Goal: Register for event/course

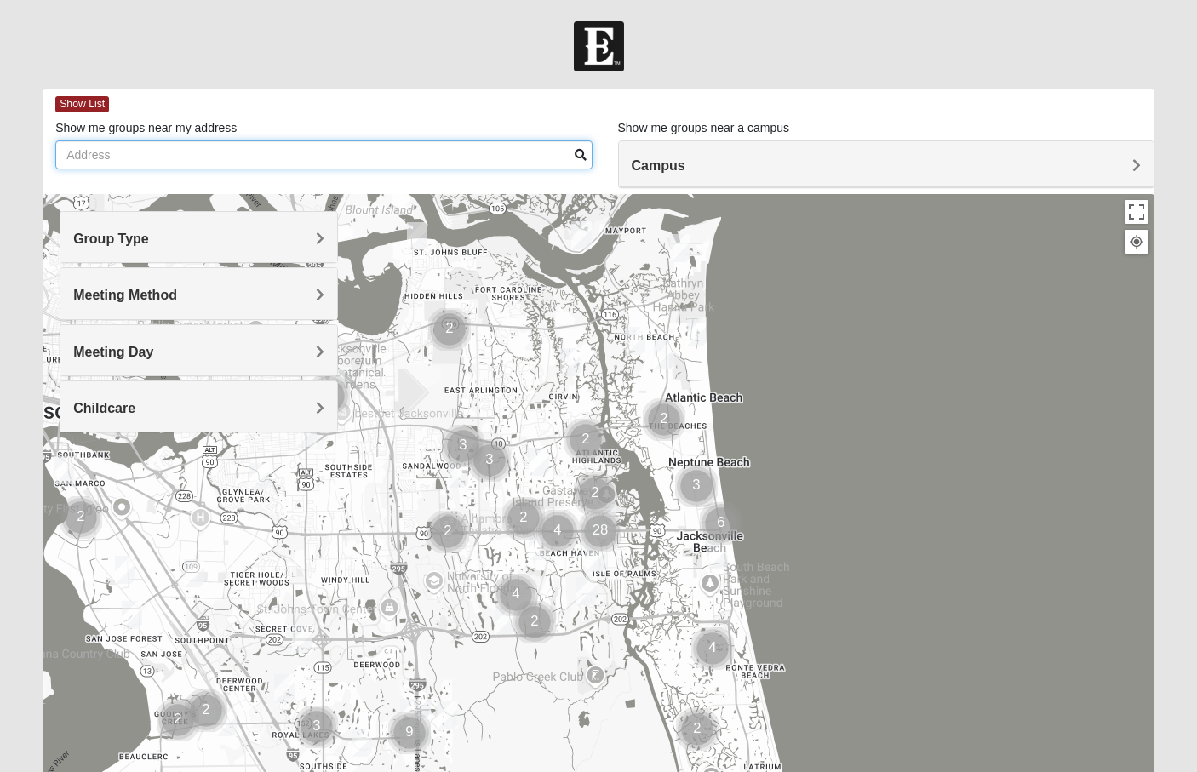
click at [175, 155] on input "Show me groups near my address" at bounding box center [323, 154] width 536 height 29
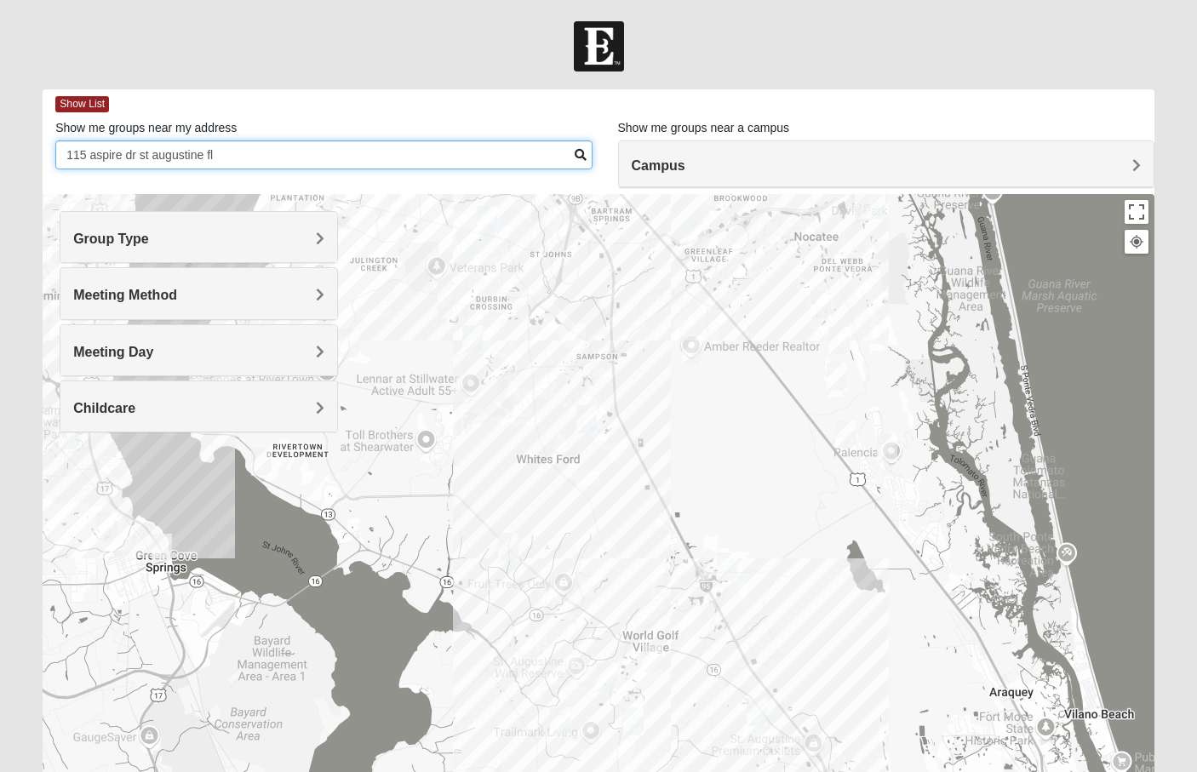
type input "115 aspire dr st augustine fl"
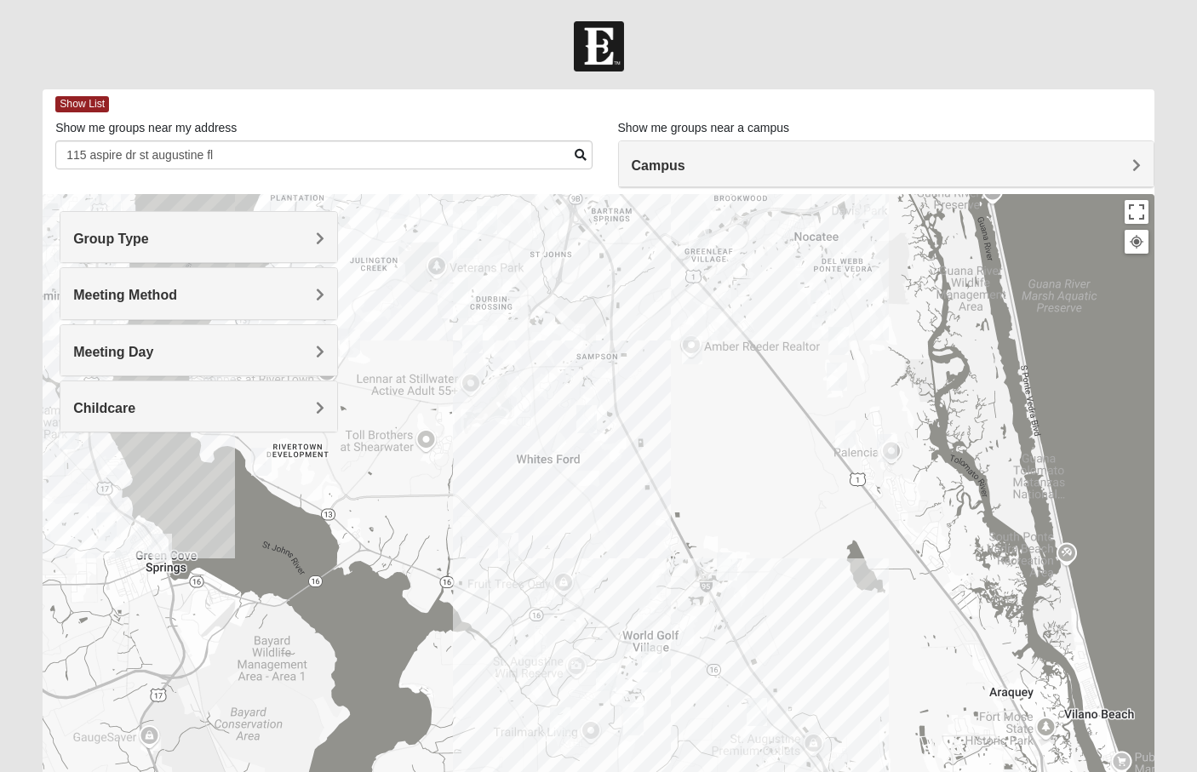
click at [654, 655] on img "Womens Shesterenko 32092" at bounding box center [652, 658] width 20 height 28
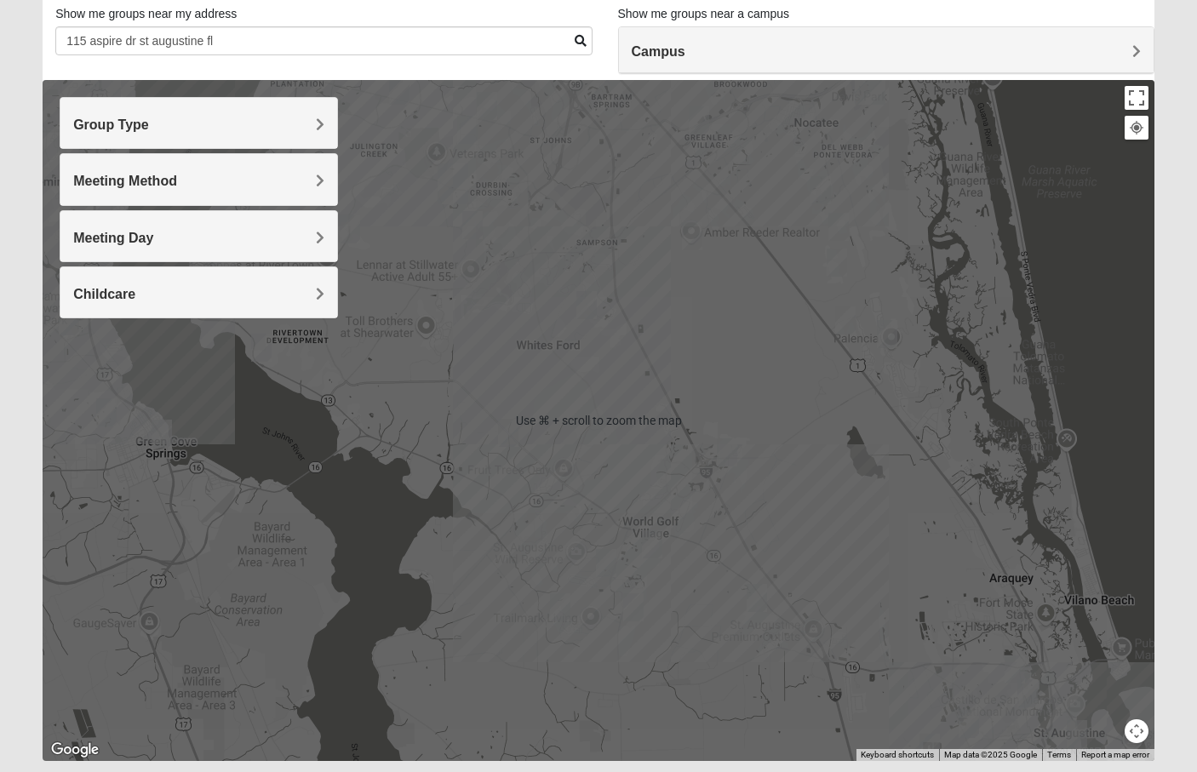
scroll to position [110, 0]
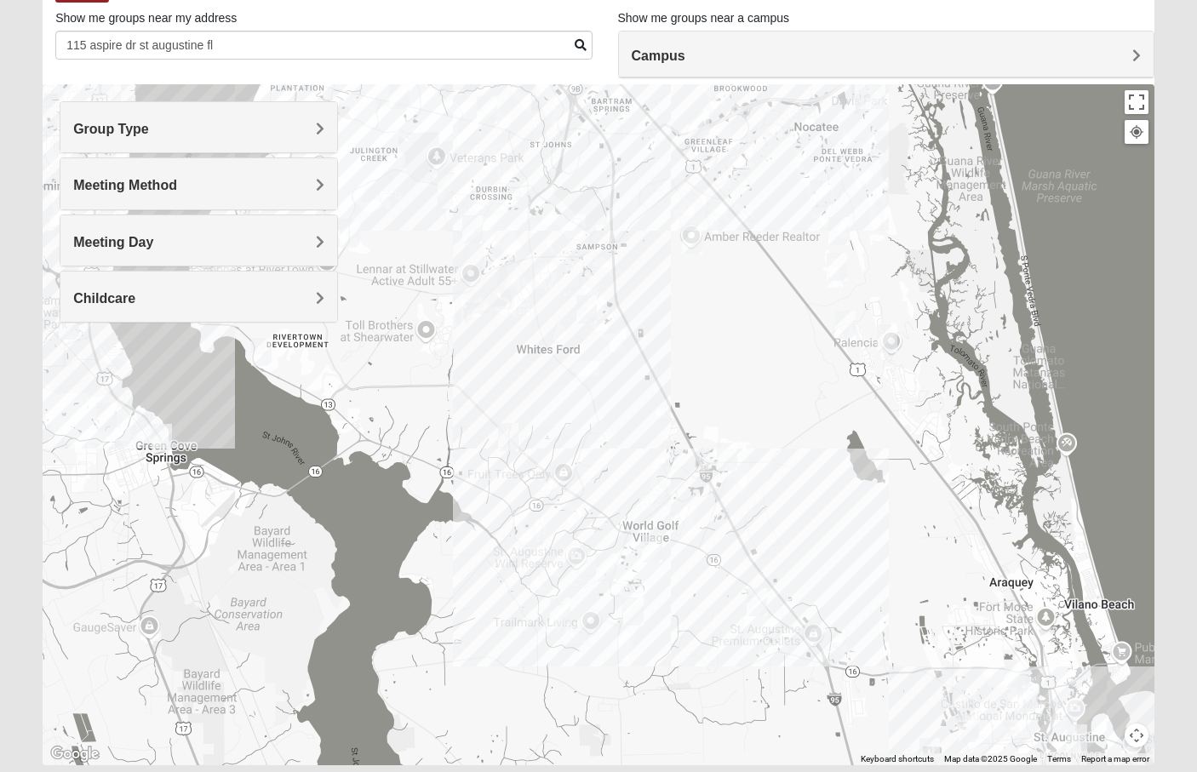
click at [507, 437] on img "Mens Dixon/Monday 32092" at bounding box center [508, 437] width 20 height 28
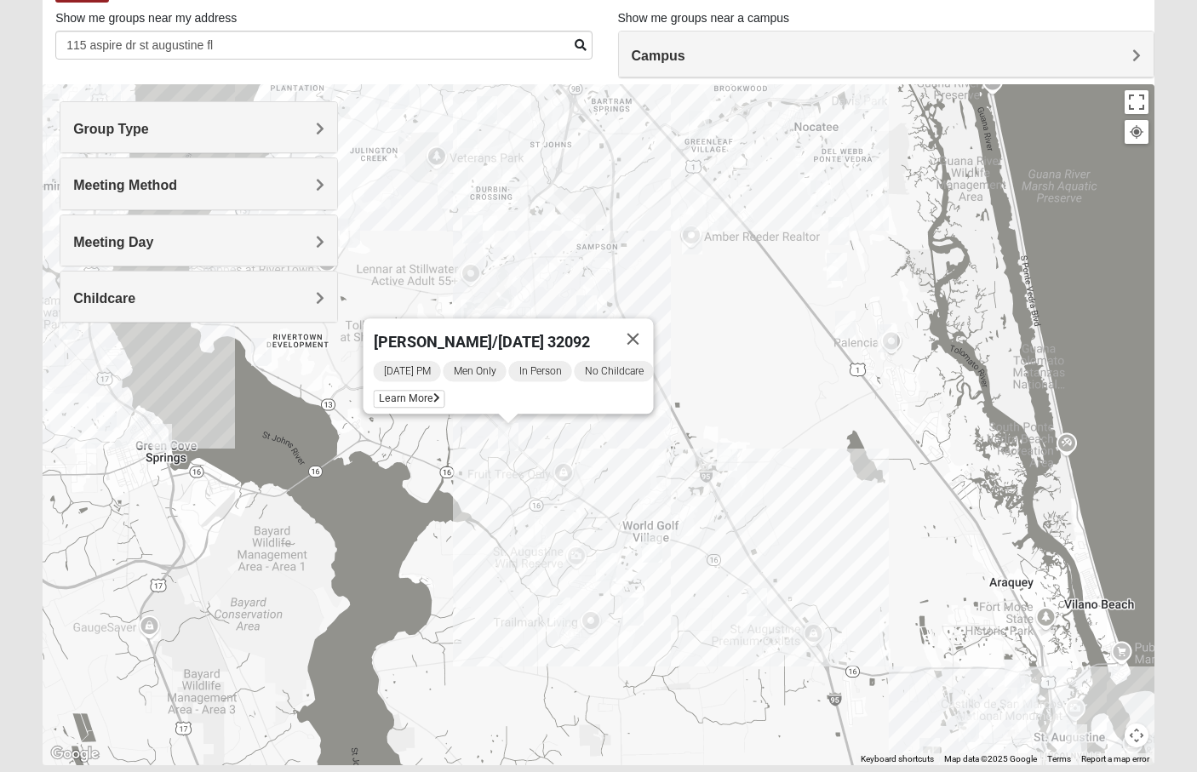
click at [654, 559] on img "Womens Shesterenko 32092" at bounding box center [652, 549] width 20 height 28
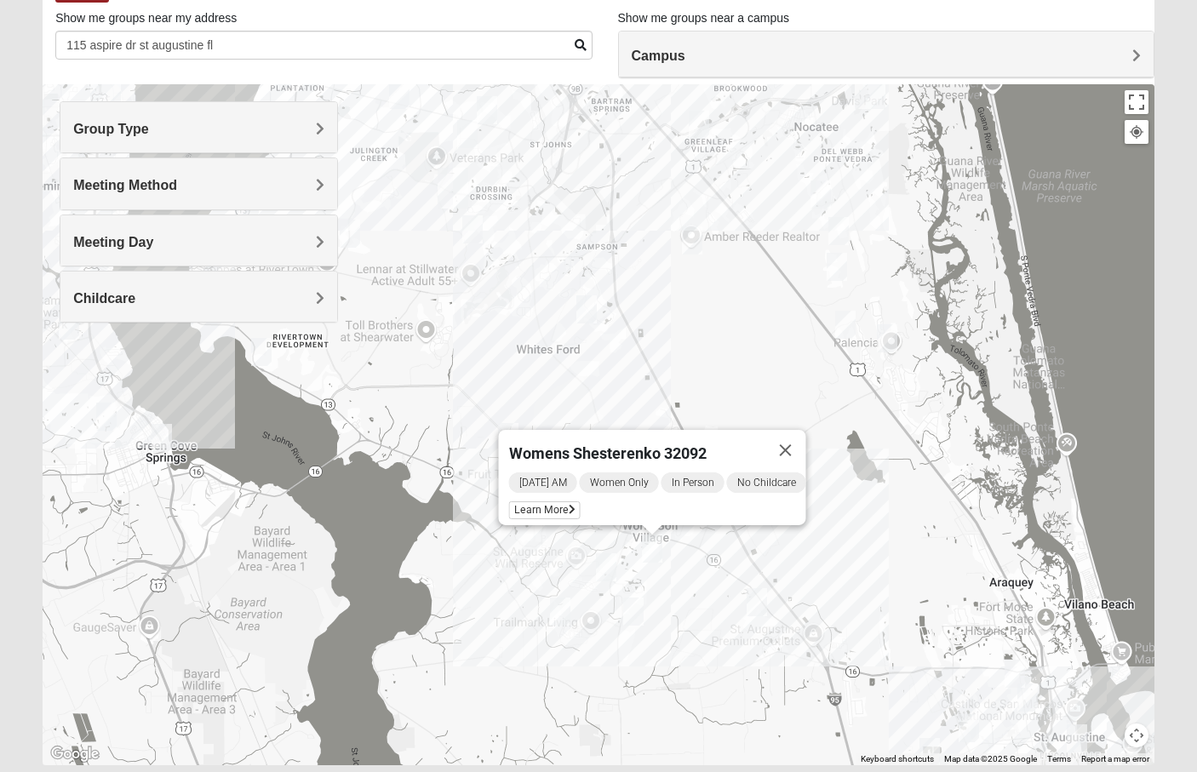
click at [633, 618] on img "Mixed Longacre 32092" at bounding box center [633, 612] width 20 height 28
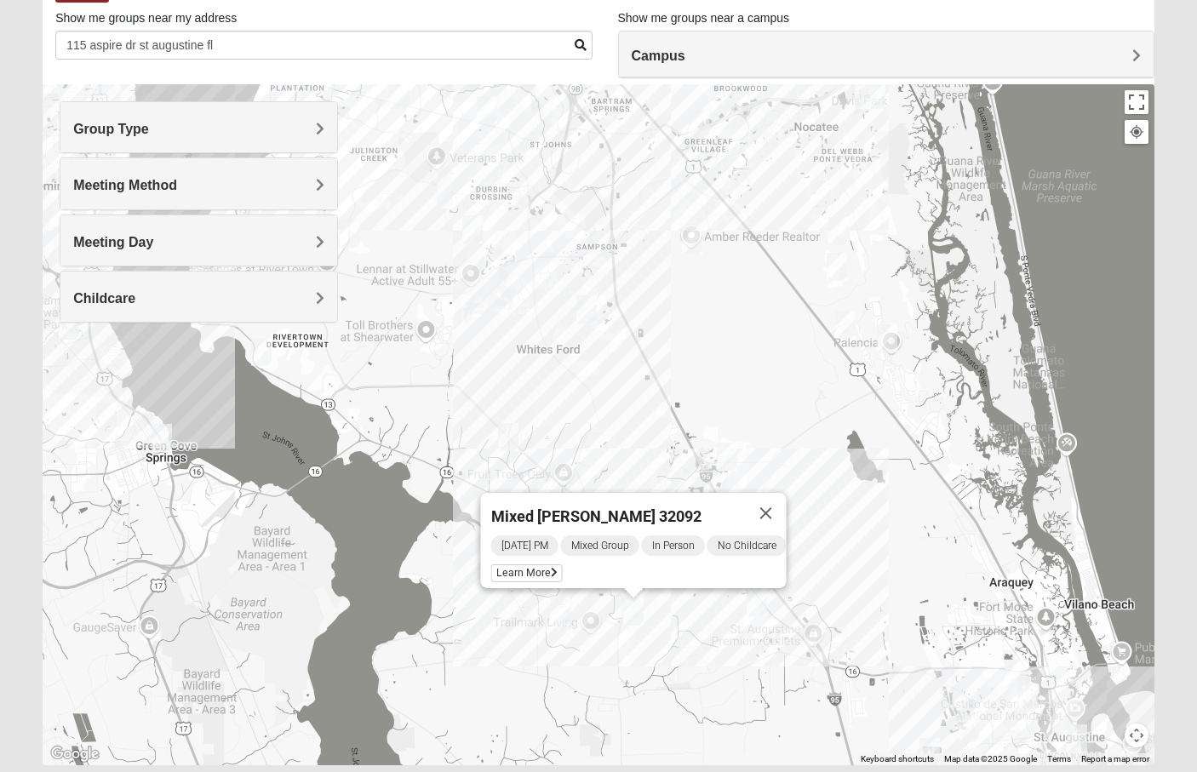
click at [565, 615] on img "Womens Worsham / Schultheis 32092" at bounding box center [560, 612] width 20 height 28
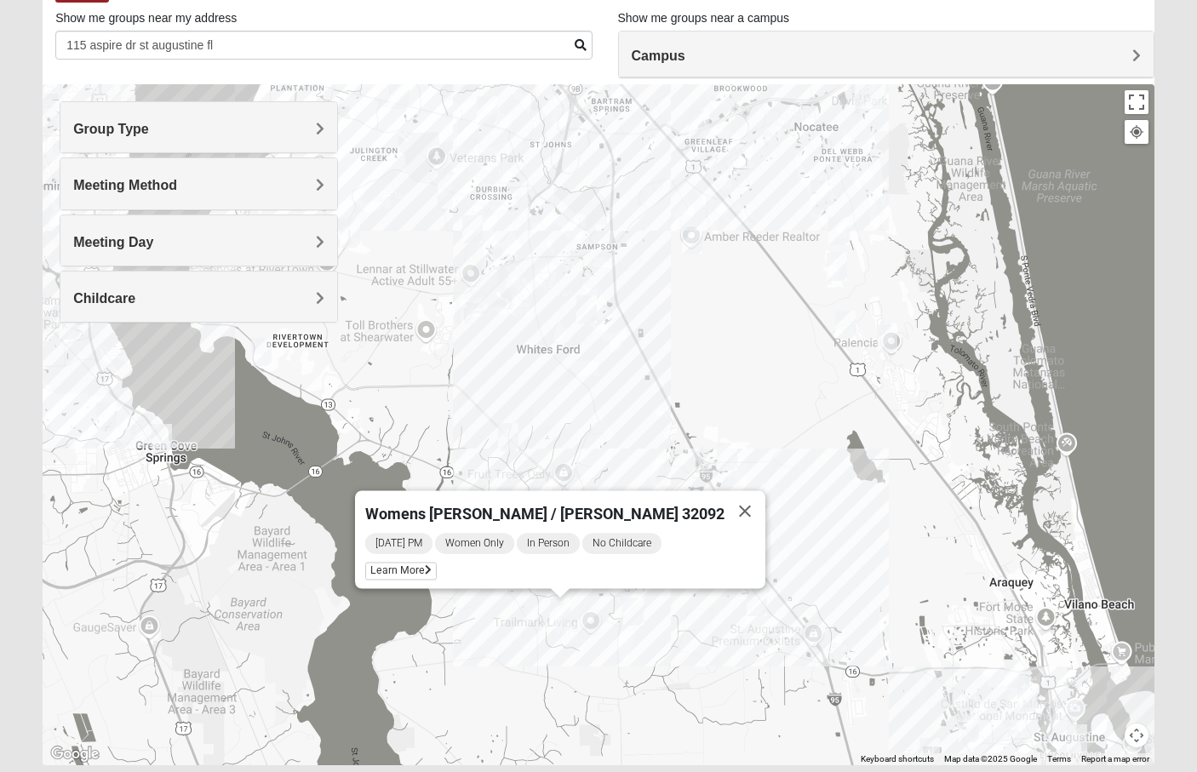
click at [599, 620] on div "Womens Worsham / Schultheis 32092 Wednesday PM Women Only In Person No Childcar…" at bounding box center [599, 424] width 1112 height 681
click at [624, 610] on img "Mixed Longacre 32092" at bounding box center [633, 612] width 20 height 28
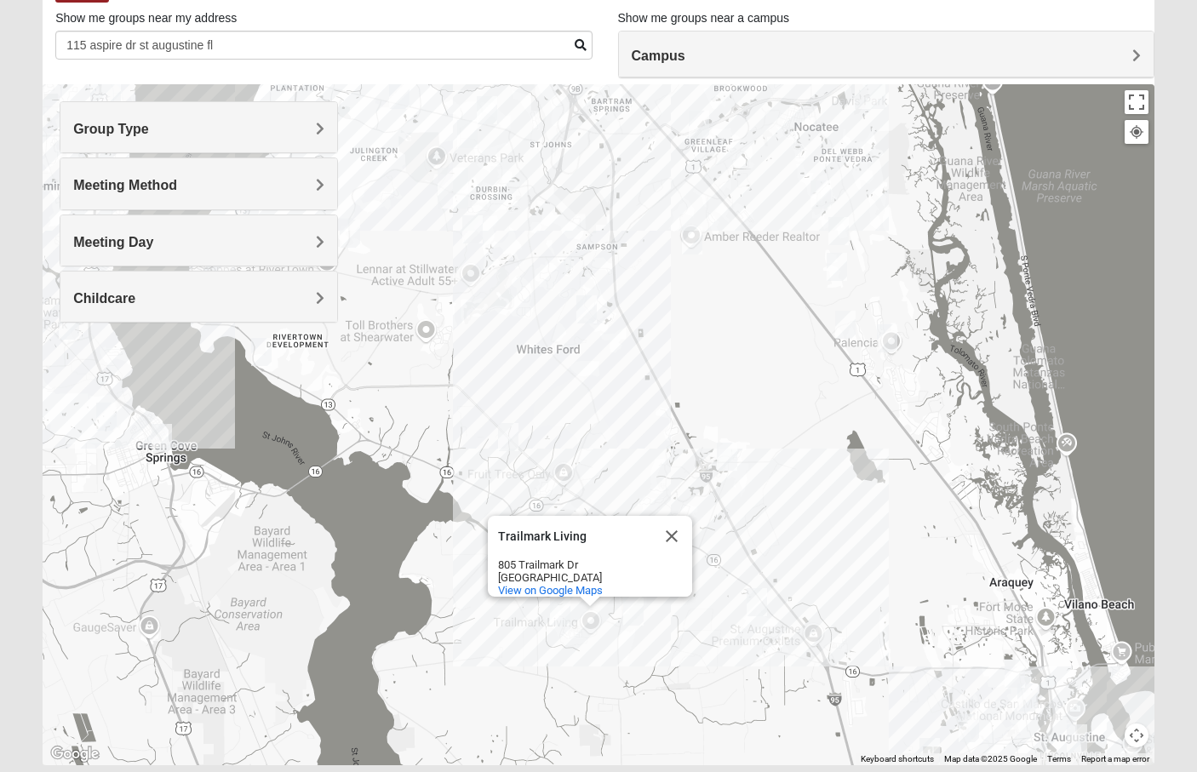
click at [630, 610] on img "Mixed Longacre 32092" at bounding box center [633, 612] width 20 height 28
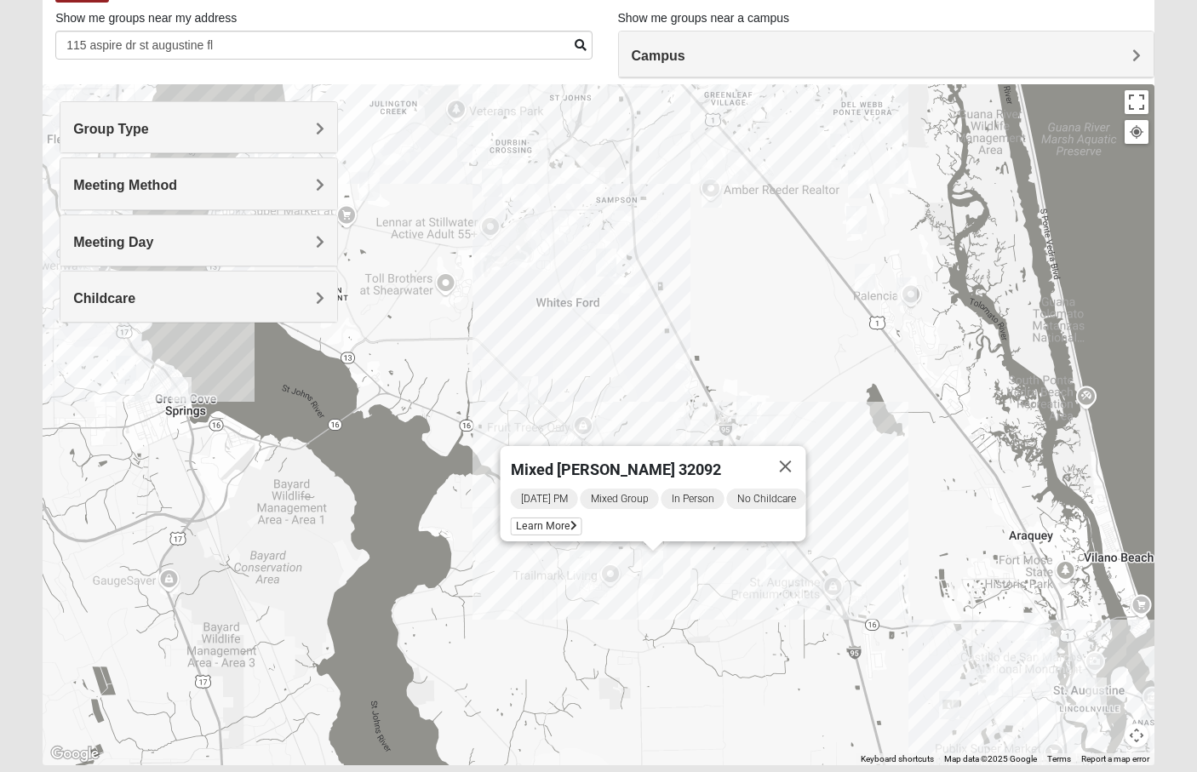
drag, startPoint x: 667, startPoint y: 408, endPoint x: 686, endPoint y: 356, distance: 55.5
click at [686, 356] on div "Mixed [PERSON_NAME] 32092 [DATE] PM Mixed Group In Person No Childcare Learn Mo…" at bounding box center [599, 424] width 1112 height 681
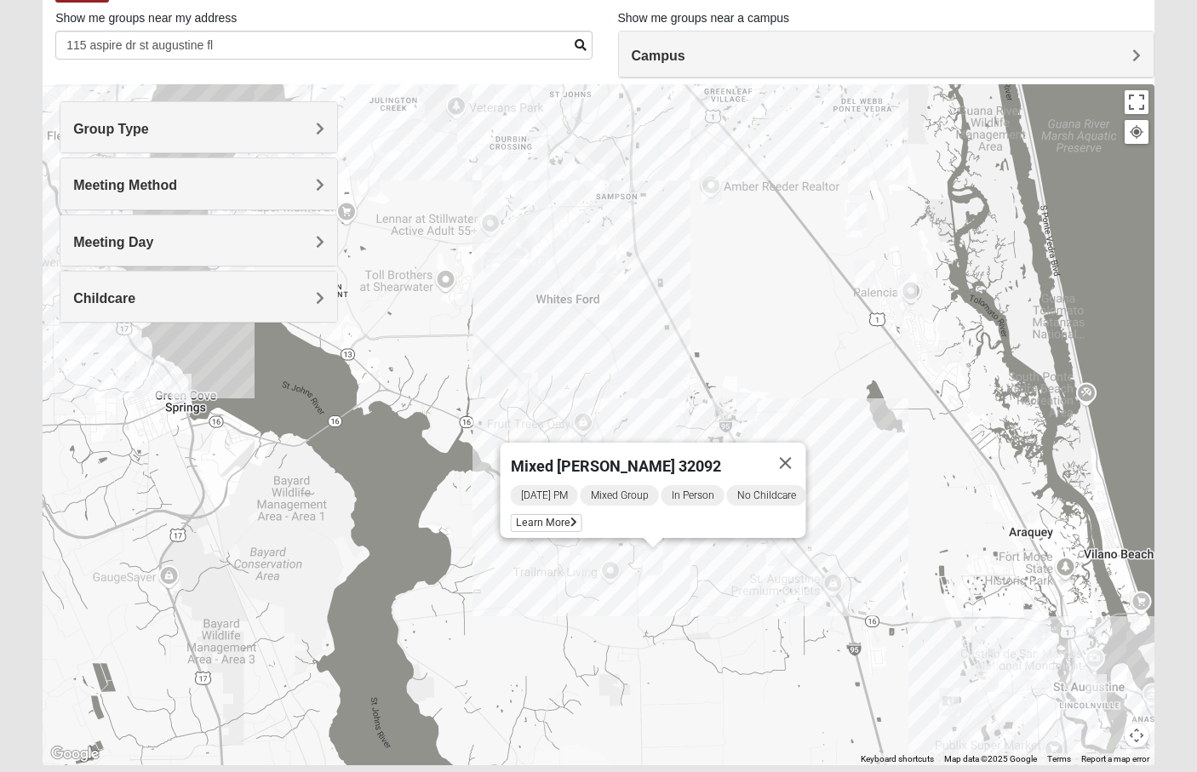
click at [746, 403] on img "Mixed Owen/Monk 32095" at bounding box center [746, 406] width 20 height 28
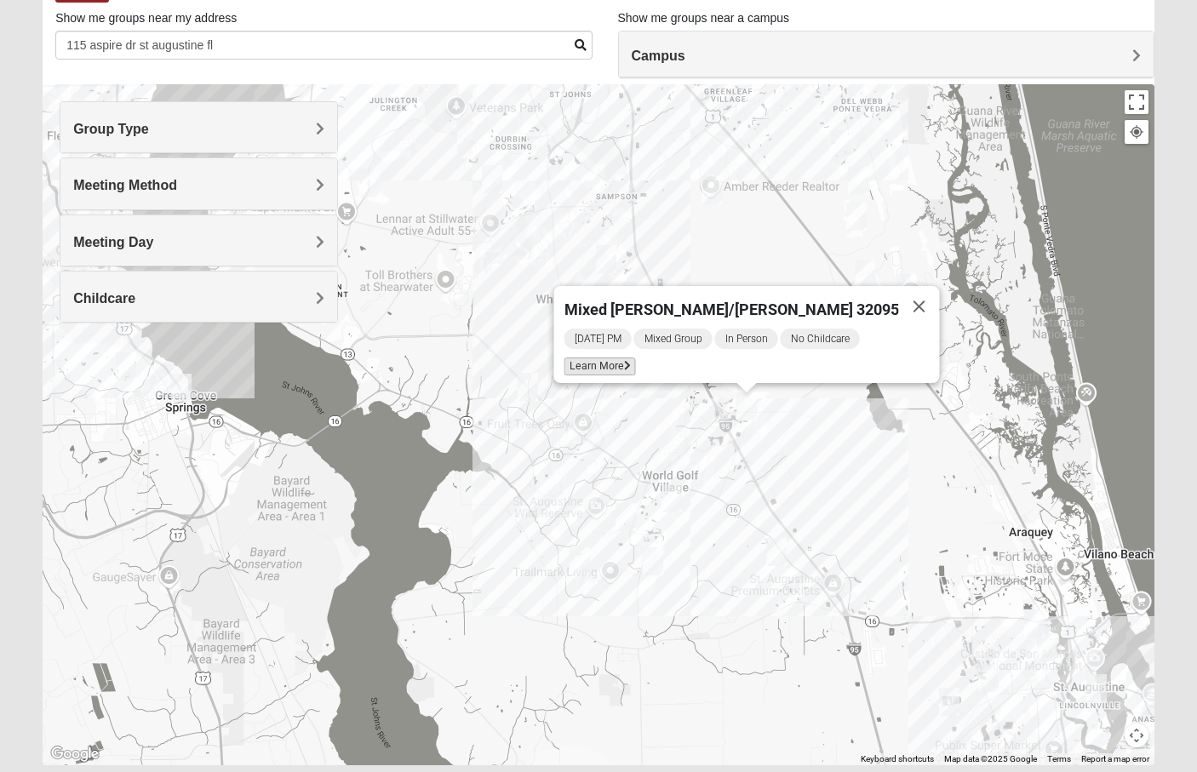
click at [631, 361] on icon at bounding box center [627, 366] width 7 height 10
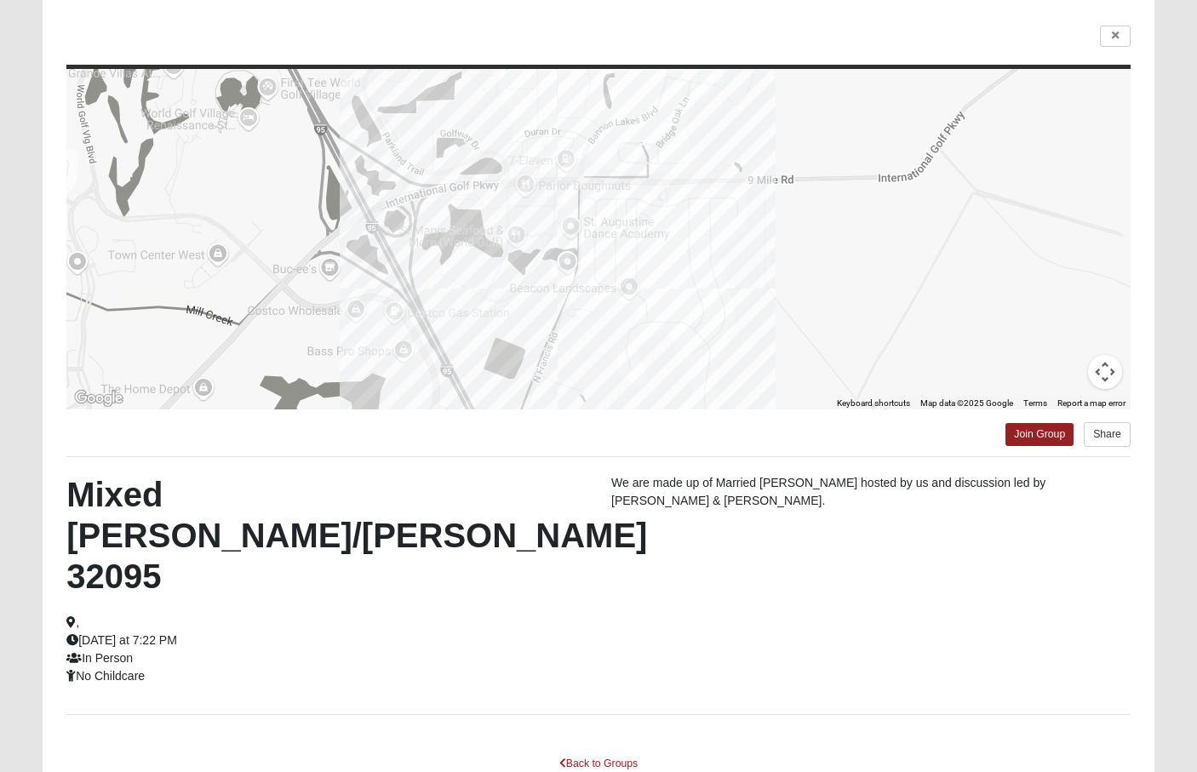
scroll to position [117, 0]
click at [615, 751] on link "Back to Groups" at bounding box center [598, 764] width 100 height 26
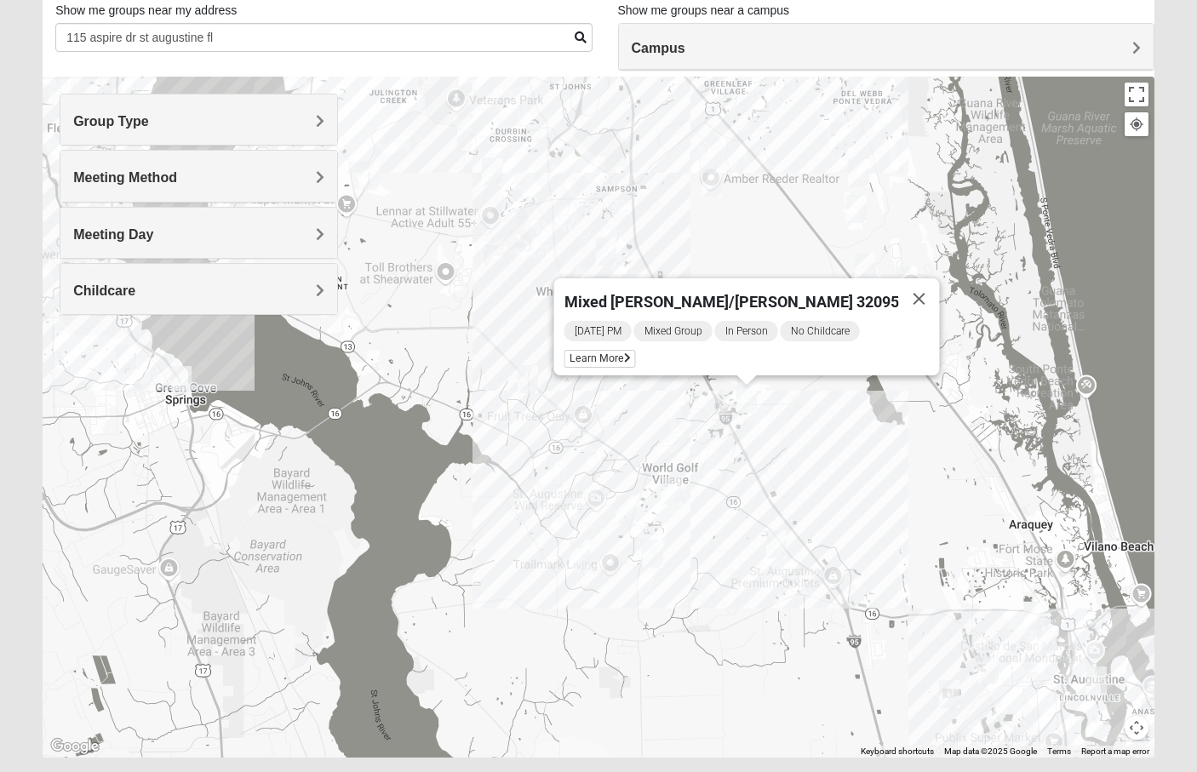
click at [771, 547] on img "Mixed Jakubowski 32092" at bounding box center [776, 544] width 20 height 28
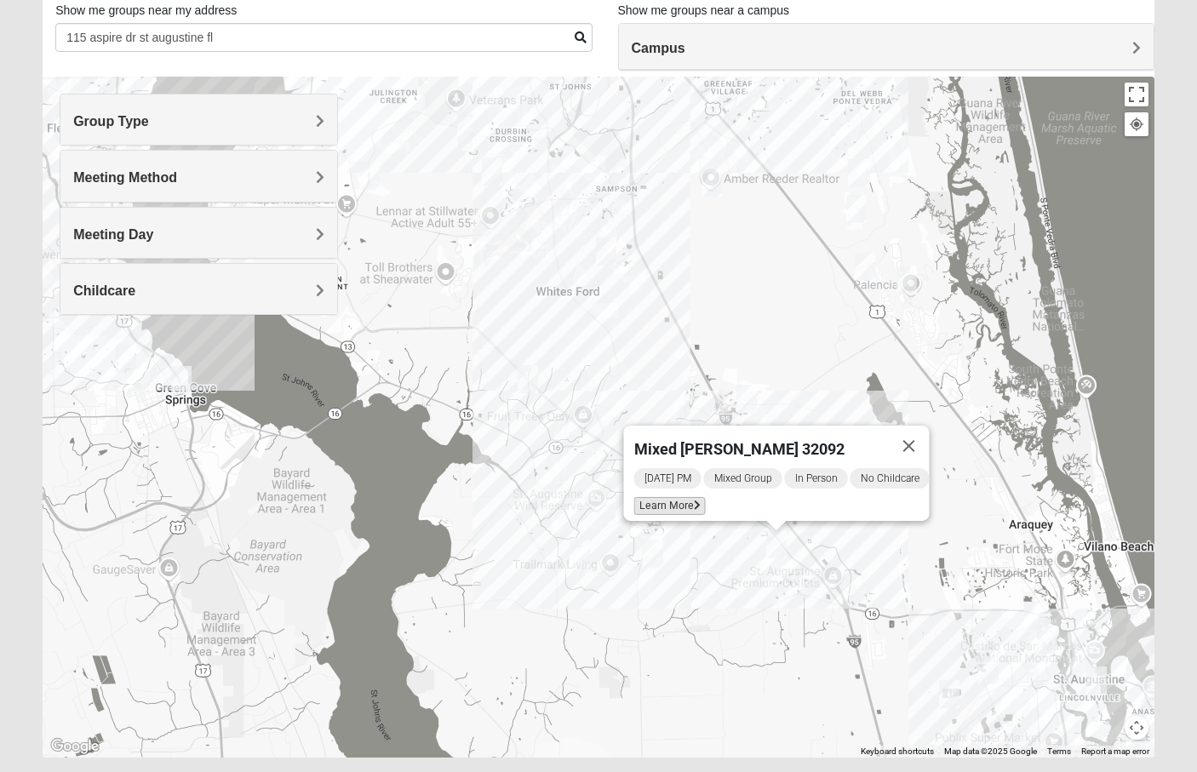
click at [676, 497] on span "Learn More" at bounding box center [670, 506] width 72 height 18
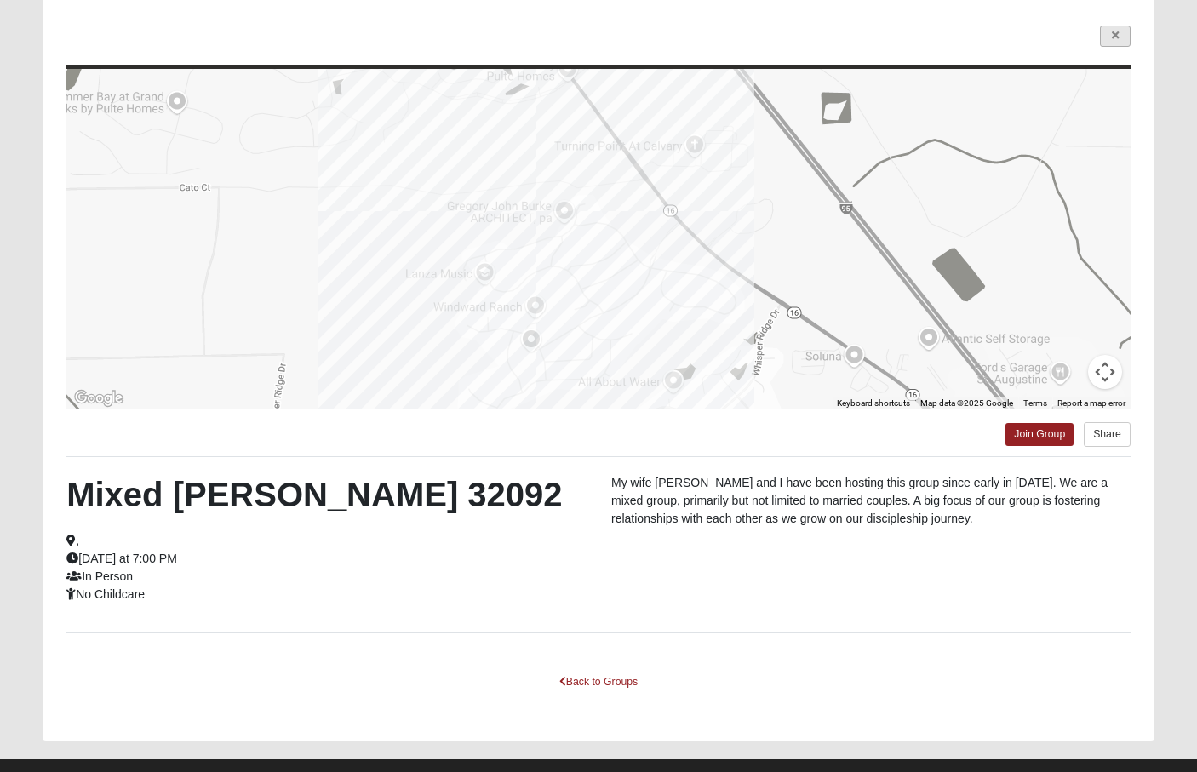
click at [1109, 46] on link at bounding box center [1115, 36] width 31 height 21
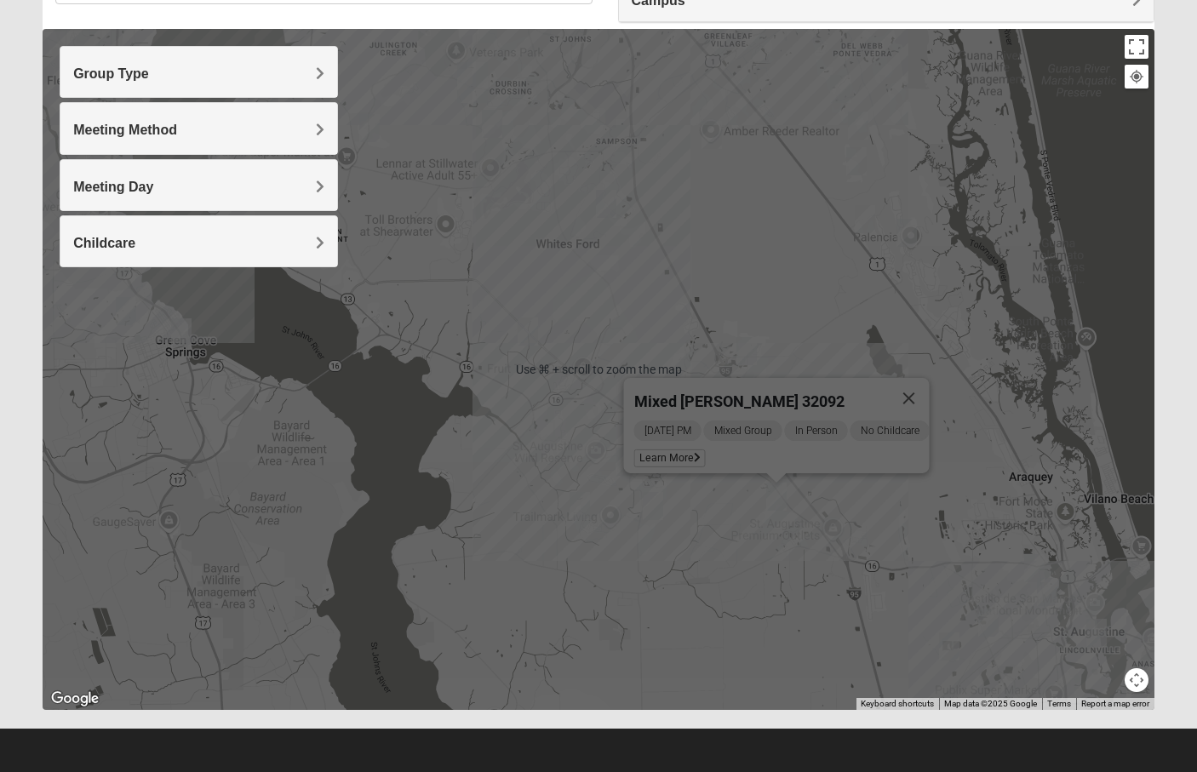
scroll to position [165, 0]
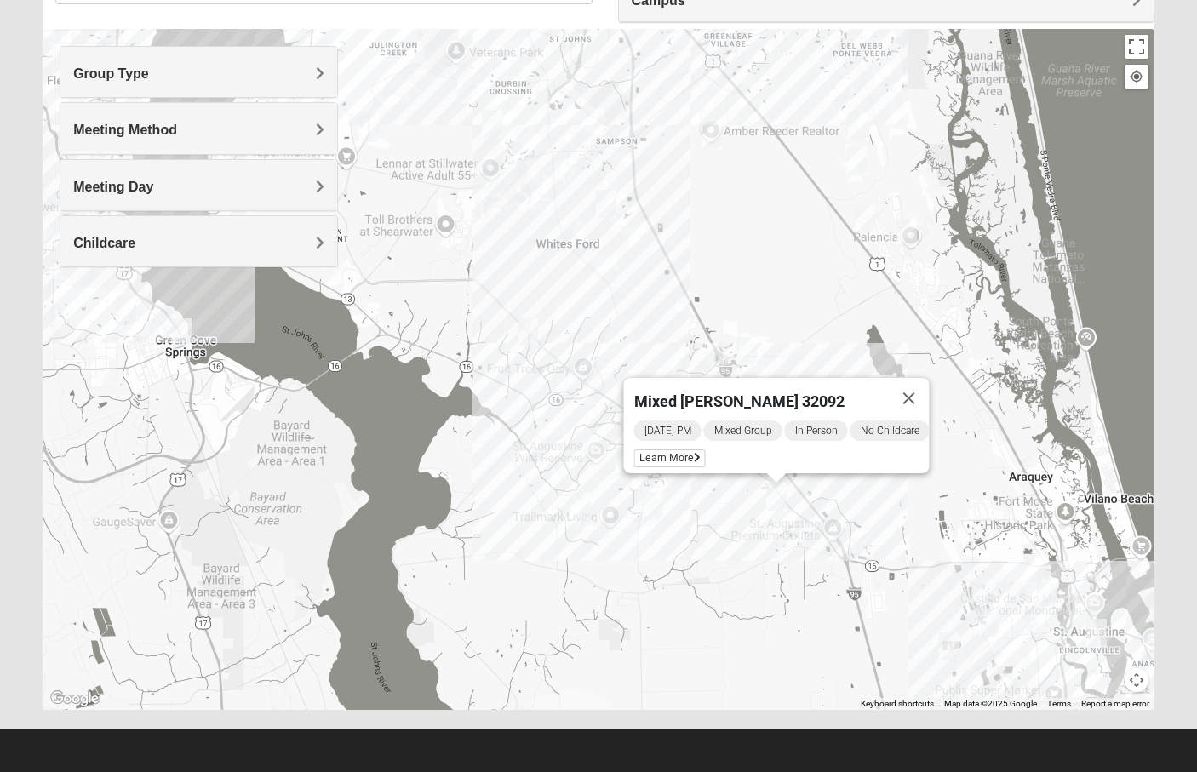
click at [1046, 587] on img "Mixed Richardson 32084" at bounding box center [1047, 592] width 20 height 28
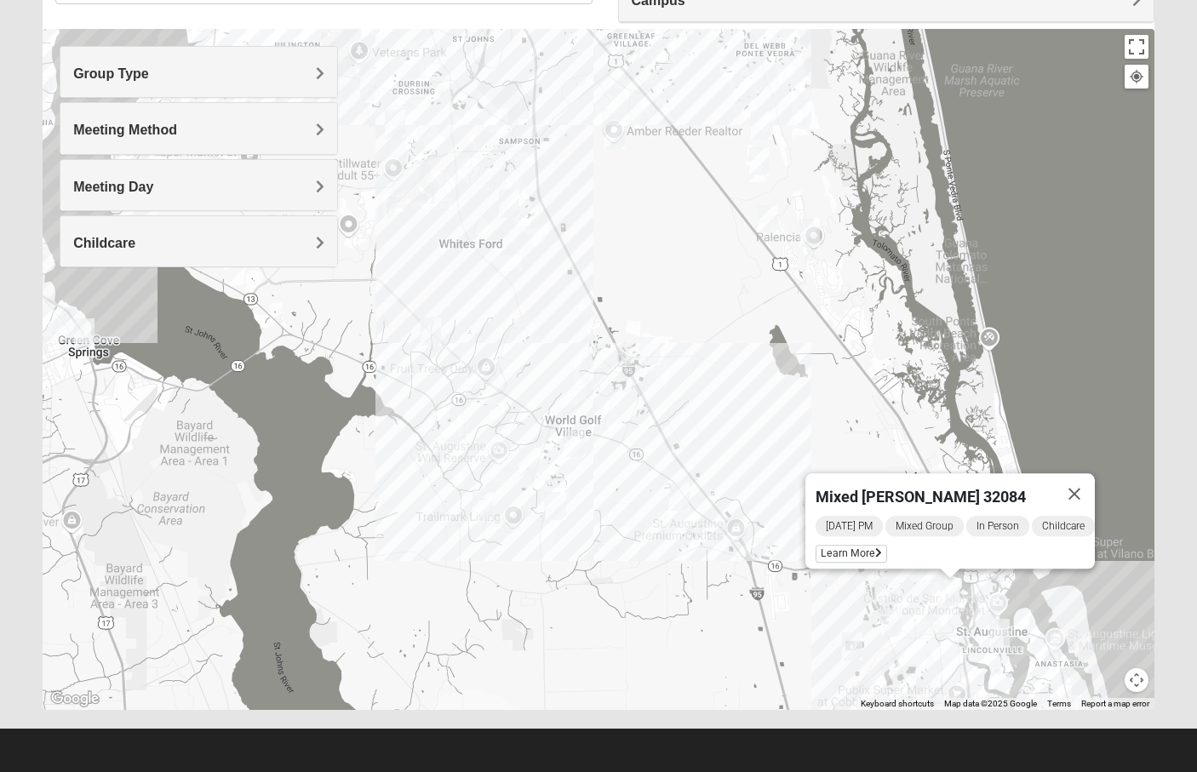
click at [638, 360] on div "Mixed Richardson 32084 Sunday PM Mixed Group In Person Childcare Learn More" at bounding box center [599, 369] width 1112 height 681
click at [650, 355] on img "Mixed Owen/Monk 32095" at bounding box center [649, 351] width 20 height 28
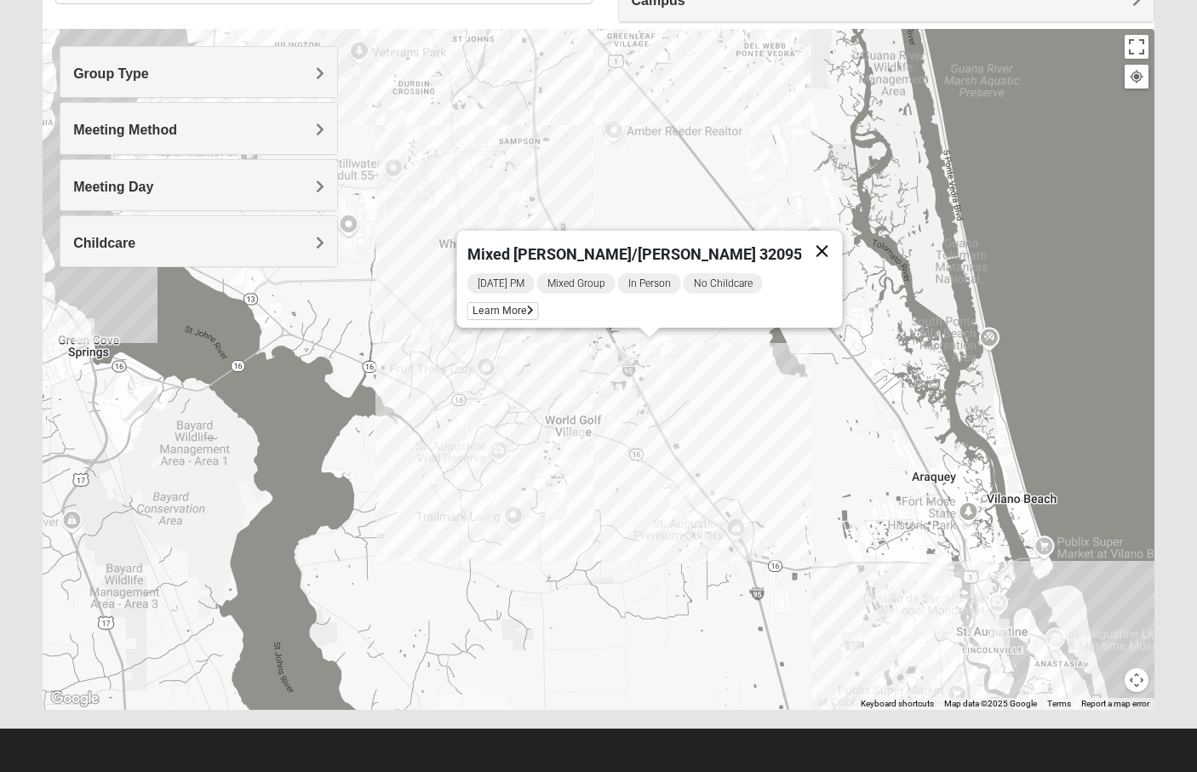
click at [802, 243] on button "Close" at bounding box center [822, 251] width 41 height 41
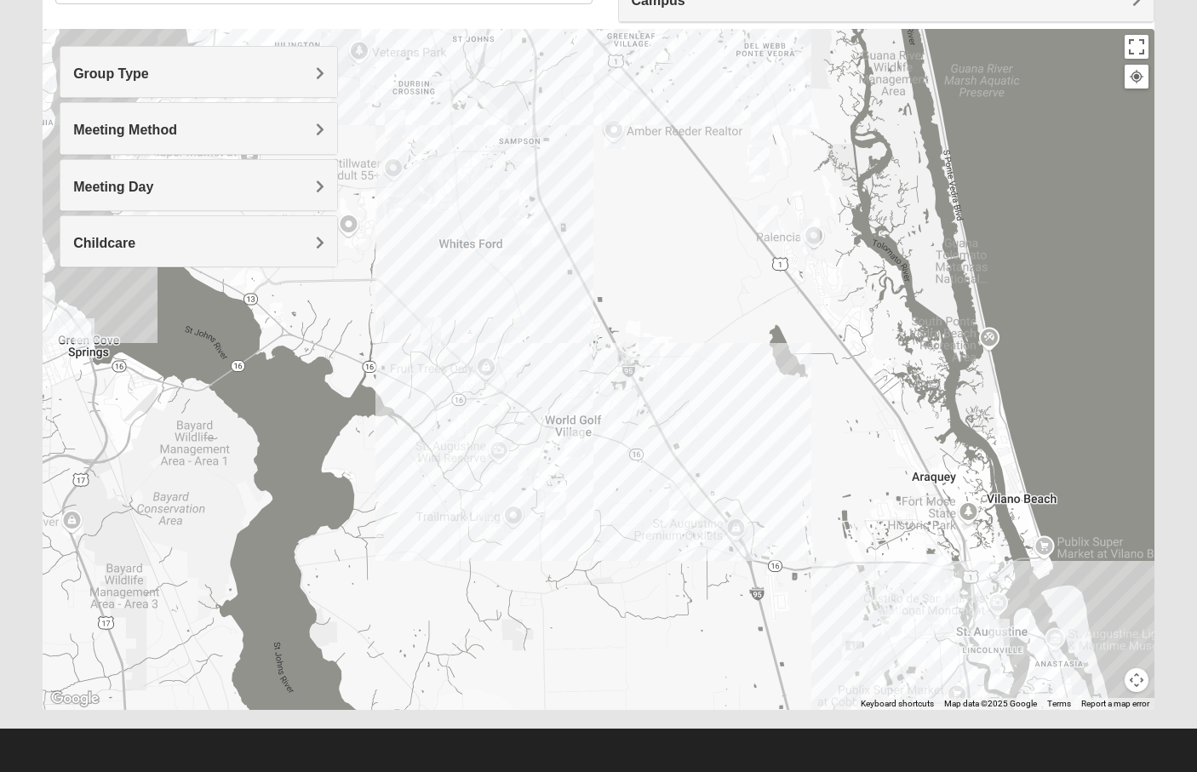
click at [517, 206] on img "Mixed Stevens 32092" at bounding box center [509, 204] width 20 height 28
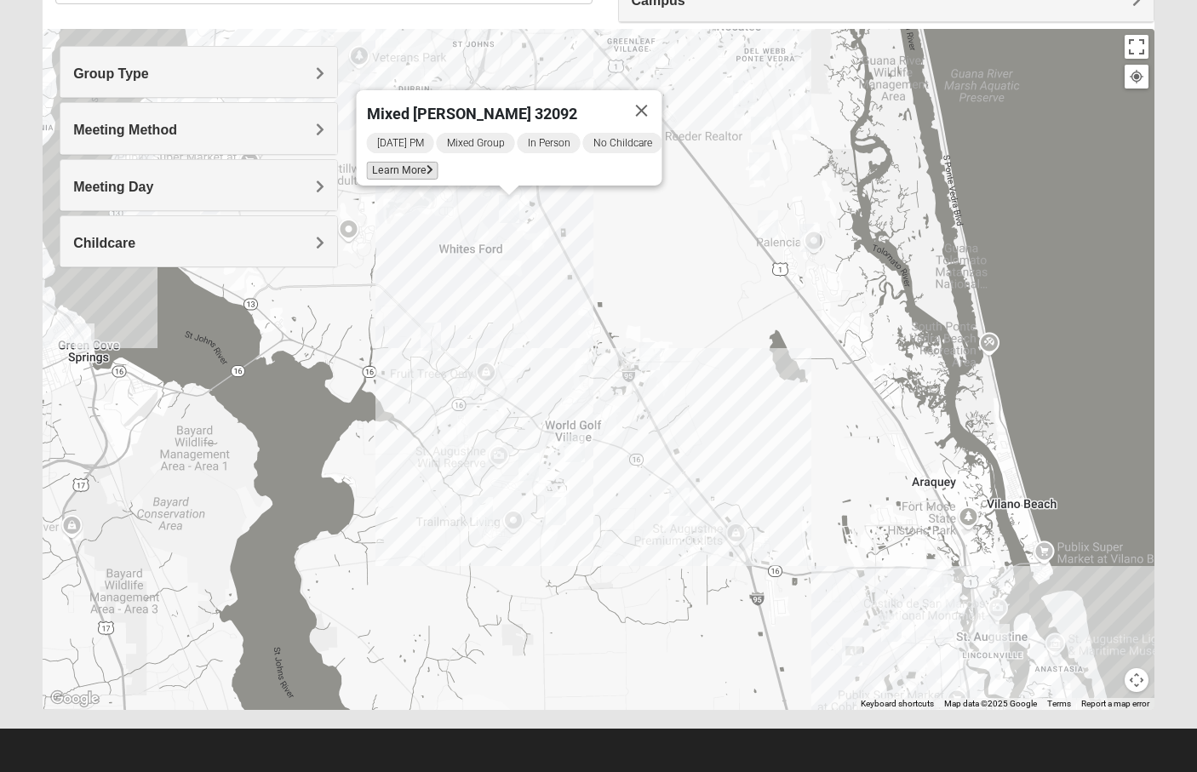
click at [400, 162] on span "Learn More" at bounding box center [403, 171] width 72 height 18
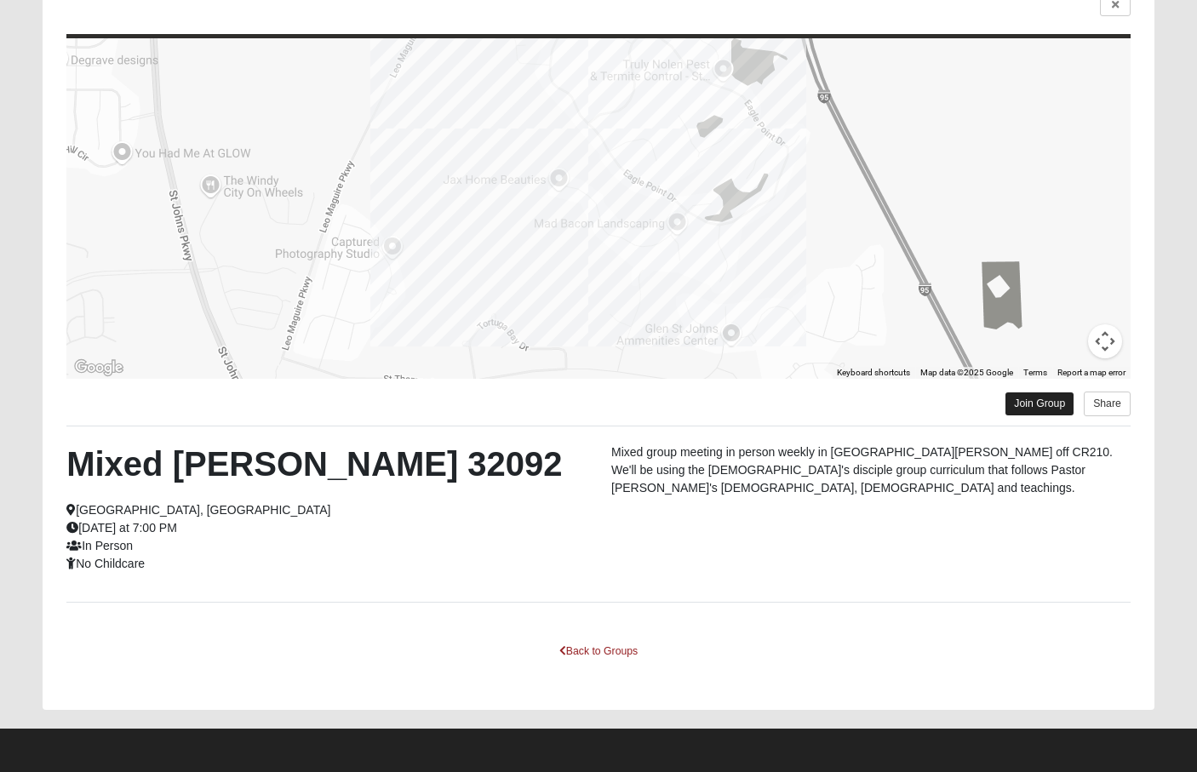
click at [1056, 397] on link "Join Group" at bounding box center [1039, 403] width 68 height 23
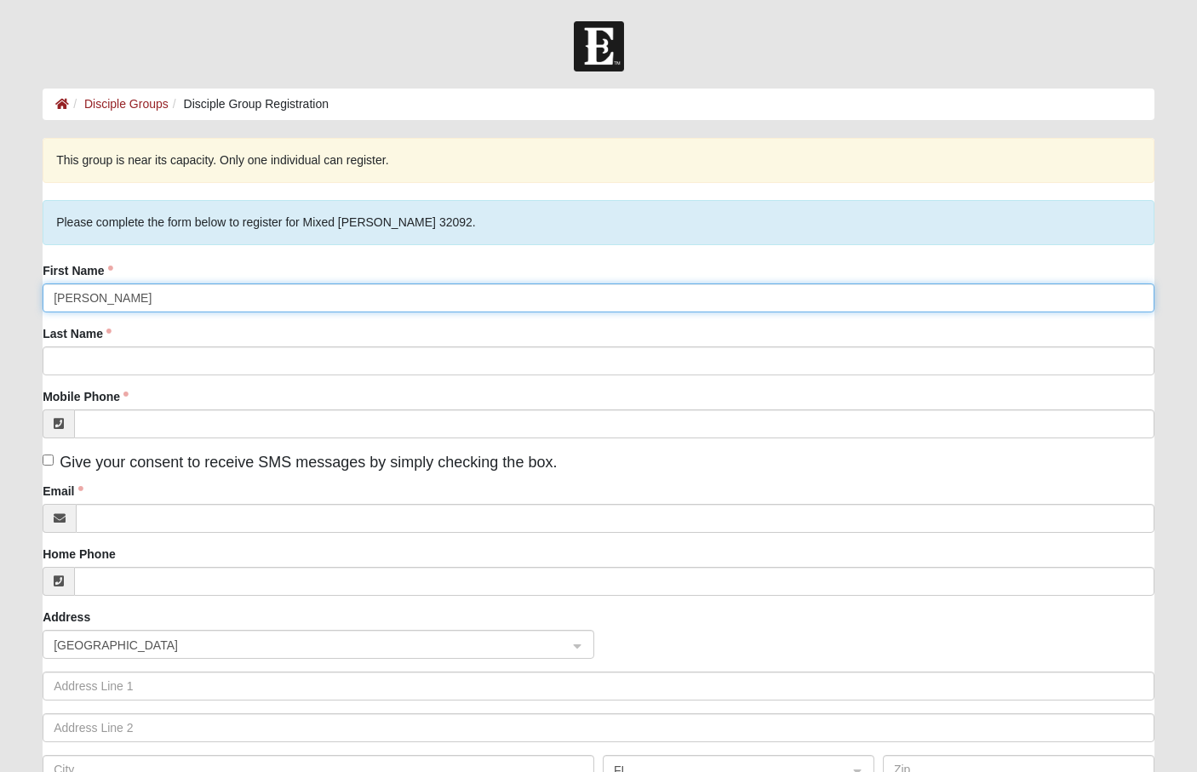
type input "[PERSON_NAME]"
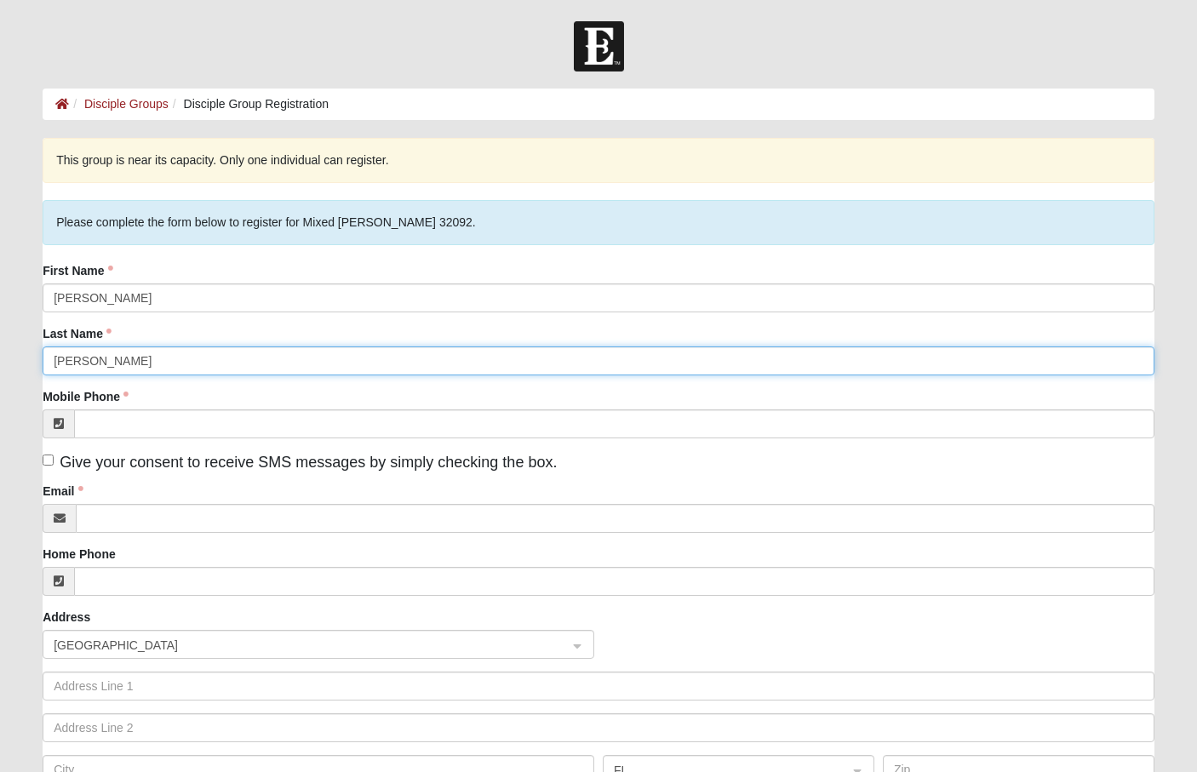
type input "[PERSON_NAME]"
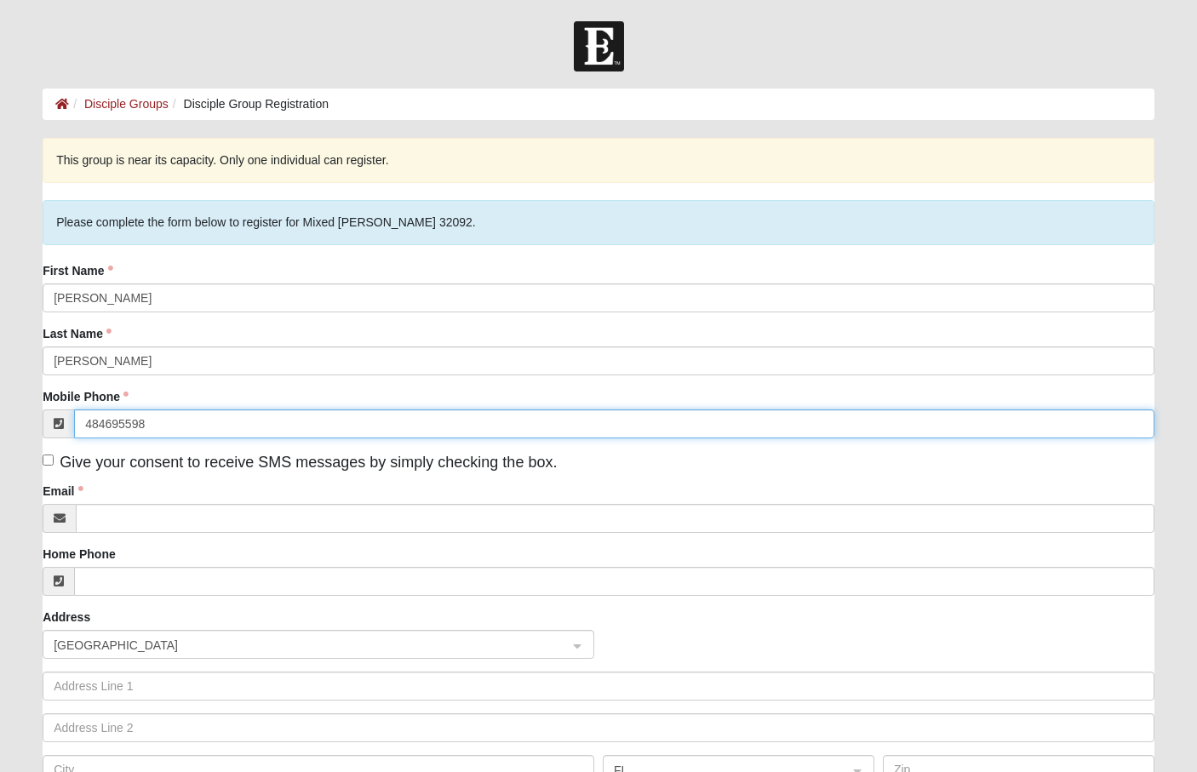
type input "(484) 695-5983"
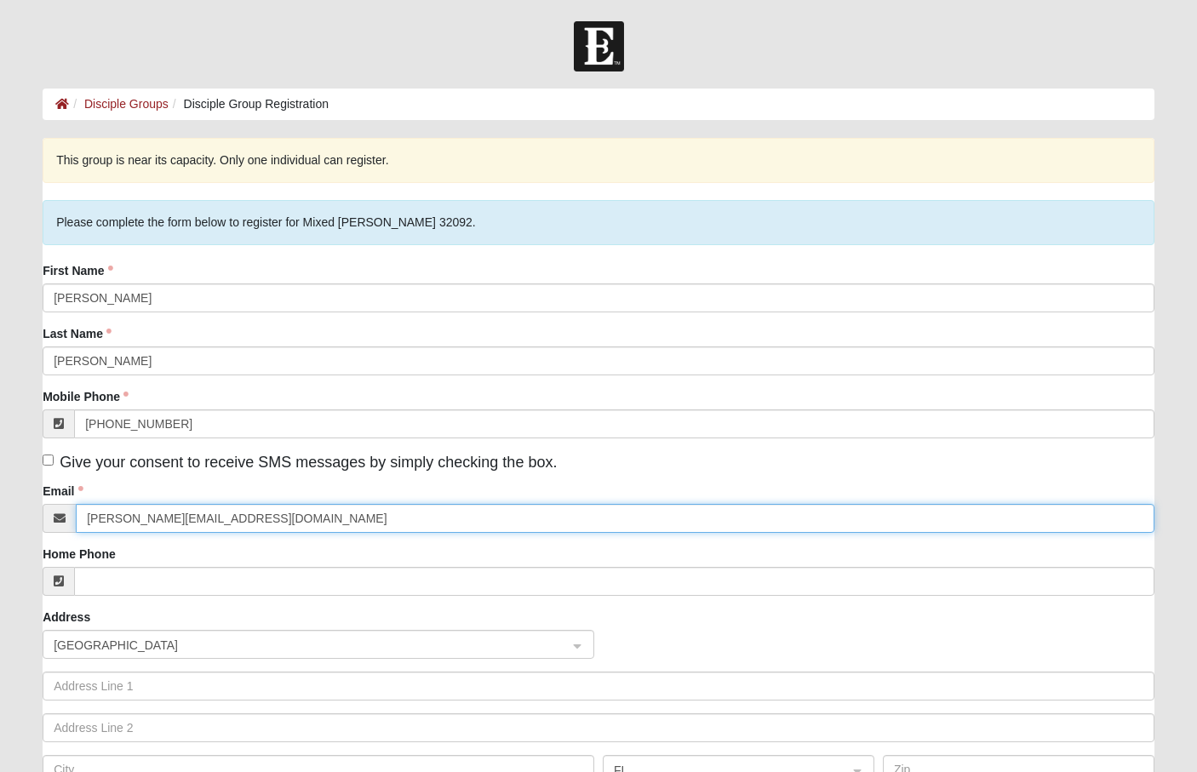
type input "natalie@digitalfeast.com"
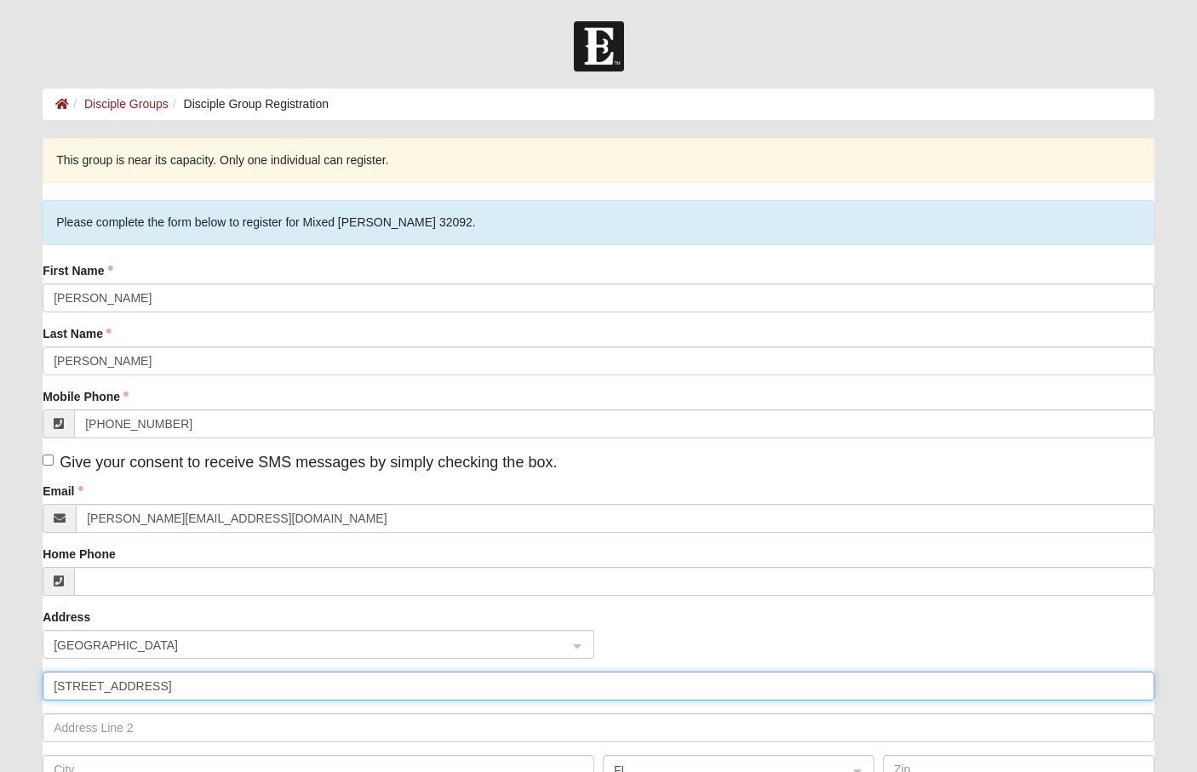
type input "115 aspire drive apt 1306"
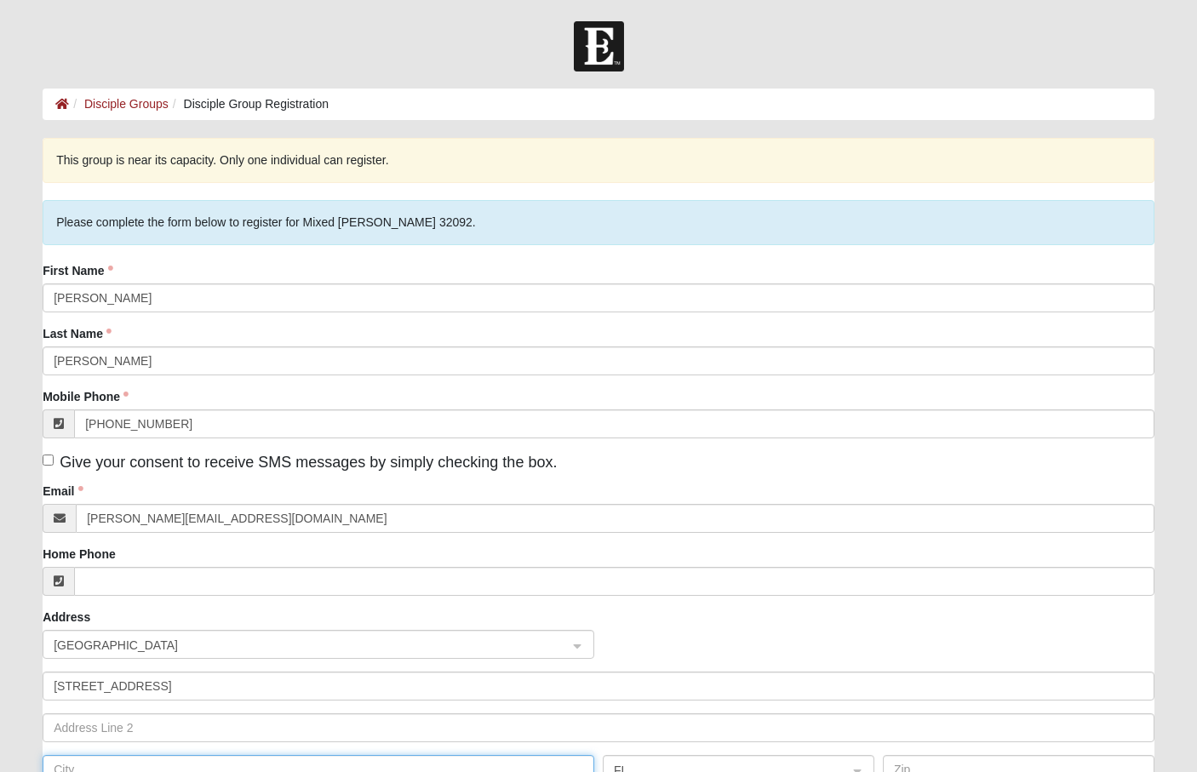
scroll to position [4, 0]
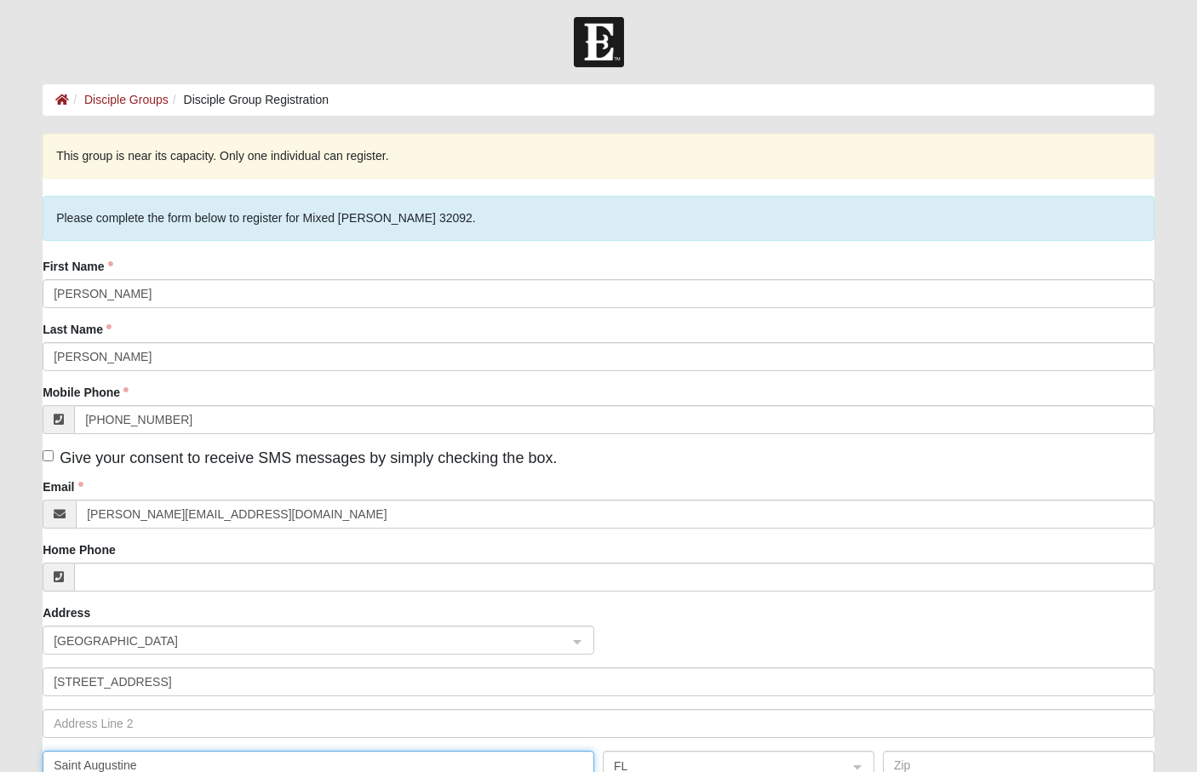
type input "Saint Augustine"
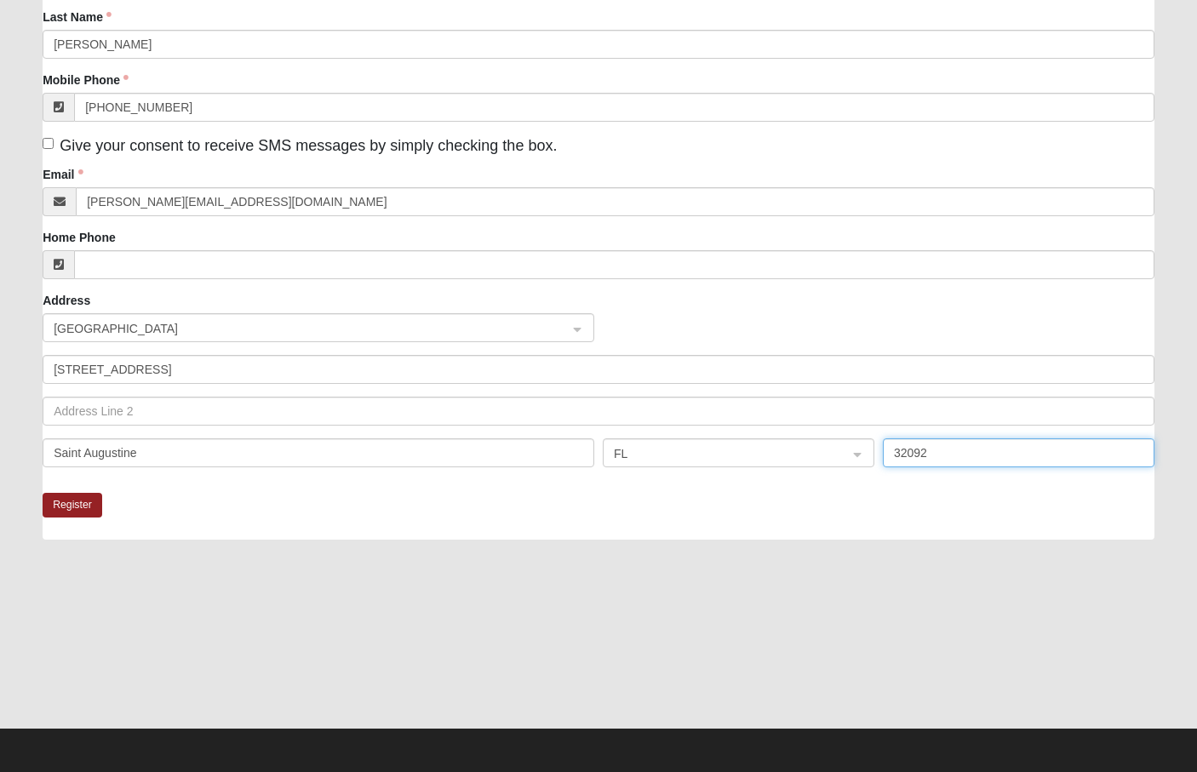
scroll to position [317, 0]
type input "32092"
click at [46, 503] on button "Register" at bounding box center [73, 505] width 60 height 25
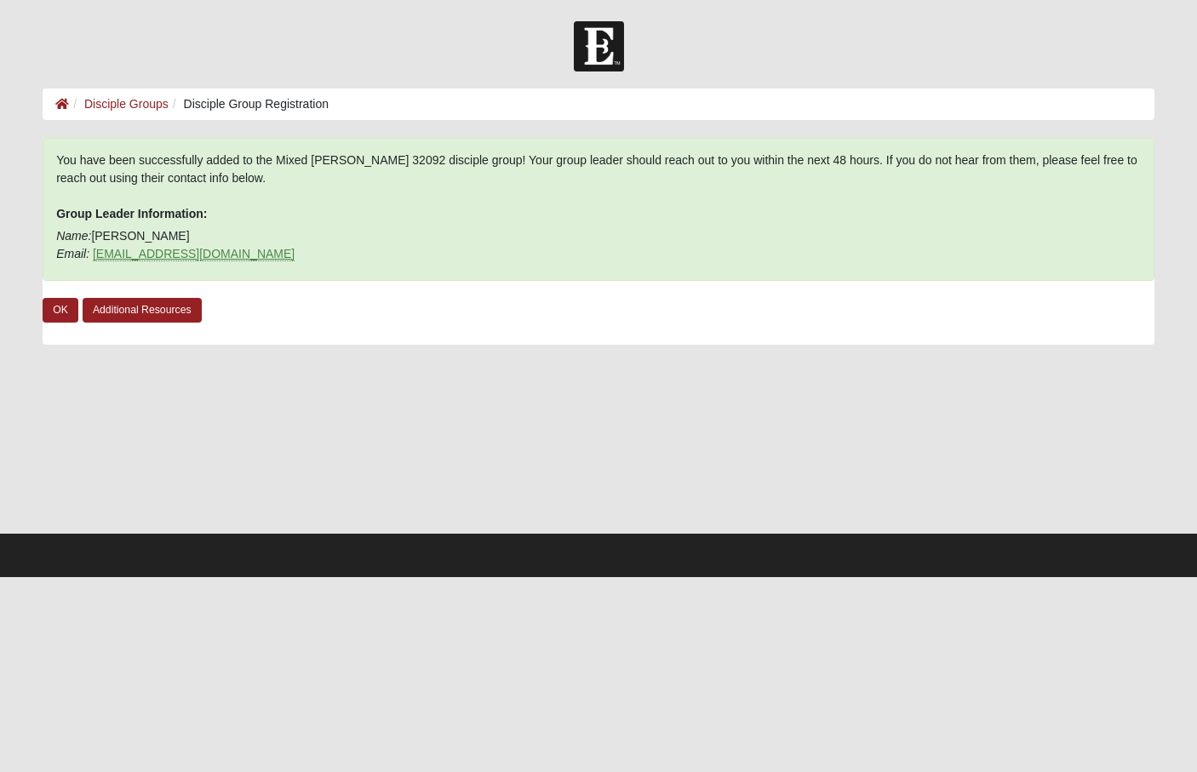
click at [215, 251] on link "marktstevens@outlook.com" at bounding box center [194, 254] width 202 height 14
click at [186, 472] on div at bounding box center [599, 447] width 1112 height 170
click at [129, 100] on link "Disciple Groups" at bounding box center [126, 104] width 84 height 14
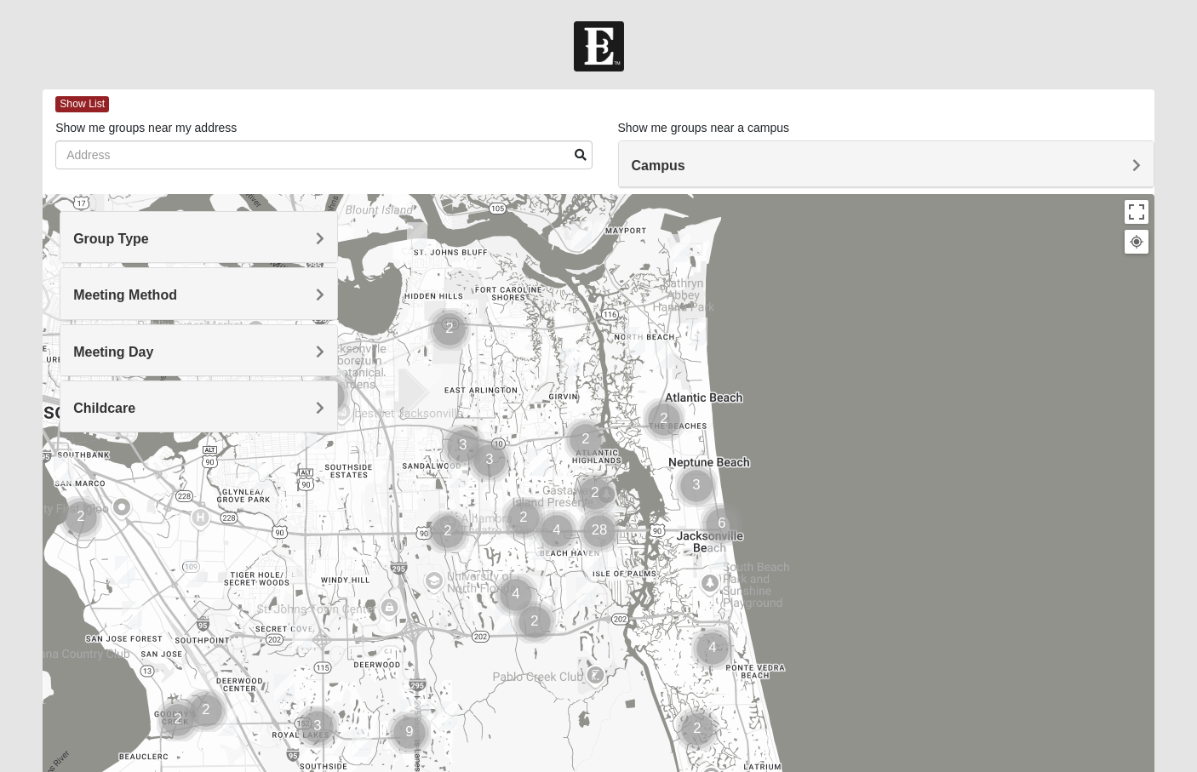
click at [579, 156] on span at bounding box center [581, 155] width 12 height 12
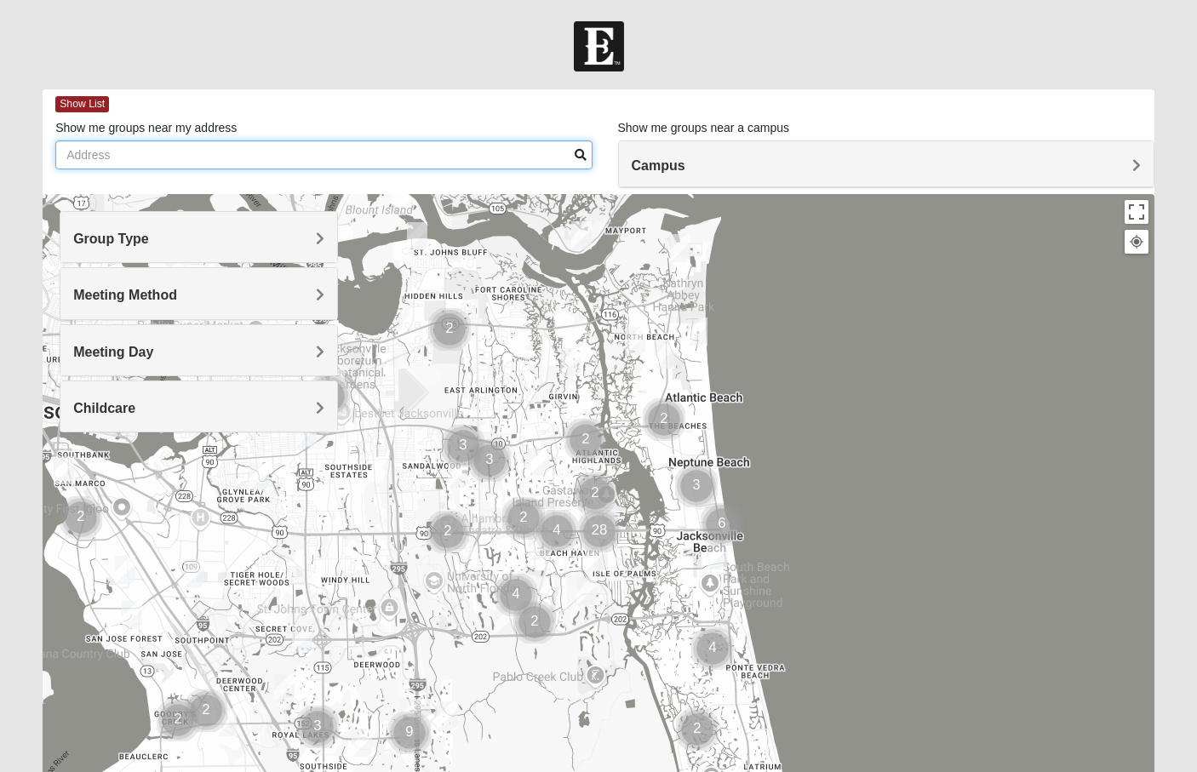
click at [499, 159] on input "Show me groups near my address" at bounding box center [323, 154] width 536 height 29
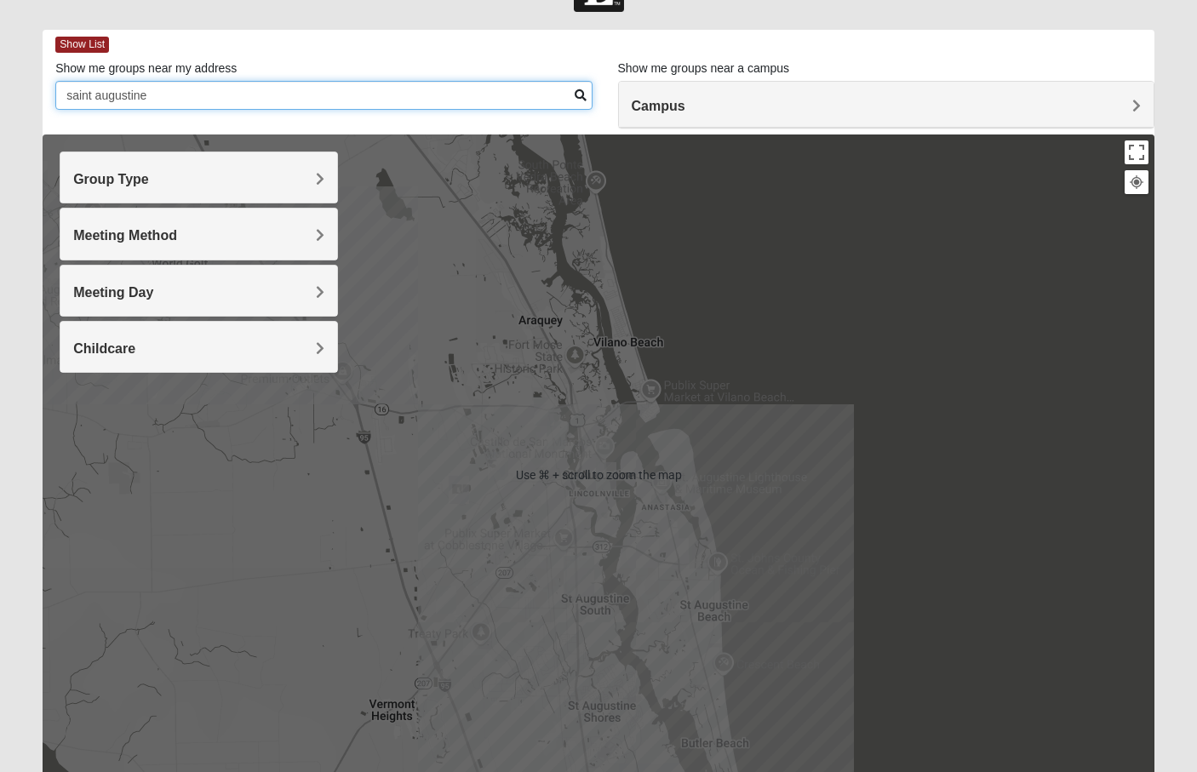
scroll to position [59, 0]
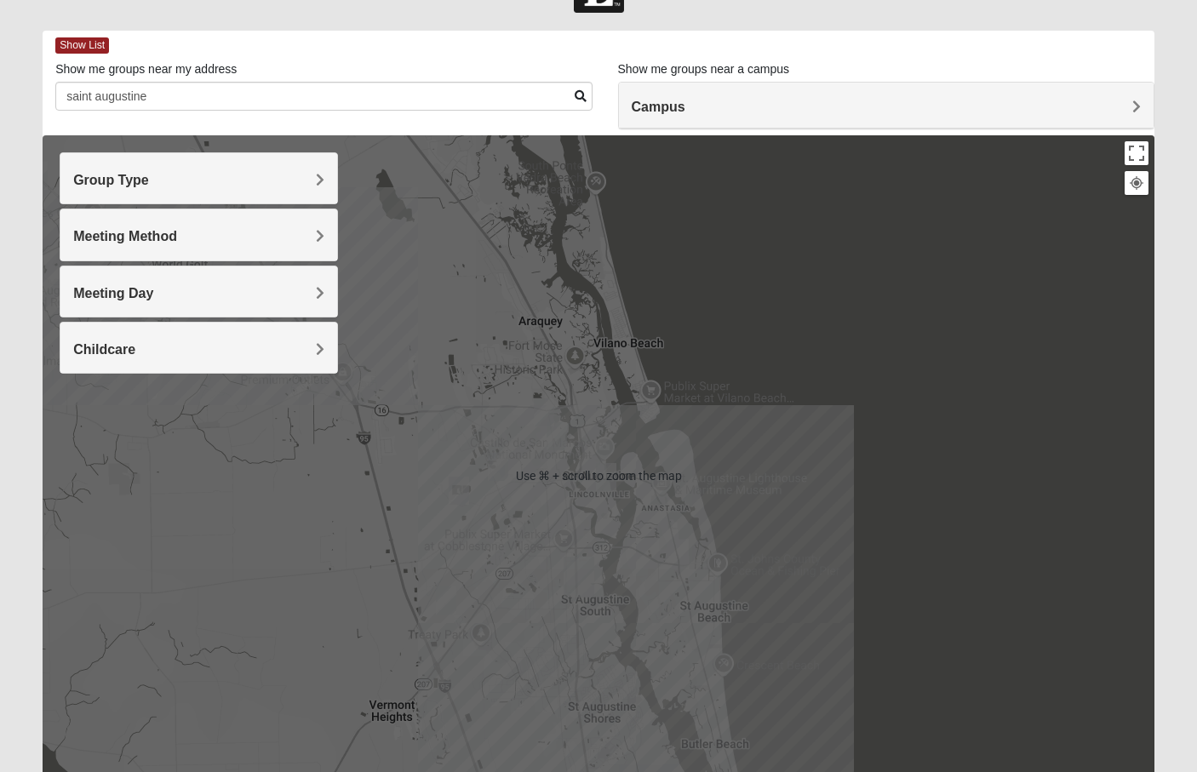
click at [276, 235] on h4 "Meeting Method" at bounding box center [198, 236] width 250 height 16
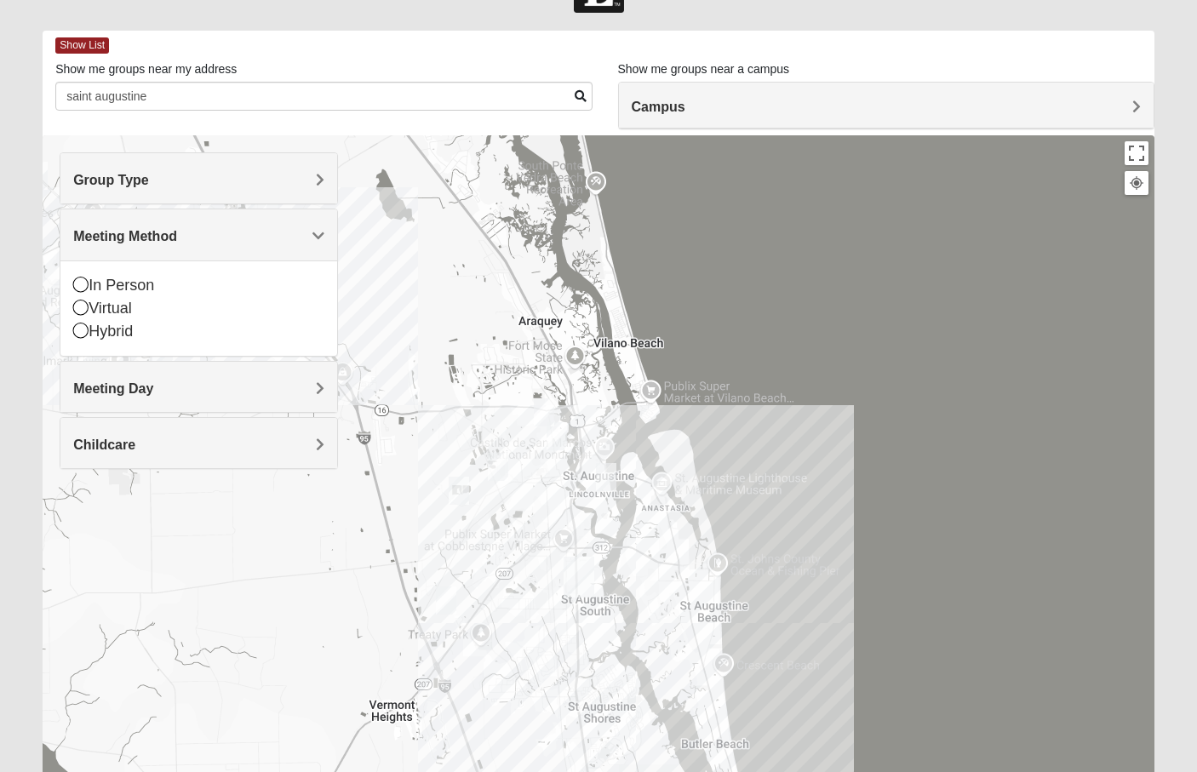
click at [276, 235] on h4 "Meeting Method" at bounding box center [198, 236] width 250 height 16
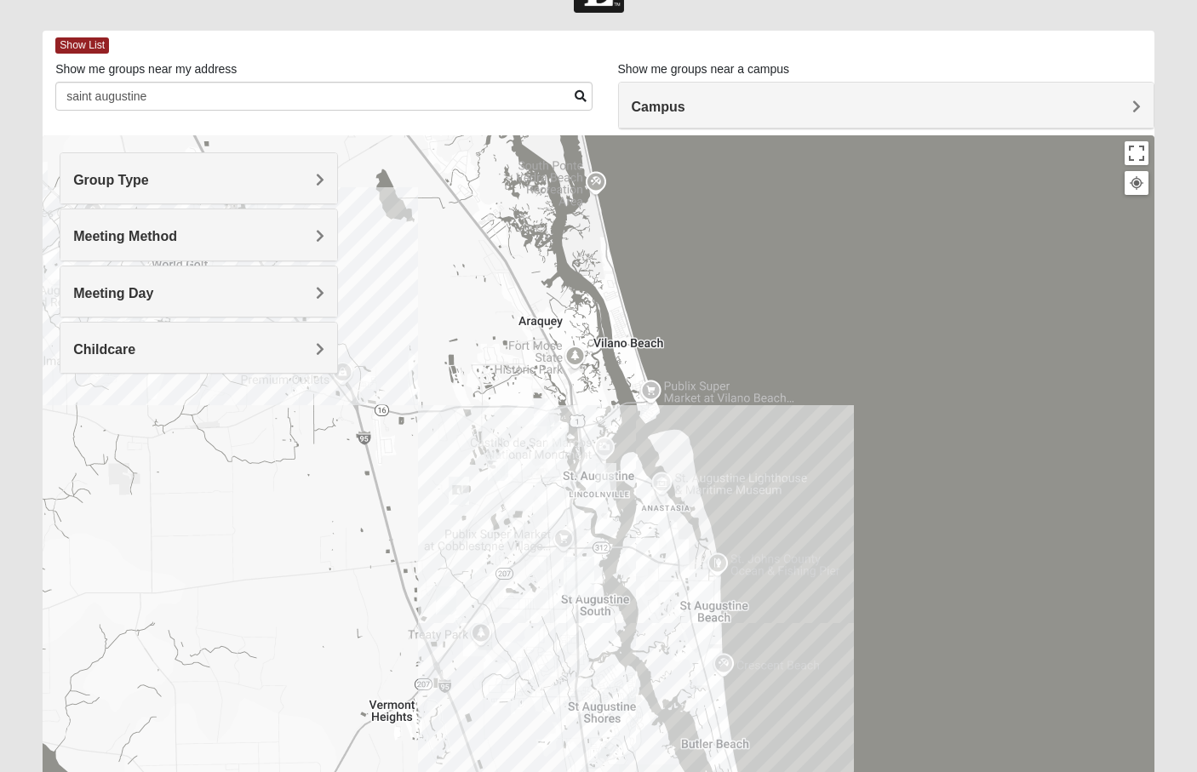
click at [276, 235] on h4 "Meeting Method" at bounding box center [198, 236] width 250 height 16
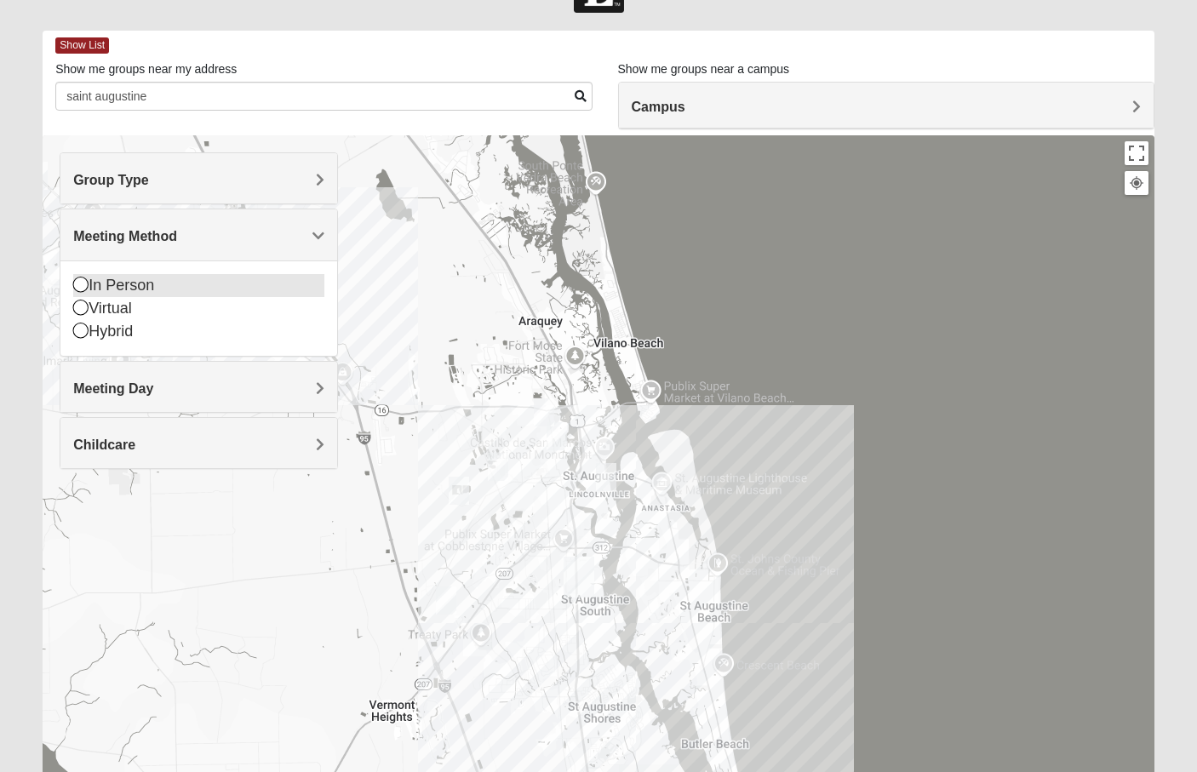
click at [171, 290] on div "In Person" at bounding box center [198, 285] width 250 height 23
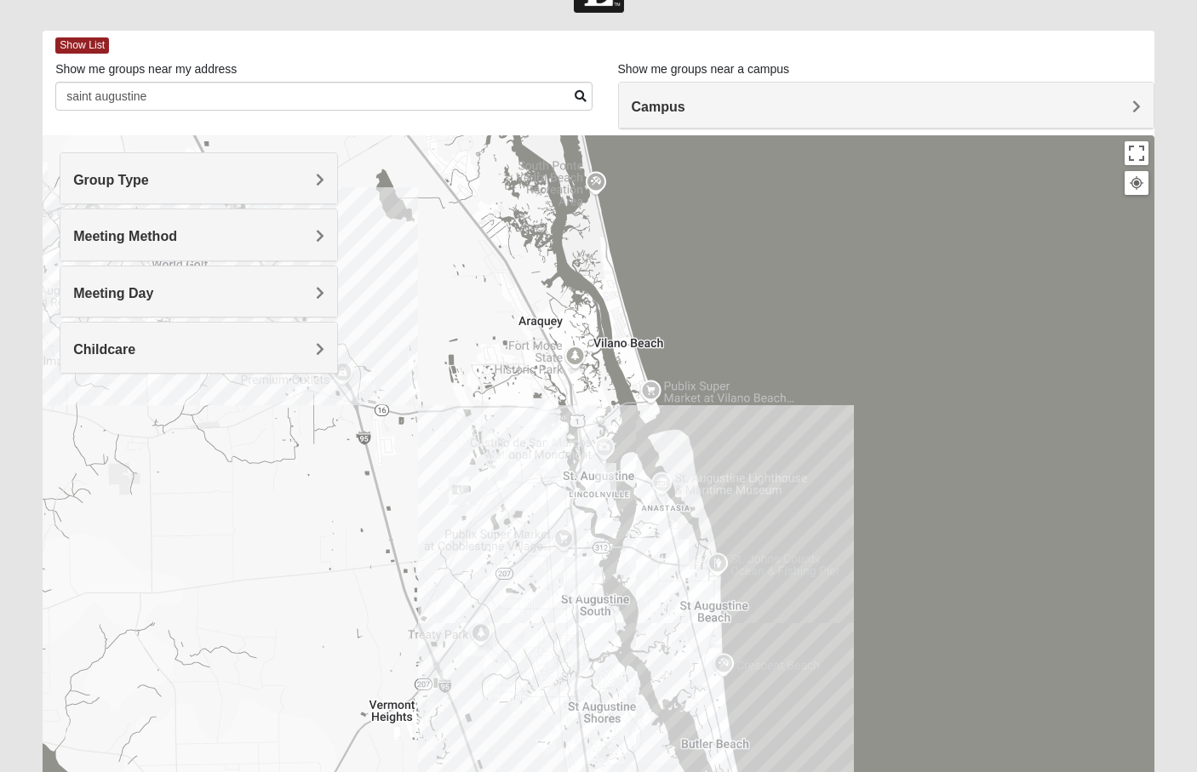
click at [219, 187] on h4 "Group Type" at bounding box center [198, 180] width 250 height 16
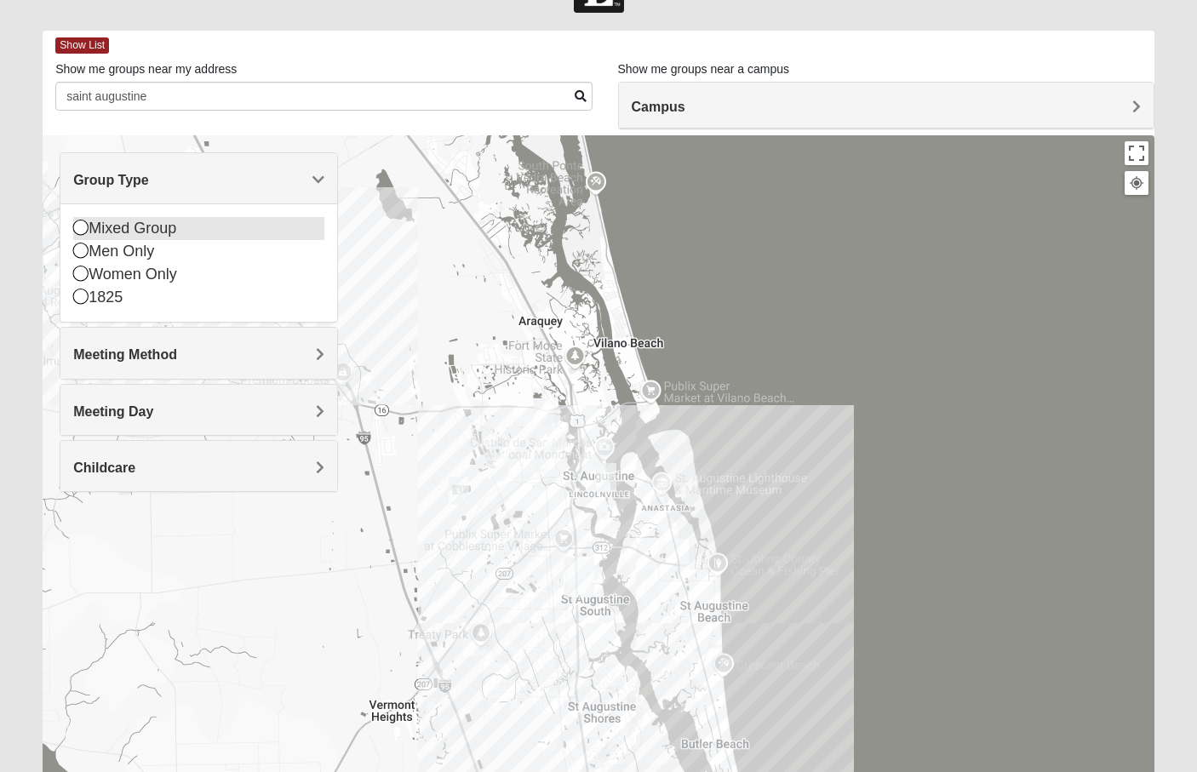
click at [163, 234] on div "Mixed Group" at bounding box center [198, 228] width 250 height 23
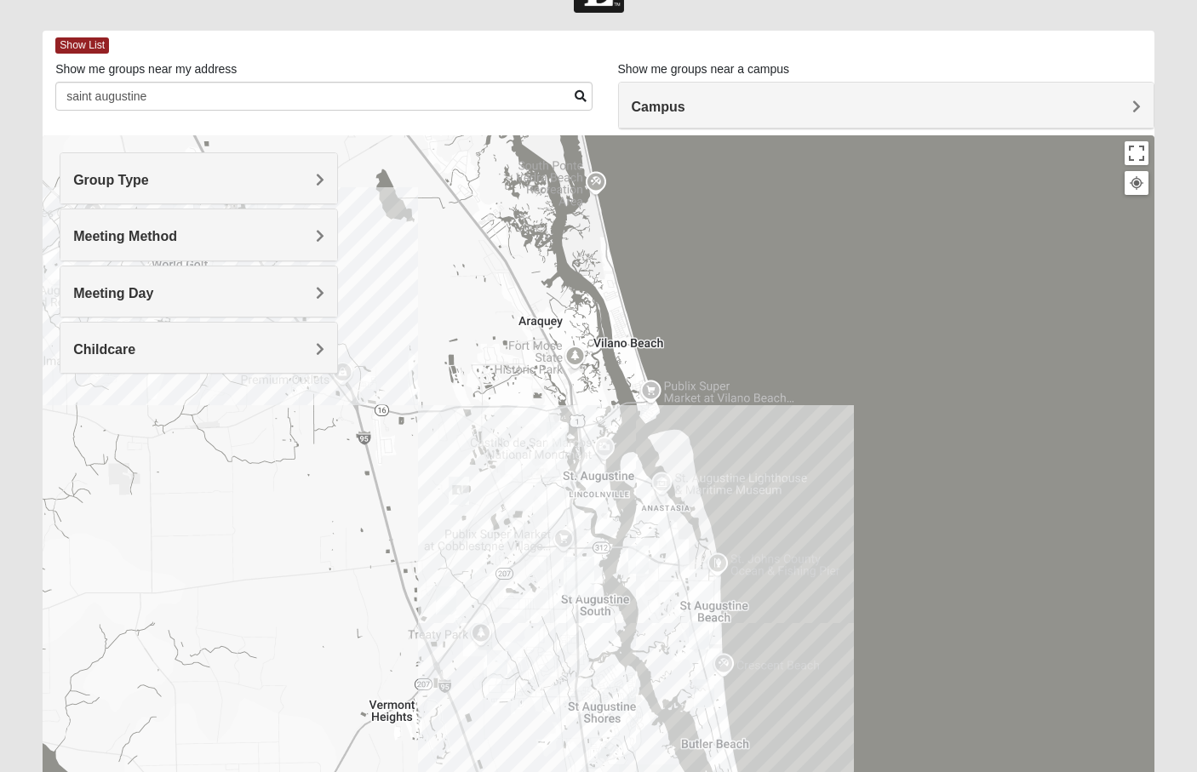
click at [554, 432] on img "Mixed Richardson 32084" at bounding box center [557, 436] width 20 height 28
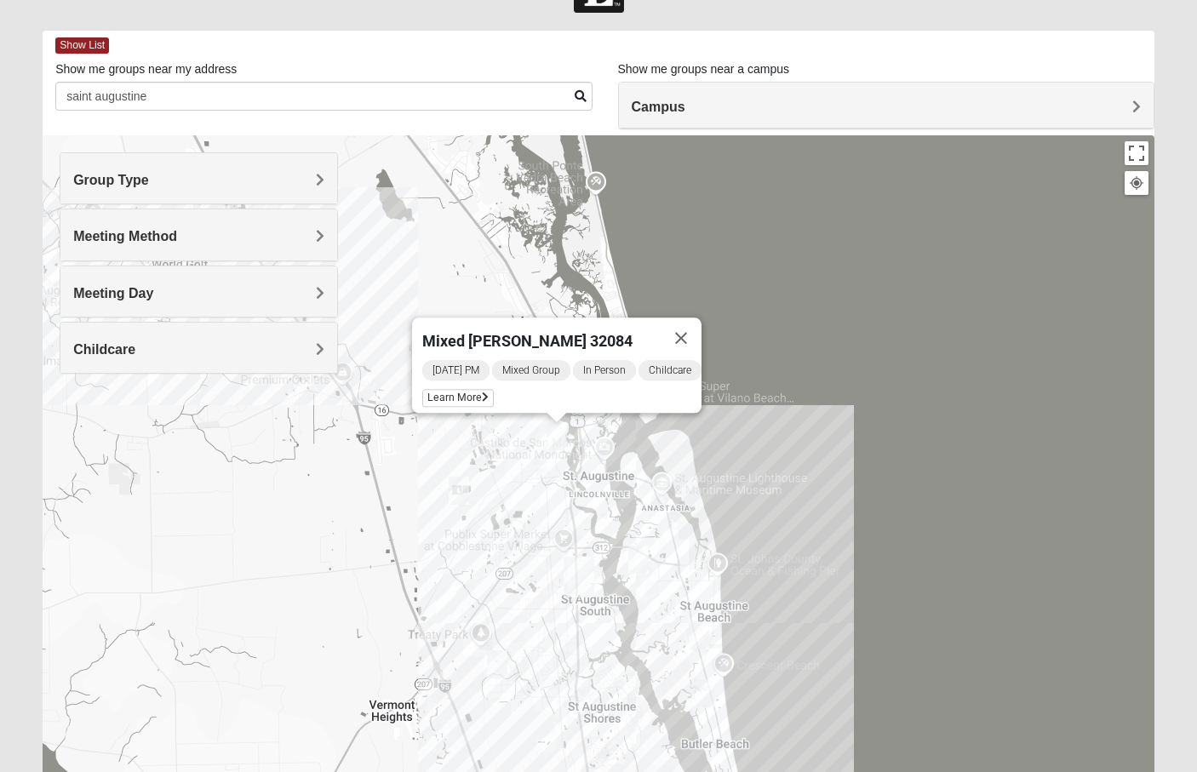
click at [458, 486] on img "Mixed Marenco 32084" at bounding box center [459, 491] width 20 height 28
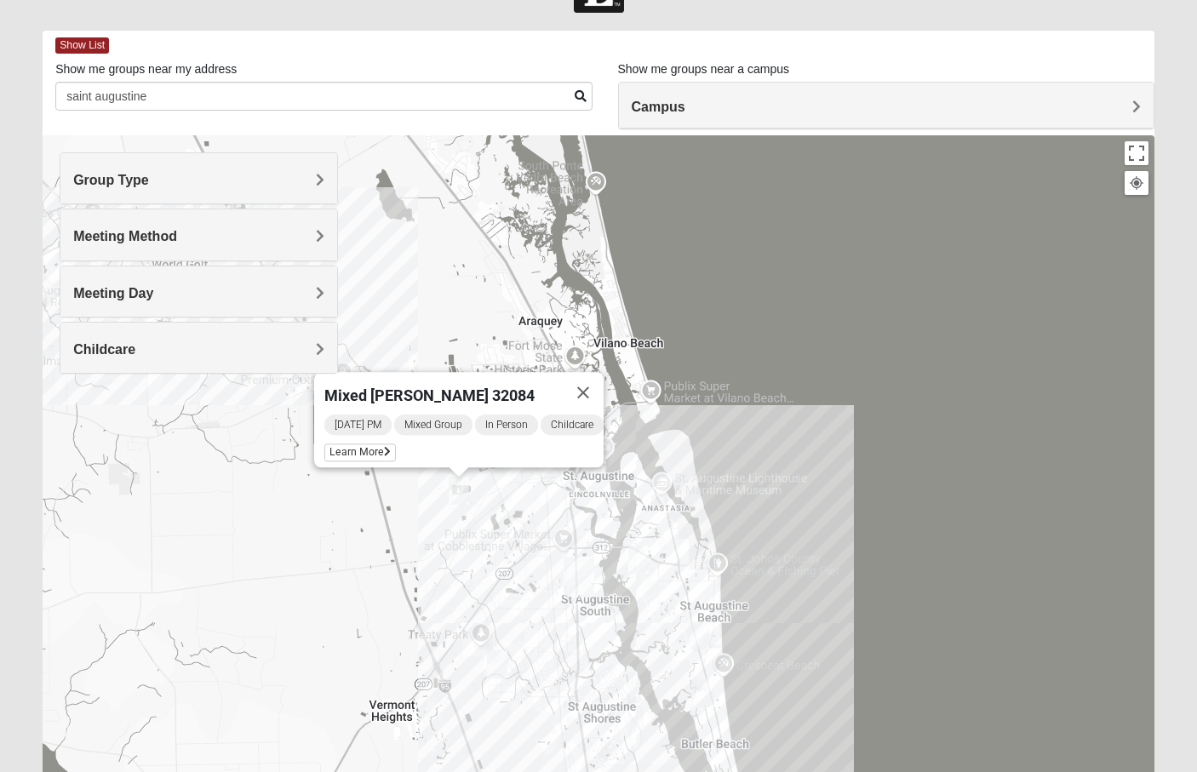
click at [443, 609] on img "Mixed Noteware 32084" at bounding box center [446, 601] width 20 height 28
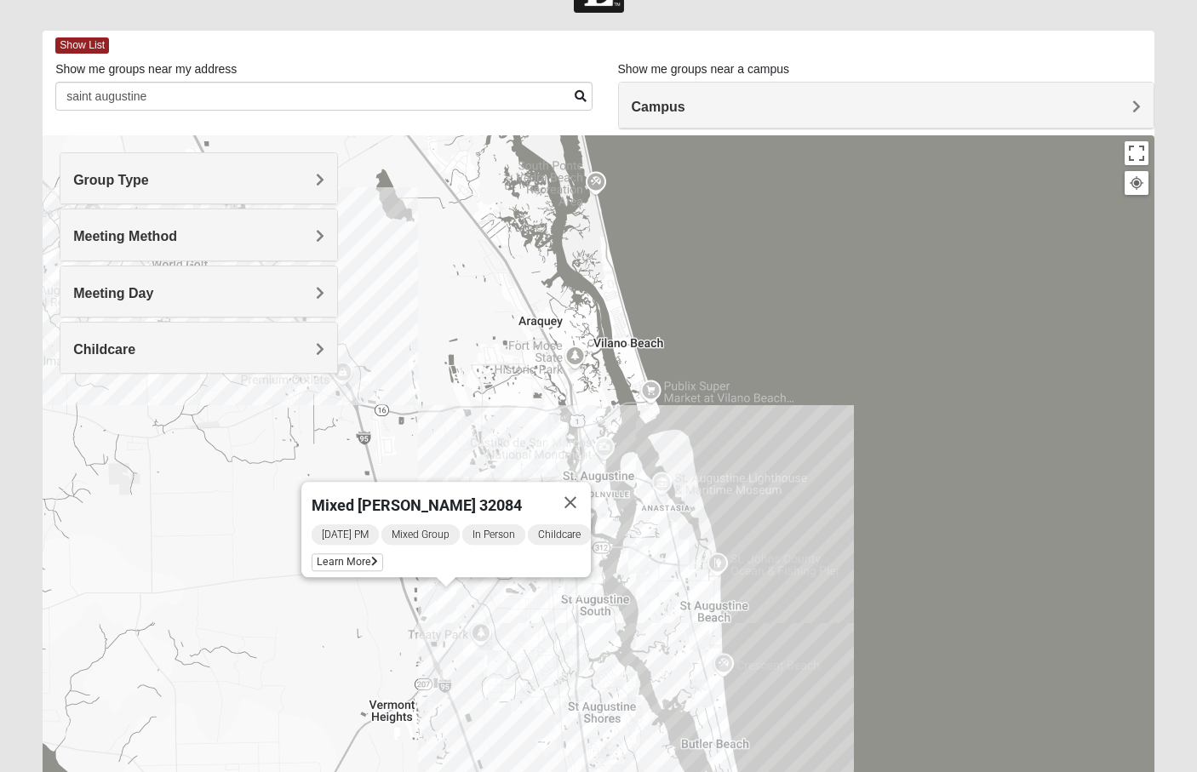
click at [499, 666] on img "Mixed McClellan 32086" at bounding box center [497, 664] width 20 height 28
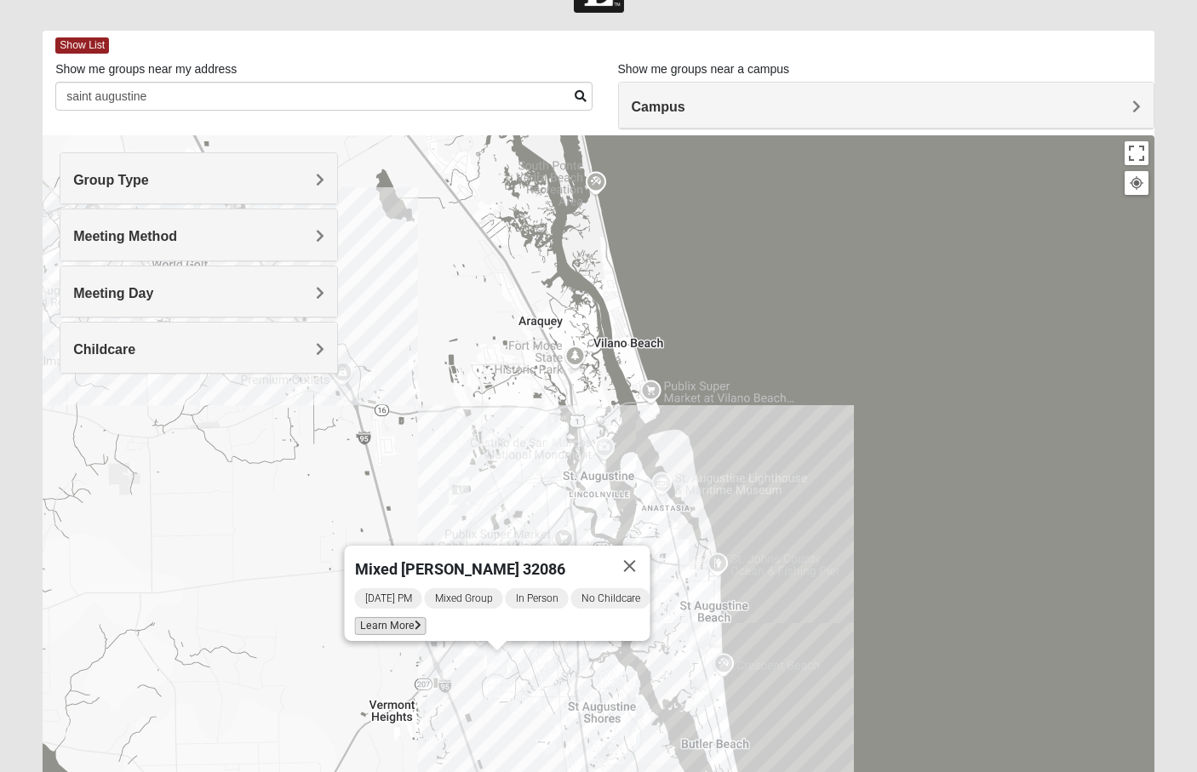
click at [399, 617] on span "Learn More" at bounding box center [391, 626] width 72 height 18
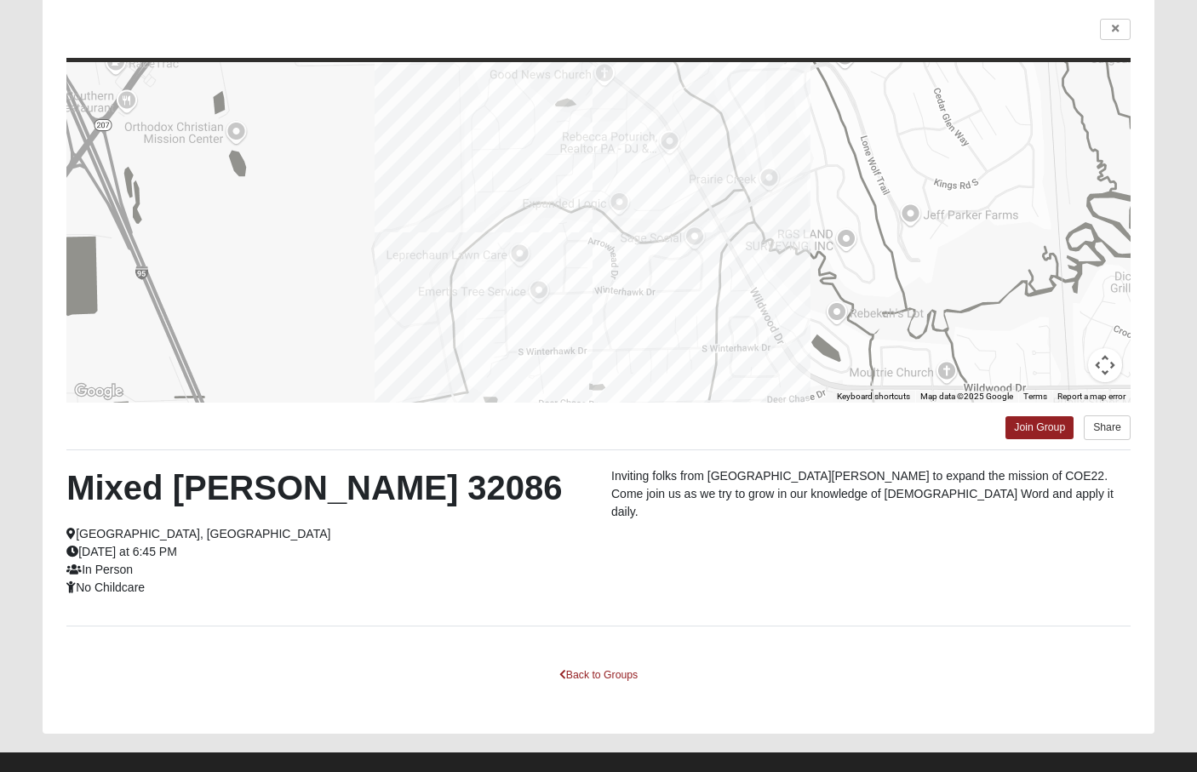
scroll to position [124, 0]
click at [1119, 29] on link at bounding box center [1115, 29] width 31 height 21
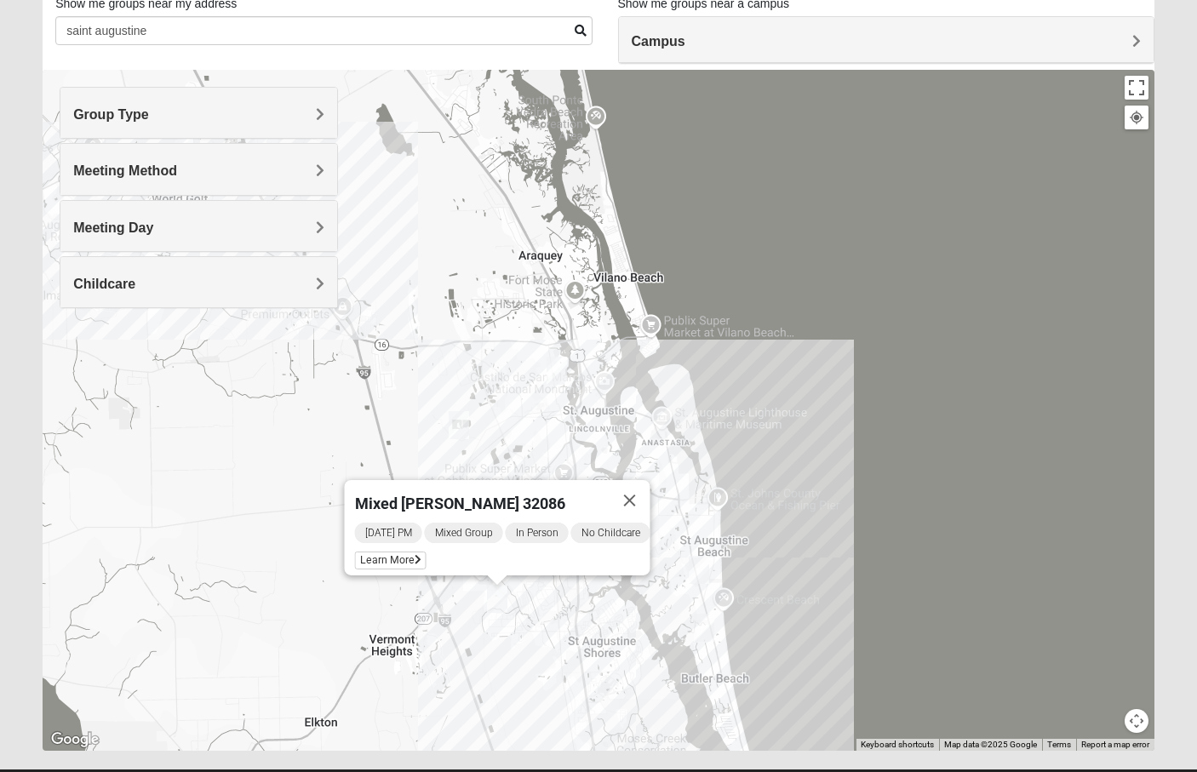
click at [690, 564] on img "Mixed West 32080" at bounding box center [699, 570] width 20 height 28
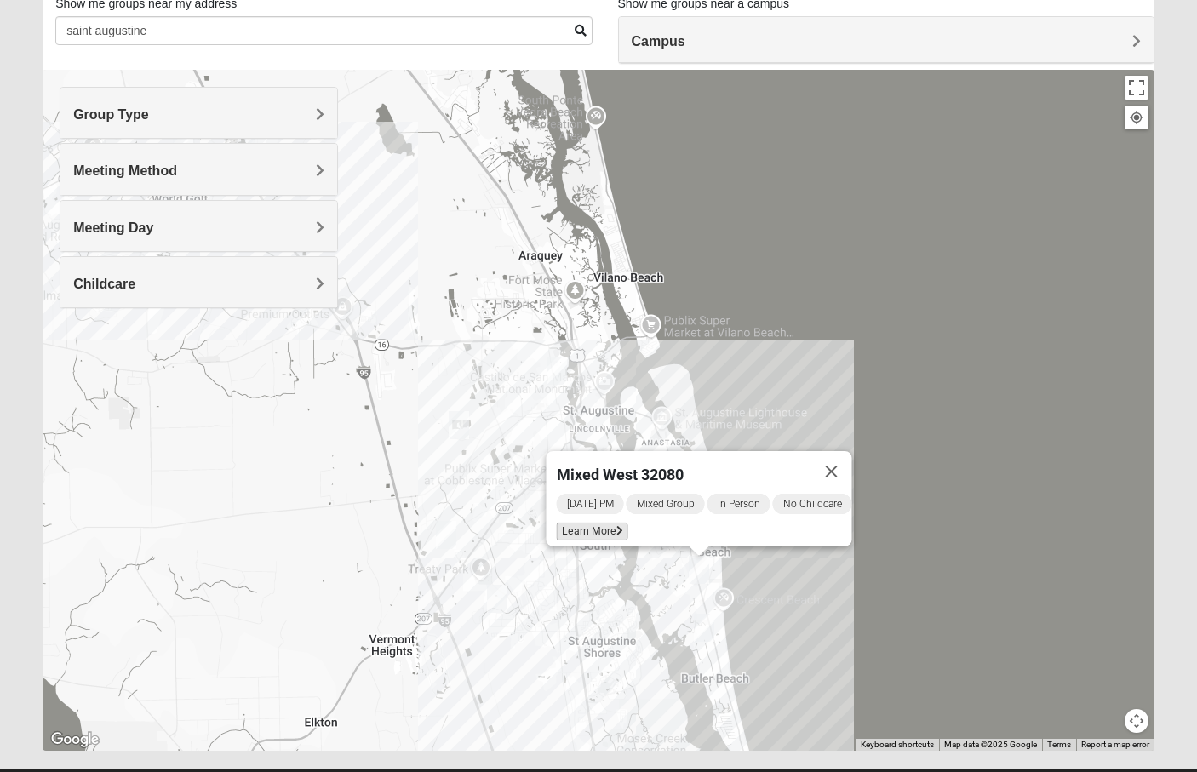
click at [597, 524] on span "Learn More" at bounding box center [593, 532] width 72 height 18
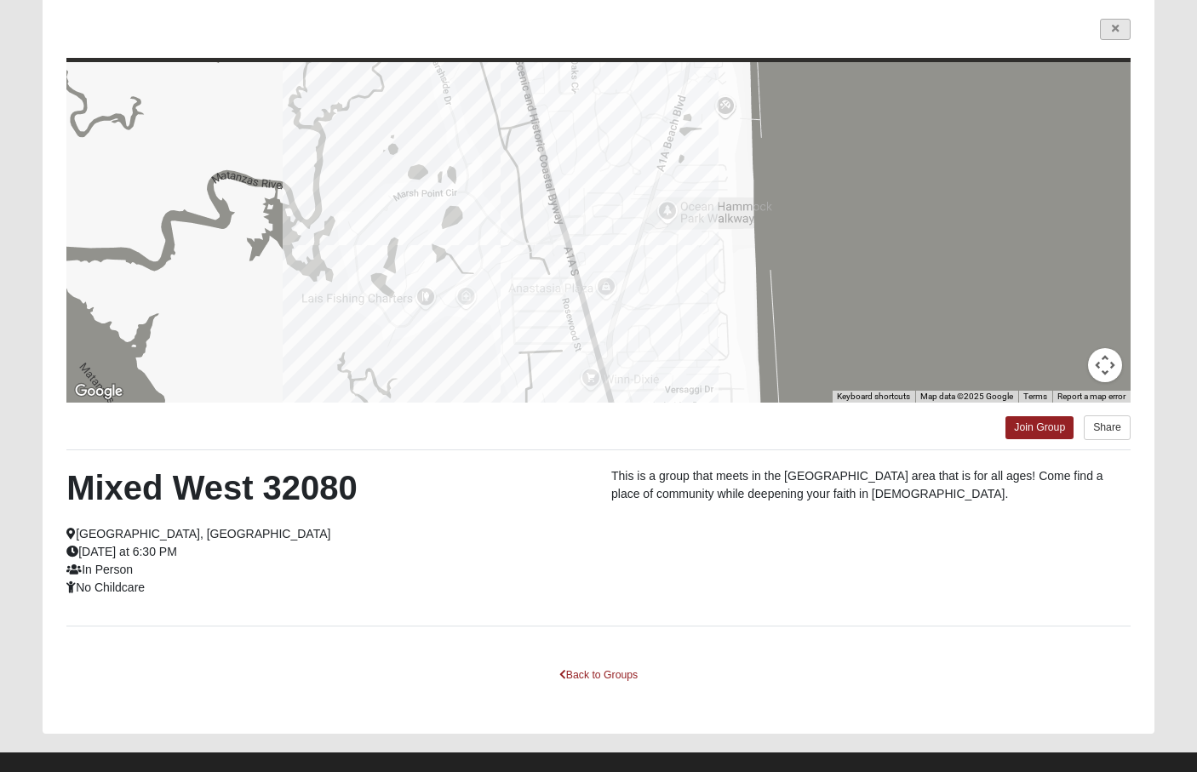
click at [1125, 24] on link at bounding box center [1115, 29] width 31 height 21
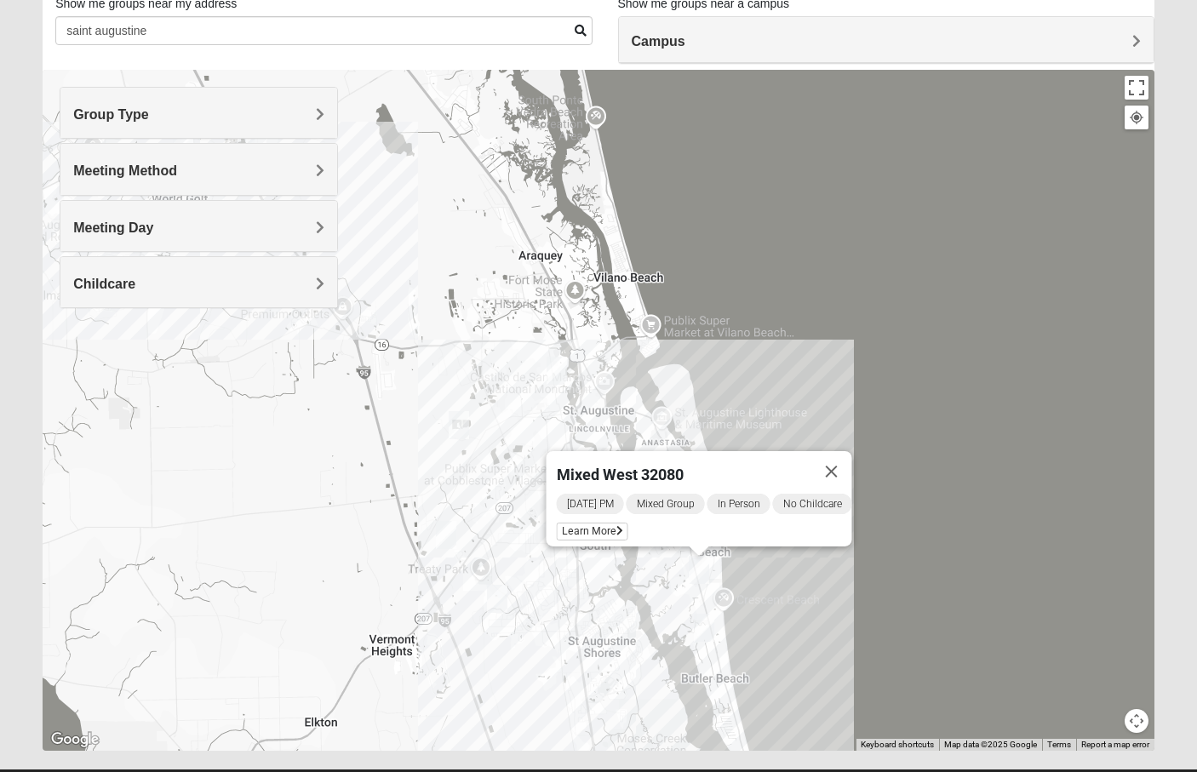
click at [550, 368] on img "Mixed Richardson 32084" at bounding box center [557, 371] width 20 height 28
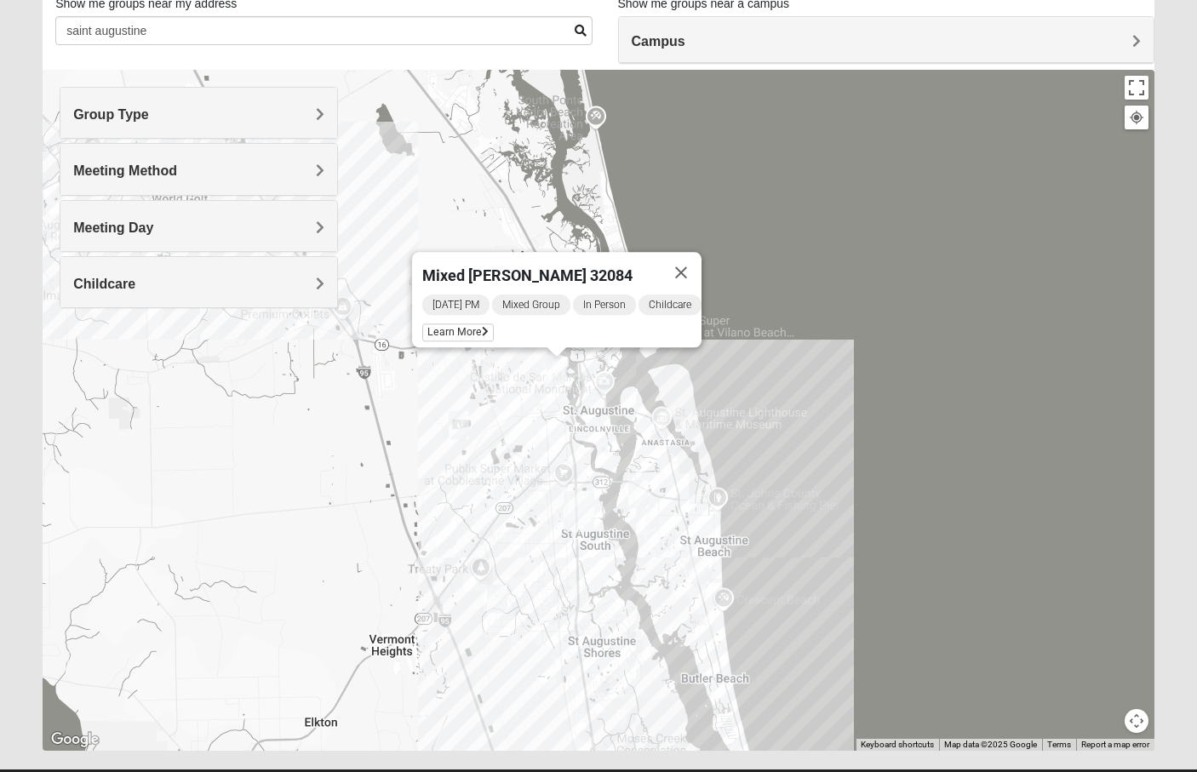
click at [459, 422] on img "Mixed Marenco 32084" at bounding box center [459, 425] width 20 height 28
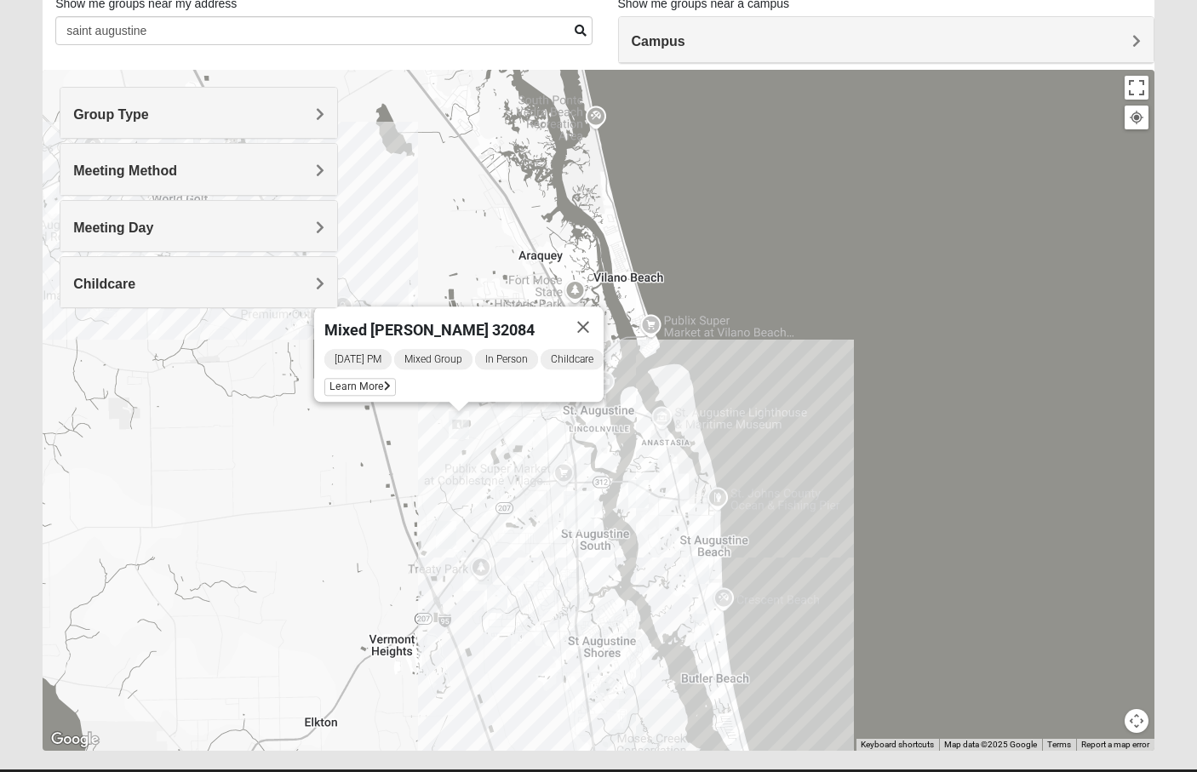
click at [449, 534] on img "Mixed Noteware 32084" at bounding box center [446, 535] width 20 height 28
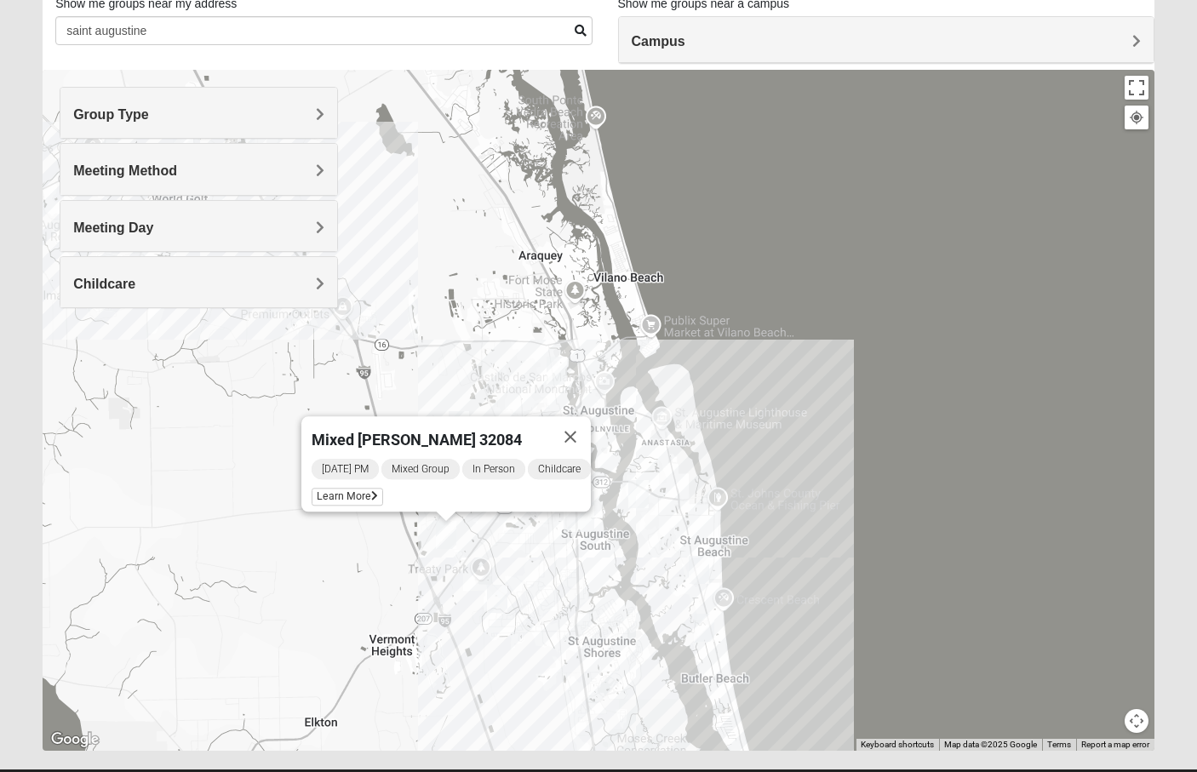
click at [490, 592] on img "Mixed McClellan 32086" at bounding box center [497, 599] width 20 height 28
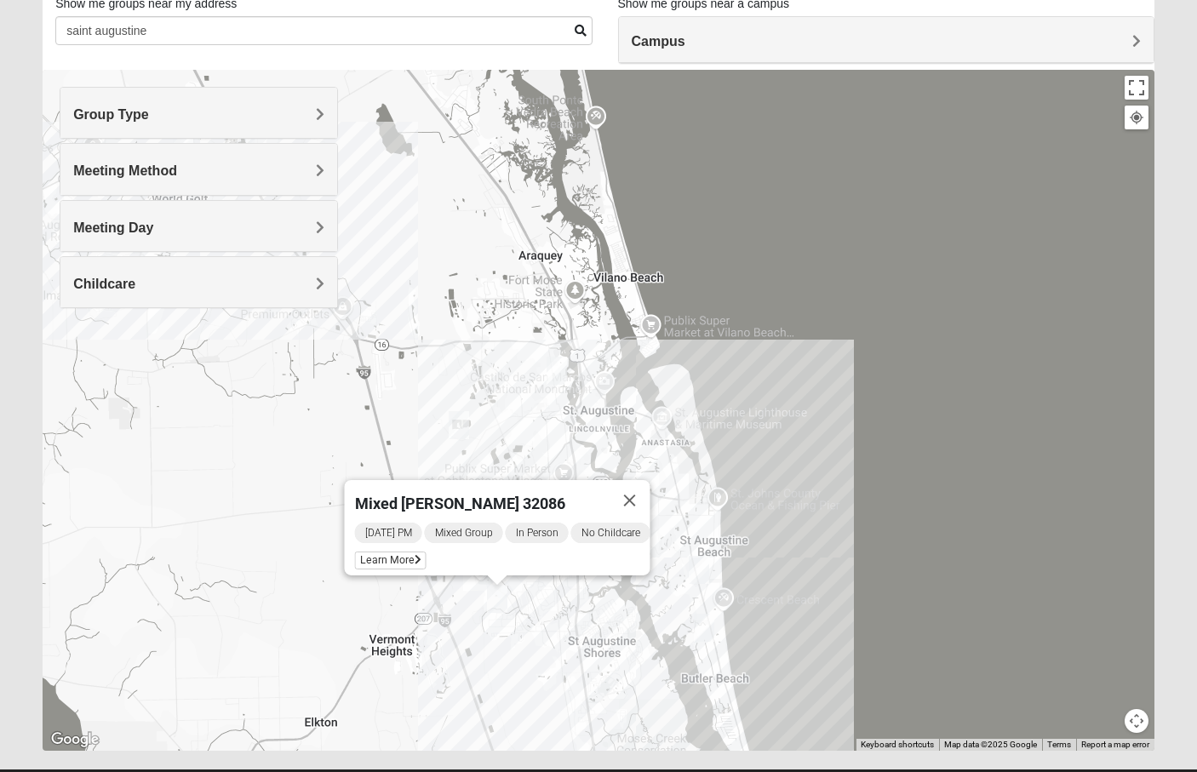
click at [703, 633] on img "Mixed Tant 32080" at bounding box center [704, 628] width 20 height 28
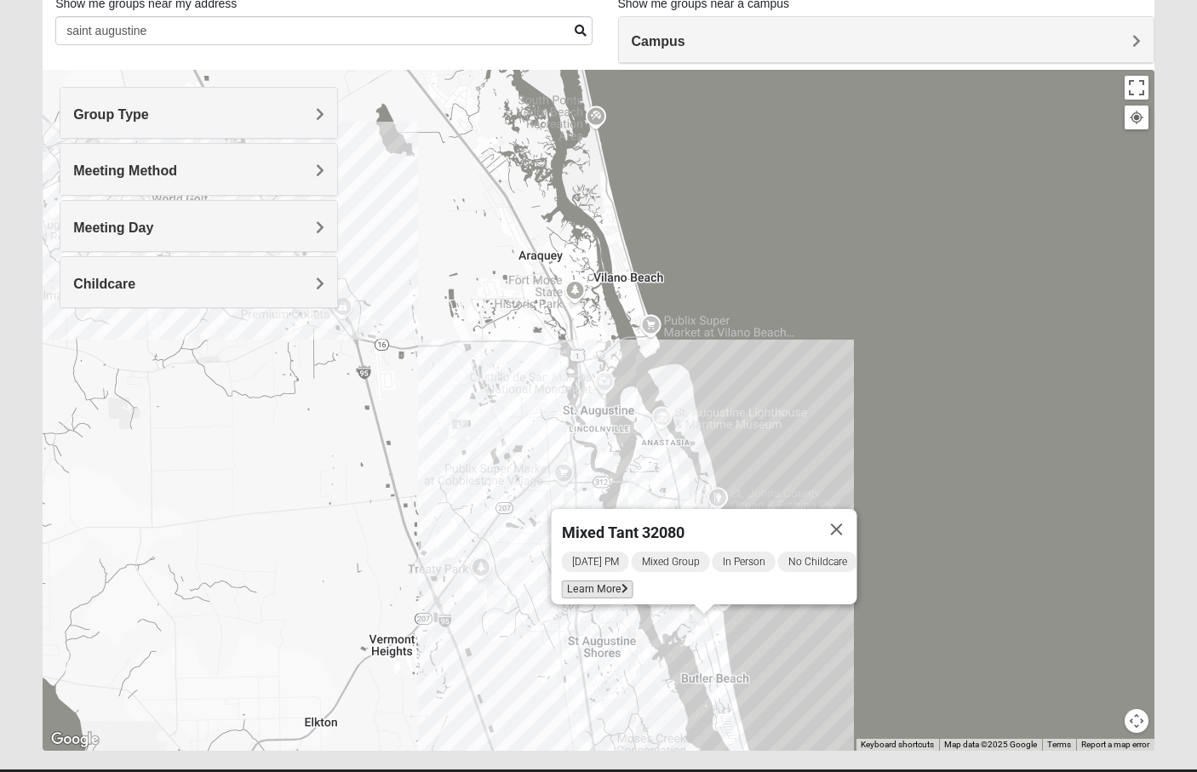
click at [589, 581] on span "Learn More" at bounding box center [598, 590] width 72 height 18
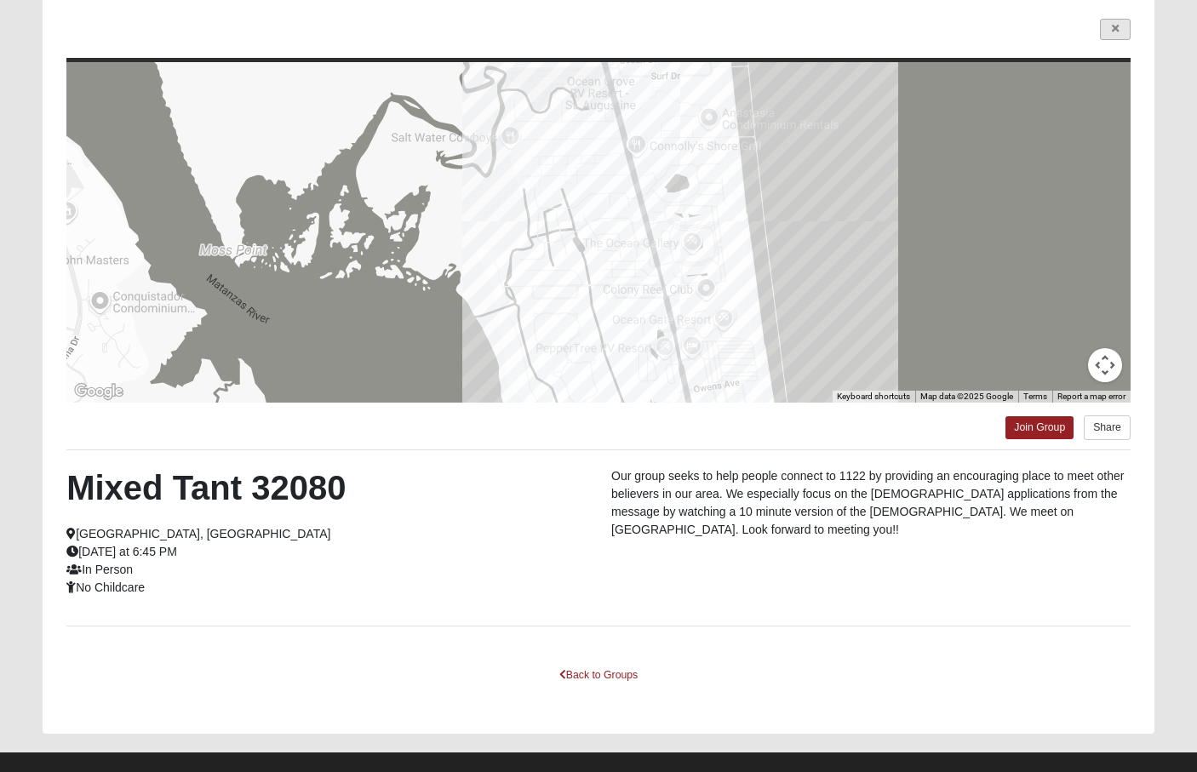
click at [1113, 34] on link at bounding box center [1115, 29] width 31 height 21
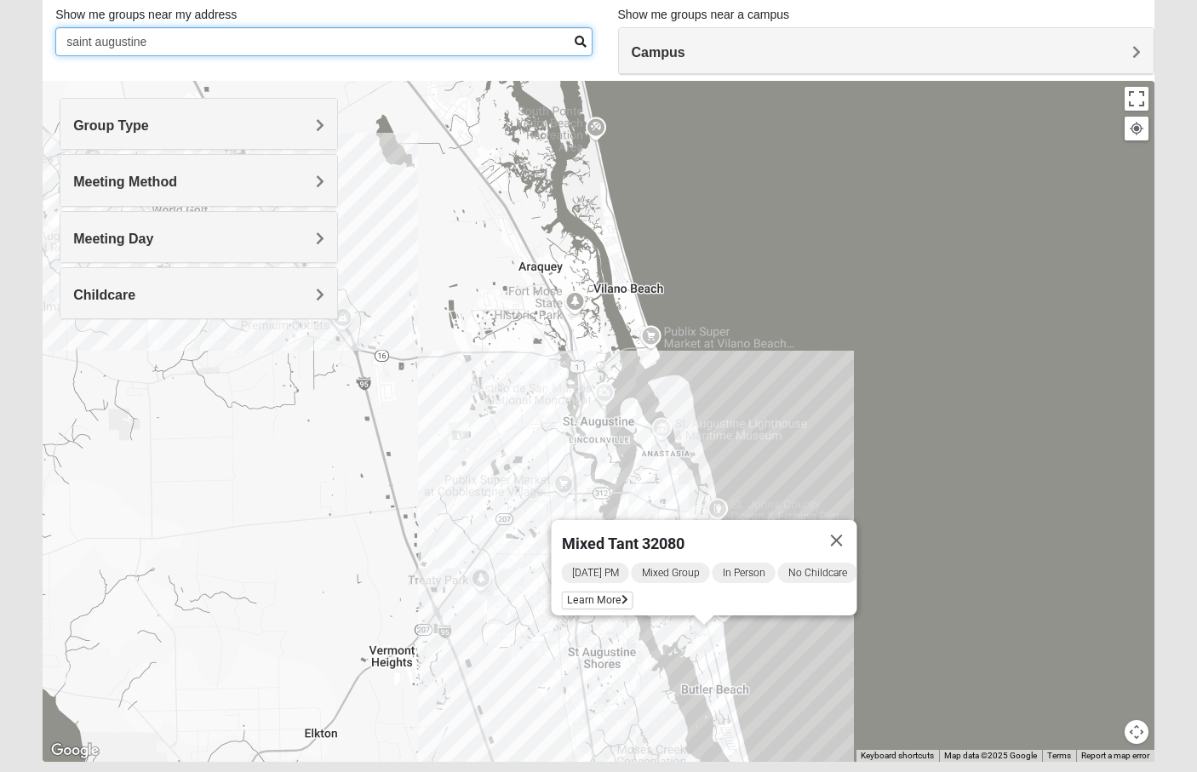
drag, startPoint x: 223, startPoint y: 34, endPoint x: 5, endPoint y: -15, distance: 223.5
click at [5, 0] on html "Log In Find A Group Error Show List Loading Groups" at bounding box center [598, 355] width 1197 height 937
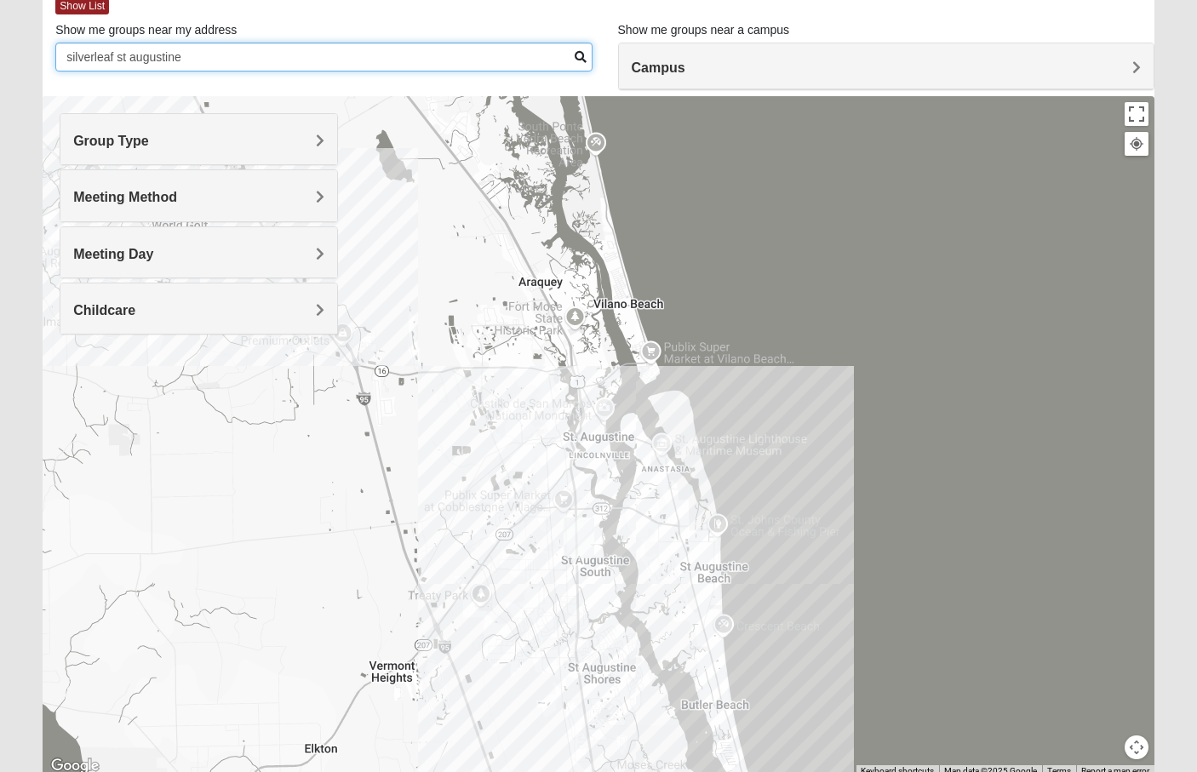
type input "silverleaf st augustine"
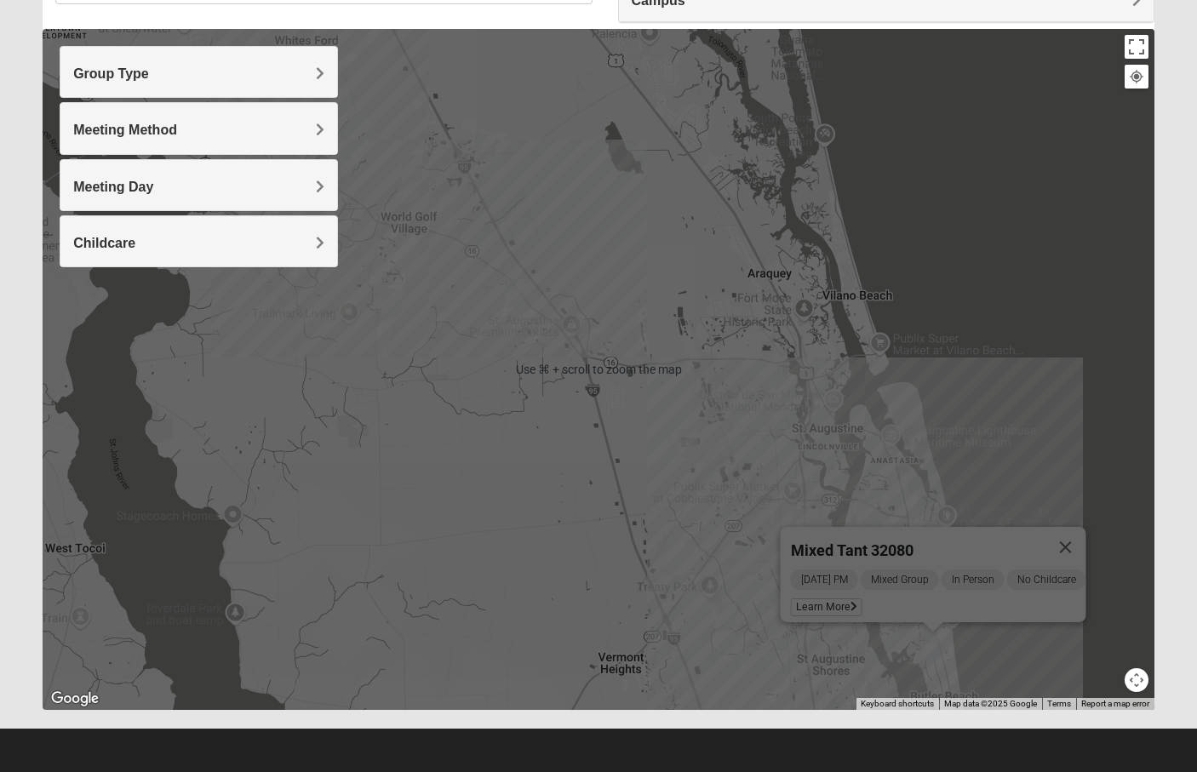
scroll to position [165, 0]
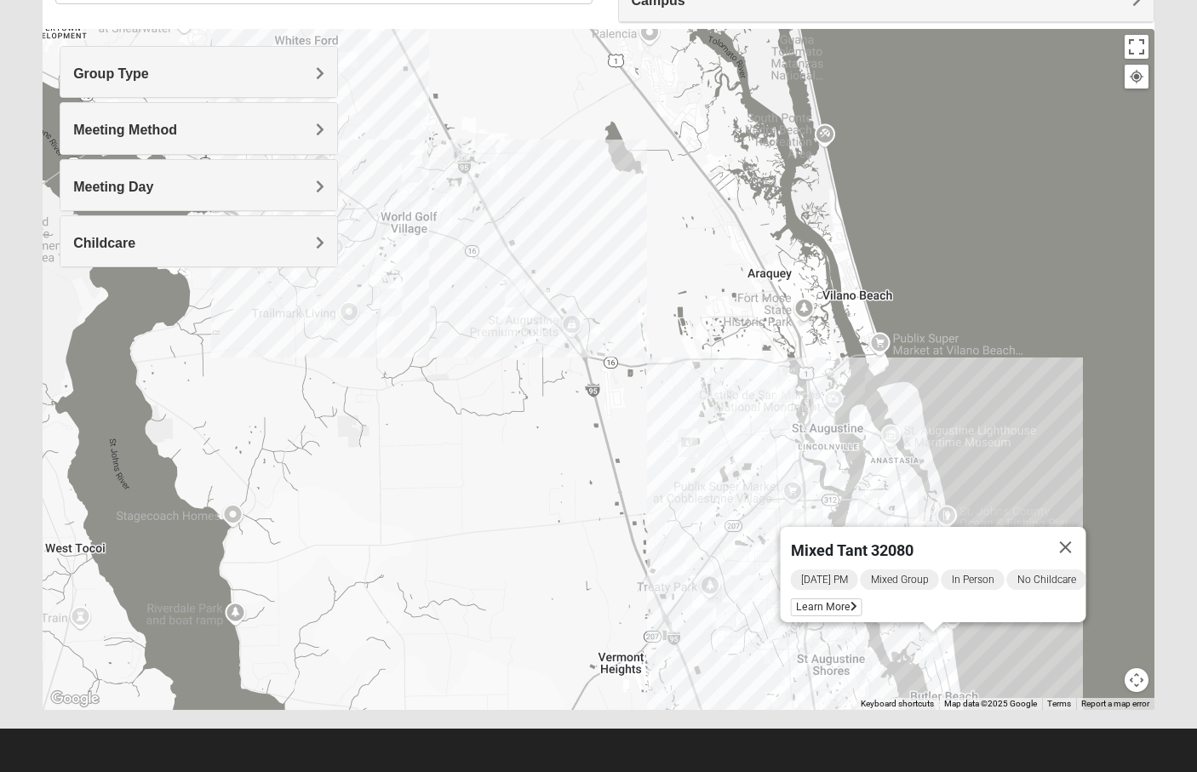
click at [783, 387] on img "Mixed Richardson 32084" at bounding box center [786, 389] width 20 height 28
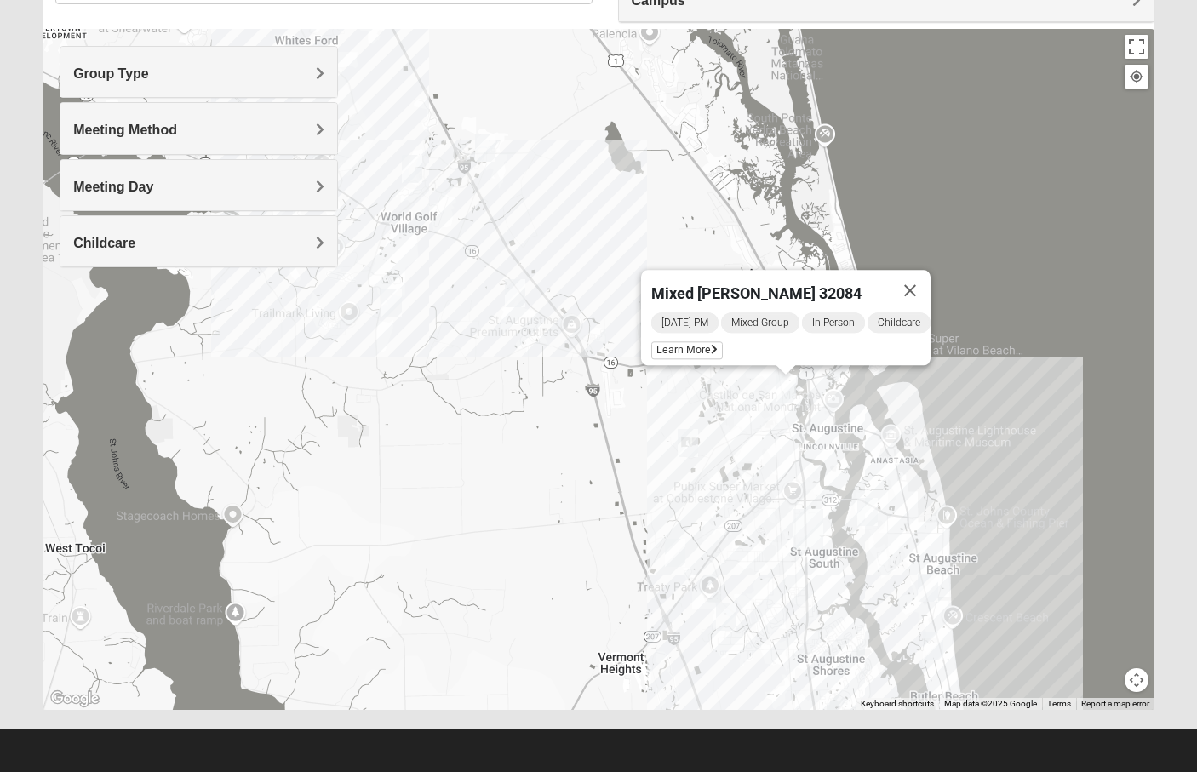
click at [865, 511] on img "Mixed Lauter 32080" at bounding box center [867, 512] width 20 height 28
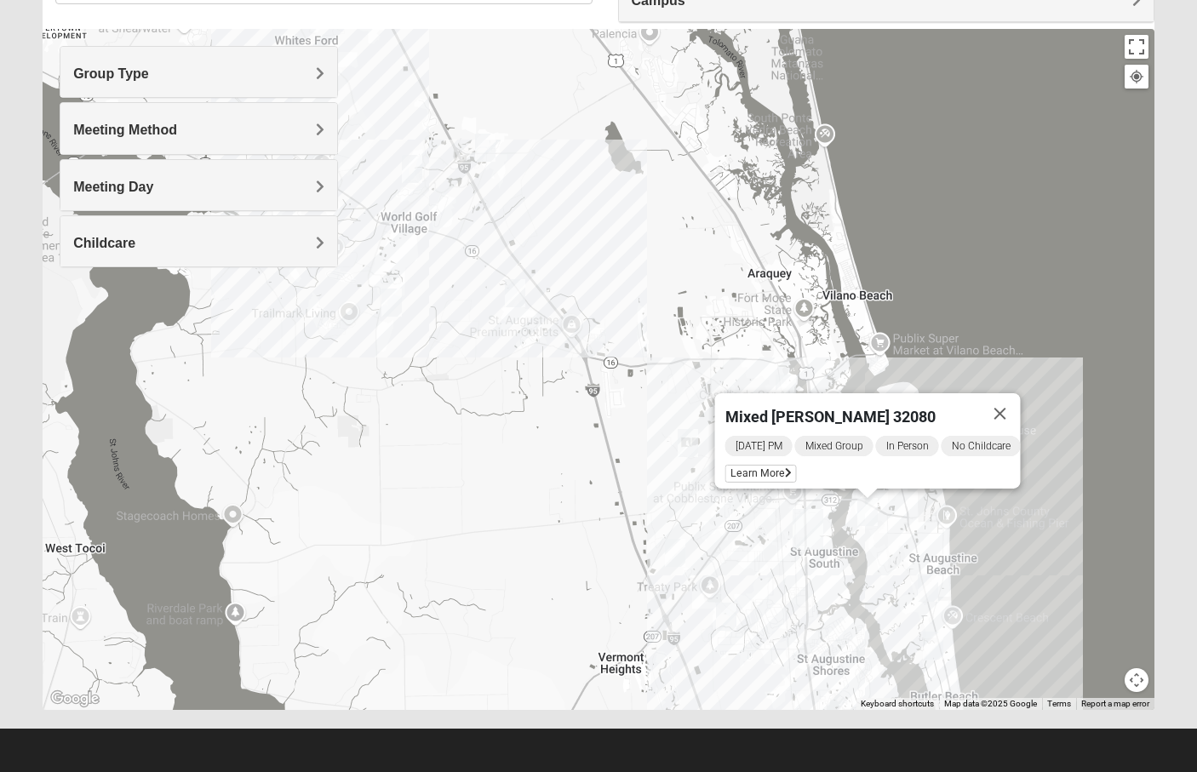
click at [927, 592] on img "Mixed West 32080" at bounding box center [928, 588] width 20 height 28
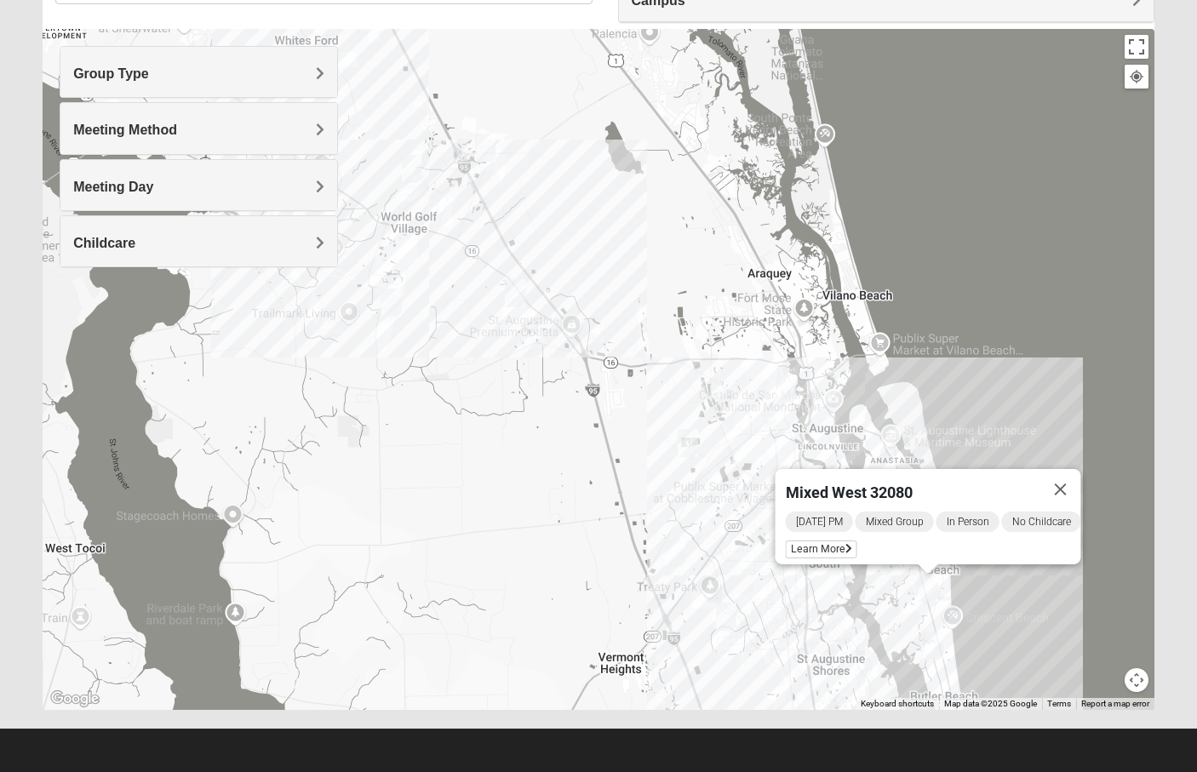
click at [931, 649] on img "Mixed Tant 32080" at bounding box center [933, 646] width 20 height 28
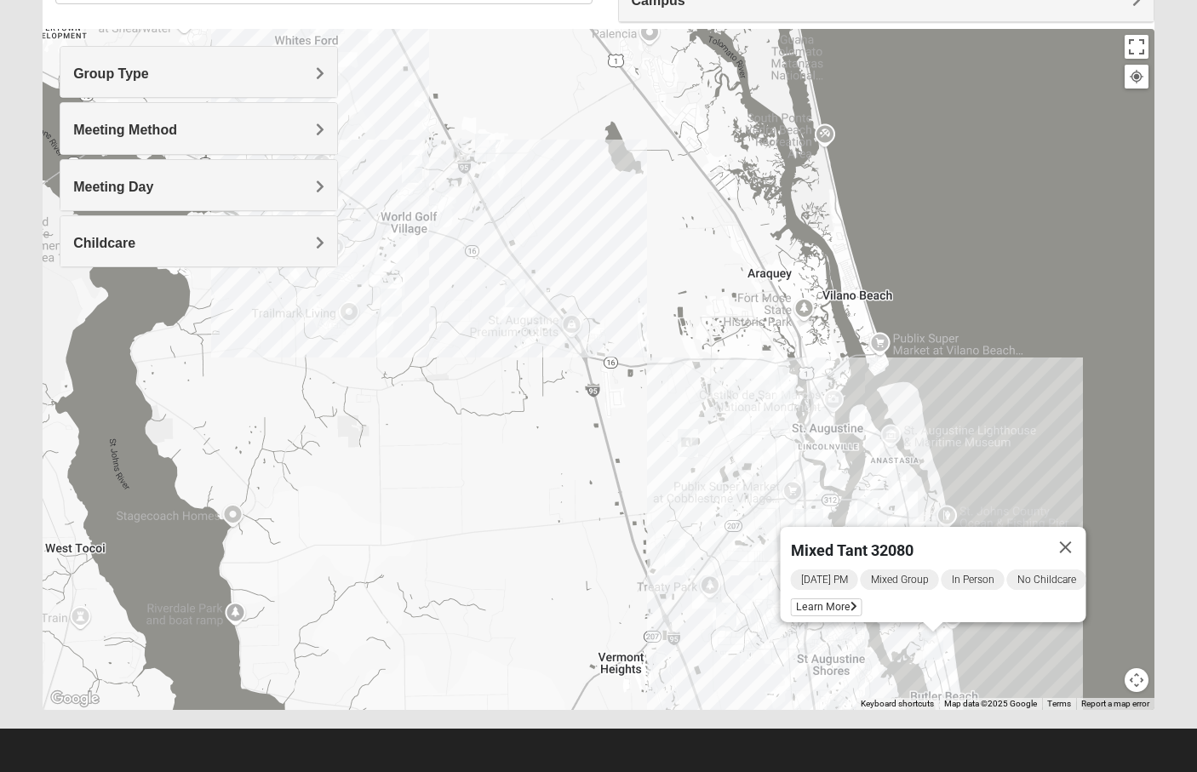
click at [692, 448] on img "Mixed Marenco 32084" at bounding box center [688, 443] width 20 height 28
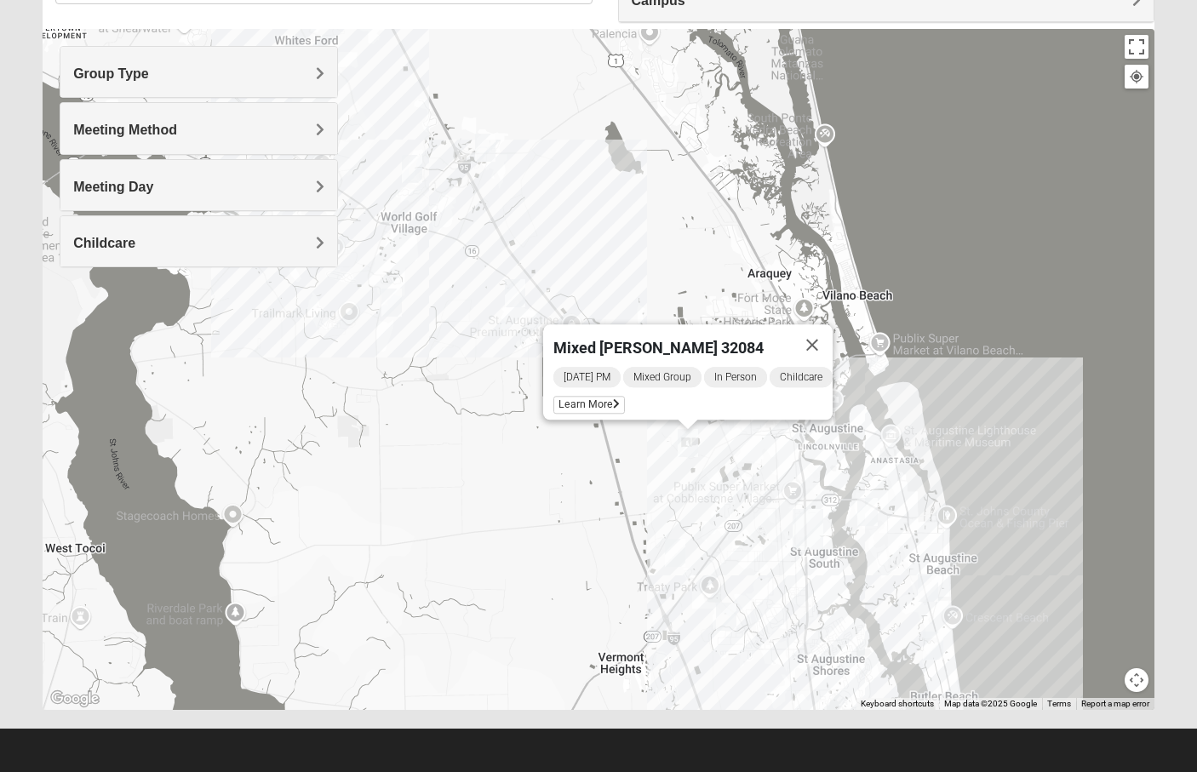
click at [380, 309] on div "Mixed Marenco 32084 Friday PM Mixed Group In Person Childcare Learn More" at bounding box center [599, 369] width 1112 height 681
click at [389, 308] on img "Mixed Longacre 32092" at bounding box center [391, 303] width 20 height 28
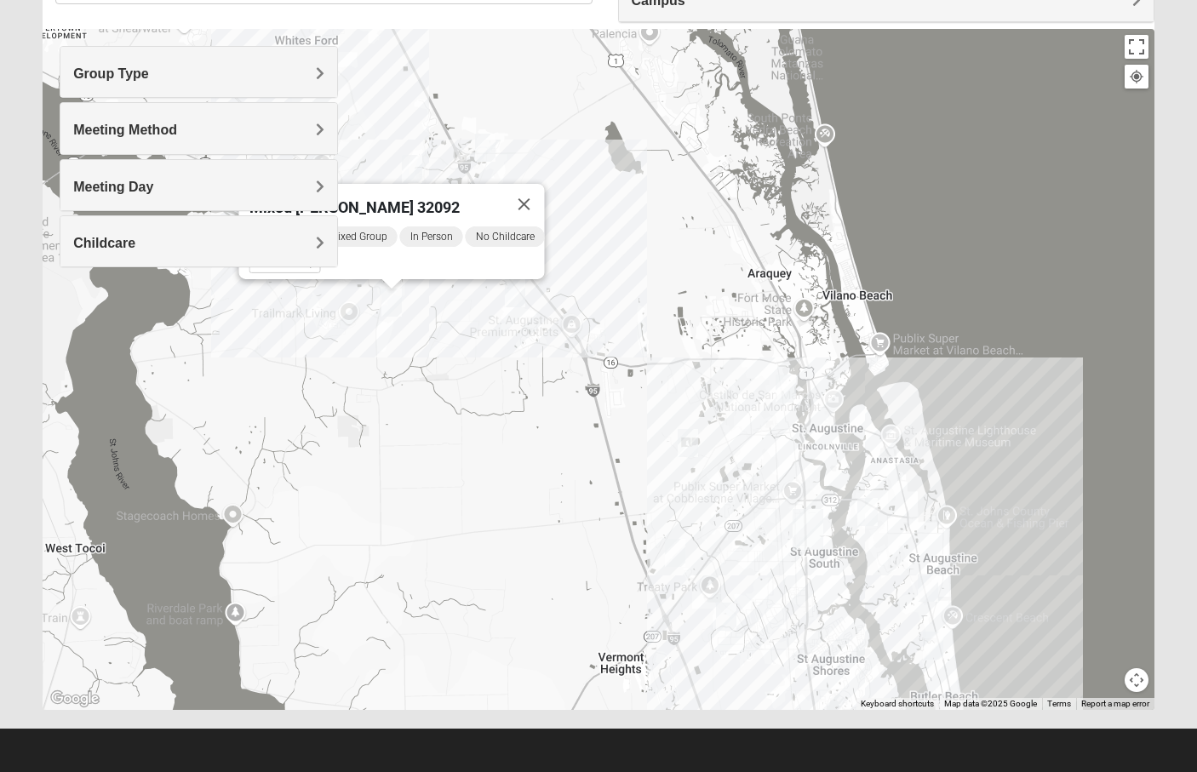
click at [507, 297] on img "Mixed Jakubowski 32092" at bounding box center [515, 293] width 20 height 28
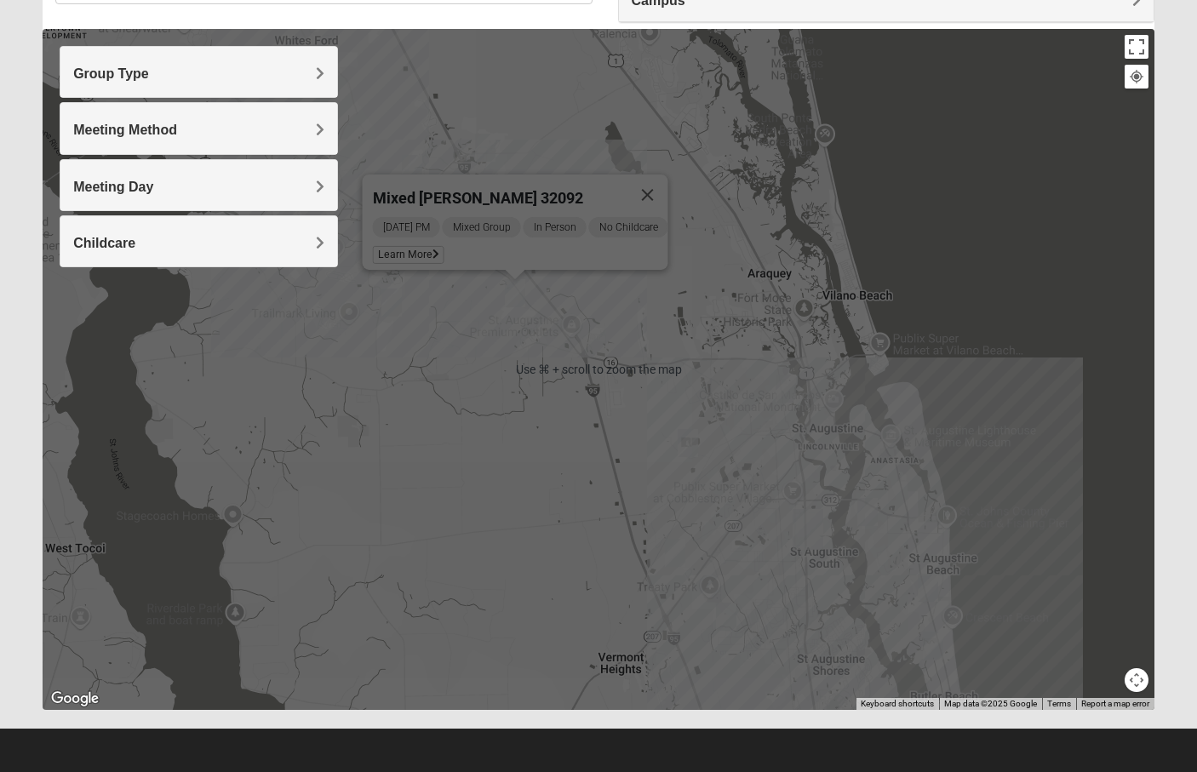
scroll to position [164, 0]
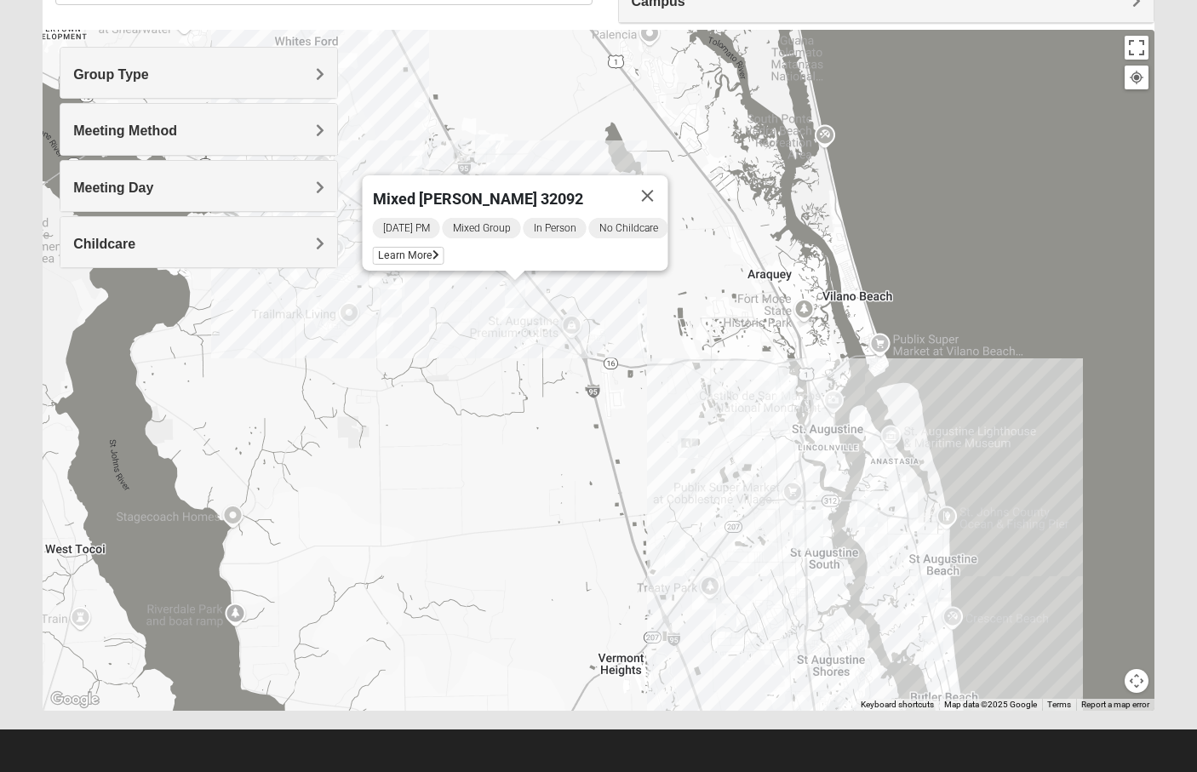
click at [491, 144] on img "Mixed Owen/Monk 32095" at bounding box center [485, 149] width 20 height 28
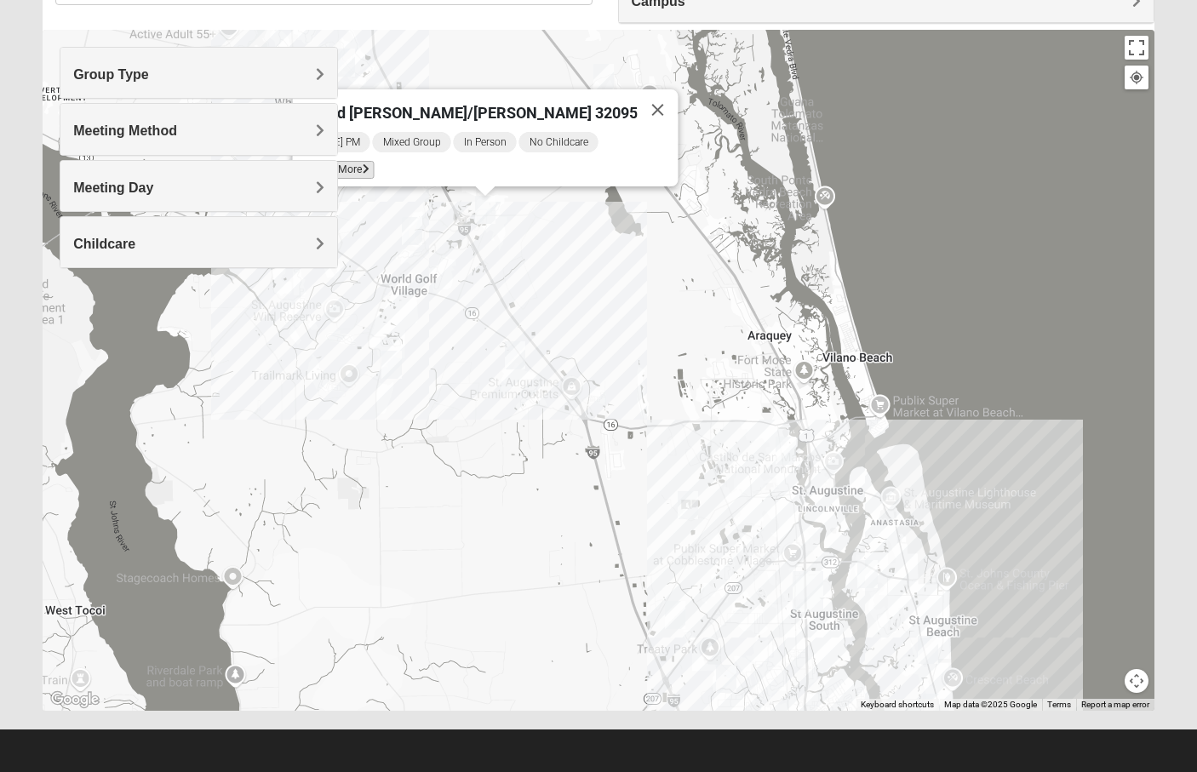
click at [369, 164] on icon at bounding box center [366, 169] width 7 height 10
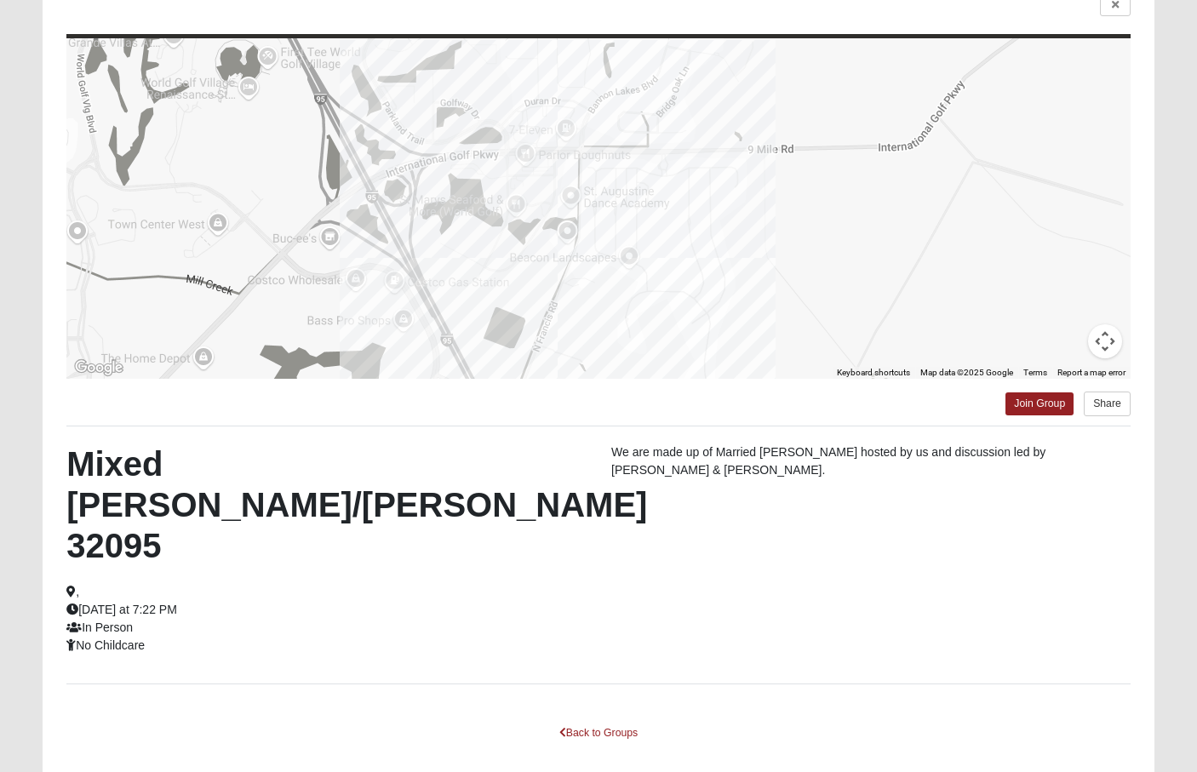
click at [1114, 26] on div "← Move left → Move right ↑ Move up ↓ Move down + Zoom in - Zoom out Home Jump l…" at bounding box center [599, 381] width 1112 height 821
click at [1098, 8] on div at bounding box center [598, 6] width 1064 height 22
click at [1105, 9] on link at bounding box center [1115, 5] width 31 height 21
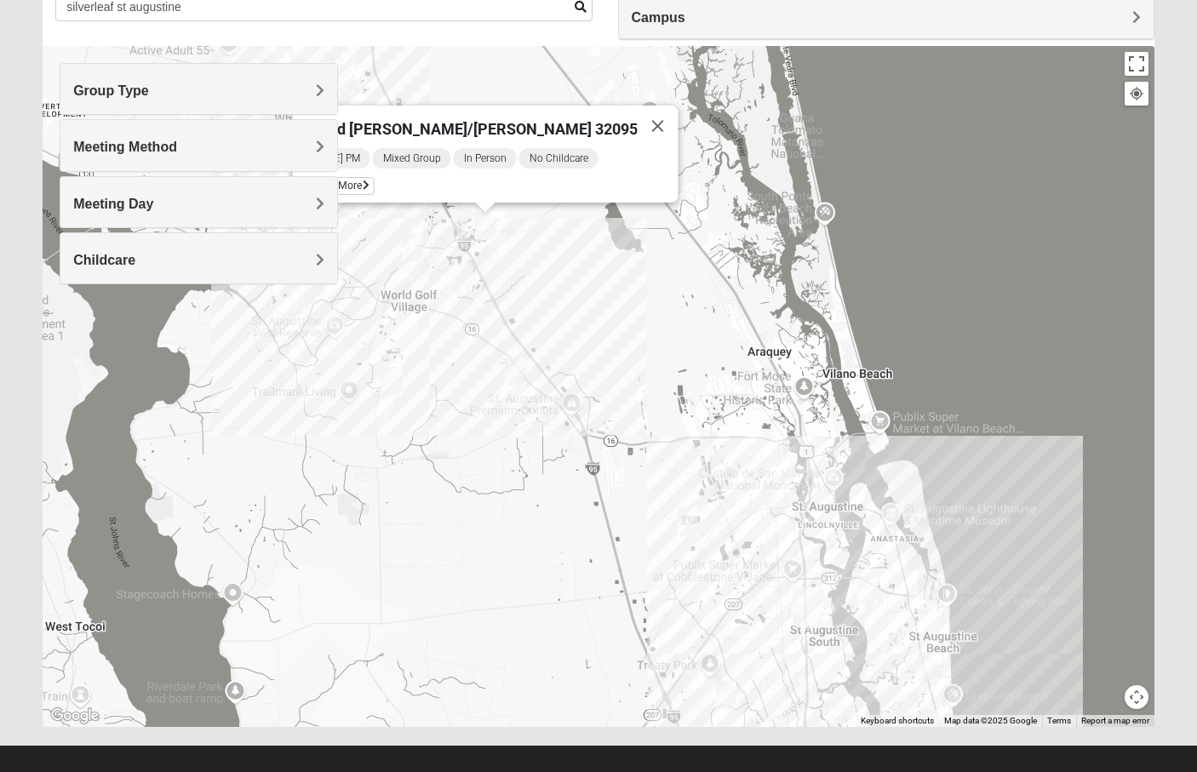
click at [400, 381] on img "Mixed Longacre 32092" at bounding box center [391, 381] width 20 height 28
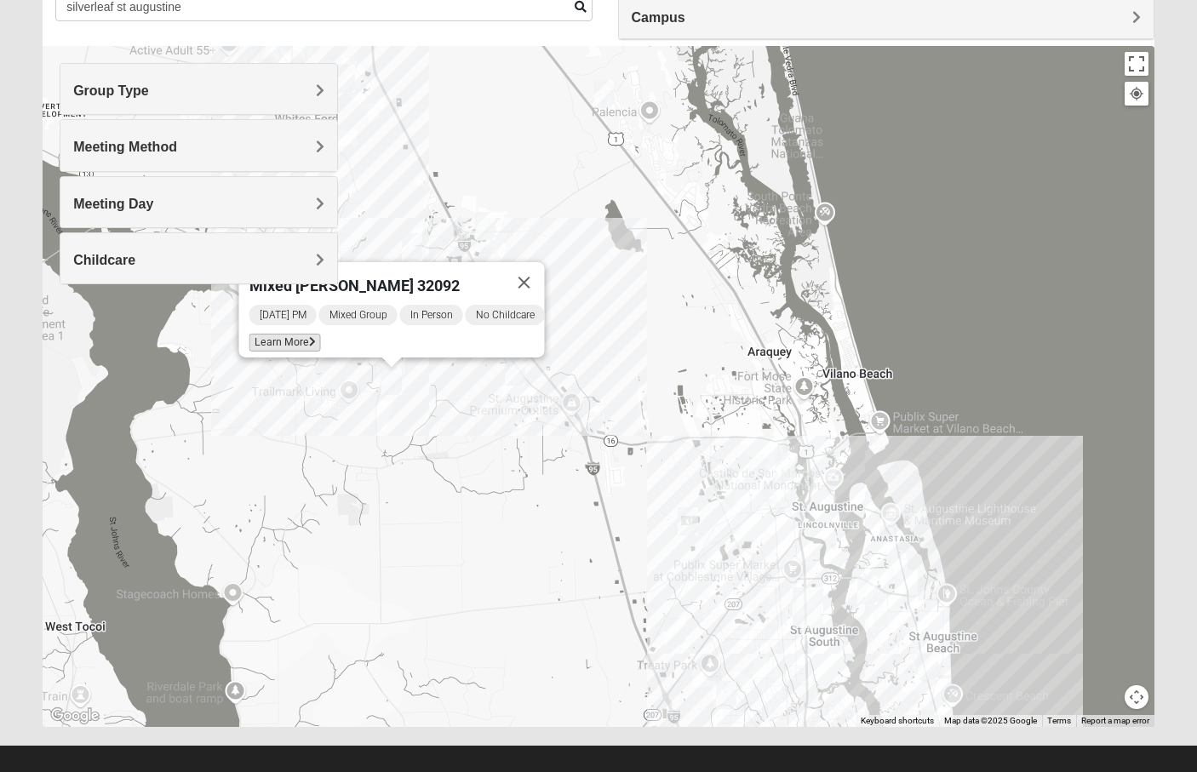
click at [300, 336] on span "Learn More" at bounding box center [285, 343] width 72 height 18
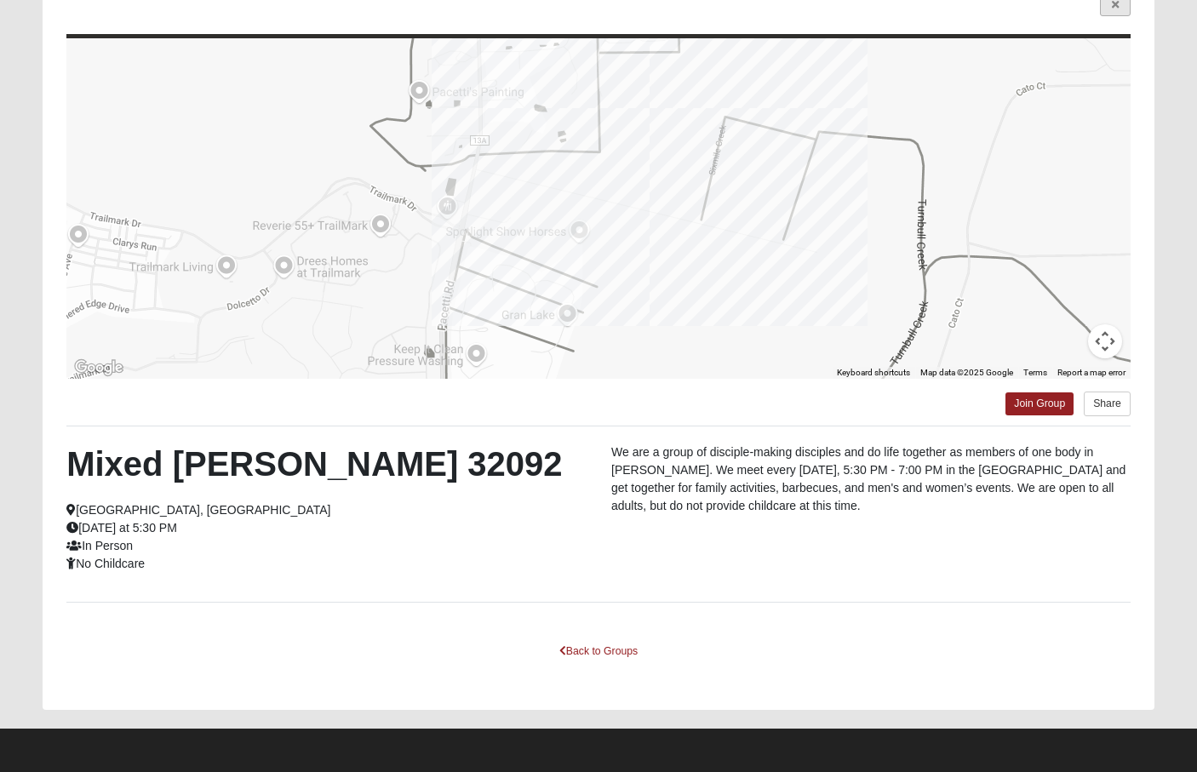
click at [1116, 9] on icon at bounding box center [1115, 5] width 7 height 10
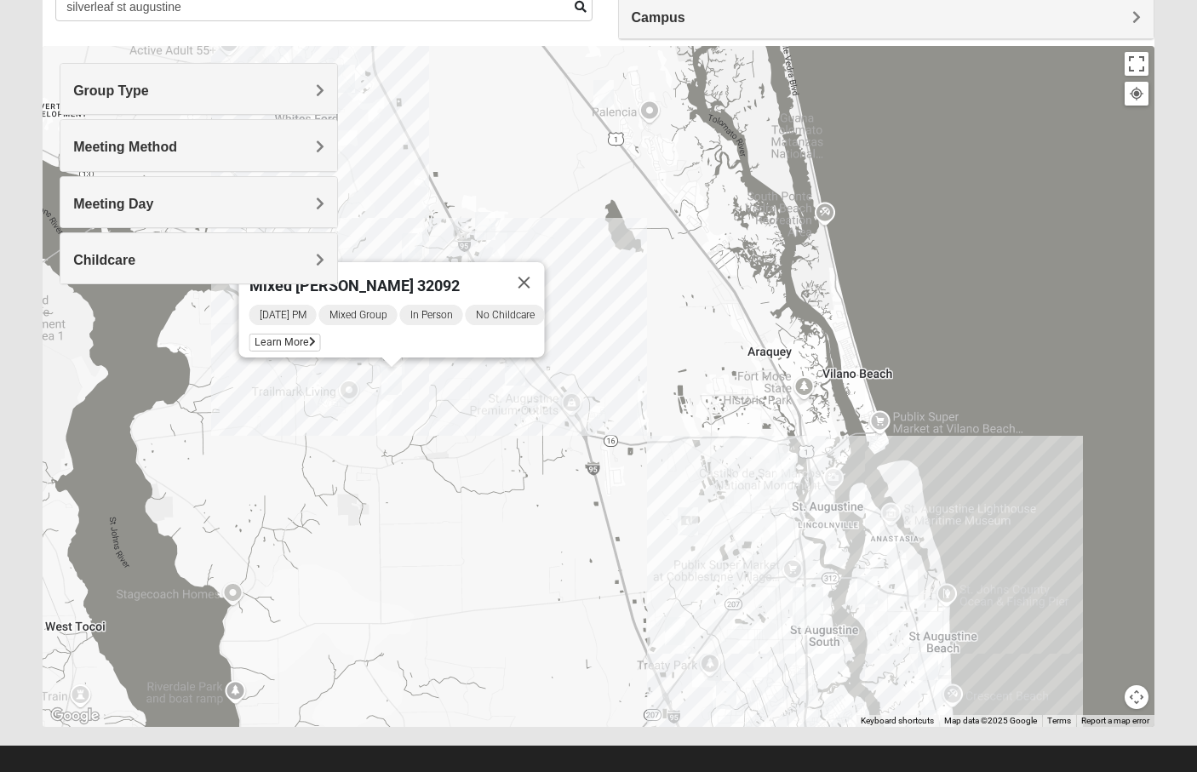
click at [787, 465] on img "Mixed Richardson 32084" at bounding box center [786, 467] width 20 height 28
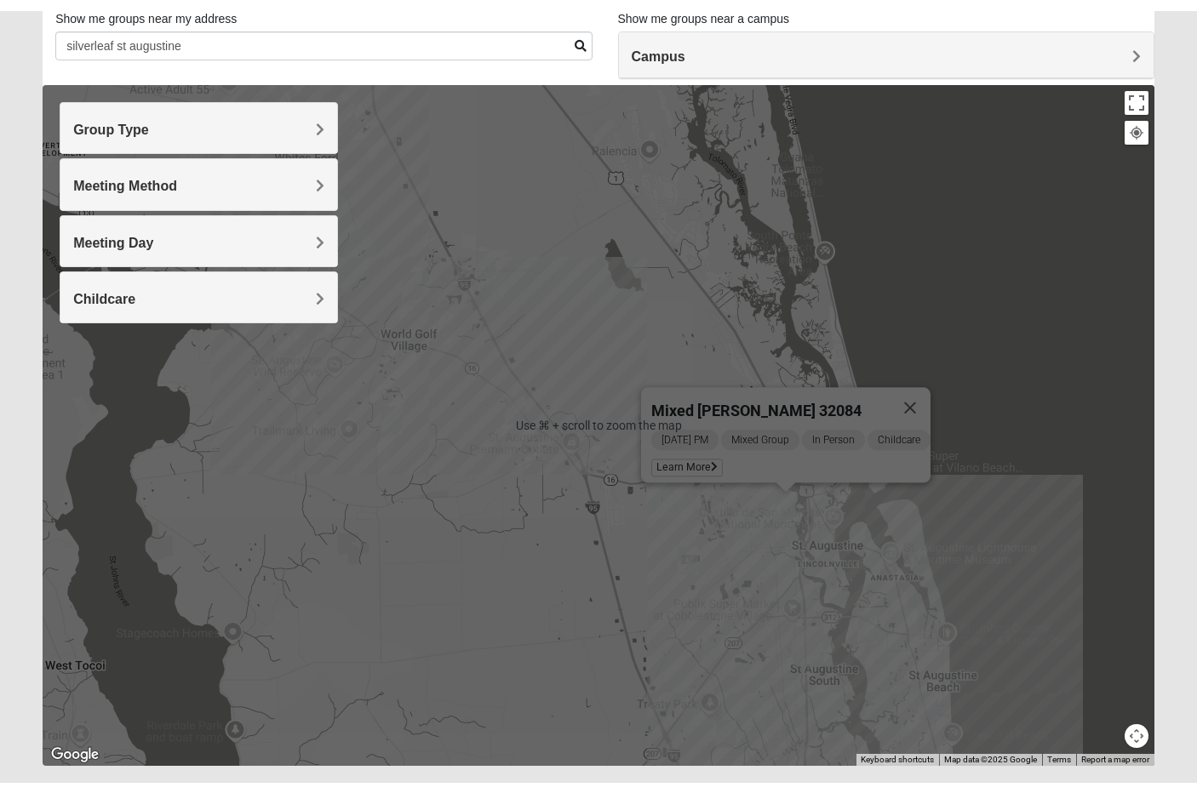
scroll to position [123, 0]
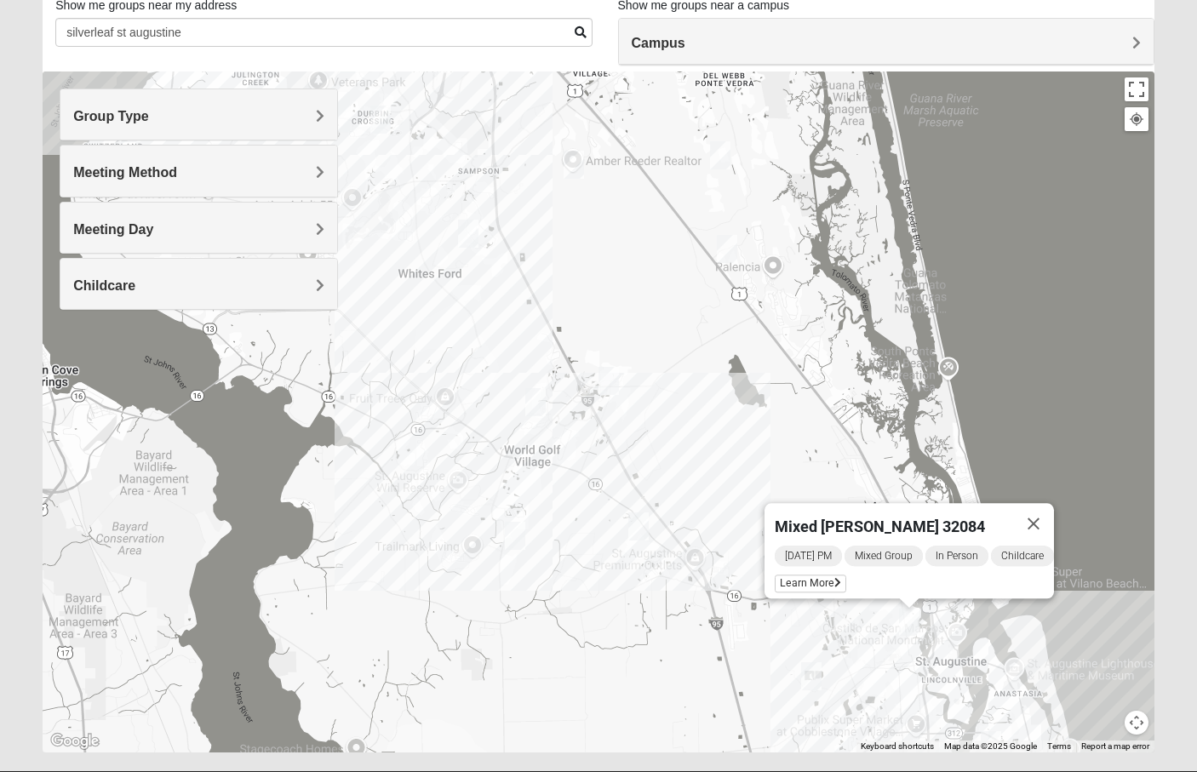
drag, startPoint x: 468, startPoint y: 478, endPoint x: 592, endPoint y: 615, distance: 184.4
click at [592, 615] on div "Mixed [PERSON_NAME] 32084 [DATE] PM Mixed Group In Person Childcare Learn More" at bounding box center [599, 412] width 1112 height 681
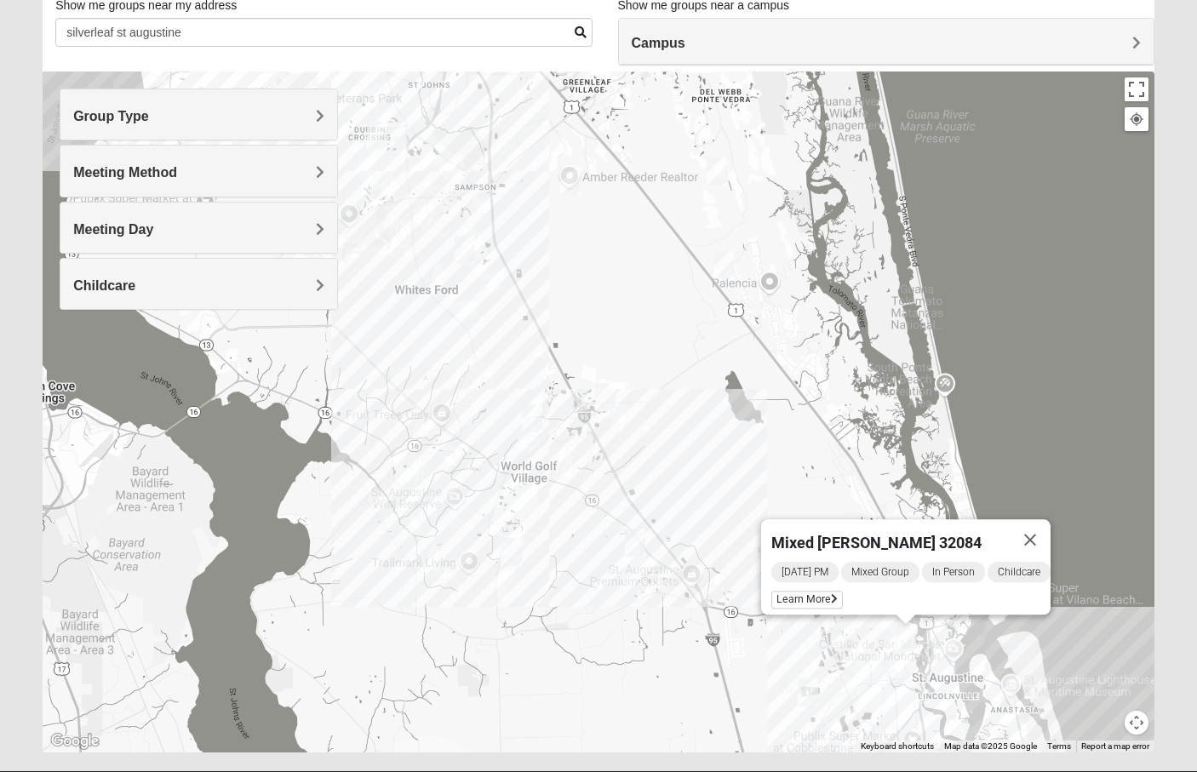
click at [468, 258] on img "Mixed Stevens 32092" at bounding box center [465, 250] width 20 height 28
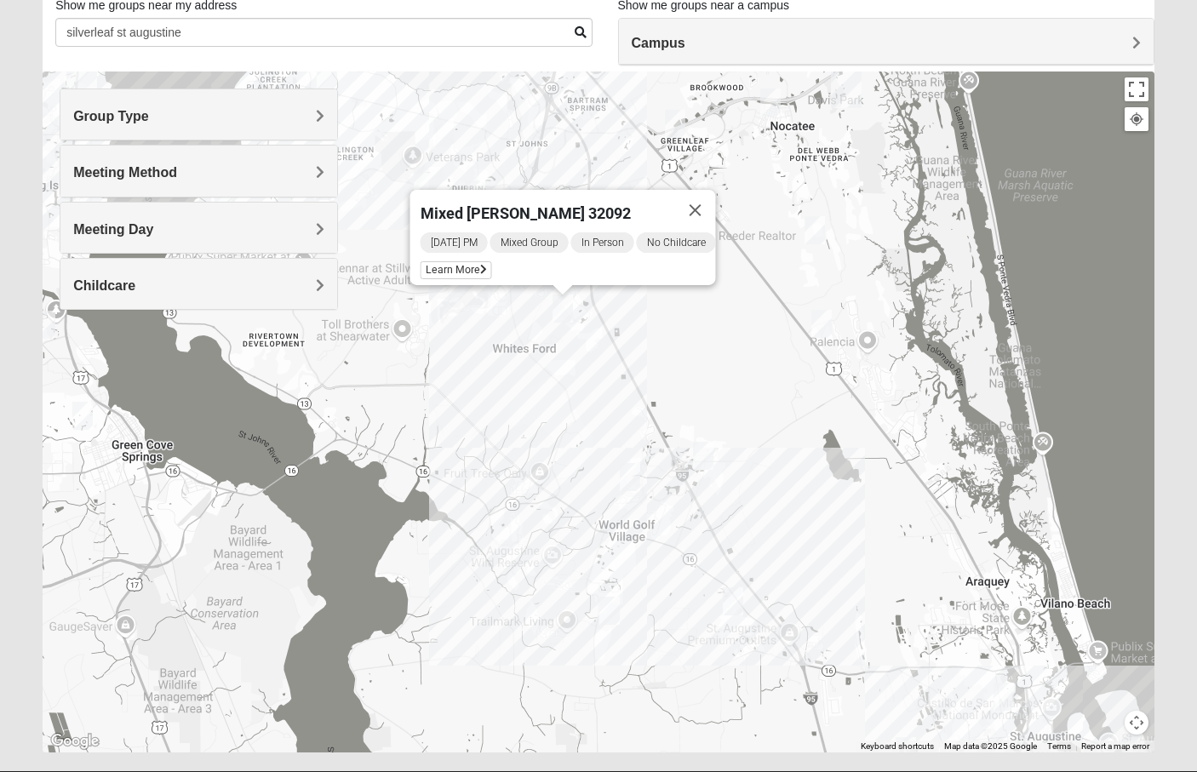
drag, startPoint x: 514, startPoint y: 266, endPoint x: 614, endPoint y: 323, distance: 114.8
click at [614, 323] on div "Mixed Stevens 32092 Wednesday PM Mixed Group In Person No Childcare Learn More" at bounding box center [599, 412] width 1112 height 681
click at [824, 221] on img "Mixed Adams 32081" at bounding box center [814, 230] width 20 height 28
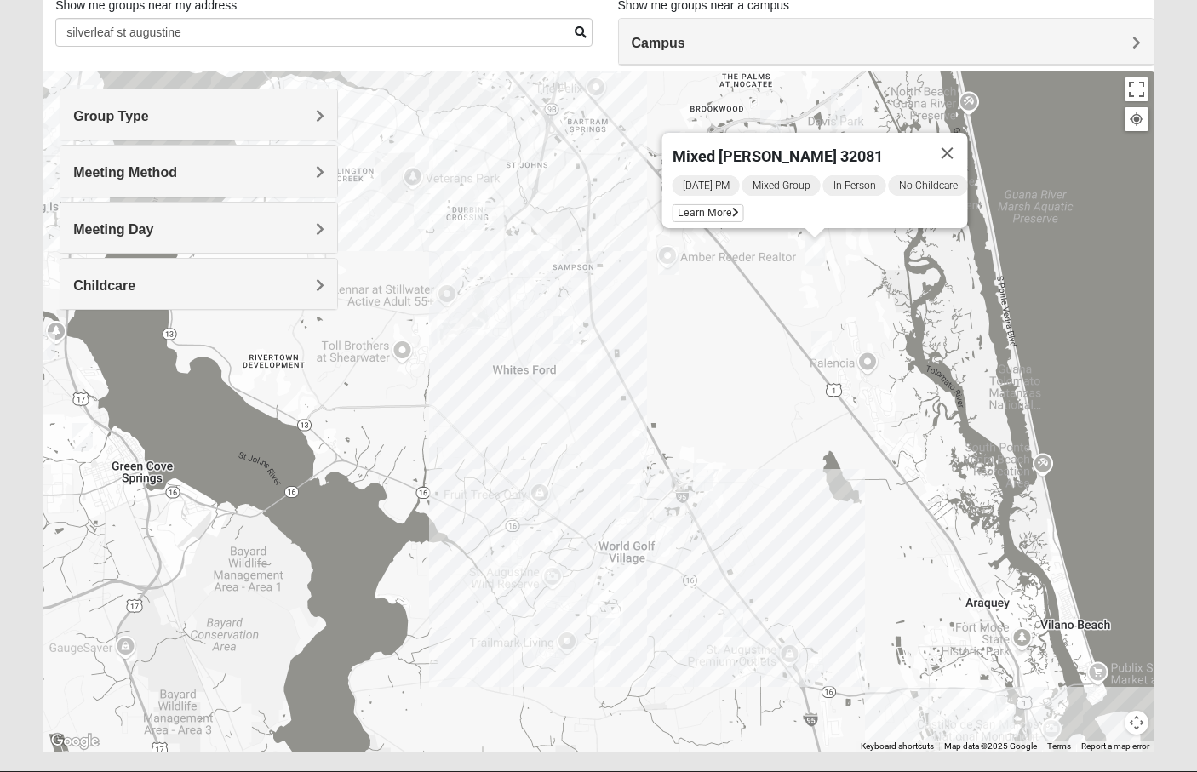
click at [822, 341] on img "Mixed Gerville-Reache 32095" at bounding box center [821, 345] width 20 height 28
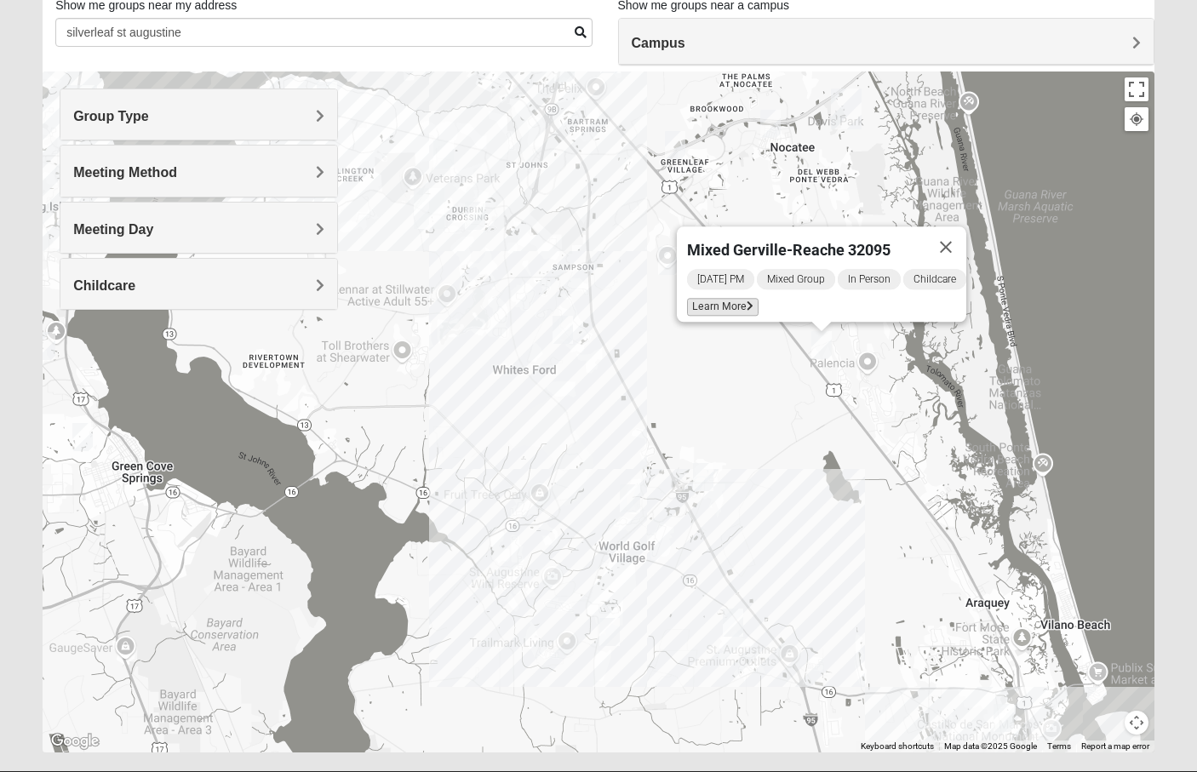
click at [738, 302] on span "Learn More" at bounding box center [723, 307] width 72 height 18
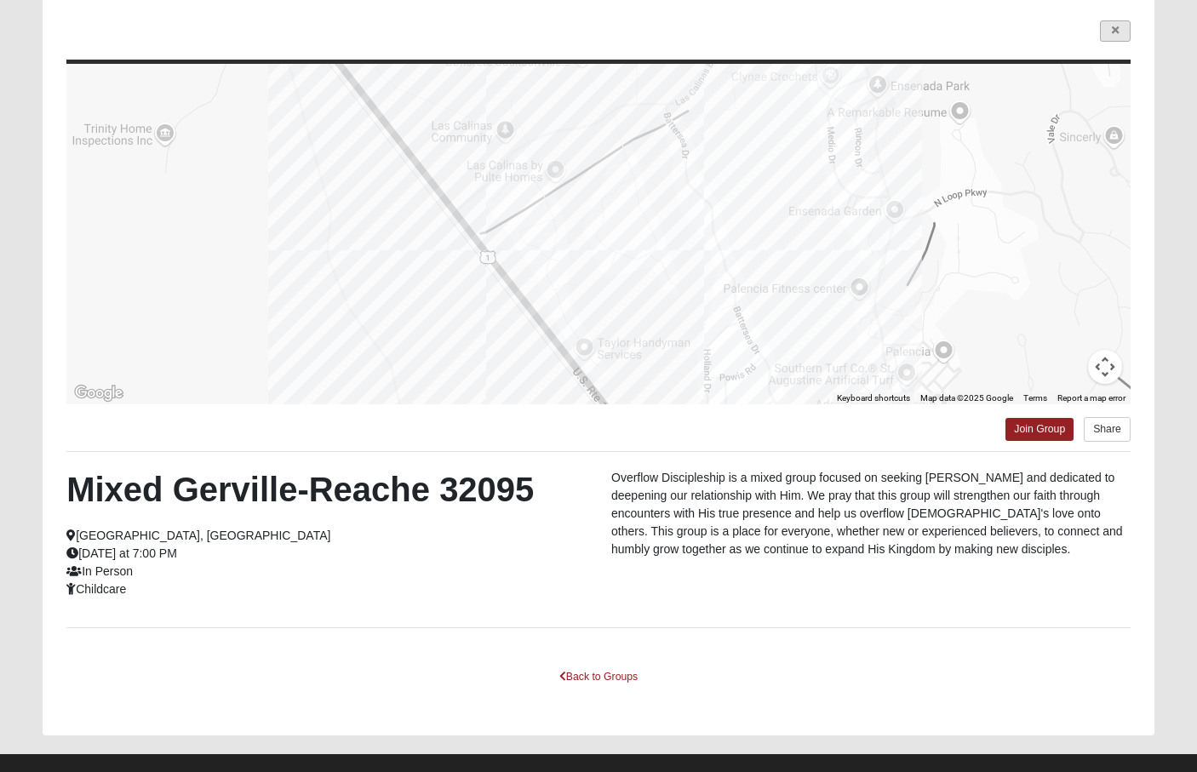
click at [1125, 30] on link at bounding box center [1115, 30] width 31 height 21
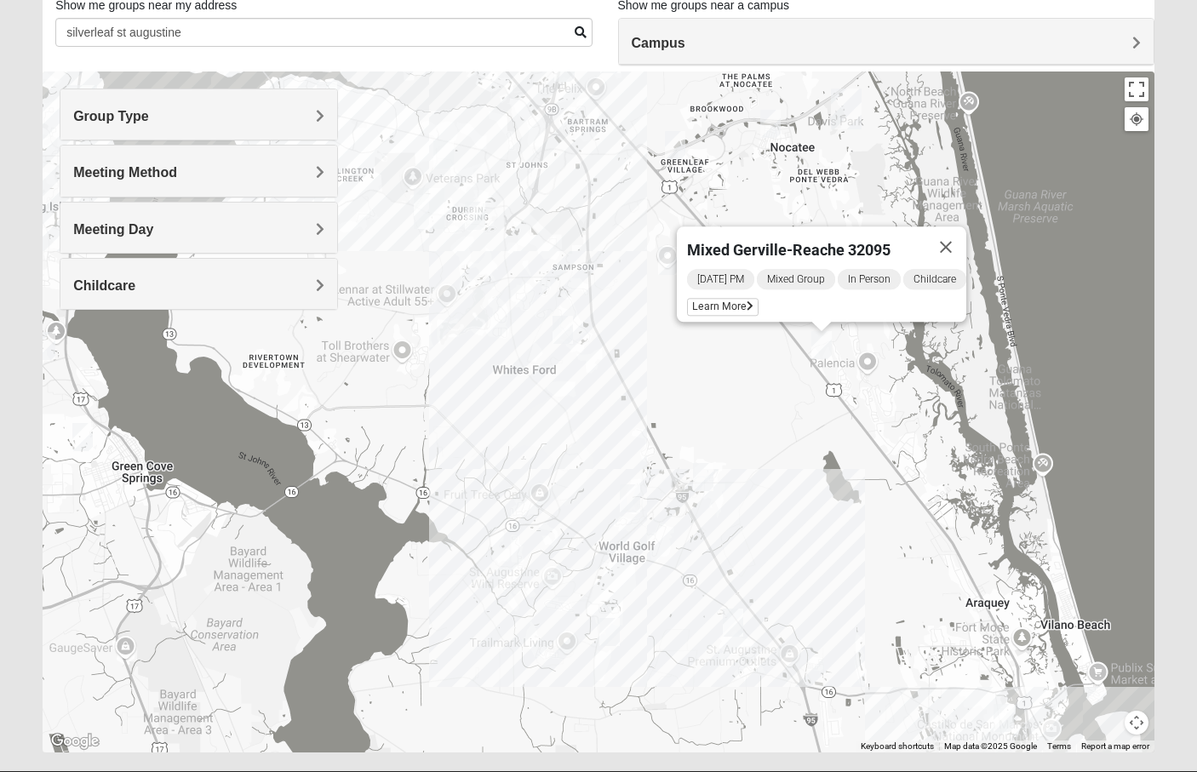
click at [575, 330] on div "Mixed Gerville-Reache 32095 [DATE] PM Mixed Group In Person Childcare Learn More" at bounding box center [599, 412] width 1112 height 681
click at [567, 324] on img "Mixed Stevens 32092" at bounding box center [562, 330] width 20 height 28
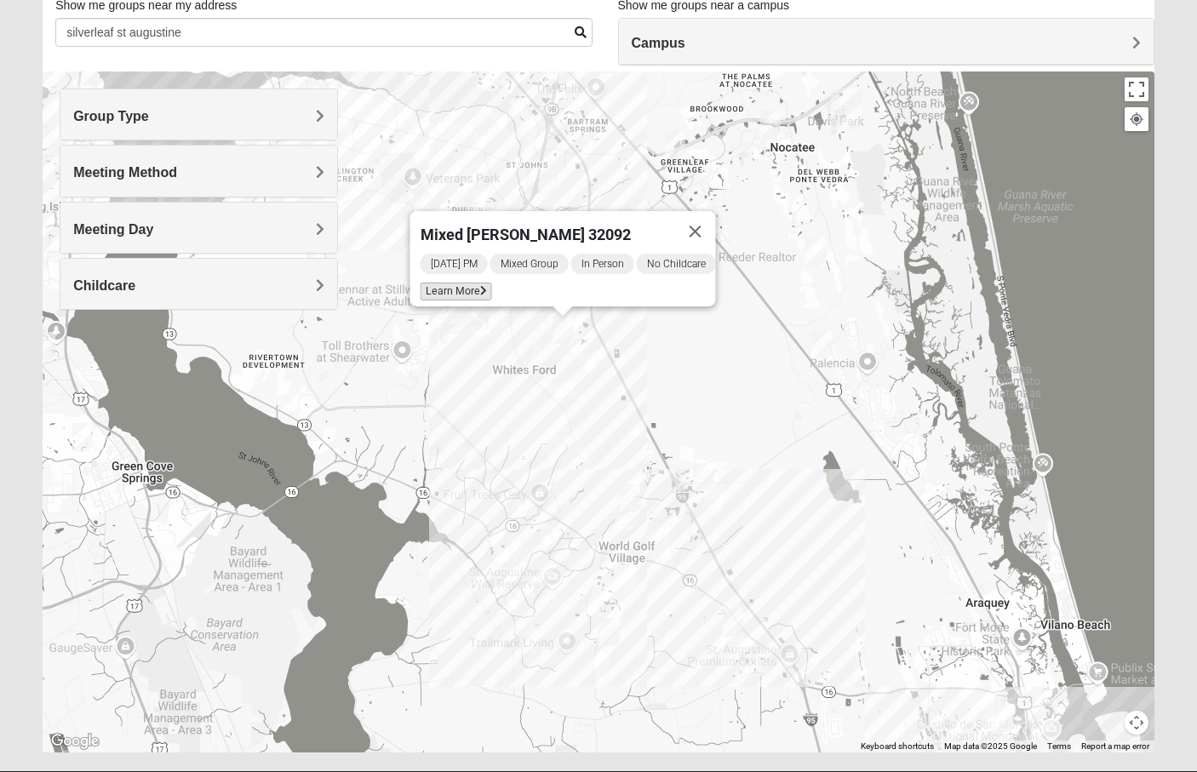
click at [439, 283] on span "Learn More" at bounding box center [457, 292] width 72 height 18
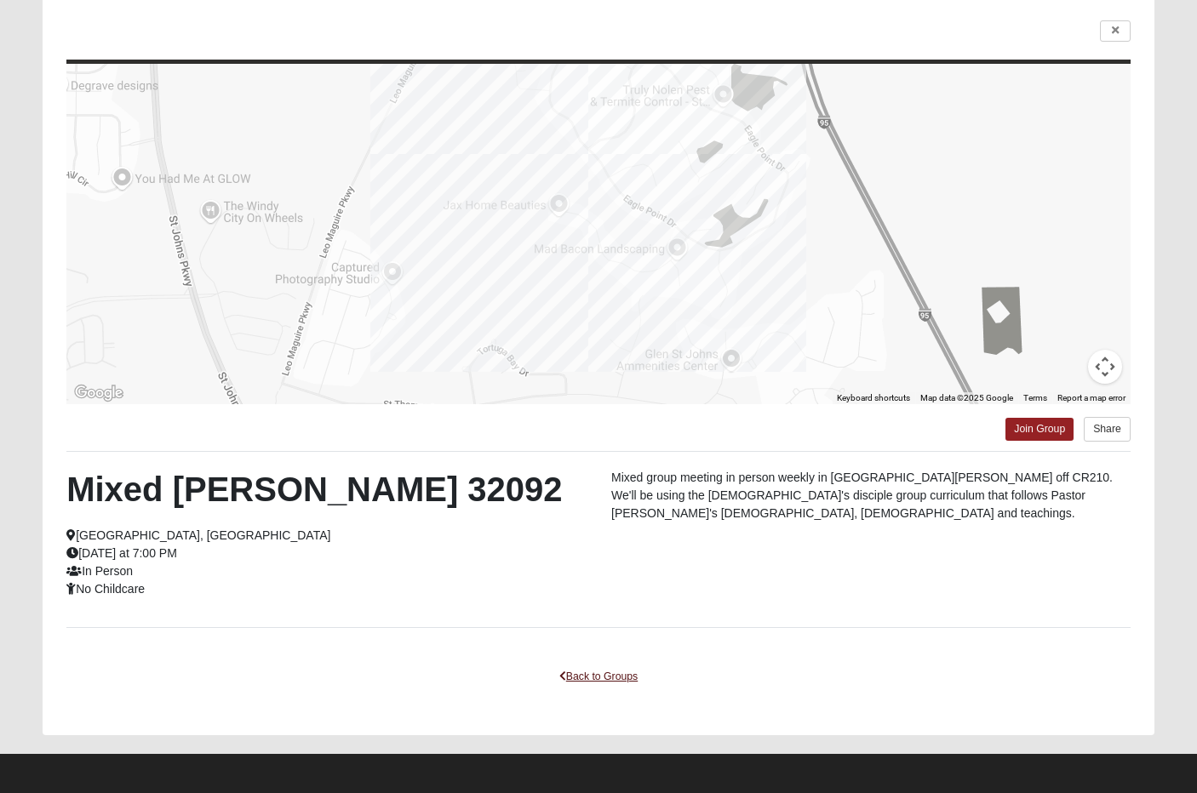
click at [623, 673] on link "Back to Groups" at bounding box center [598, 677] width 100 height 26
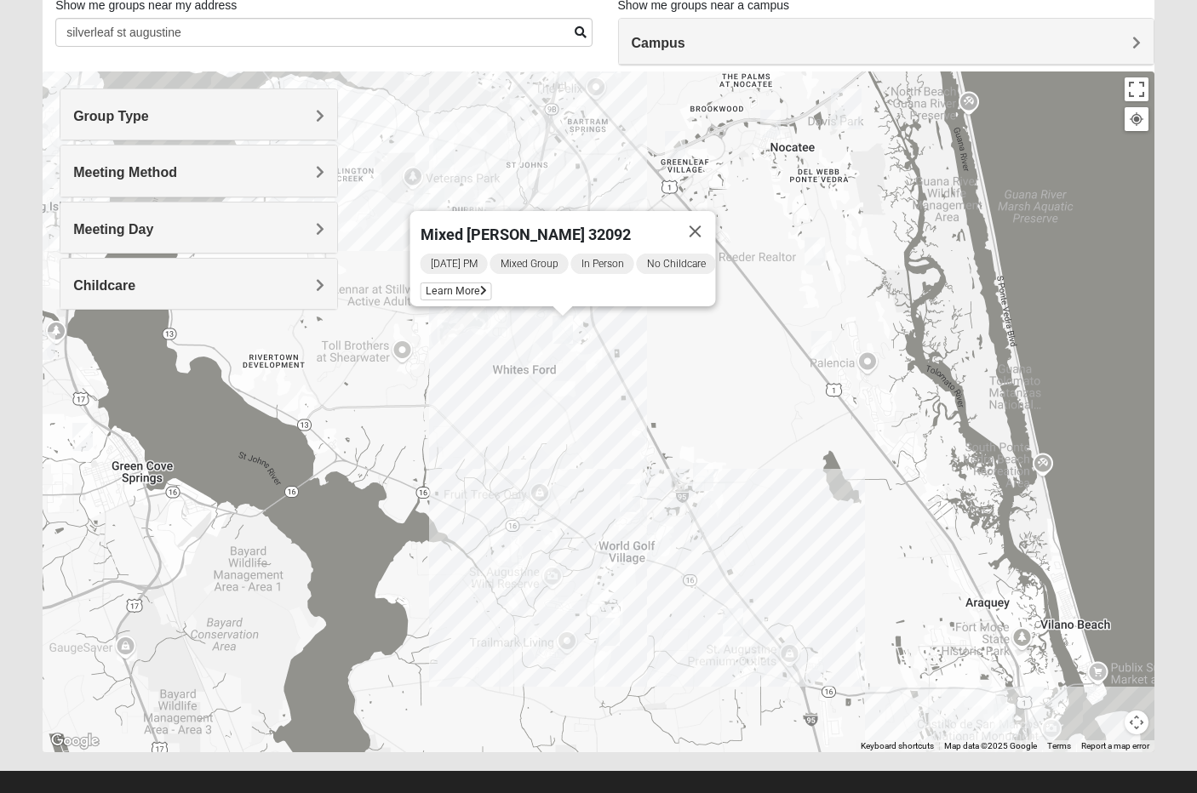
click at [627, 506] on img "Mixed Musick 32092" at bounding box center [630, 498] width 20 height 28
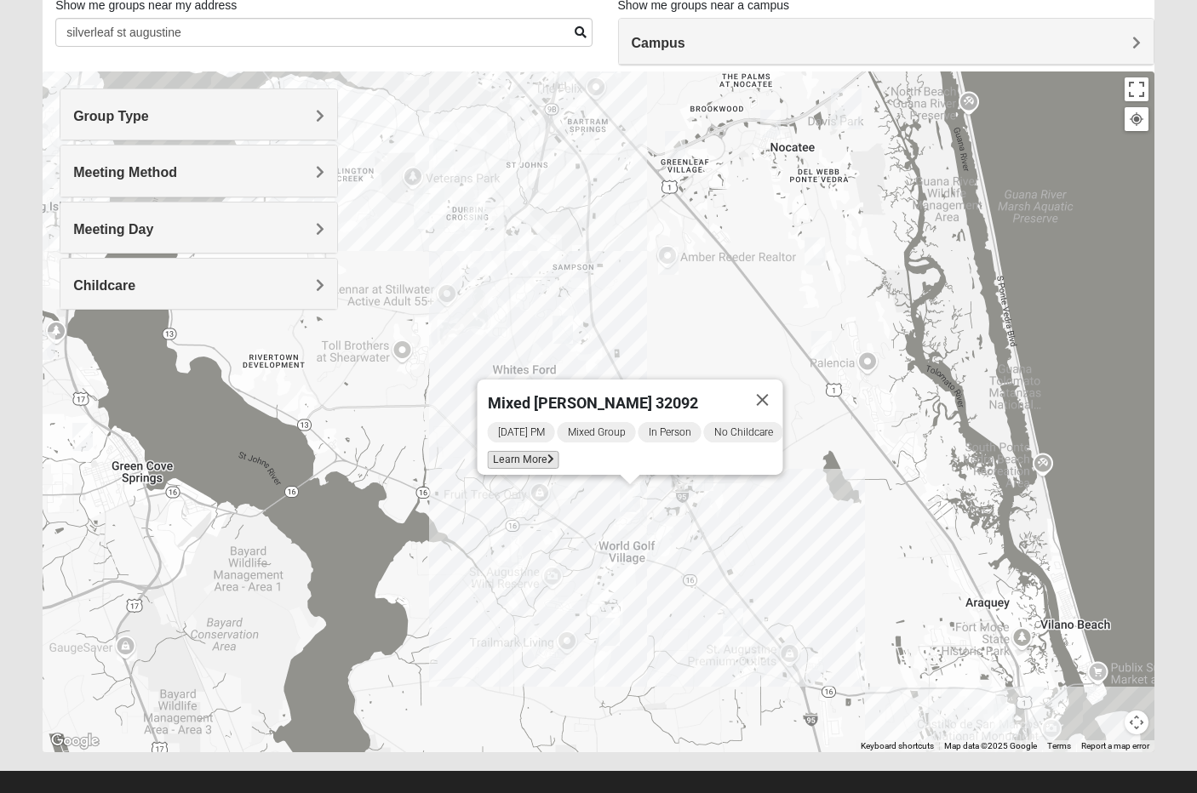
click at [520, 451] on span "Learn More" at bounding box center [524, 460] width 72 height 18
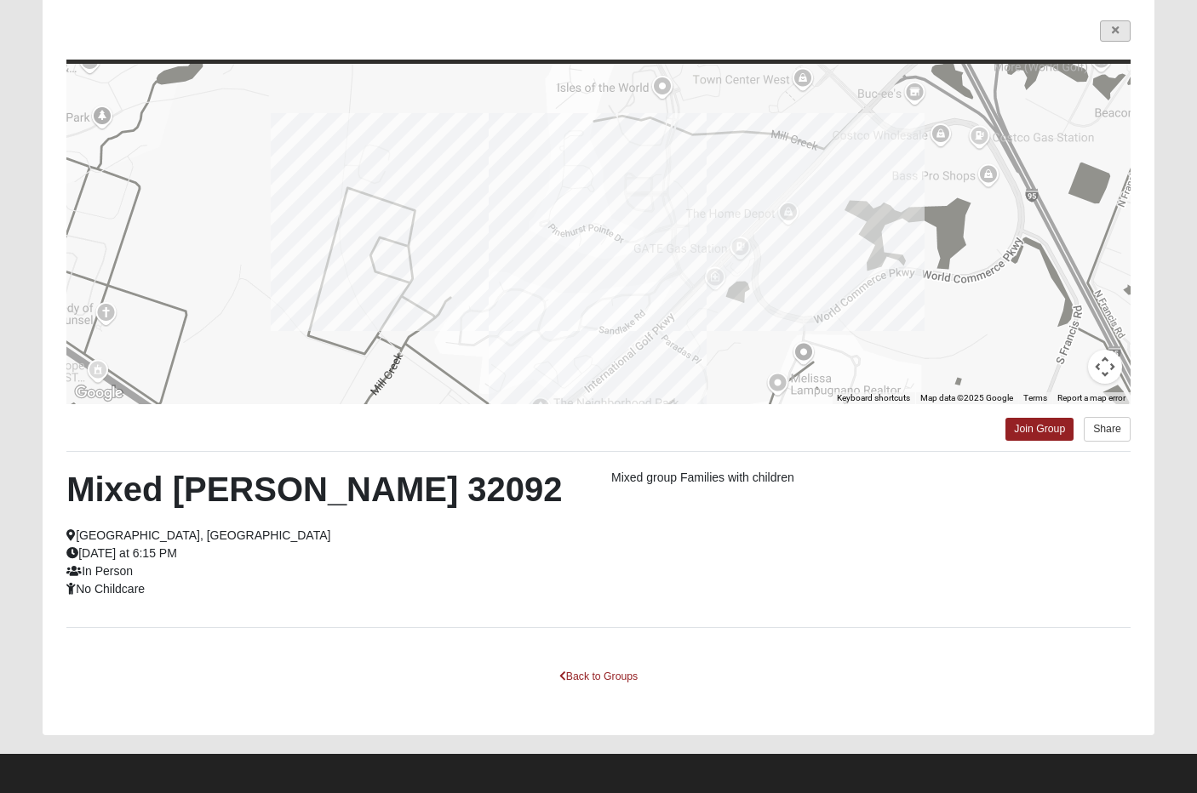
click at [1103, 28] on link at bounding box center [1115, 30] width 31 height 21
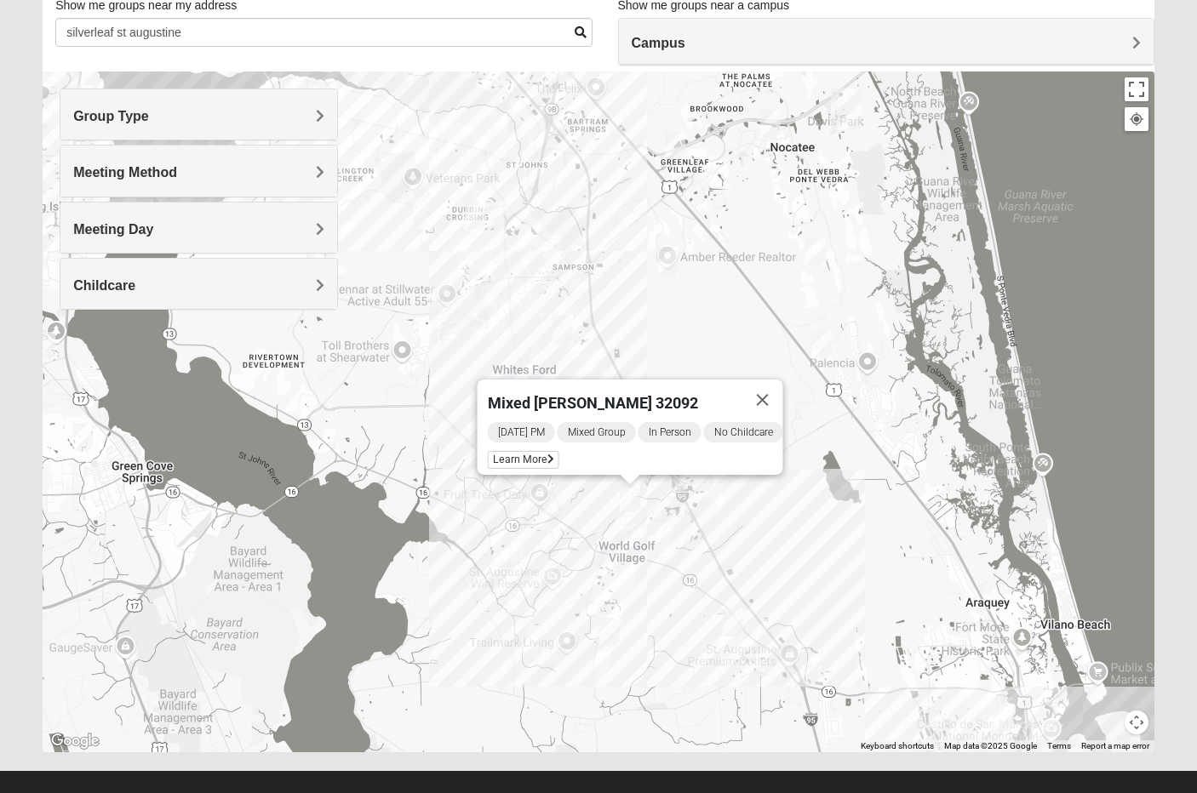
click at [609, 637] on img "Mixed Longacre 32092" at bounding box center [609, 632] width 20 height 28
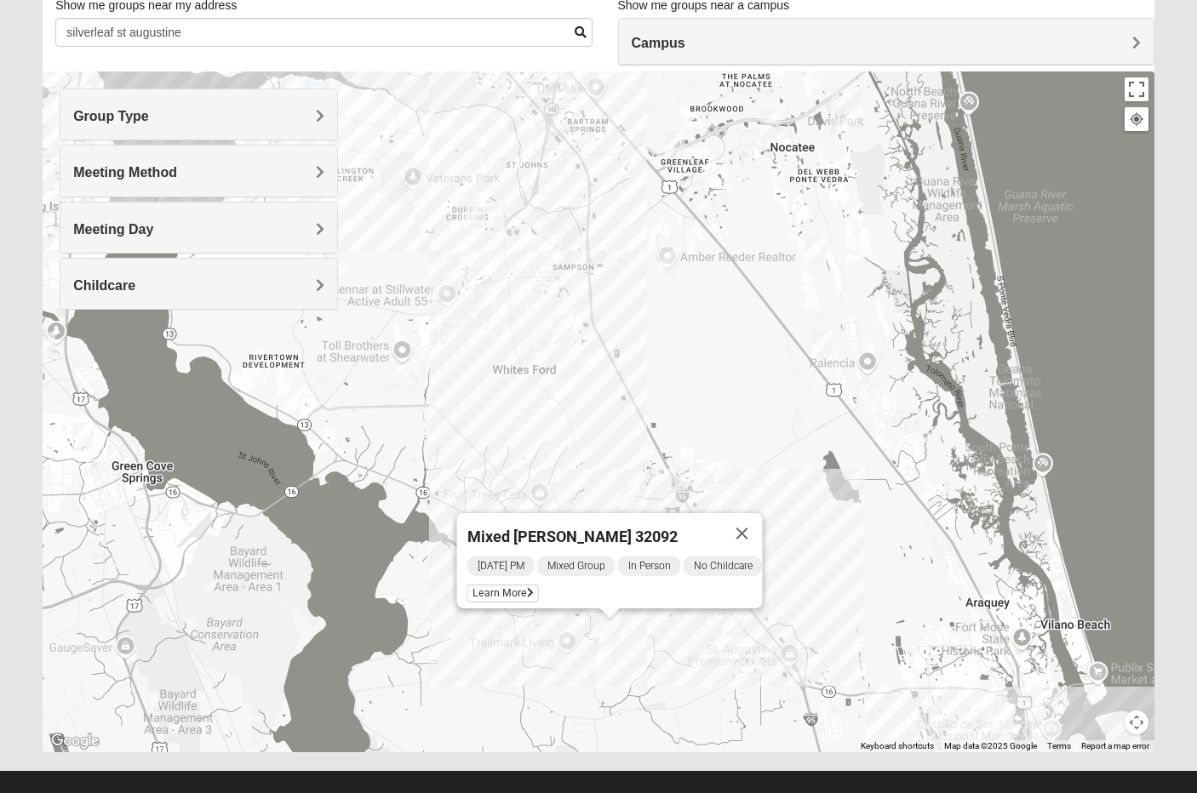
click at [733, 621] on img "Mixed Jakubowski 32092" at bounding box center [733, 623] width 20 height 28
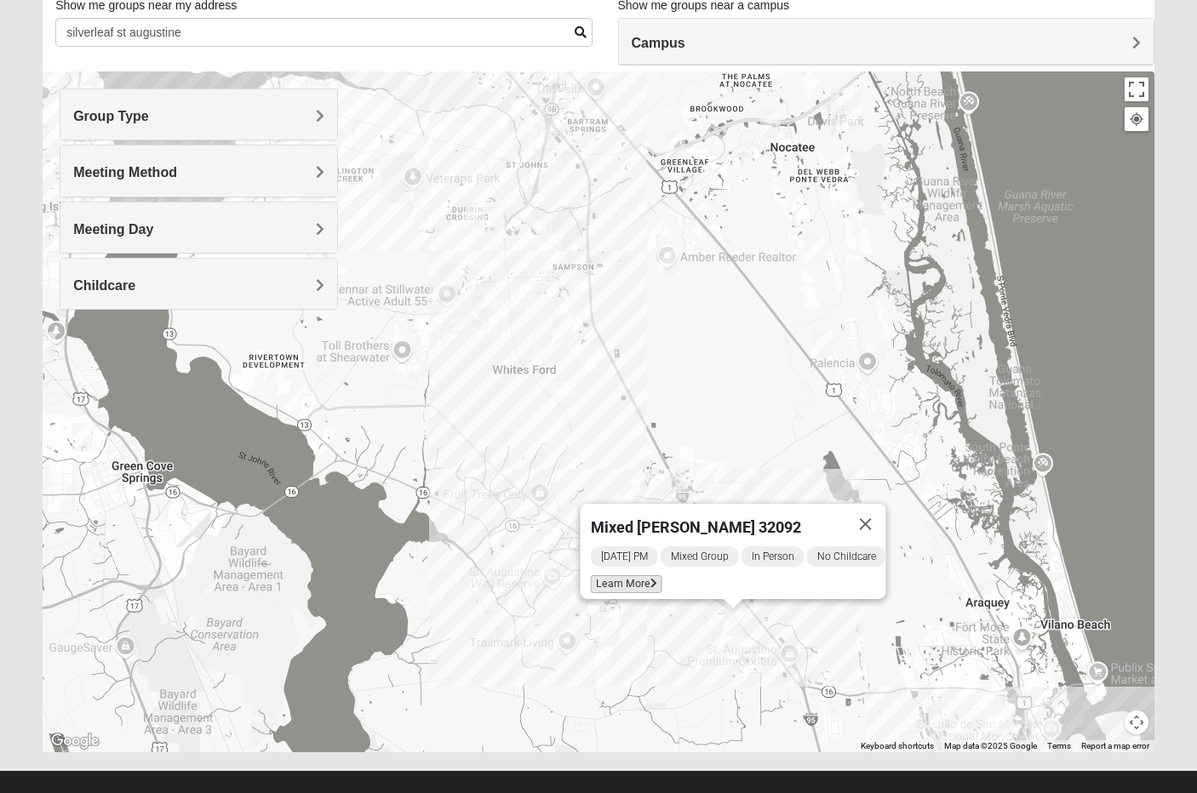
click at [635, 575] on span "Learn More" at bounding box center [627, 584] width 72 height 18
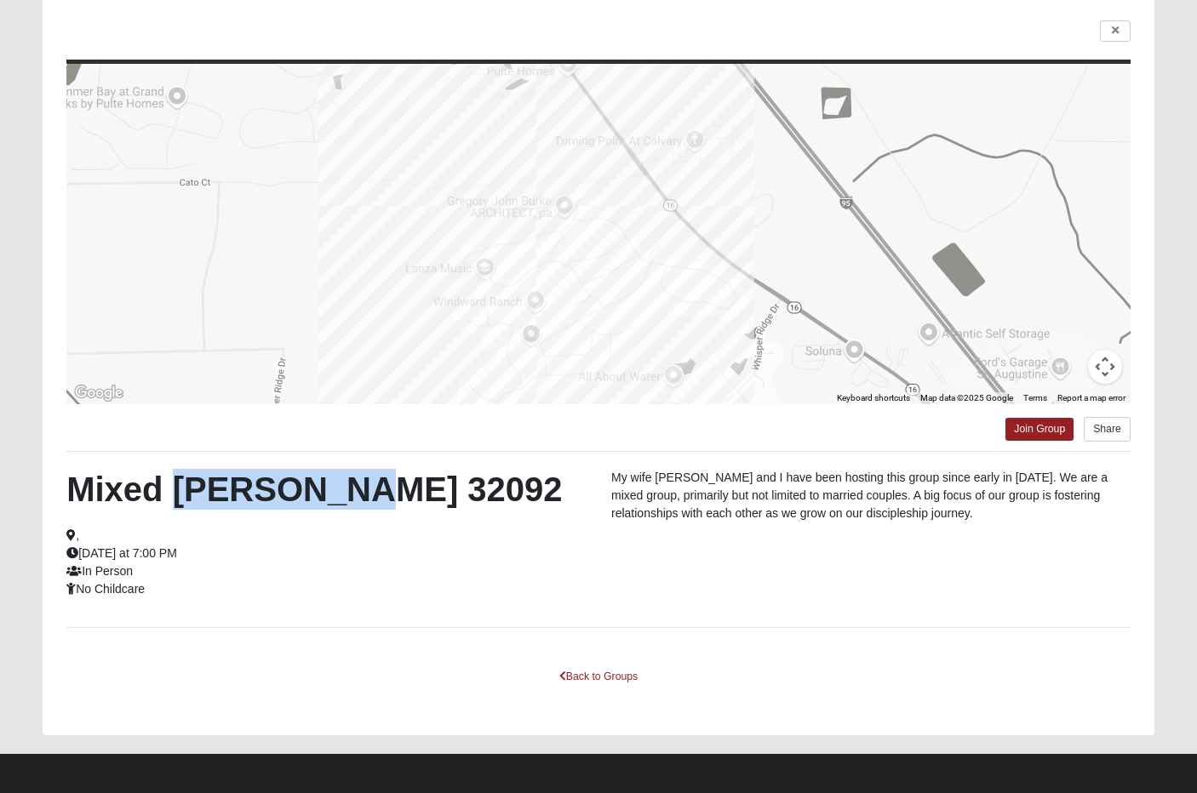
drag, startPoint x: 365, startPoint y: 487, endPoint x: 180, endPoint y: 481, distance: 185.7
click at [180, 481] on h2 "Mixed [PERSON_NAME] 32092" at bounding box center [325, 489] width 519 height 41
copy h2 "Jakubowski"
click at [1108, 28] on link at bounding box center [1115, 30] width 31 height 21
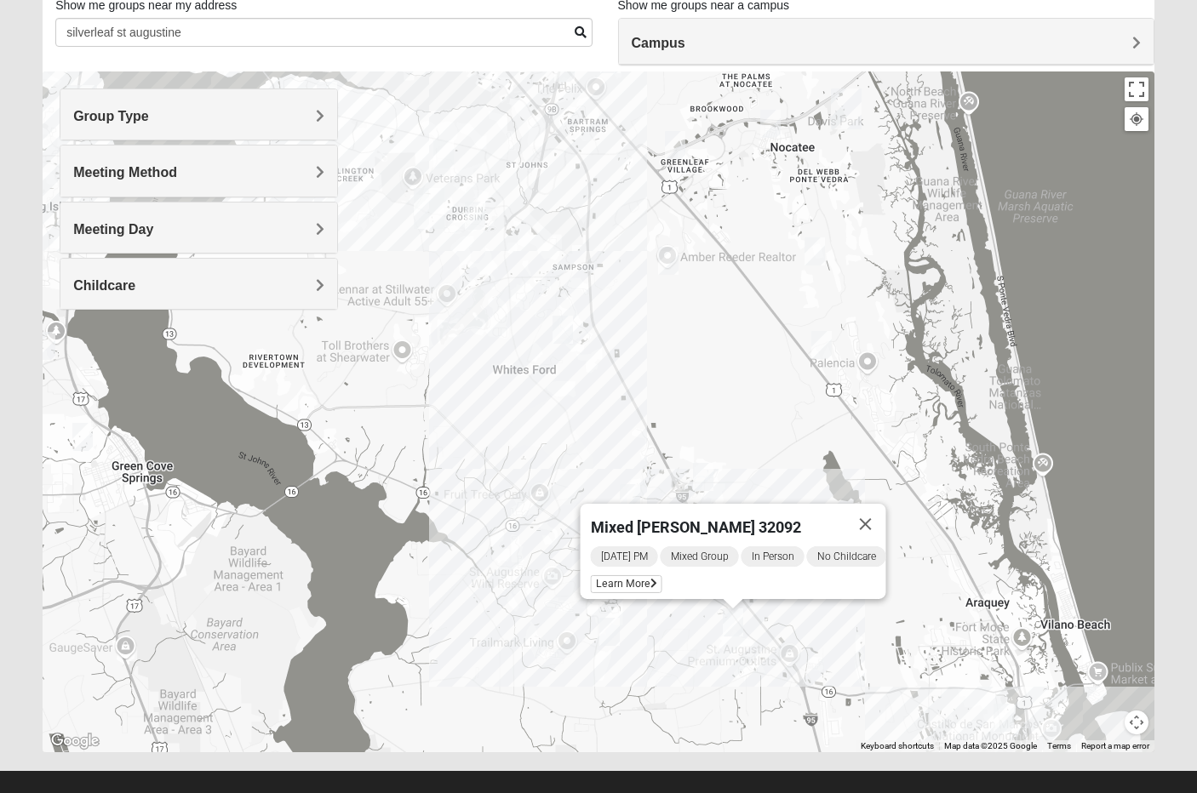
click at [554, 335] on img "Mixed Stevens 32092" at bounding box center [562, 330] width 20 height 28
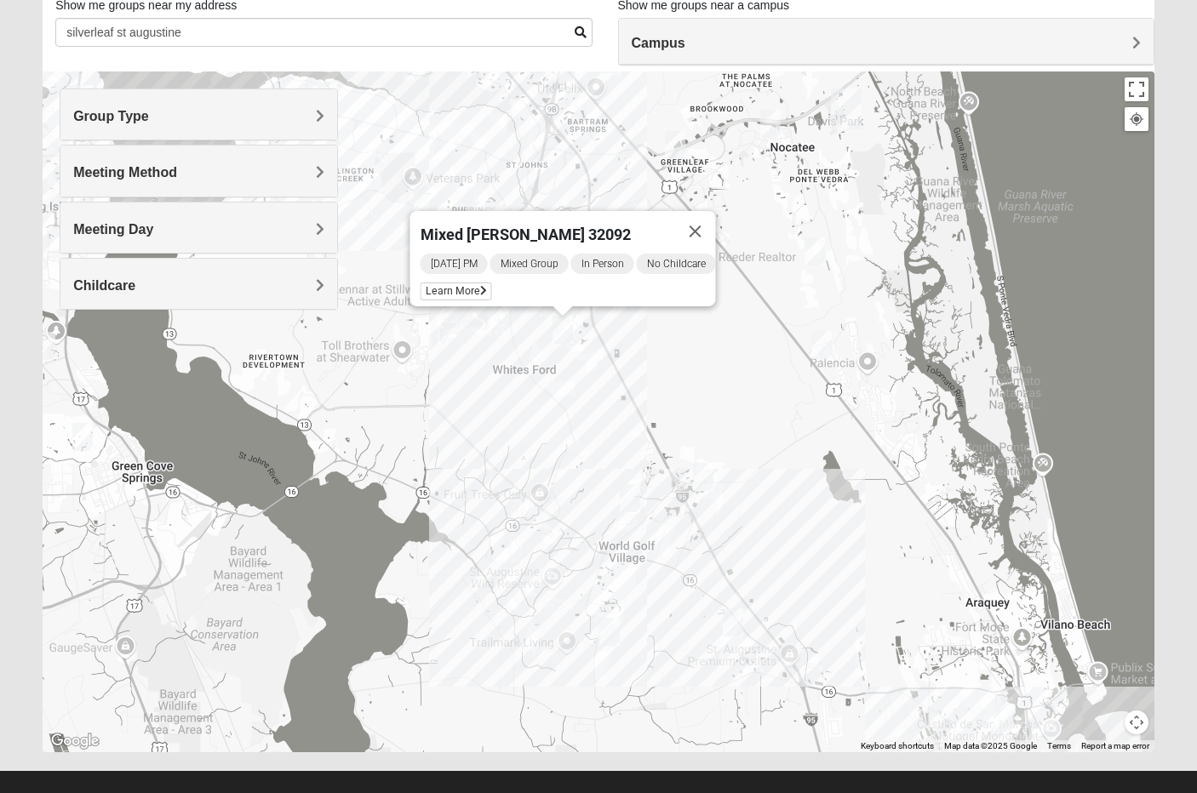
click at [630, 518] on div "Mixed Stevens 32092 Wednesday PM Mixed Group In Person No Childcare Learn More" at bounding box center [599, 412] width 1112 height 681
click at [430, 286] on span "Learn More" at bounding box center [457, 292] width 72 height 18
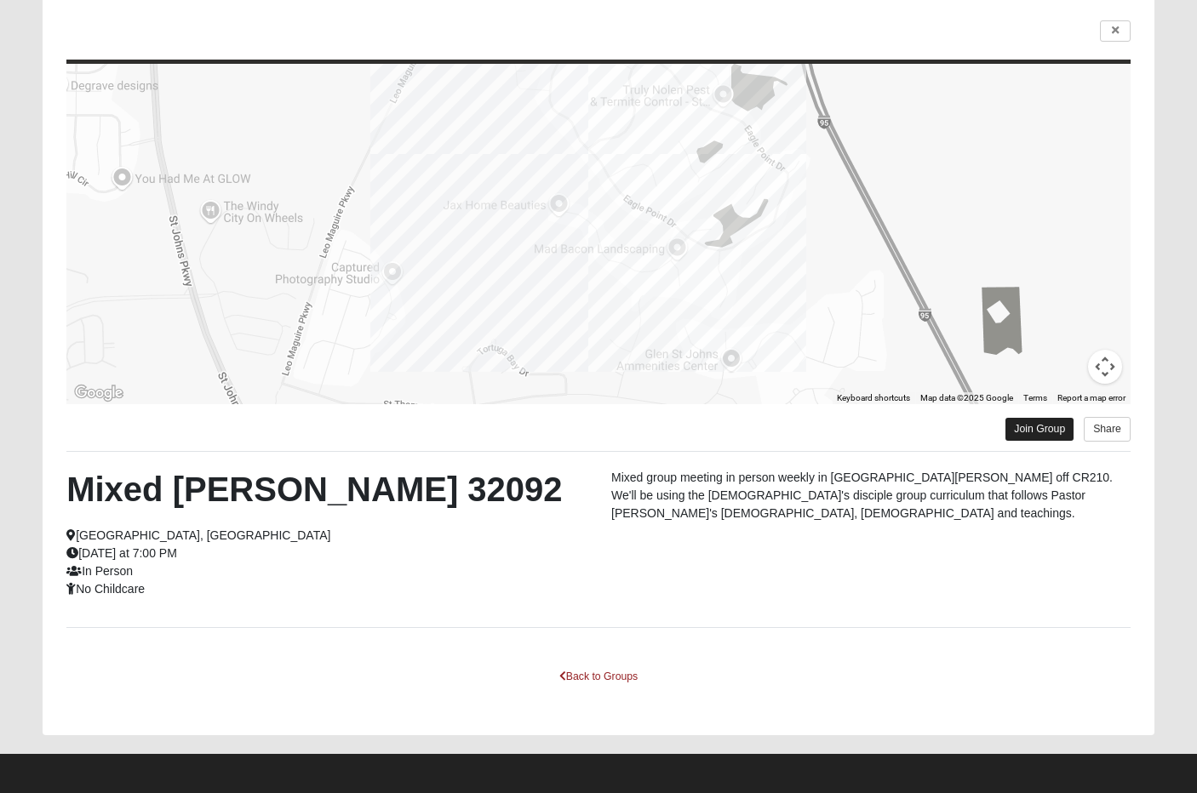
click at [1021, 428] on link "Join Group" at bounding box center [1039, 429] width 68 height 23
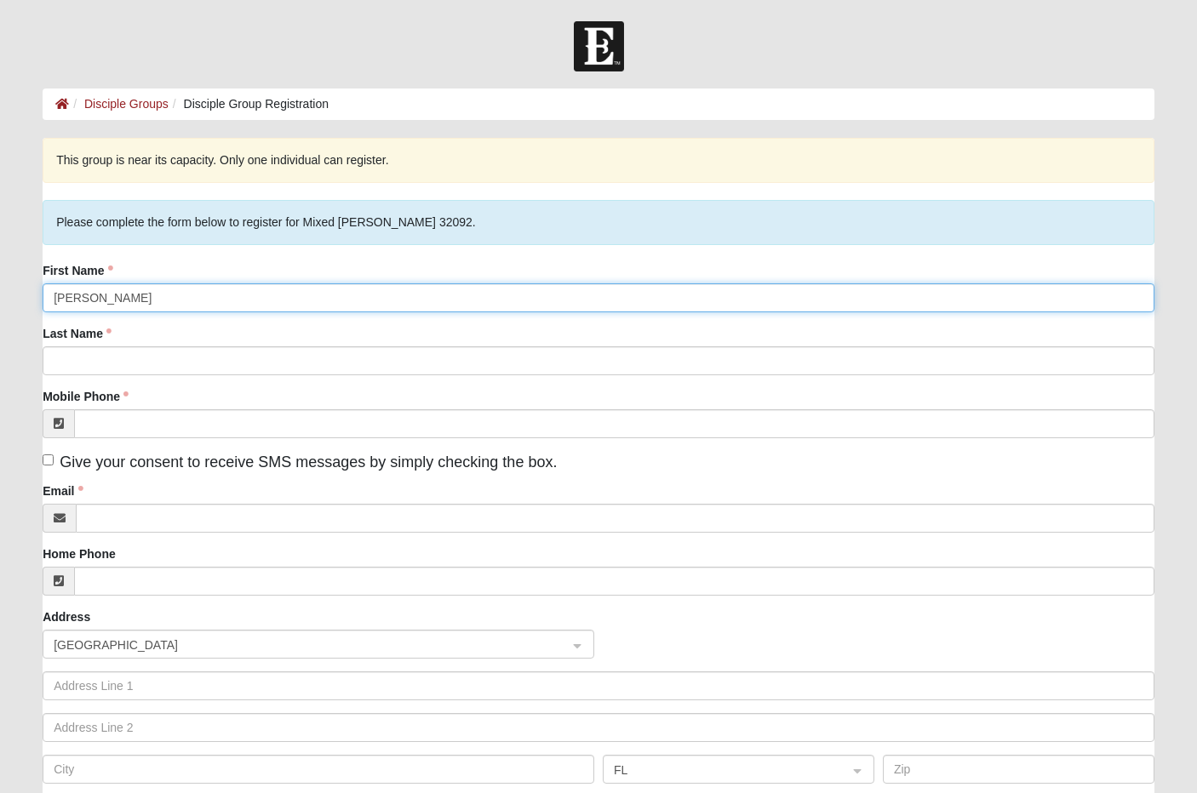
type input "David"
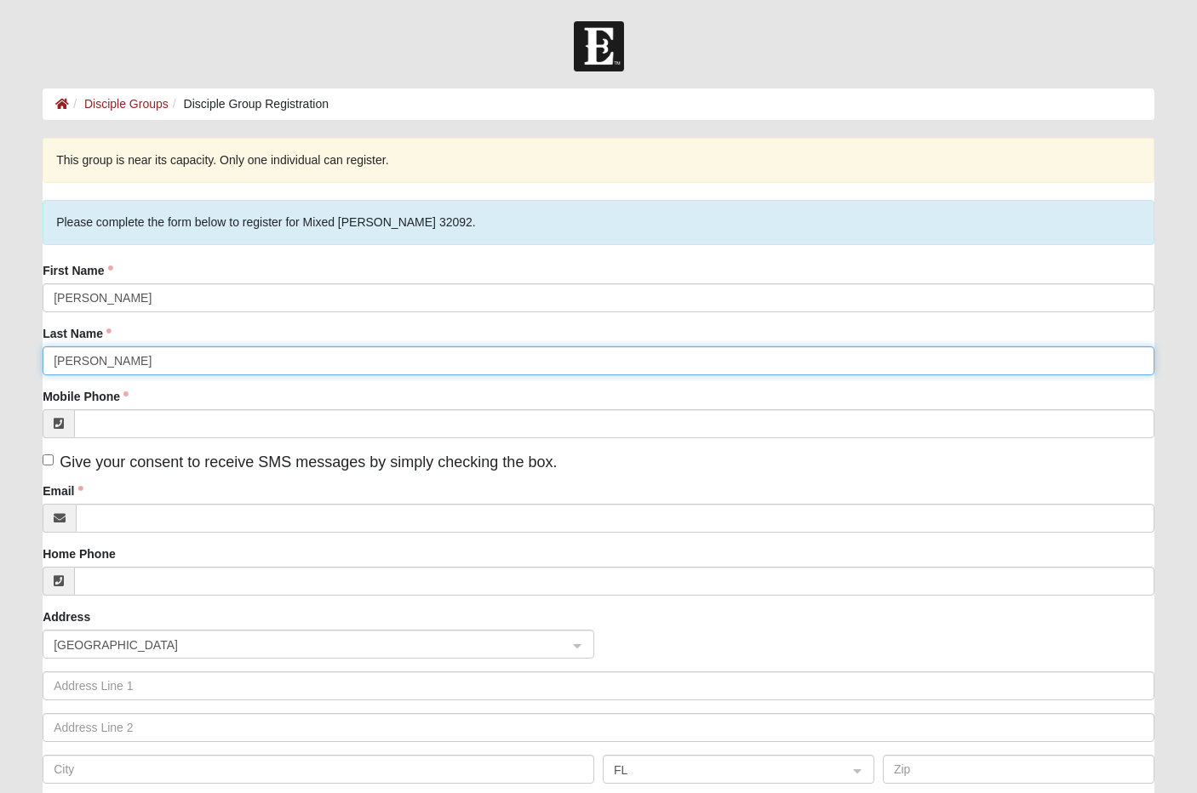
type input "VanHorn"
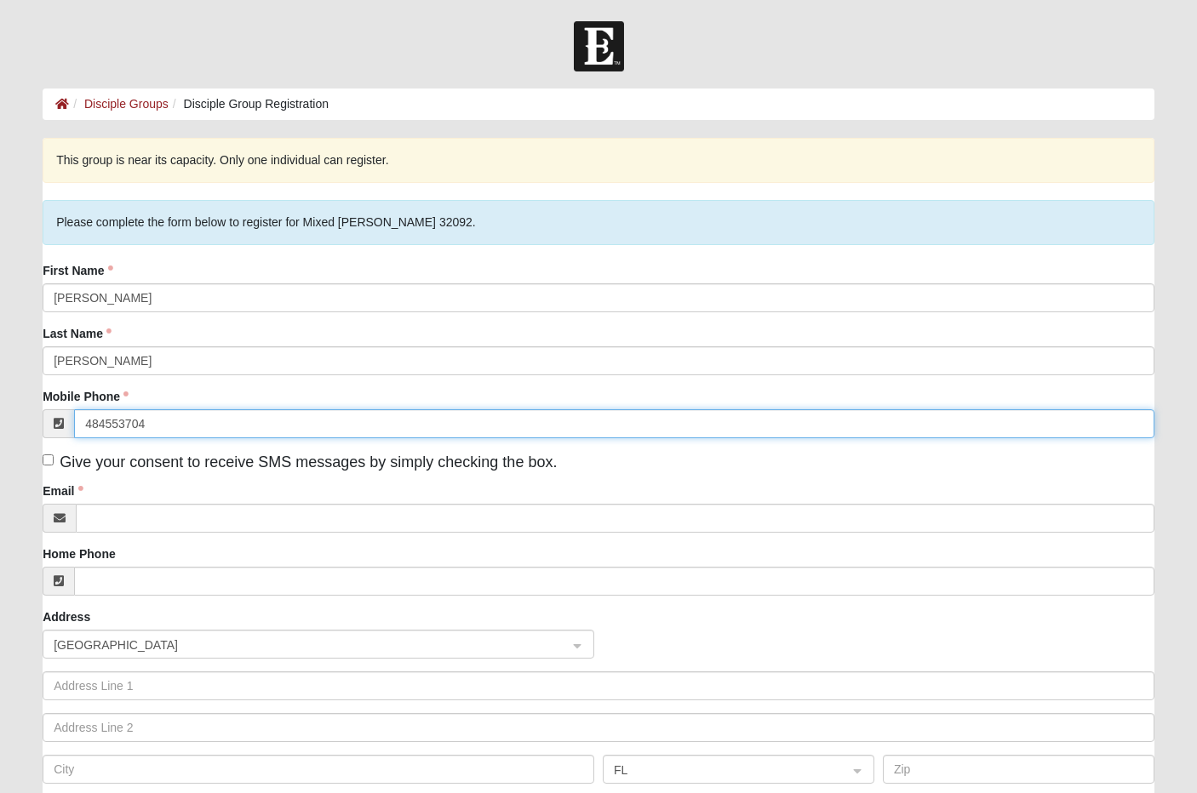
type input "(484) 553-7042"
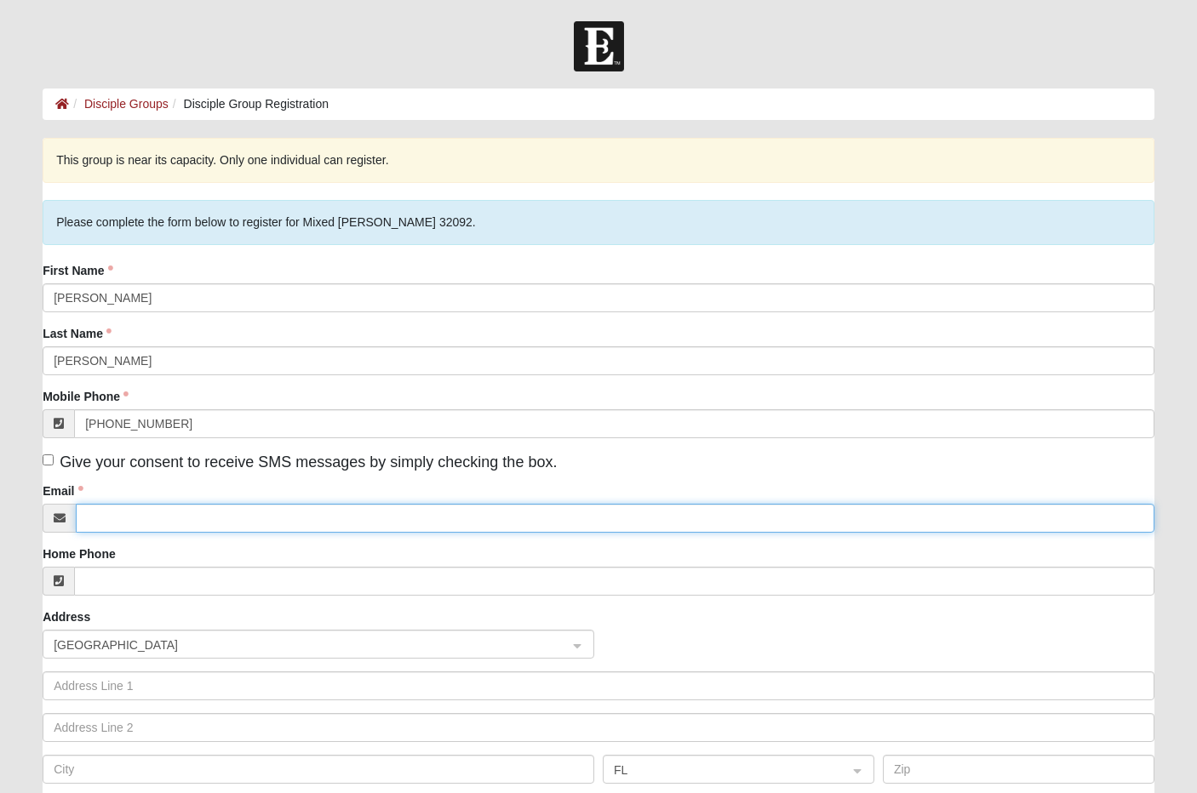
click at [166, 515] on input "Email" at bounding box center [615, 518] width 1079 height 29
type input "vanhorndavid1329@gmail.com"
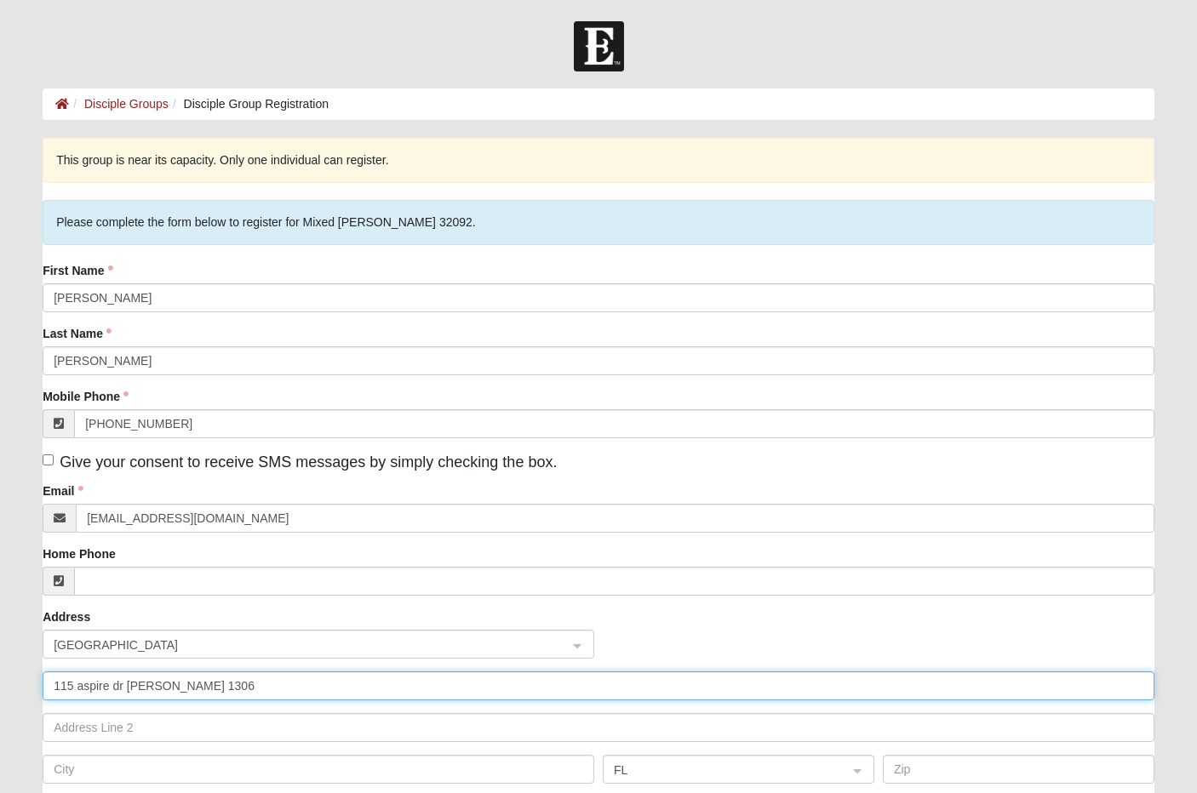
type input "115 aspire dr apt 1306"
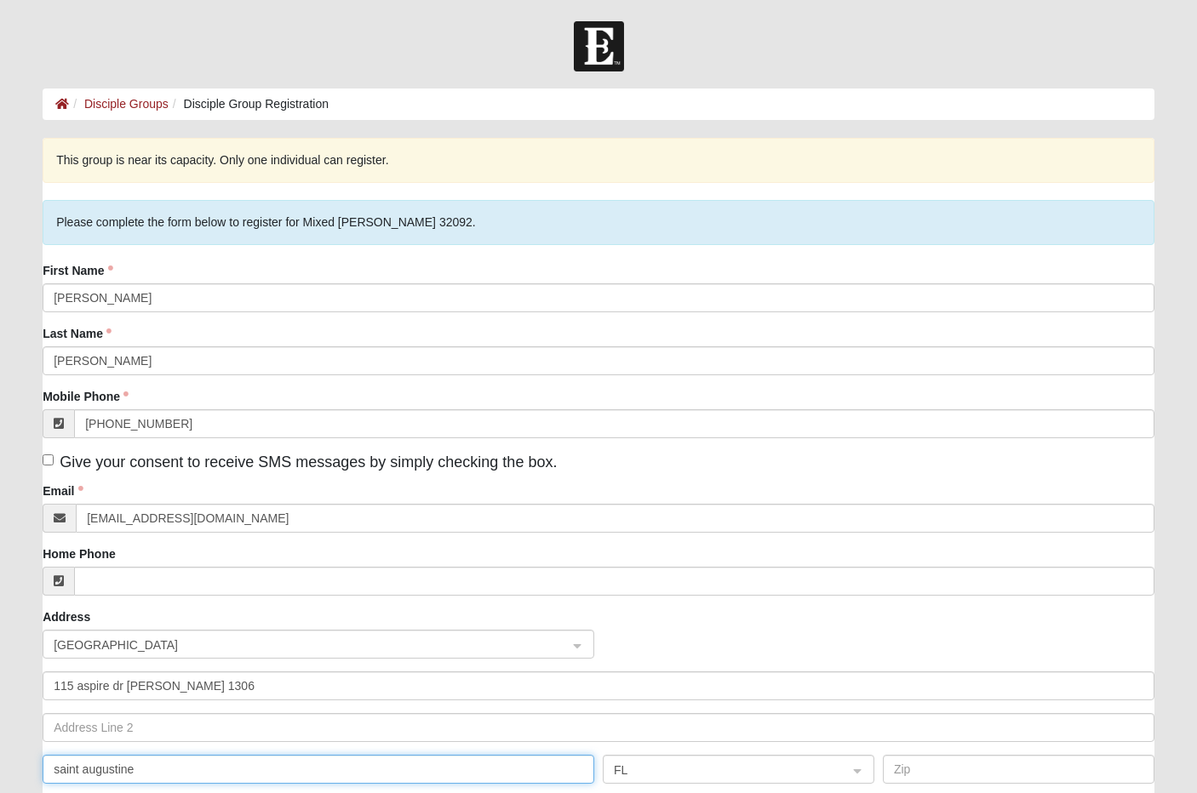
type input "saint augustine"
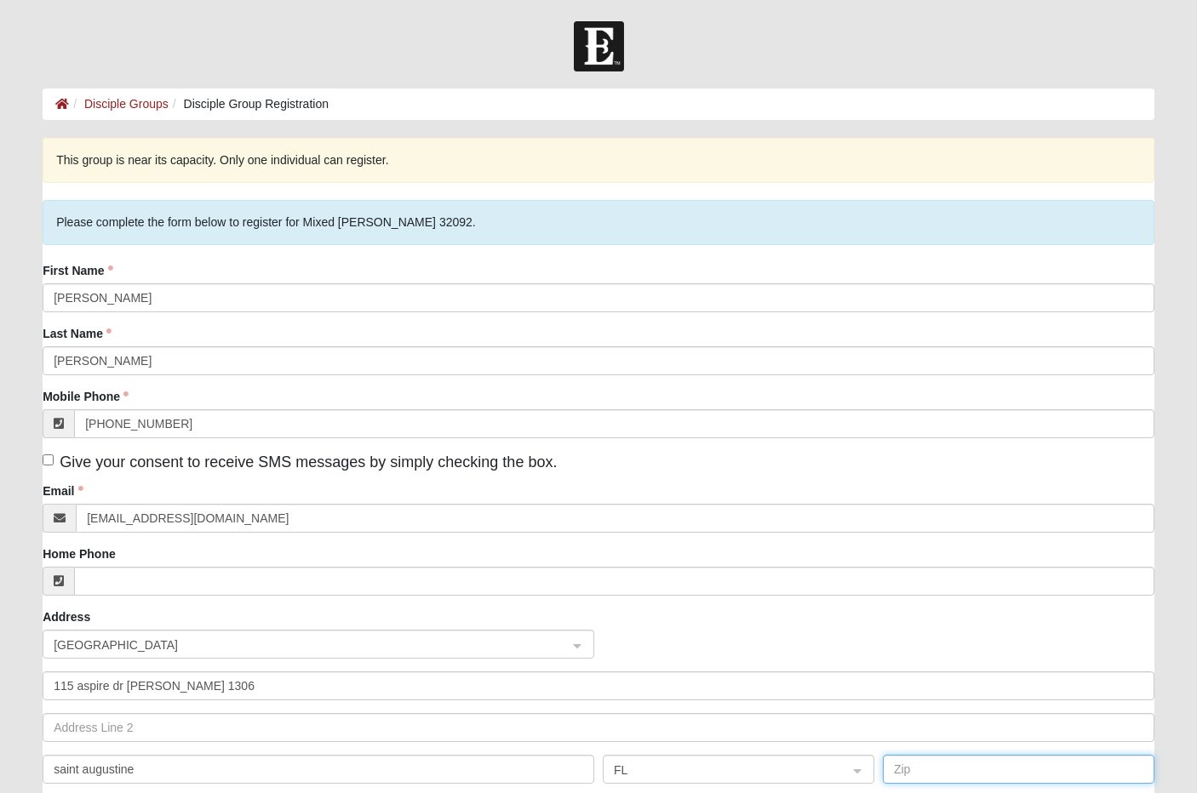
click at [932, 766] on input "text" at bounding box center [1019, 769] width 272 height 29
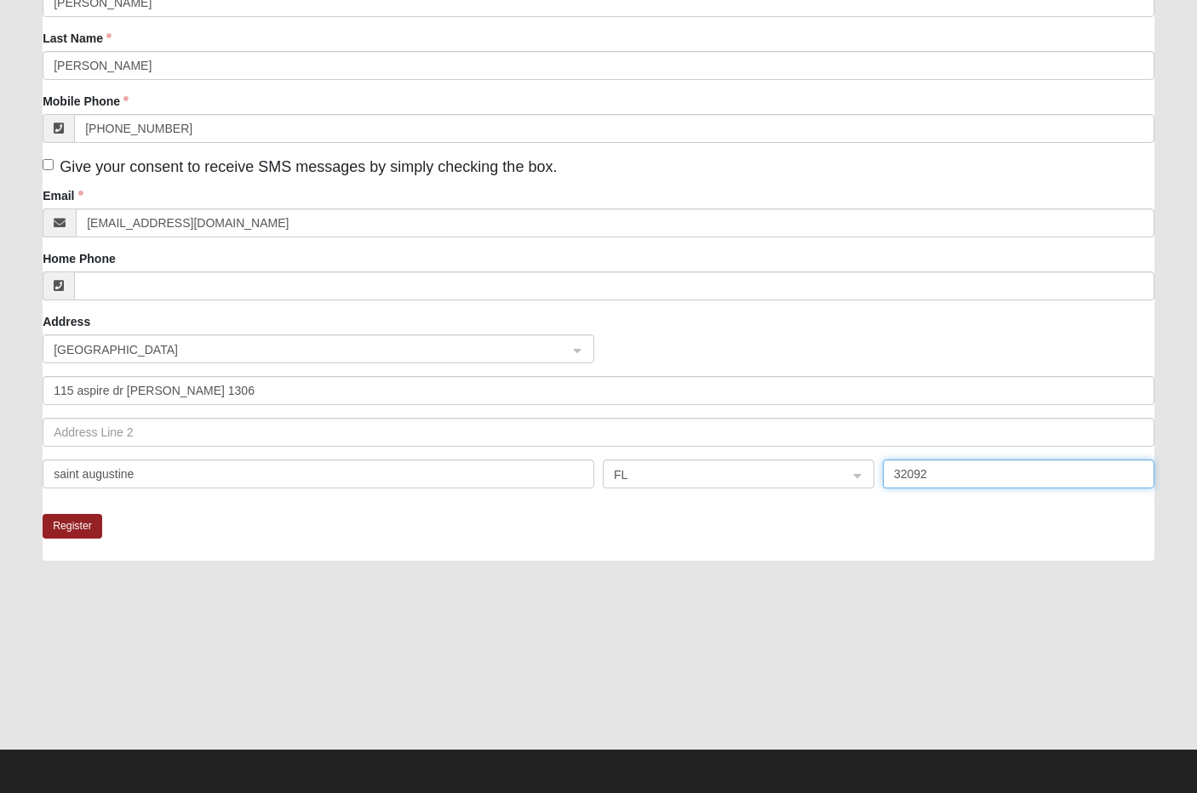
scroll to position [295, 0]
type input "32092"
click at [53, 529] on button "Register" at bounding box center [73, 526] width 60 height 25
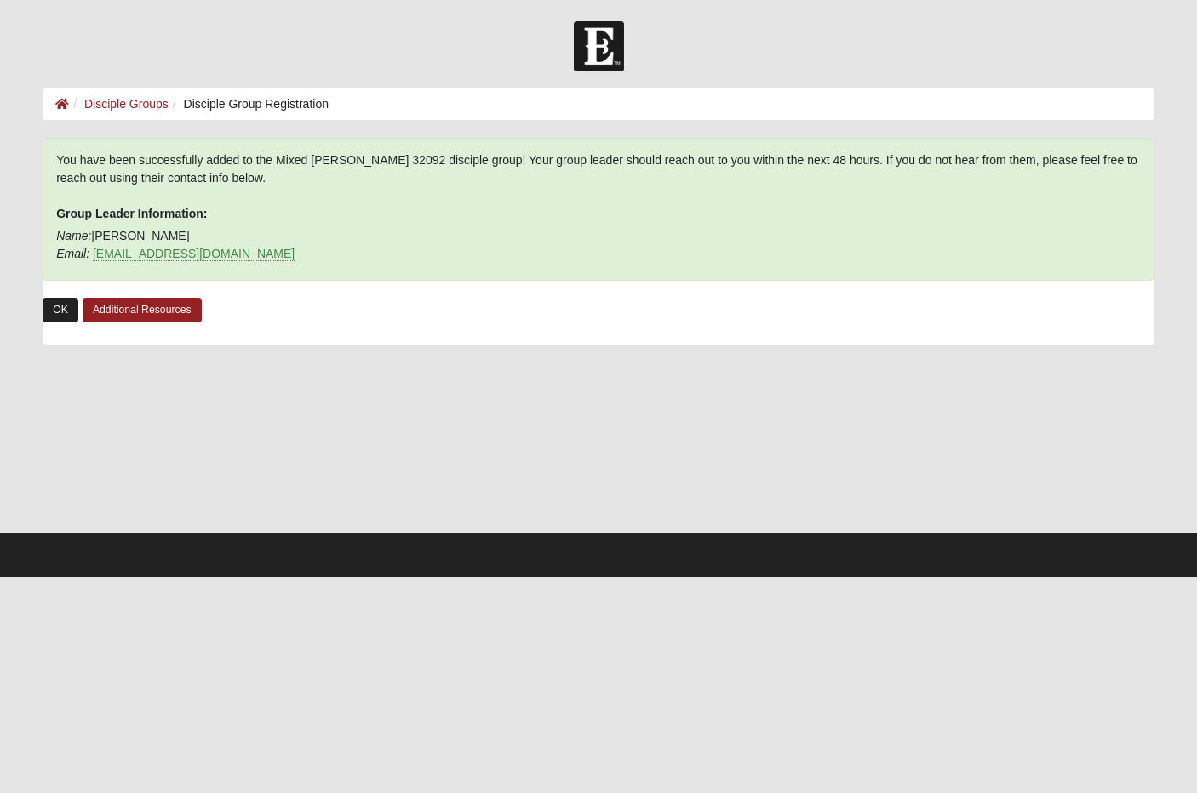
click at [64, 312] on link "OK" at bounding box center [61, 310] width 36 height 25
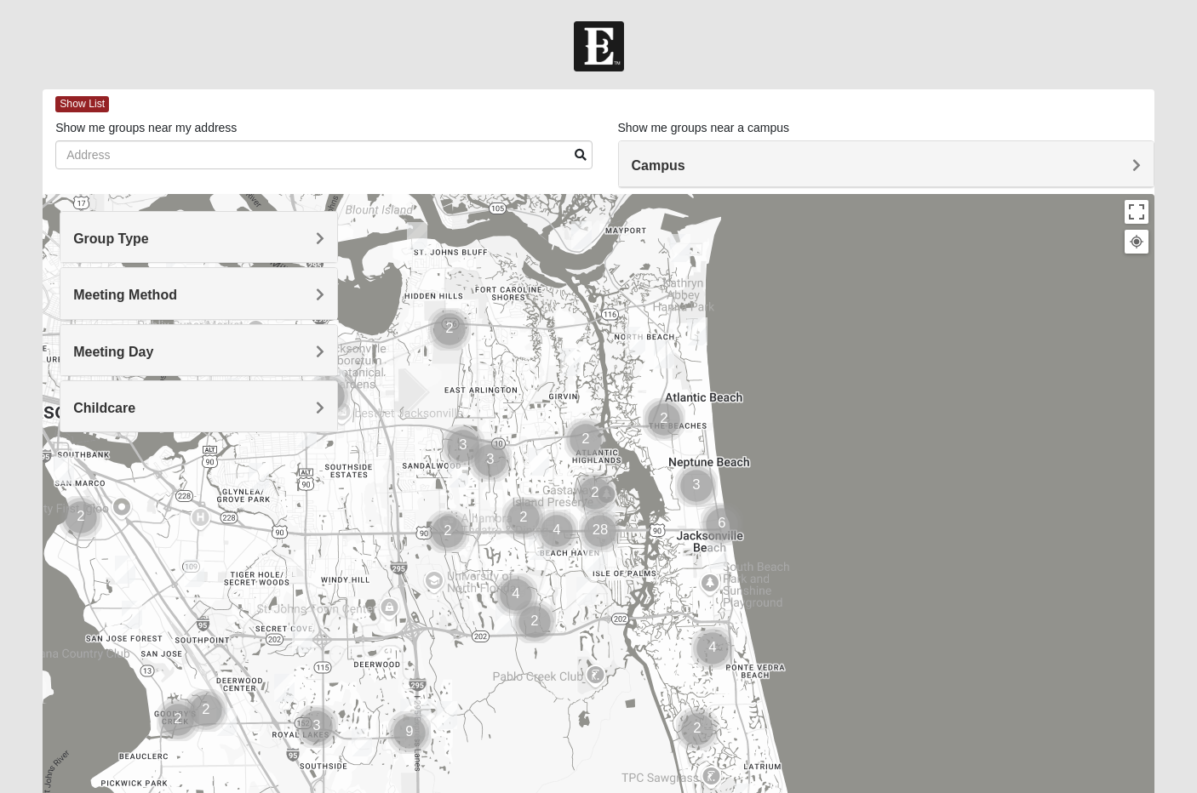
click at [500, 620] on img "Online Mixed Pugh 32224" at bounding box center [505, 620] width 20 height 28
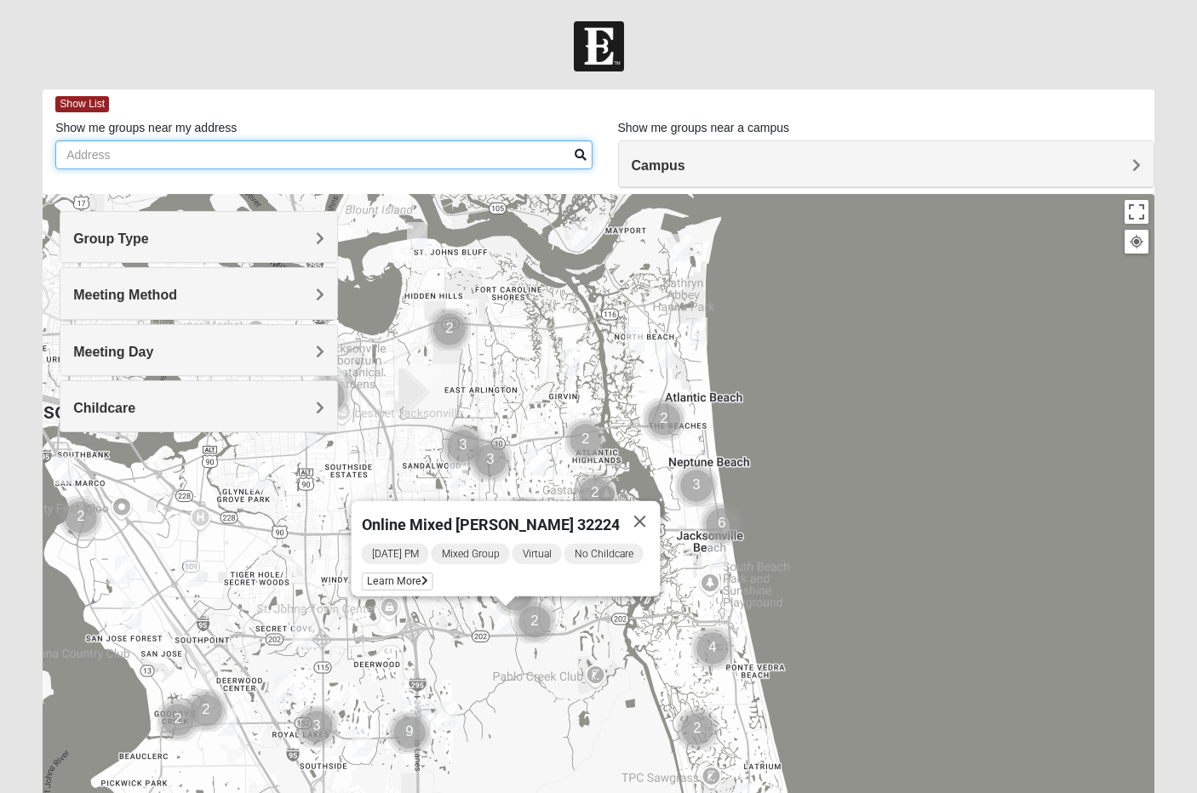
click at [173, 152] on input "Show me groups near my address" at bounding box center [323, 154] width 536 height 29
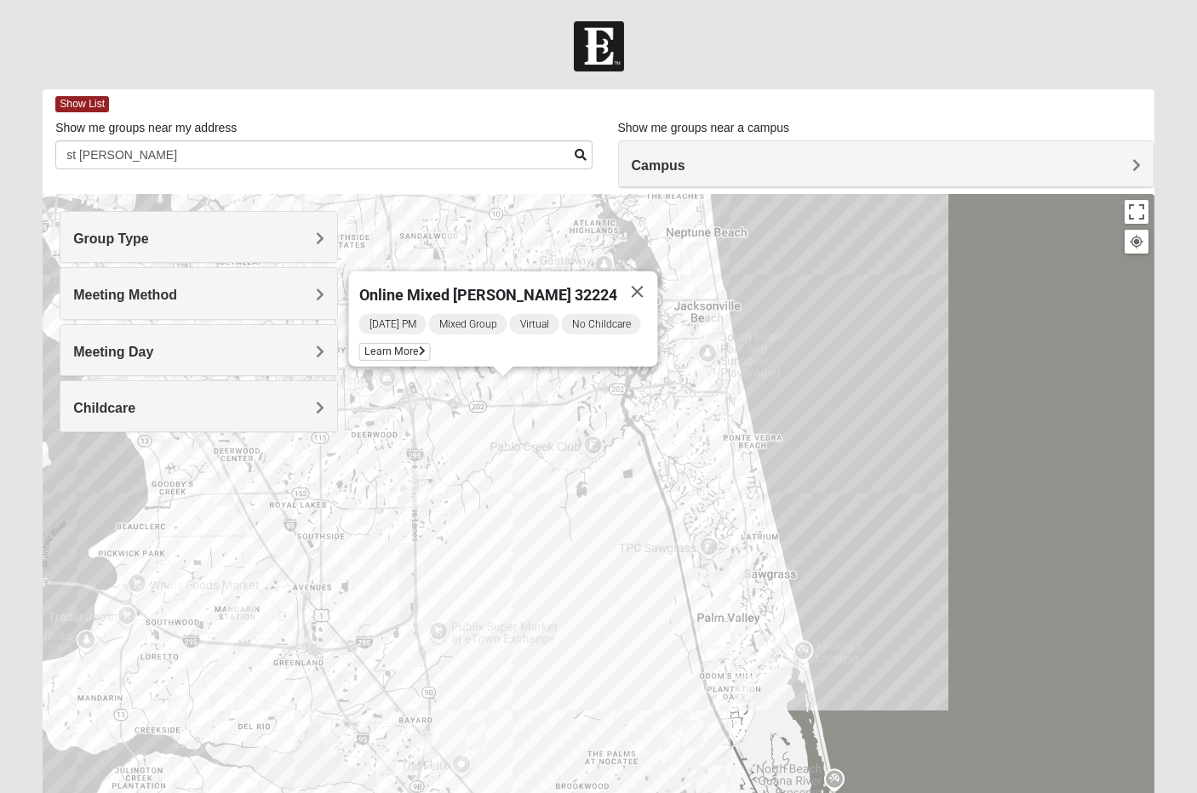
drag, startPoint x: 543, startPoint y: 508, endPoint x: 576, endPoint y: 526, distance: 37.7
click at [576, 526] on div "Online Mixed [PERSON_NAME] 32224 [DATE] PM Mixed Group Virtual No Childcare Lea…" at bounding box center [599, 534] width 1112 height 681
click at [276, 150] on input "st [PERSON_NAME]" at bounding box center [323, 154] width 536 height 29
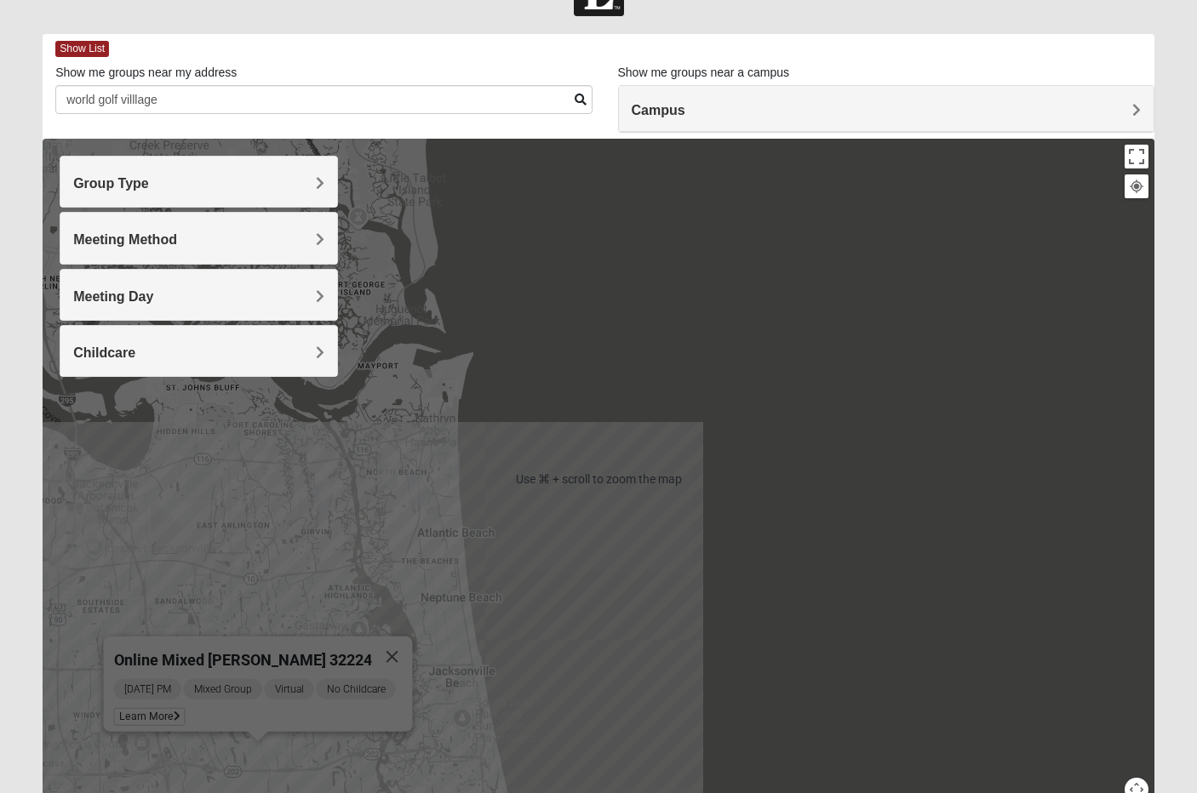
scroll to position [55, 0]
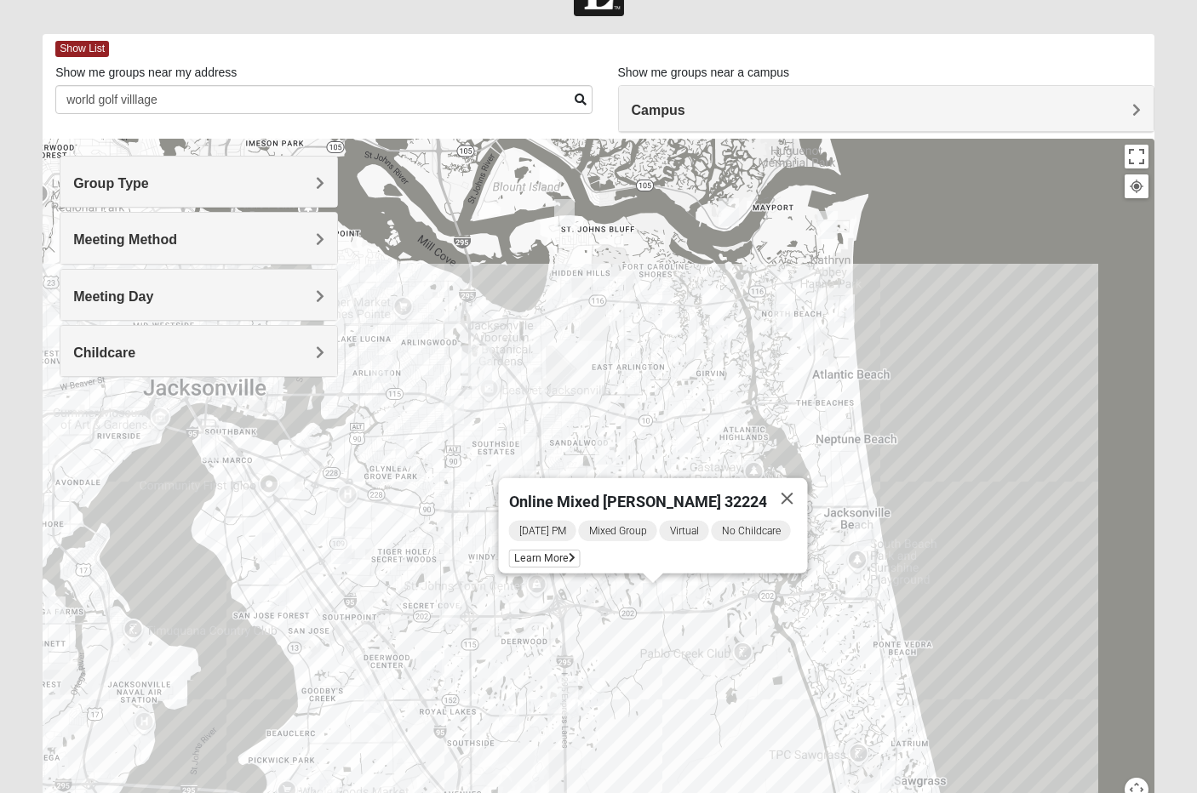
drag, startPoint x: 192, startPoint y: 575, endPoint x: 590, endPoint y: 411, distance: 430.6
click at [590, 411] on div "Online Mixed Pugh 32224 Wednesday PM Mixed Group Virtual No Childcare Learn More" at bounding box center [599, 479] width 1112 height 681
click at [645, 592] on img "Online Mixed Pugh 32224" at bounding box center [652, 595] width 20 height 28
click at [590, 692] on img "Mixed Craig & Marsha Myers 32256" at bounding box center [593, 691] width 20 height 28
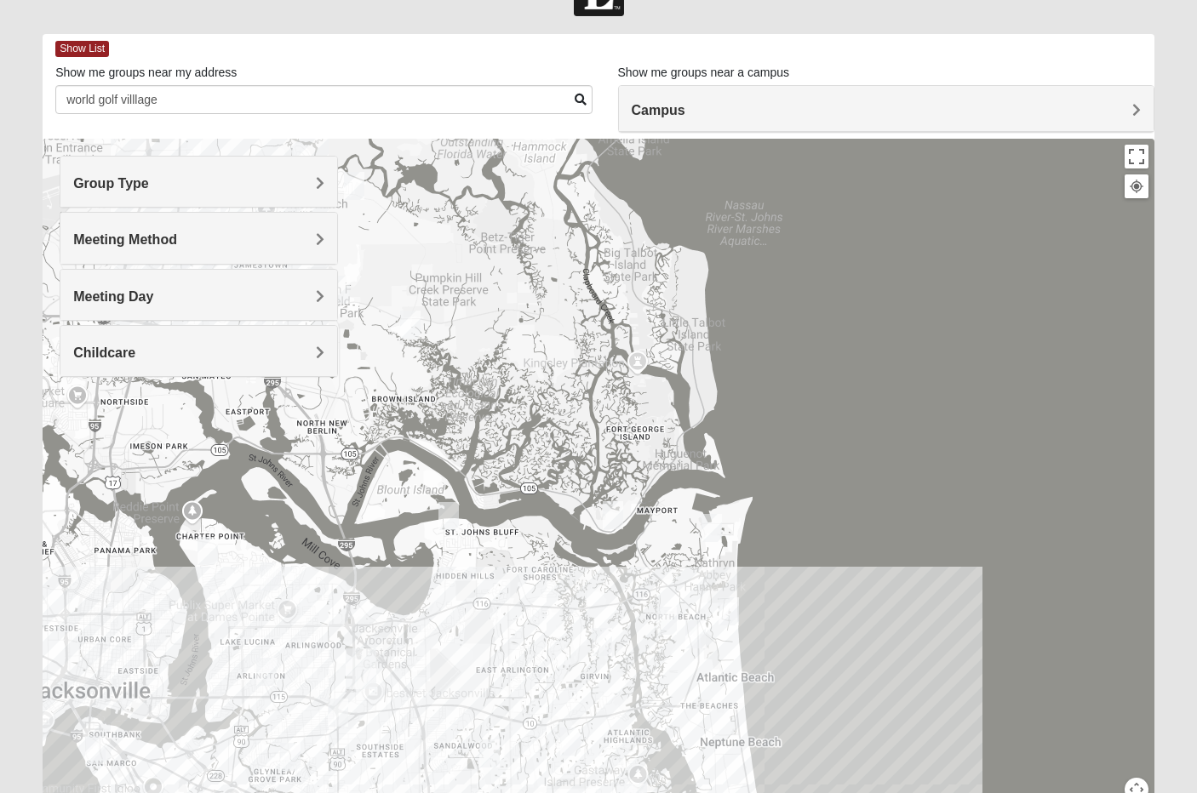
drag, startPoint x: 507, startPoint y: 459, endPoint x: 389, endPoint y: 764, distance: 326.6
click at [389, 764] on div "Mixed Craig & Marsha Myers 32256 Tuesday PM Mixed Group In Person No Childcare …" at bounding box center [599, 479] width 1112 height 681
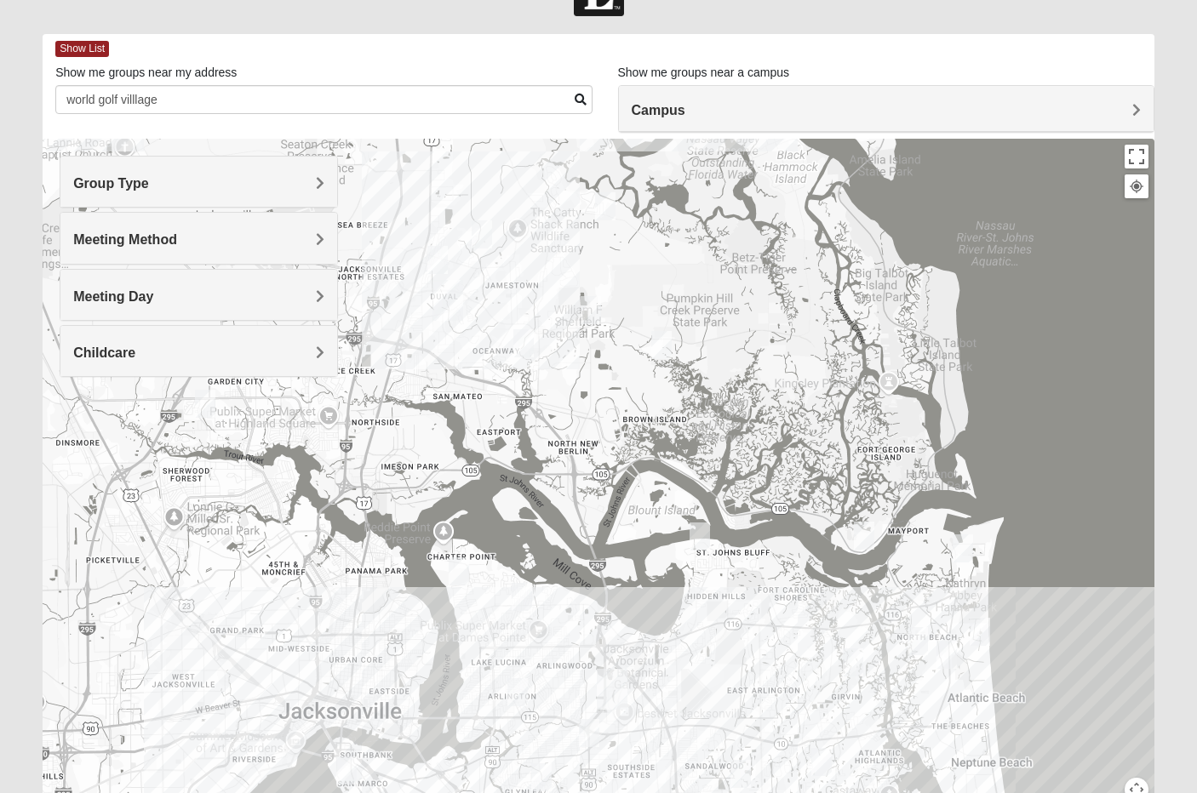
drag, startPoint x: 462, startPoint y: 417, endPoint x: 718, endPoint y: 439, distance: 257.2
click at [718, 439] on div "Mixed Craig & Marsha Myers 32256 Tuesday PM Mixed Group In Person No Childcare …" at bounding box center [599, 479] width 1112 height 681
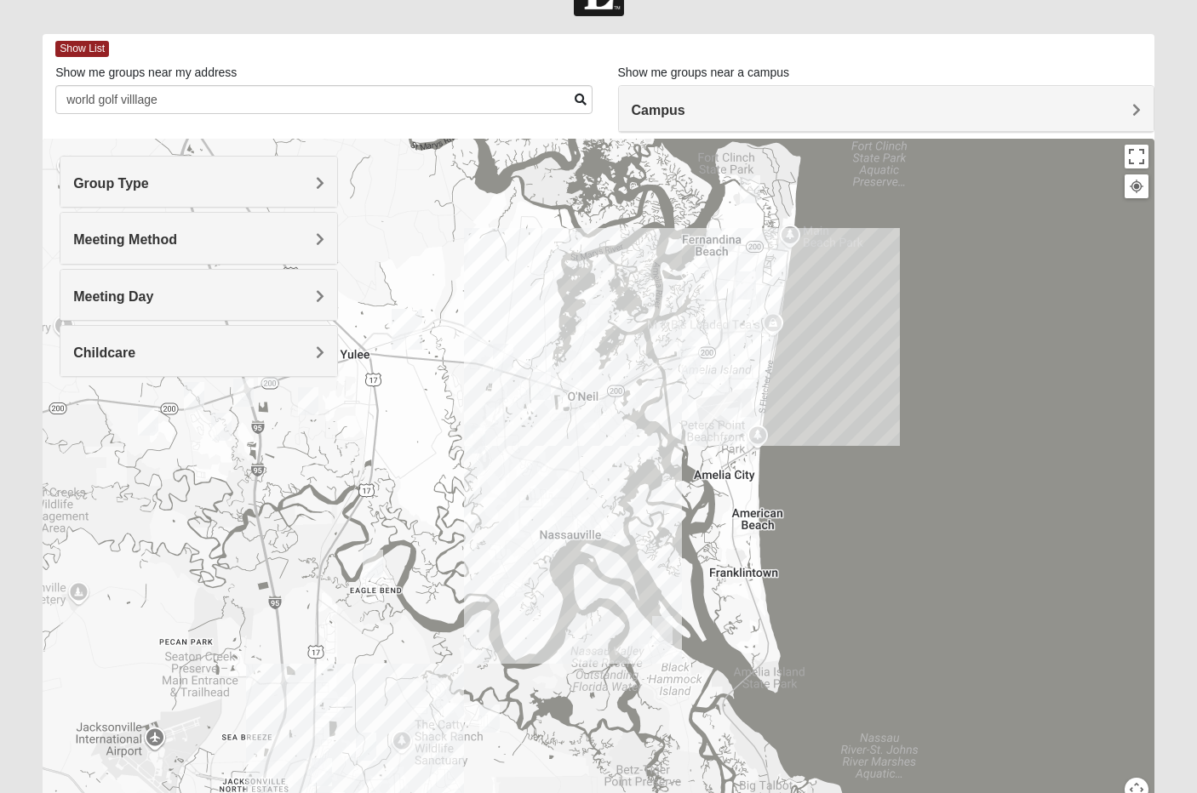
drag, startPoint x: 771, startPoint y: 323, endPoint x: 654, endPoint y: 840, distance: 530.7
click at [654, 793] on html "Log In Find A Group Error Show List Loading Groups" at bounding box center [598, 413] width 1197 height 937
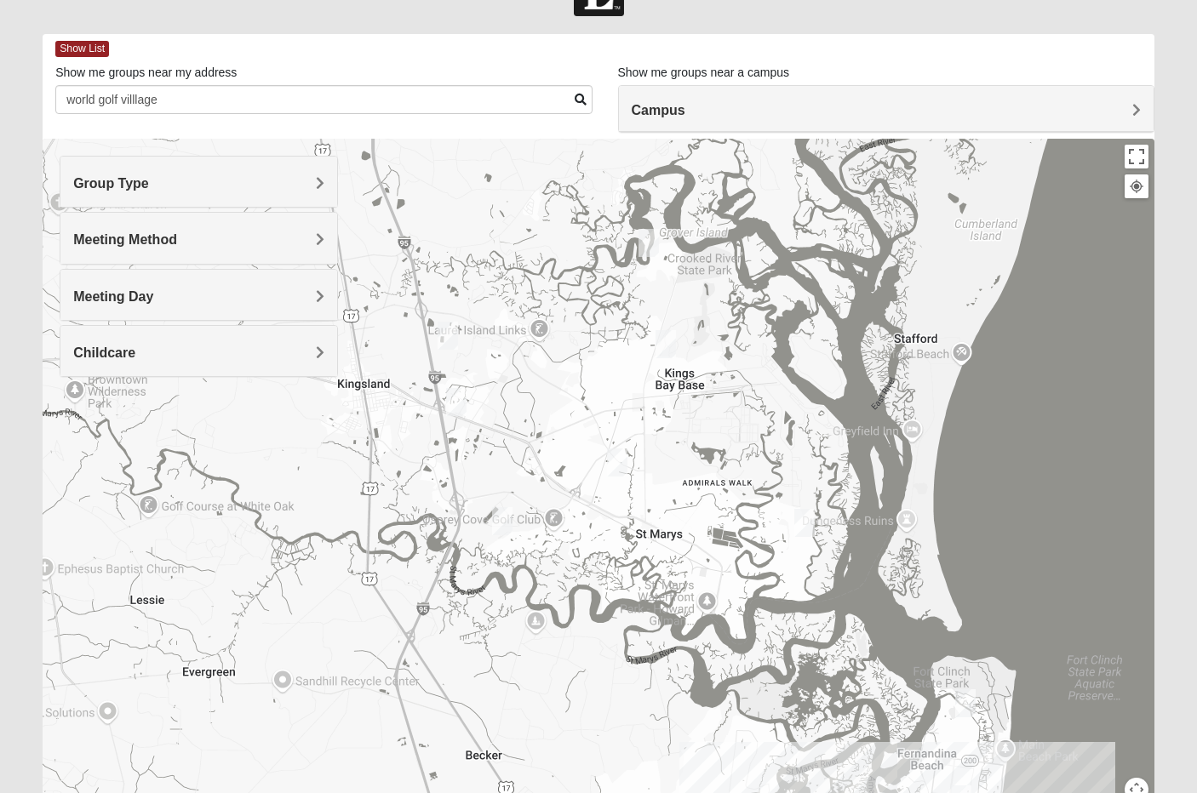
drag, startPoint x: 538, startPoint y: 253, endPoint x: 758, endPoint y: 793, distance: 583.8
click at [758, 793] on html "Log In Find A Group Error Show List Loading Groups" at bounding box center [598, 413] width 1197 height 937
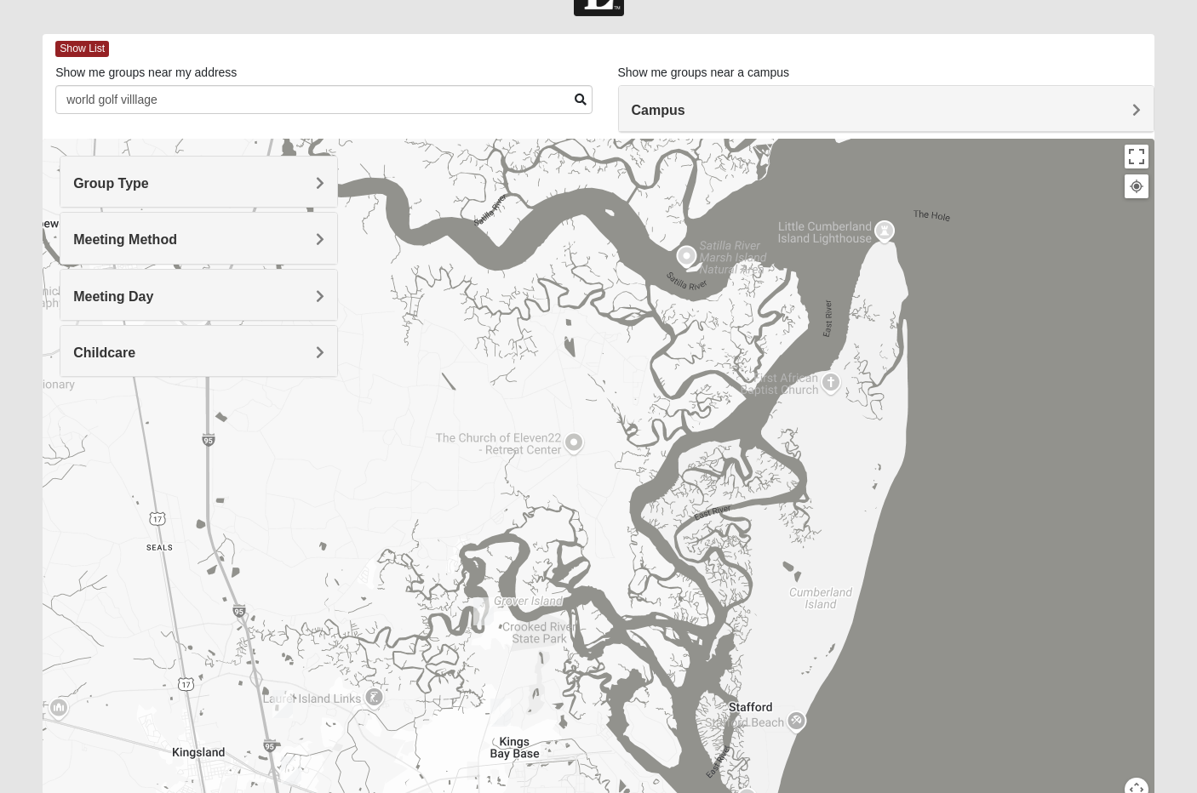
drag, startPoint x: 791, startPoint y: 342, endPoint x: 621, endPoint y: 689, distance: 385.7
click at [621, 689] on div "Mixed Craig & Marsha Myers 32256 Tuesday PM Mixed Group In Person No Childcare …" at bounding box center [599, 479] width 1112 height 681
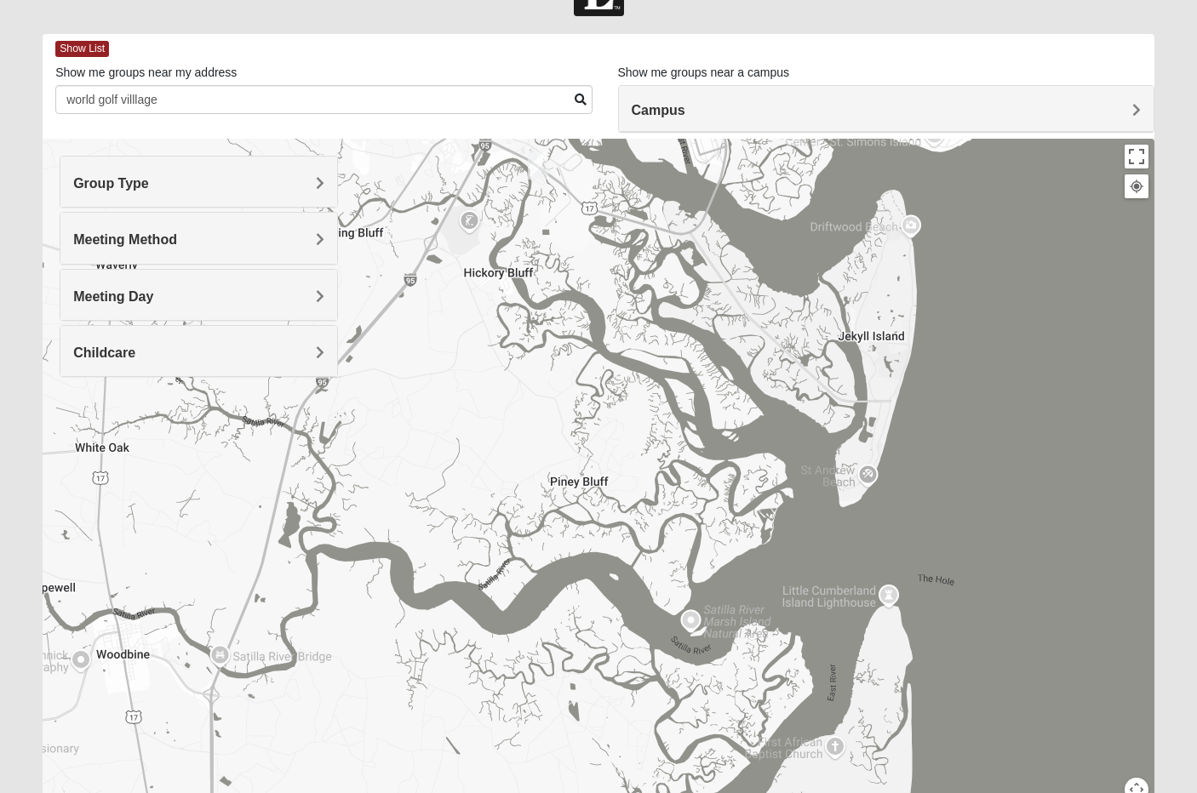
drag, startPoint x: 408, startPoint y: 472, endPoint x: 412, endPoint y: 838, distance: 365.2
click at [412, 793] on html "Log In Find A Group Error Show List Loading Groups" at bounding box center [598, 413] width 1197 height 937
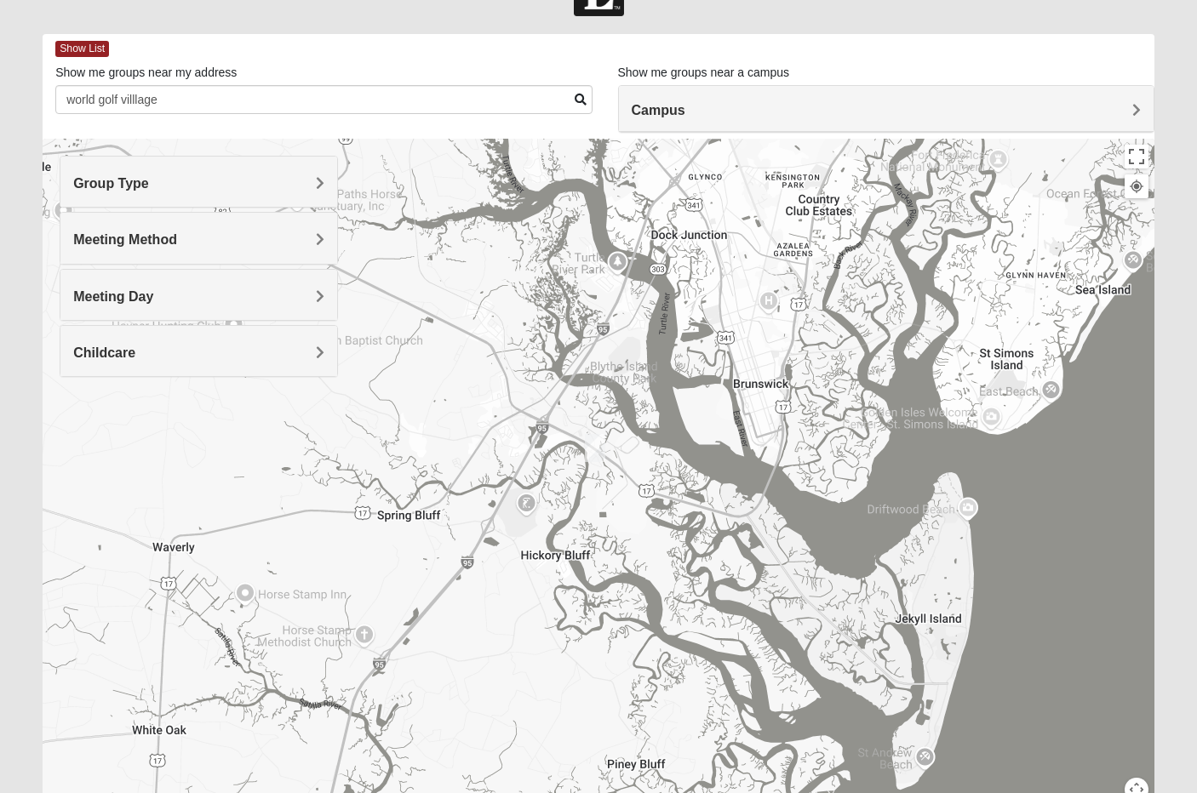
drag, startPoint x: 525, startPoint y: 404, endPoint x: 587, endPoint y: 689, distance: 291.0
click at [587, 689] on div "Mixed Craig & Marsha Myers 32256 Tuesday PM Mixed Group In Person No Childcare …" at bounding box center [599, 479] width 1112 height 681
click at [293, 93] on input "world golf villlage" at bounding box center [323, 99] width 536 height 29
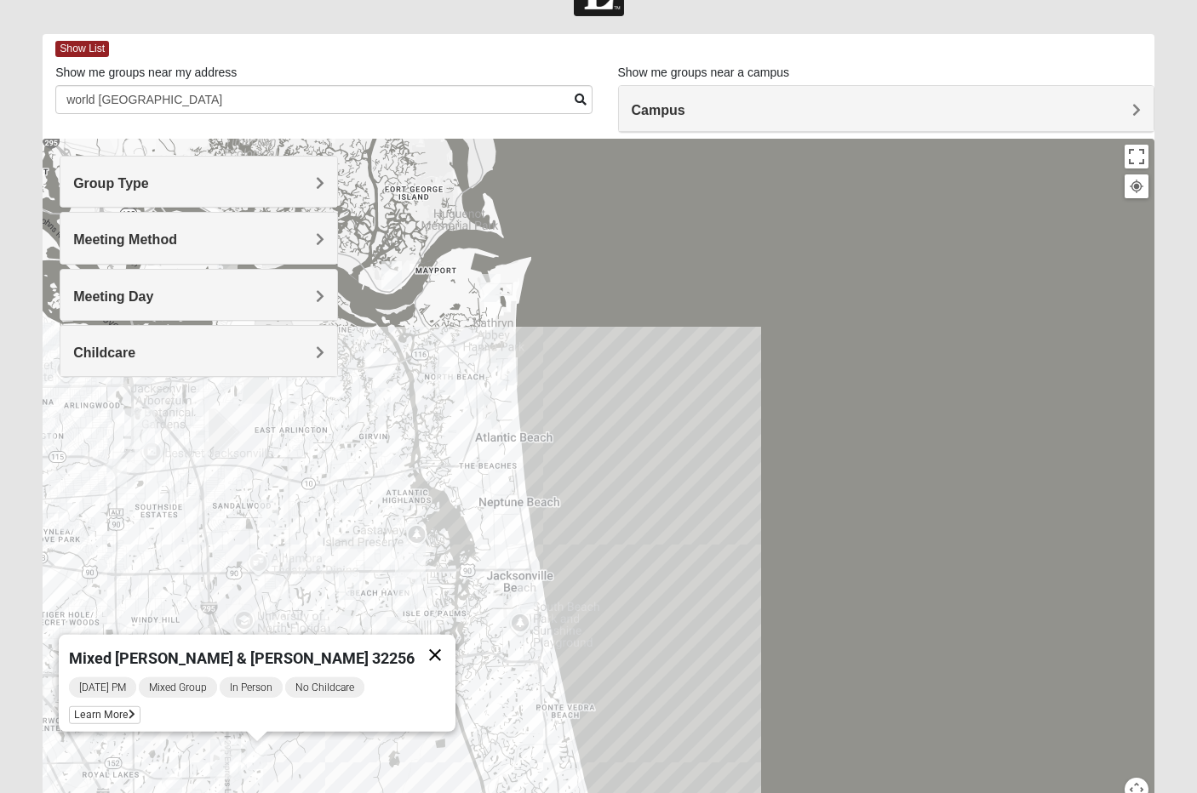
click at [415, 644] on button "Close" at bounding box center [435, 655] width 41 height 41
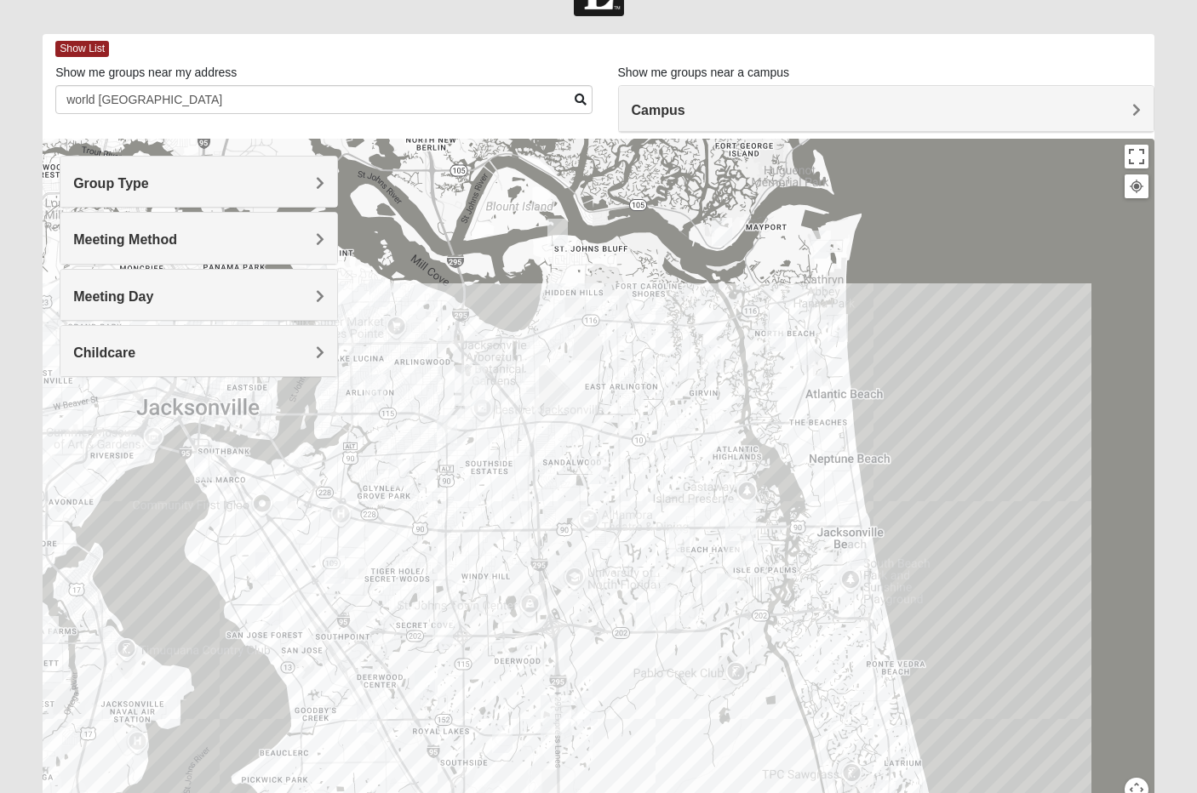
drag, startPoint x: 266, startPoint y: 706, endPoint x: 598, endPoint y: 660, distance: 335.2
click at [598, 660] on div at bounding box center [599, 479] width 1112 height 681
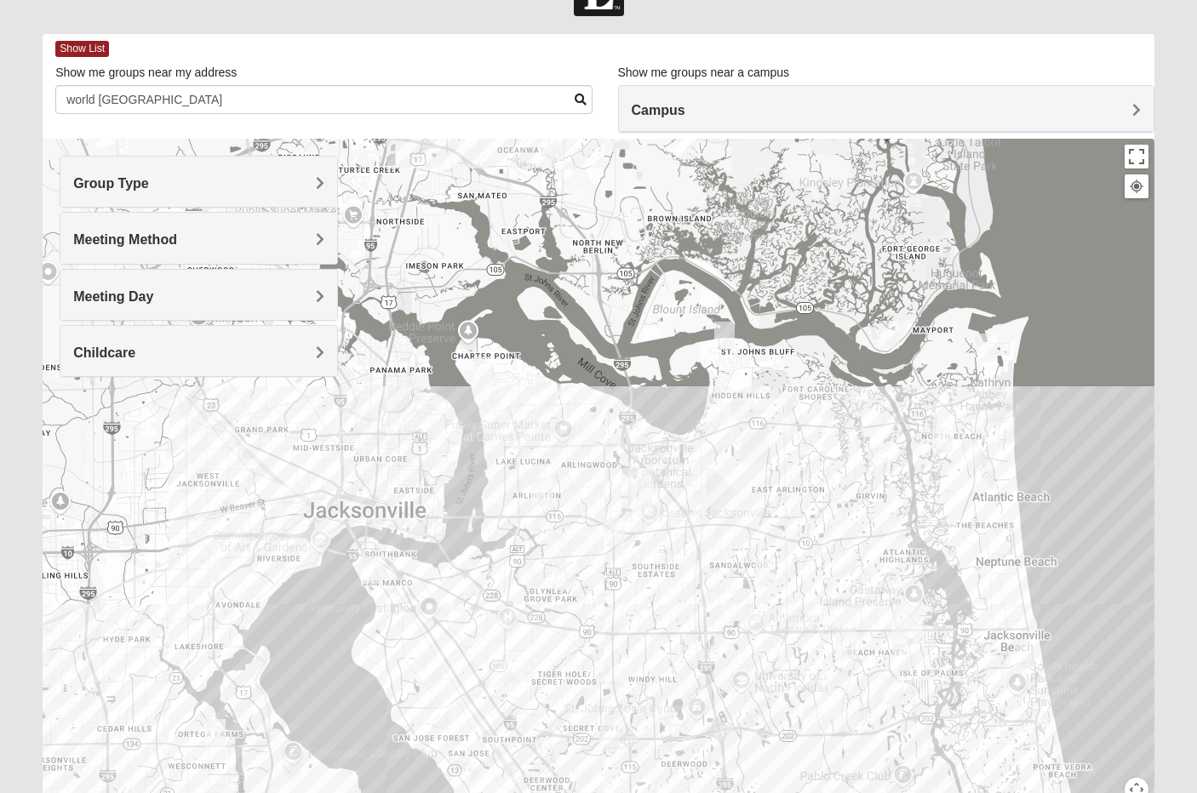
drag, startPoint x: 350, startPoint y: 566, endPoint x: 517, endPoint y: 671, distance: 197.0
click at [517, 671] on div at bounding box center [599, 479] width 1112 height 681
click at [194, 195] on div "Group Type" at bounding box center [198, 182] width 276 height 50
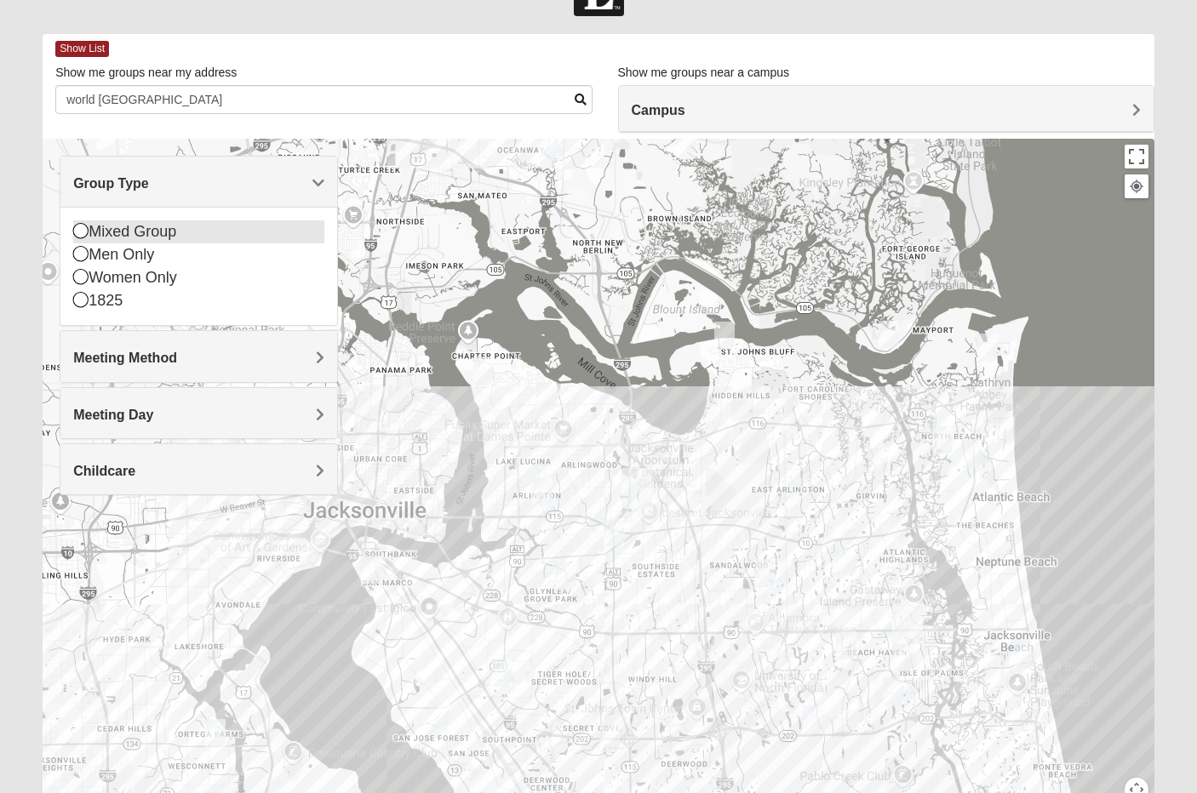
click at [137, 236] on div "Mixed Group" at bounding box center [198, 231] width 250 height 23
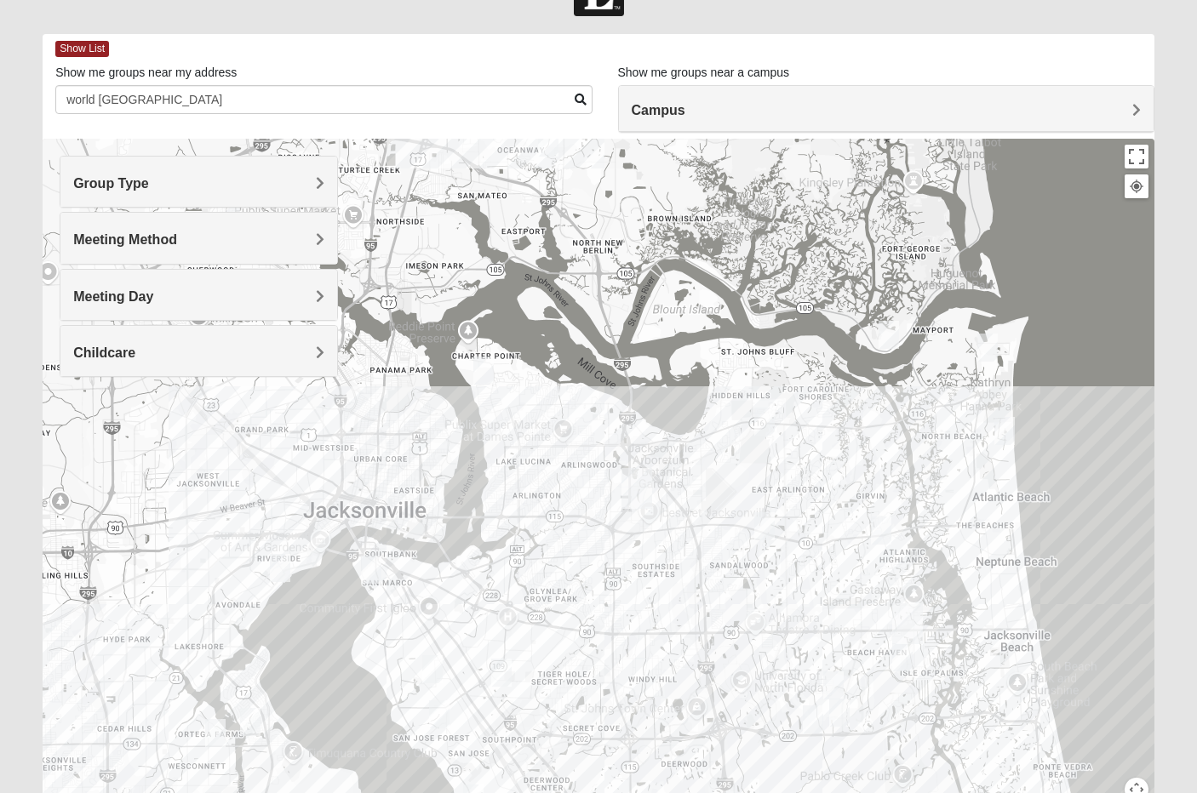
click at [173, 247] on h4 "Meeting Method" at bounding box center [198, 240] width 250 height 16
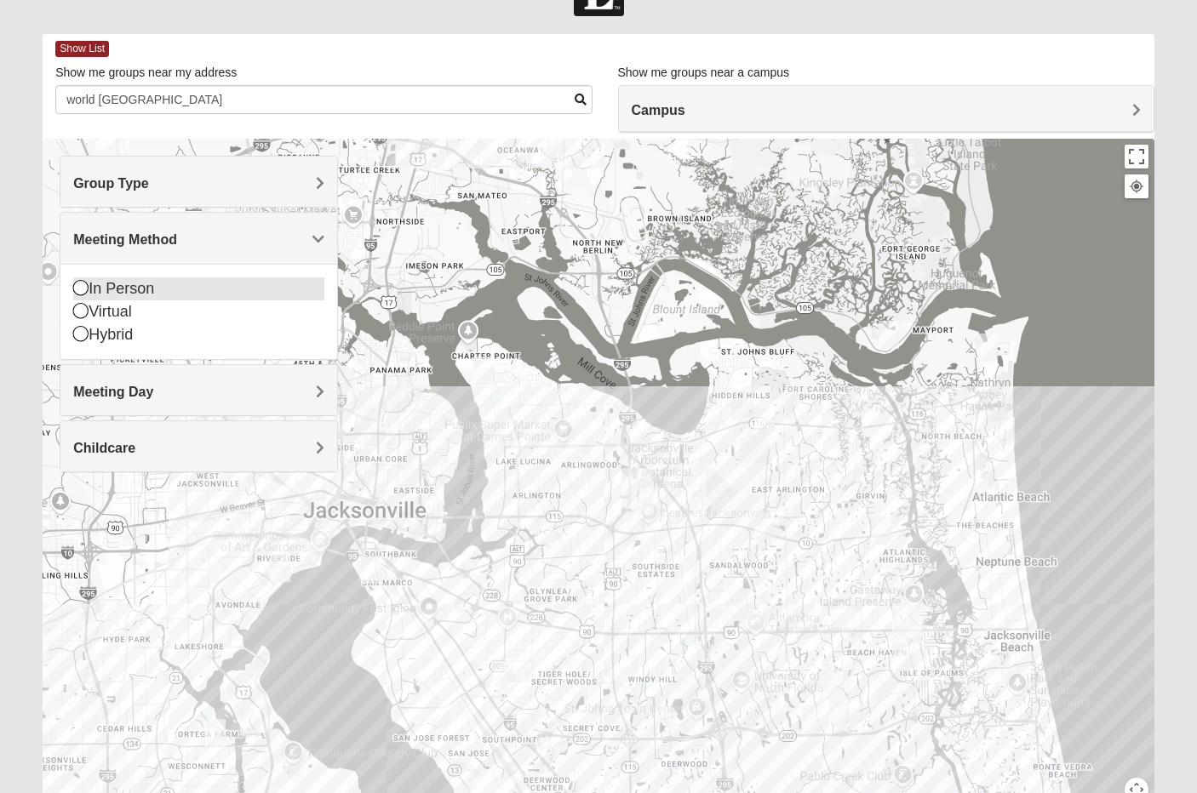
click at [150, 293] on div "In Person" at bounding box center [198, 289] width 250 height 23
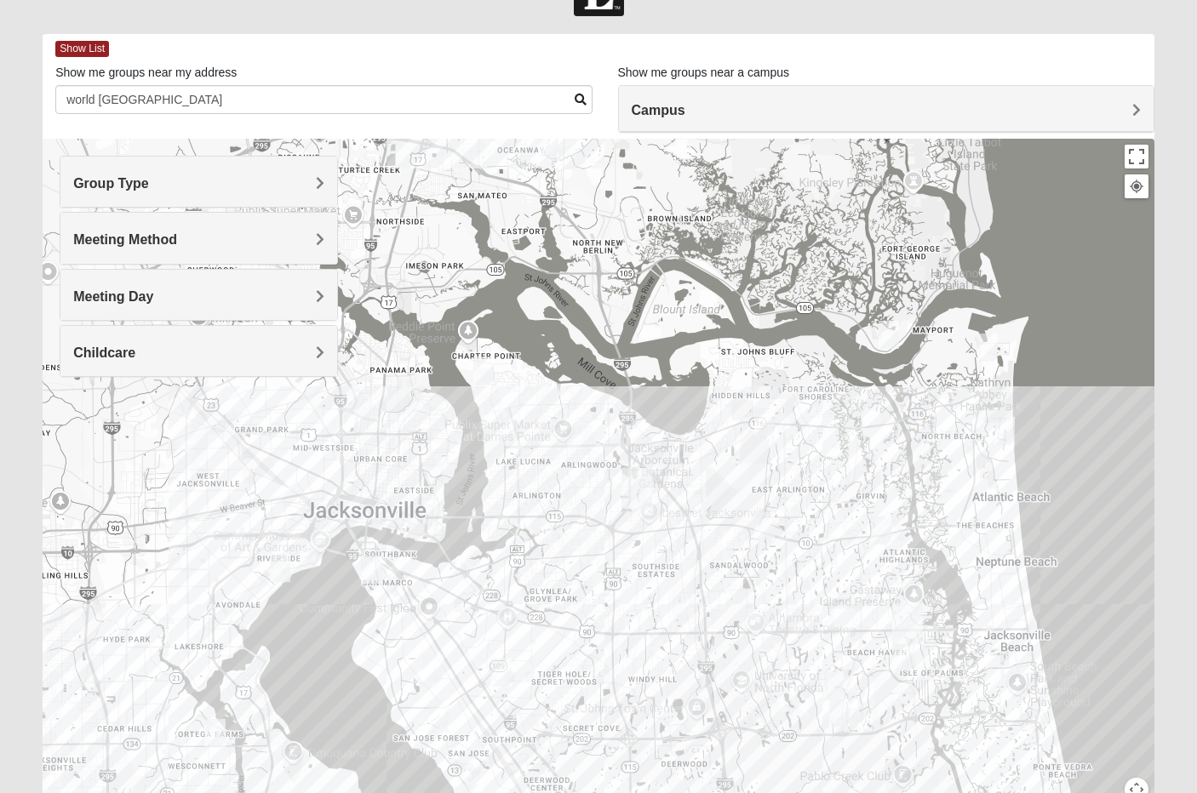
click at [776, 420] on div at bounding box center [599, 479] width 1112 height 681
click at [758, 529] on img "Mixed Bell-Higgins 32246" at bounding box center [764, 526] width 20 height 28
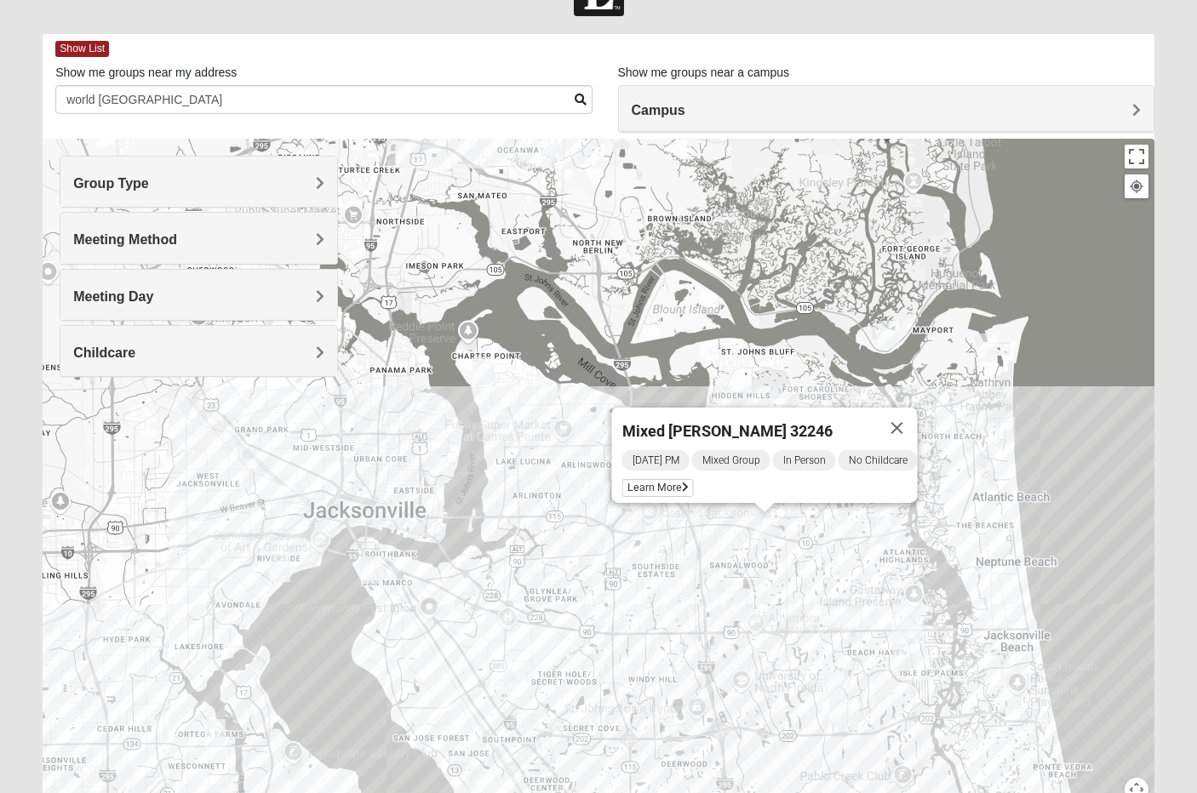
click at [831, 682] on img "Mixed Slack 32224" at bounding box center [833, 686] width 20 height 28
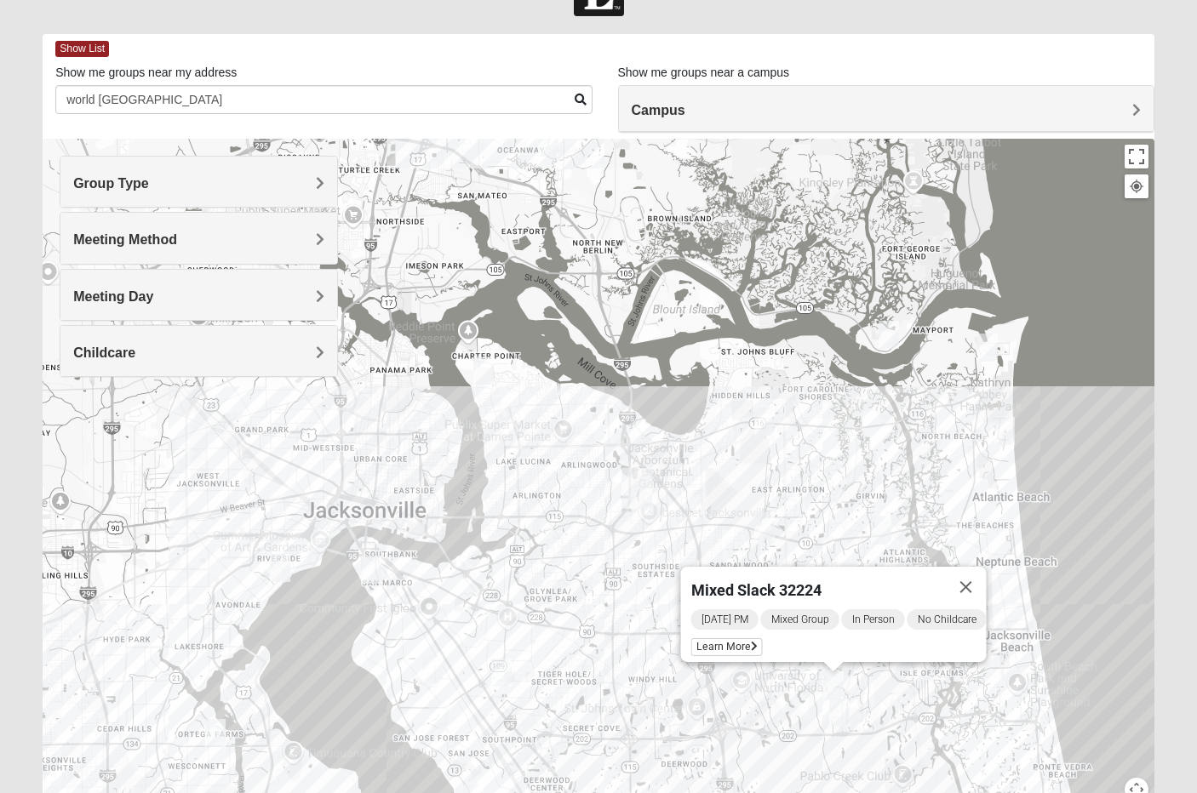
click at [832, 712] on img "Mixed Robertson 32224" at bounding box center [839, 713] width 20 height 28
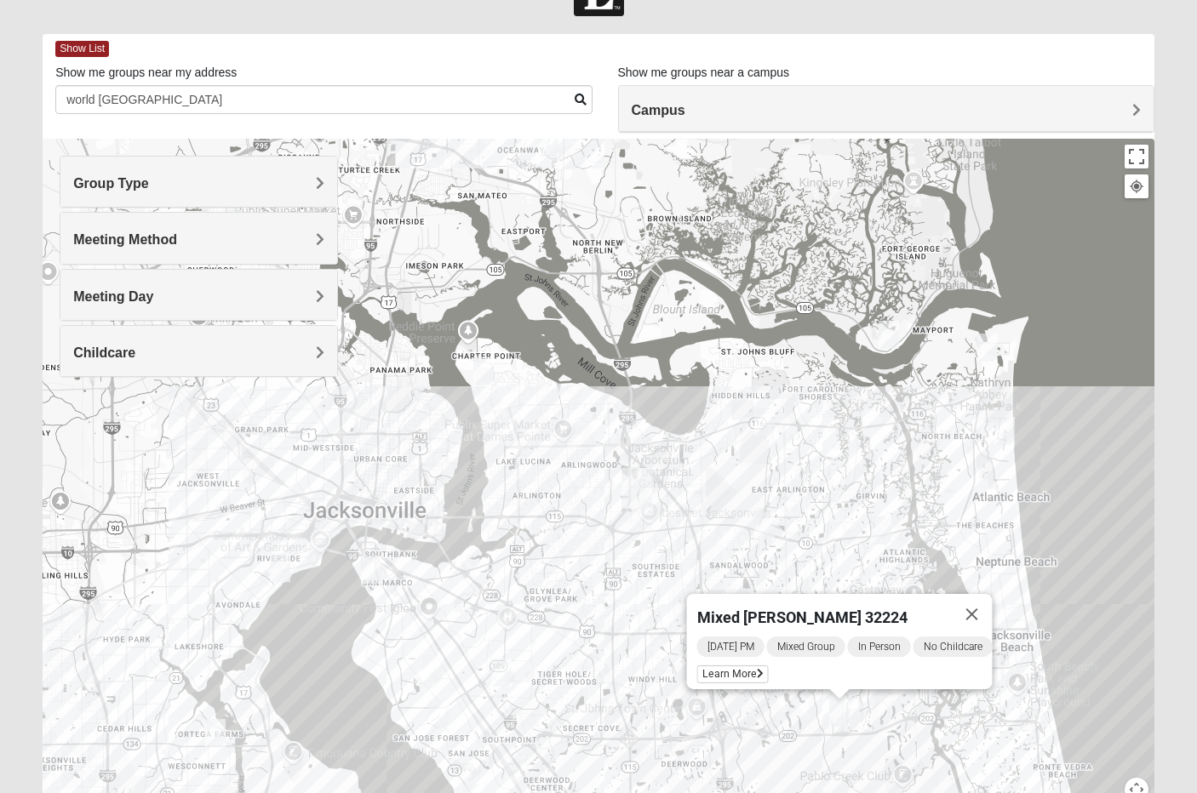
click at [907, 573] on div "Mixed Robertson 32224 Wednesday PM Mixed Group In Person No Childcare Learn More" at bounding box center [599, 479] width 1112 height 681
click at [1011, 427] on img "Mixed Lammie 32233" at bounding box center [1004, 431] width 20 height 28
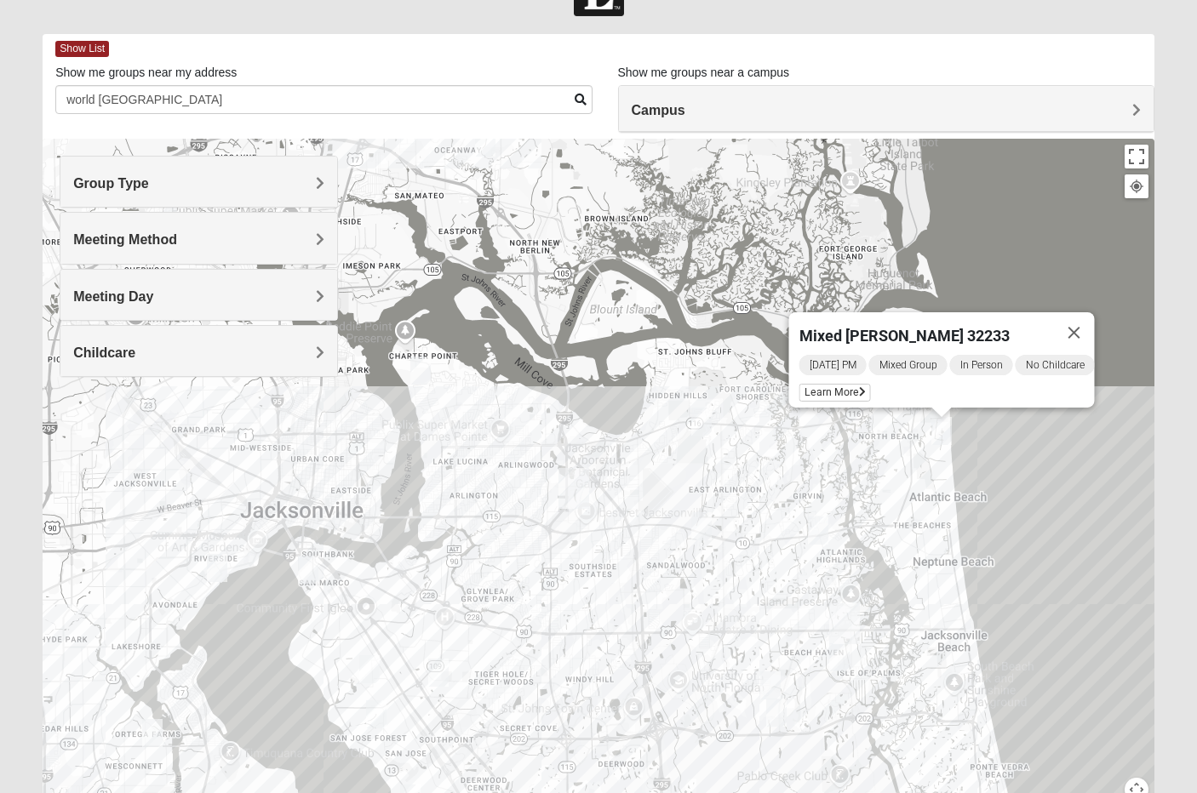
click at [714, 427] on div "Mixed Lammie 32233 Sunday PM Mixed Group In Person No Childcare Learn More" at bounding box center [599, 479] width 1112 height 681
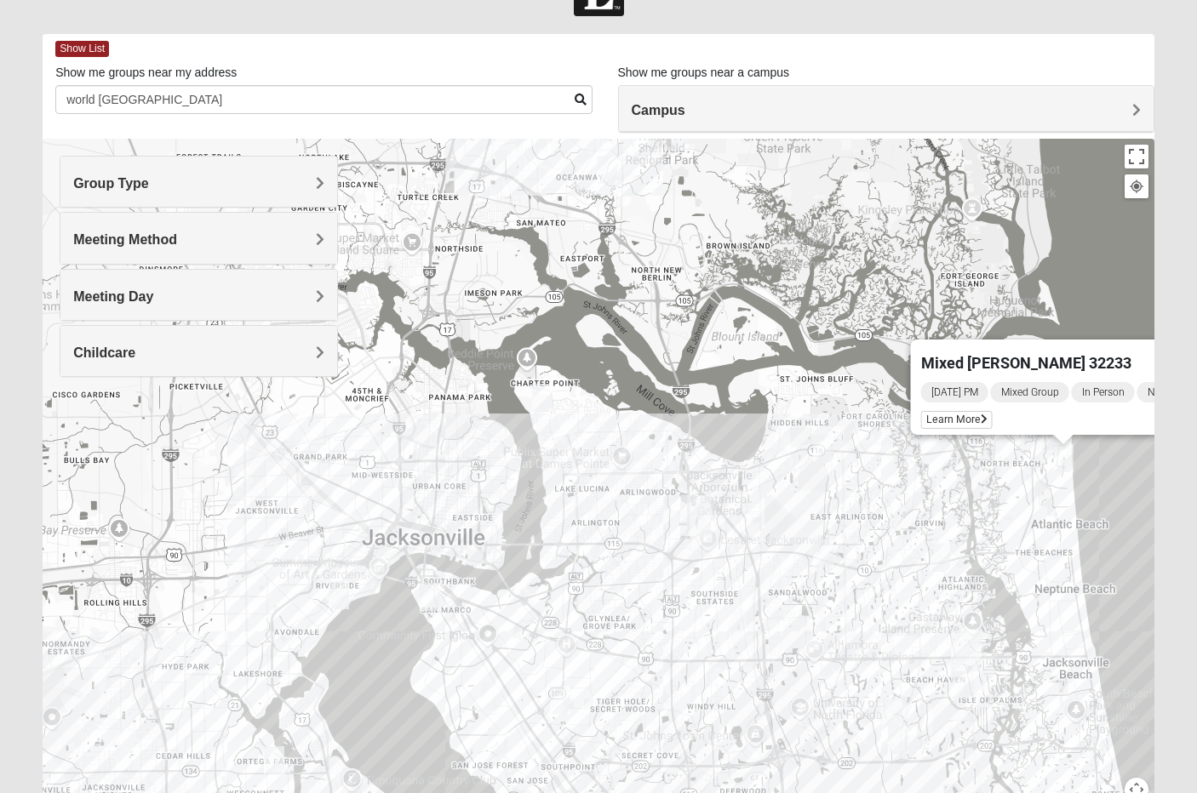
drag, startPoint x: 608, startPoint y: 581, endPoint x: 733, endPoint y: 608, distance: 128.1
click at [733, 608] on div "Mixed Lammie 32233 Sunday PM Mixed Group In Person No Childcare Learn More" at bounding box center [599, 479] width 1112 height 681
click at [155, 283] on div "Meeting Day" at bounding box center [198, 295] width 276 height 50
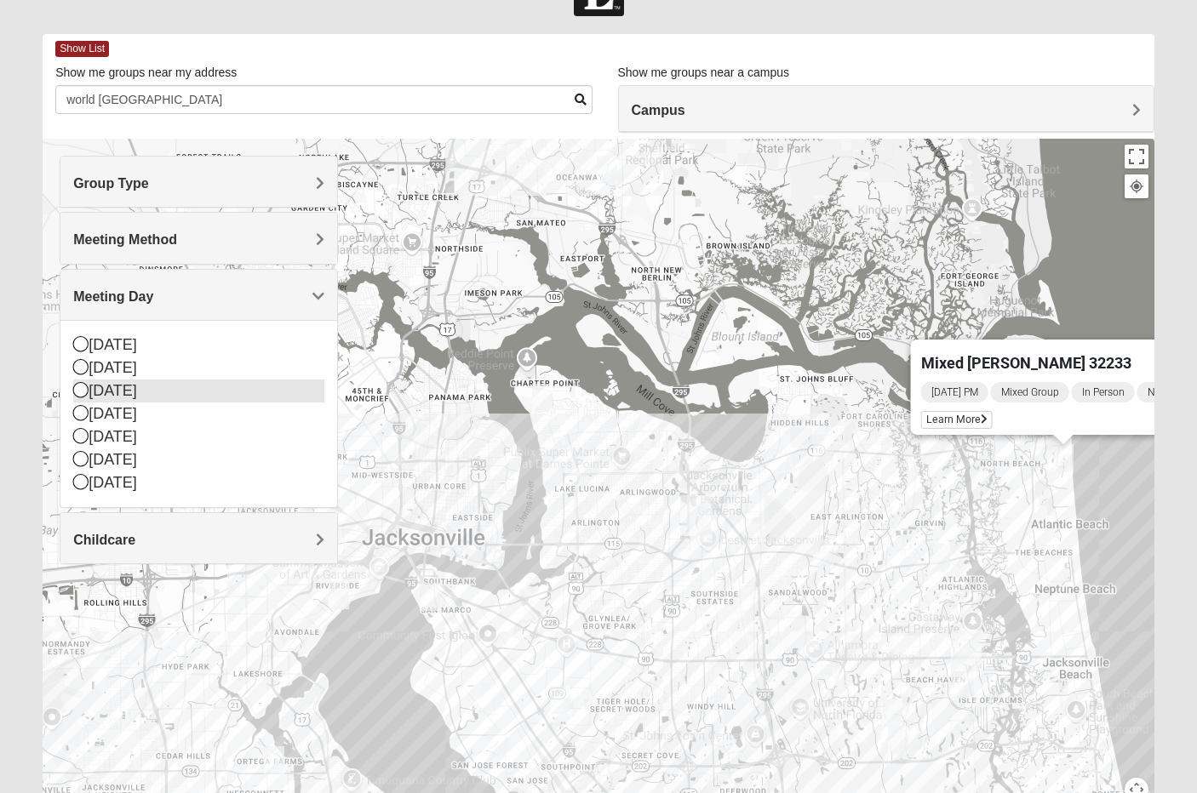
click at [117, 391] on div "[DATE]" at bounding box center [198, 391] width 250 height 23
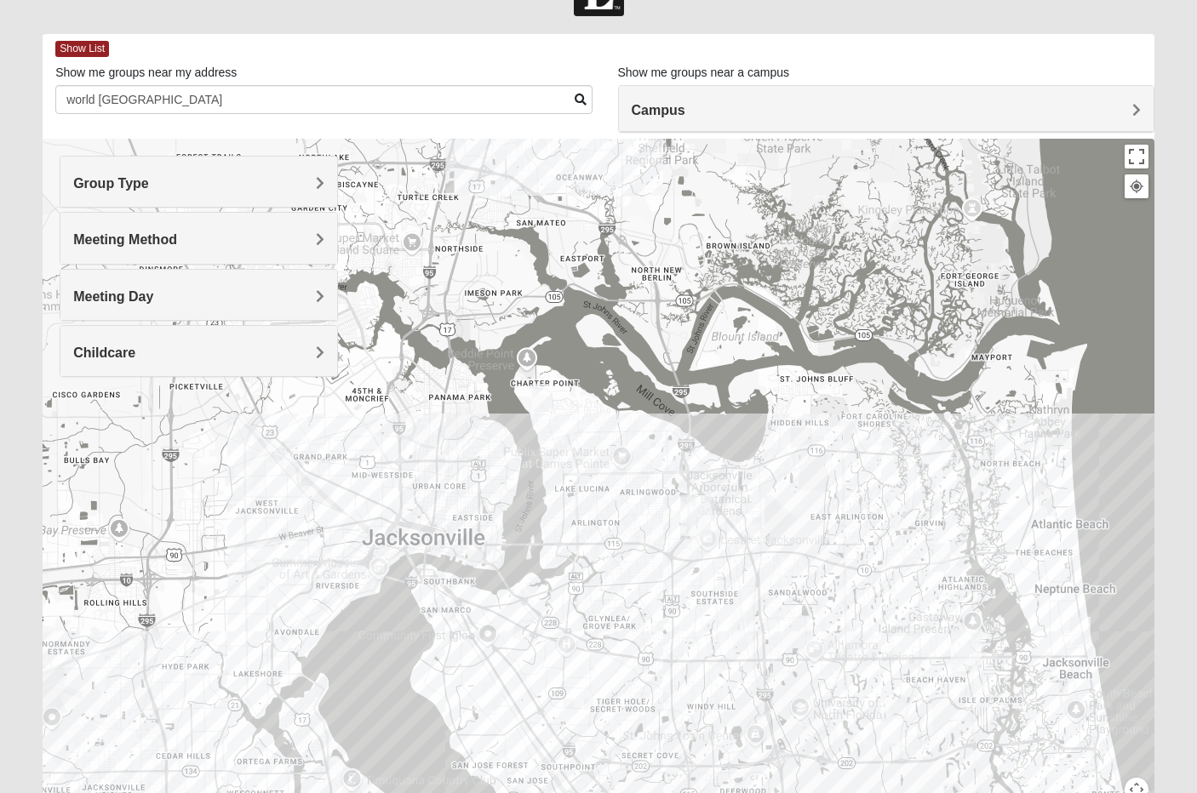
click at [142, 290] on span "Meeting Day" at bounding box center [113, 296] width 80 height 14
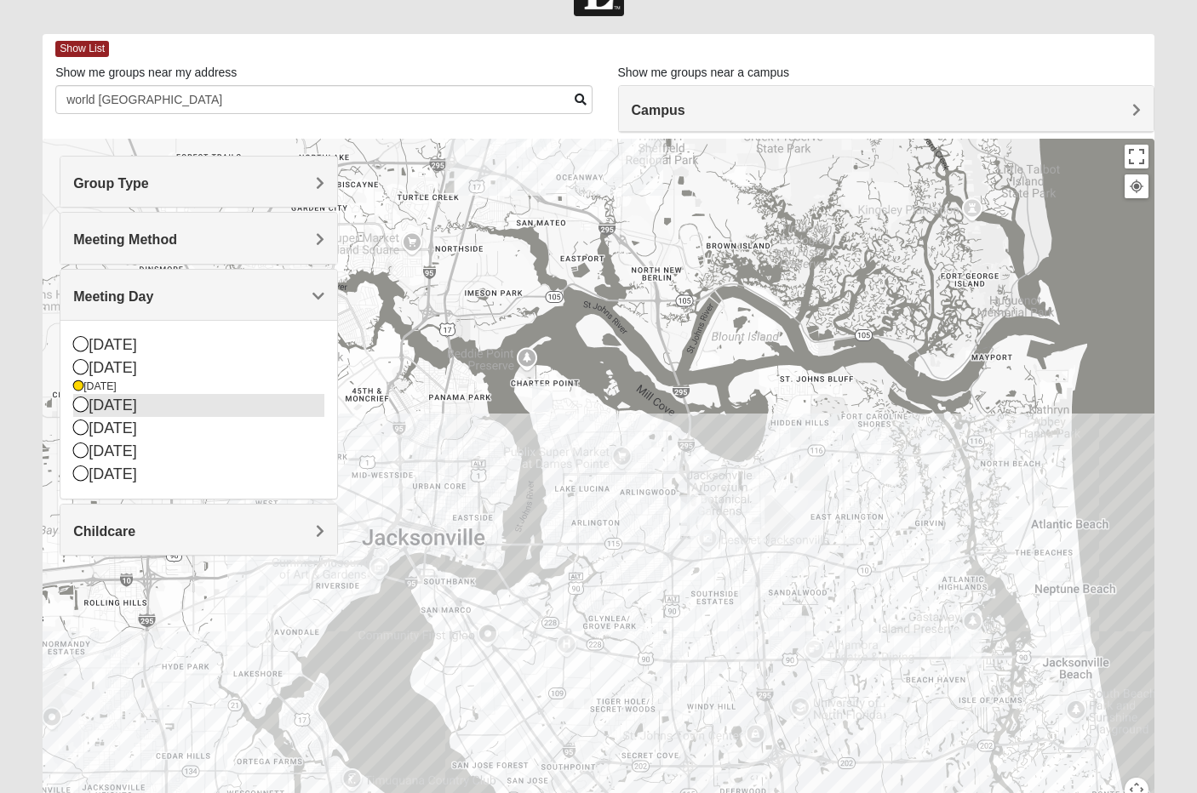
click at [127, 402] on div "[DATE]" at bounding box center [198, 405] width 250 height 23
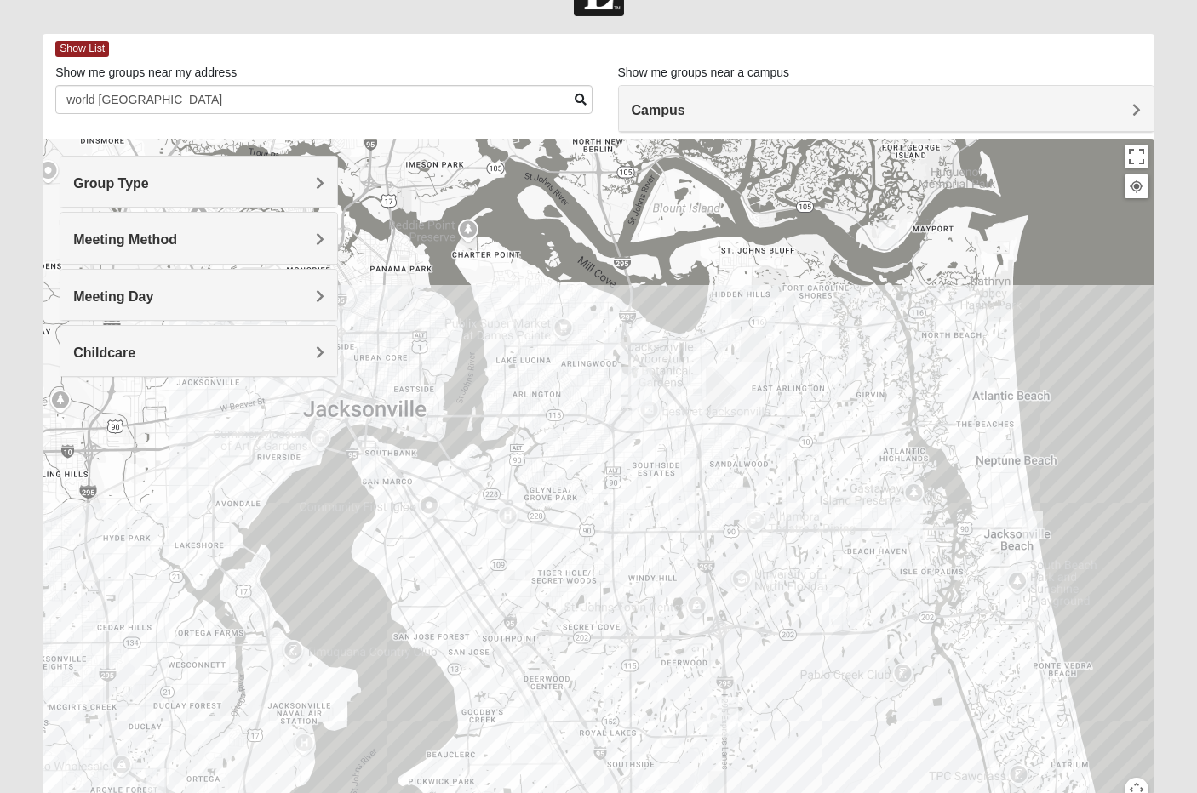
drag, startPoint x: 705, startPoint y: 704, endPoint x: 644, endPoint y: 573, distance: 144.7
click at [644, 573] on div at bounding box center [599, 479] width 1112 height 681
click at [840, 607] on img "Mixed Robertson 32224" at bounding box center [839, 612] width 20 height 28
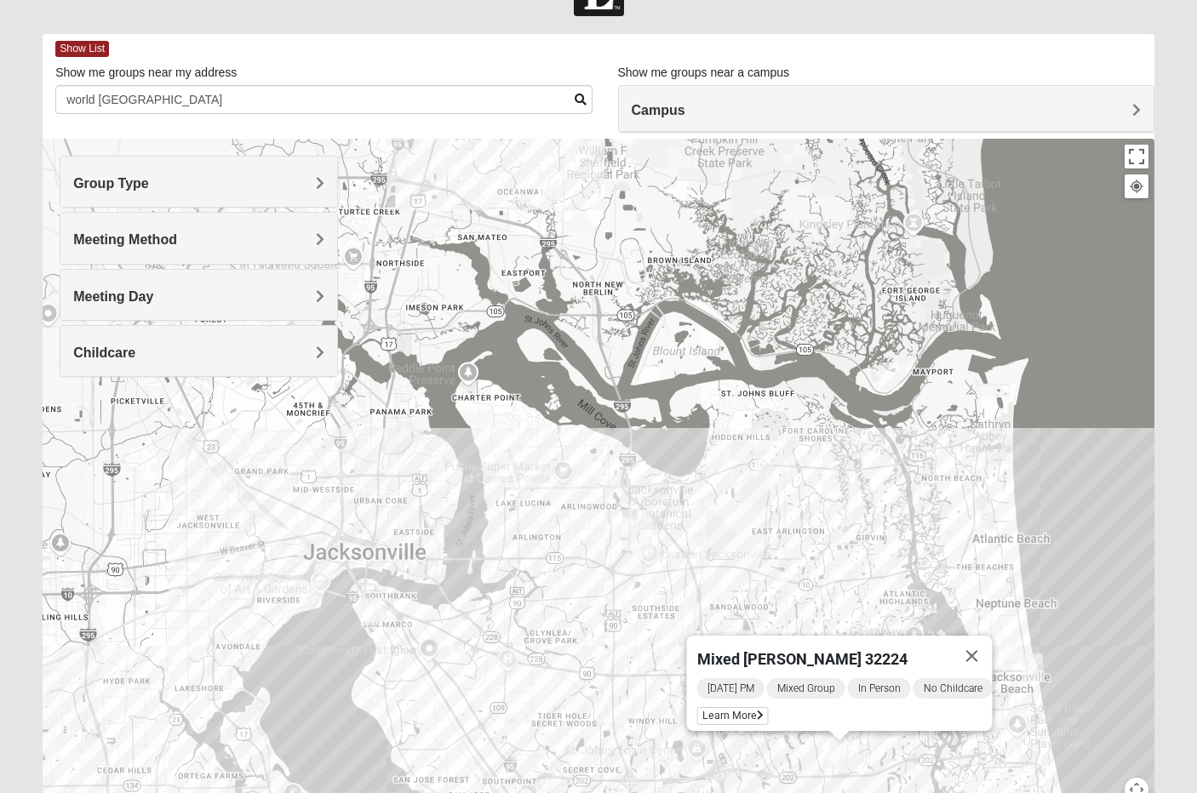
drag, startPoint x: 641, startPoint y: 450, endPoint x: 643, endPoint y: 607, distance: 156.6
click at [643, 607] on div "Mixed Robertson 32224 Wednesday PM Mixed Group In Person No Childcare Learn More" at bounding box center [599, 479] width 1112 height 681
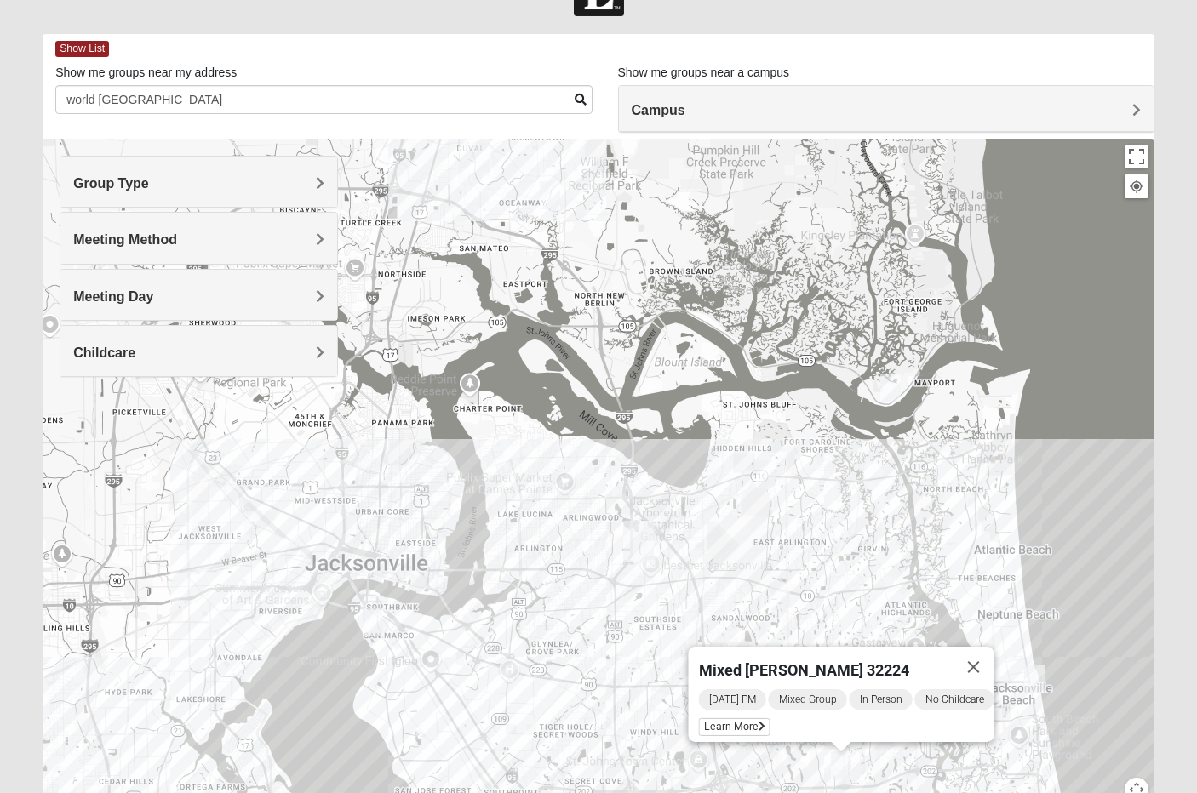
click at [901, 375] on div "Mixed Robertson 32224 Wednesday PM Mixed Group In Person No Childcare Learn More" at bounding box center [599, 479] width 1112 height 681
click at [901, 385] on div "Mixed Robertson 32224 Wednesday PM Mixed Group In Person No Childcare Learn More" at bounding box center [599, 479] width 1112 height 681
click at [887, 394] on img "Mixed Dunton/Cohill 32226" at bounding box center [890, 388] width 20 height 28
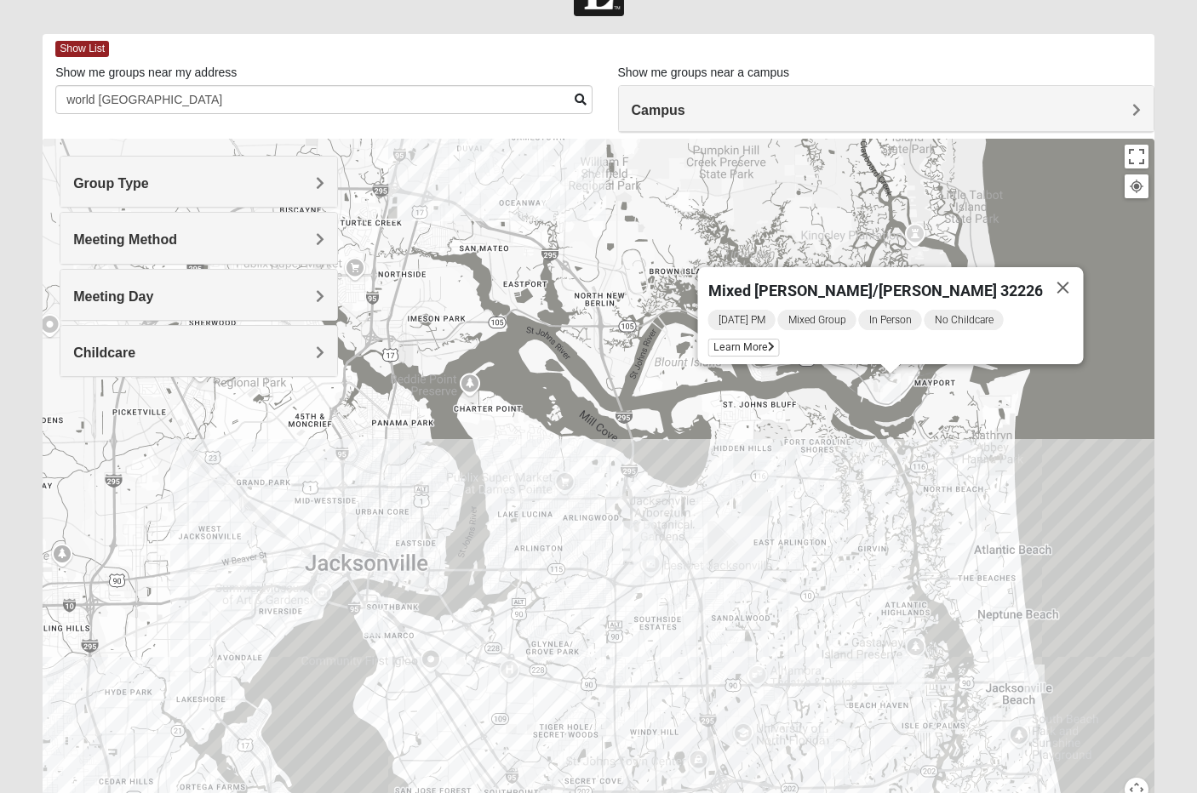
click at [761, 468] on img "Mixed Vilagi 32225" at bounding box center [766, 475] width 20 height 28
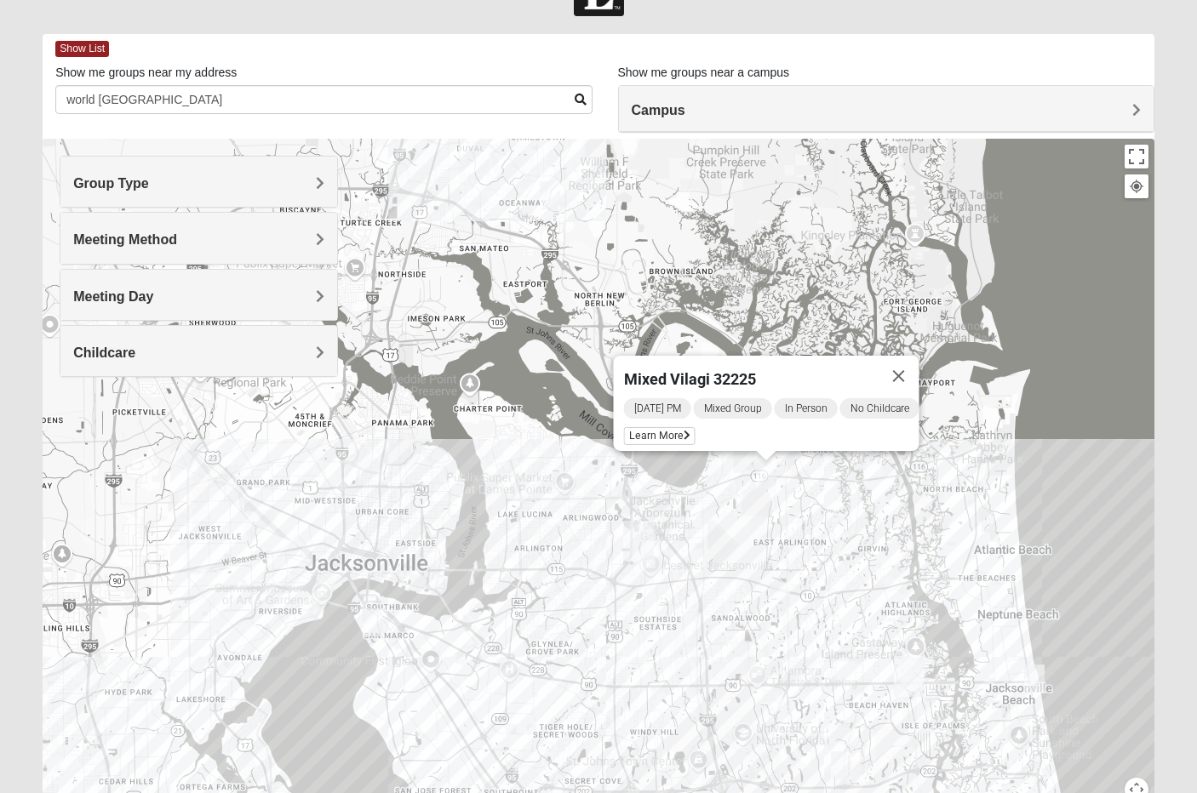
click at [1035, 674] on img "Mixed Watkins 32250" at bounding box center [1034, 679] width 20 height 28
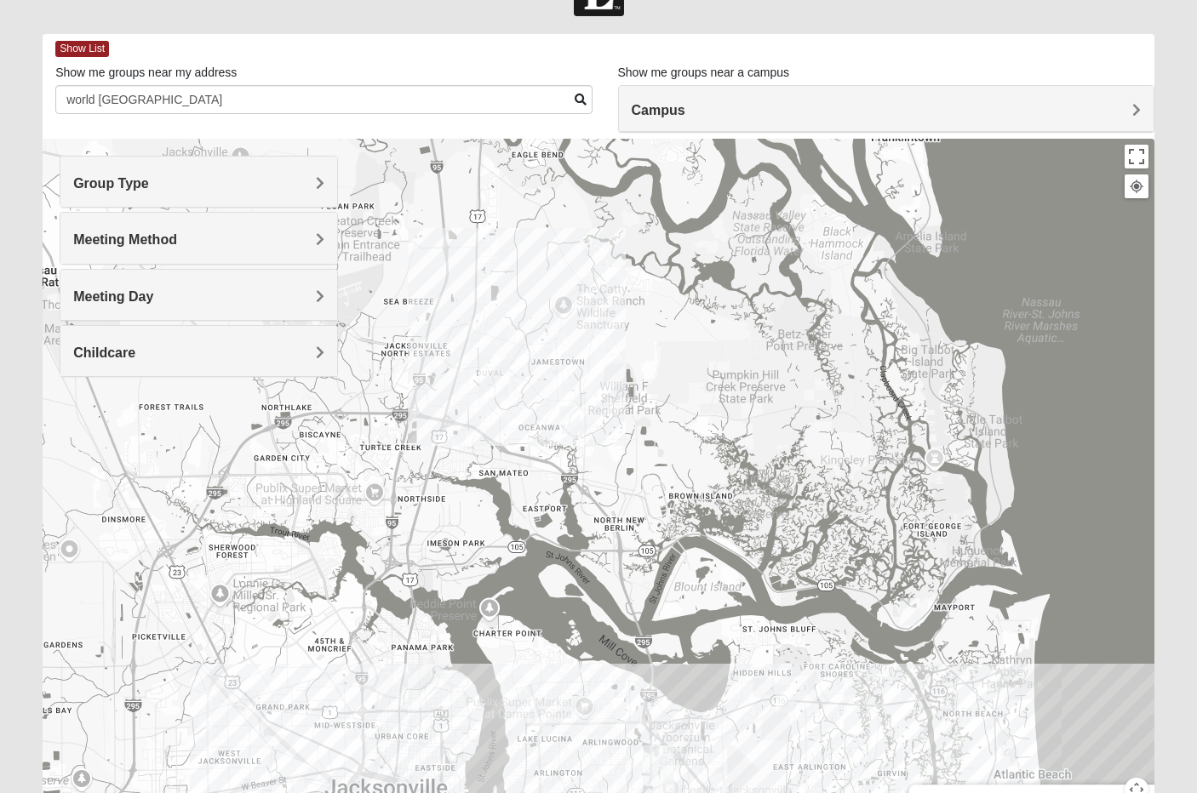
drag, startPoint x: 724, startPoint y: 554, endPoint x: 845, endPoint y: 797, distance: 271.4
click at [845, 793] on html "Log In Find A Group Error Show List Loading Groups" at bounding box center [598, 413] width 1197 height 937
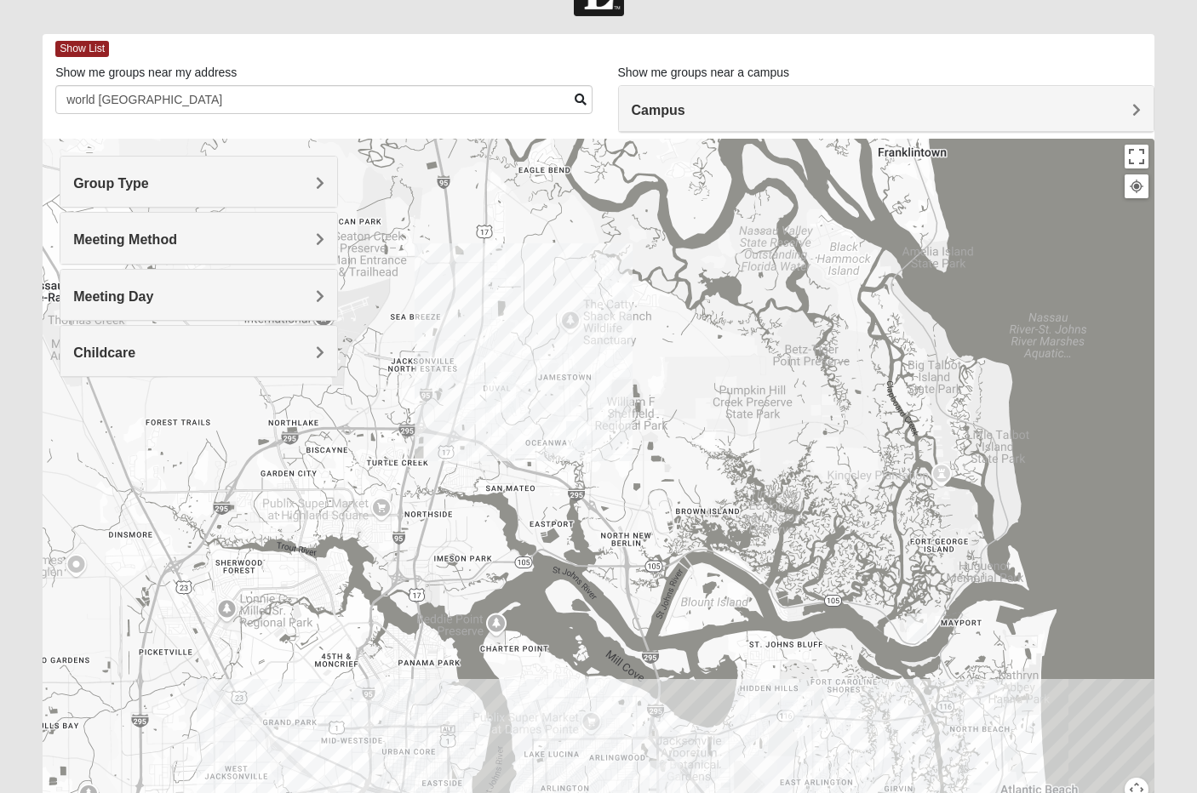
click at [589, 444] on div "Mixed Watkins 32250 Wednesday AM Mixed Group In Person Childcare Learn More" at bounding box center [599, 479] width 1112 height 681
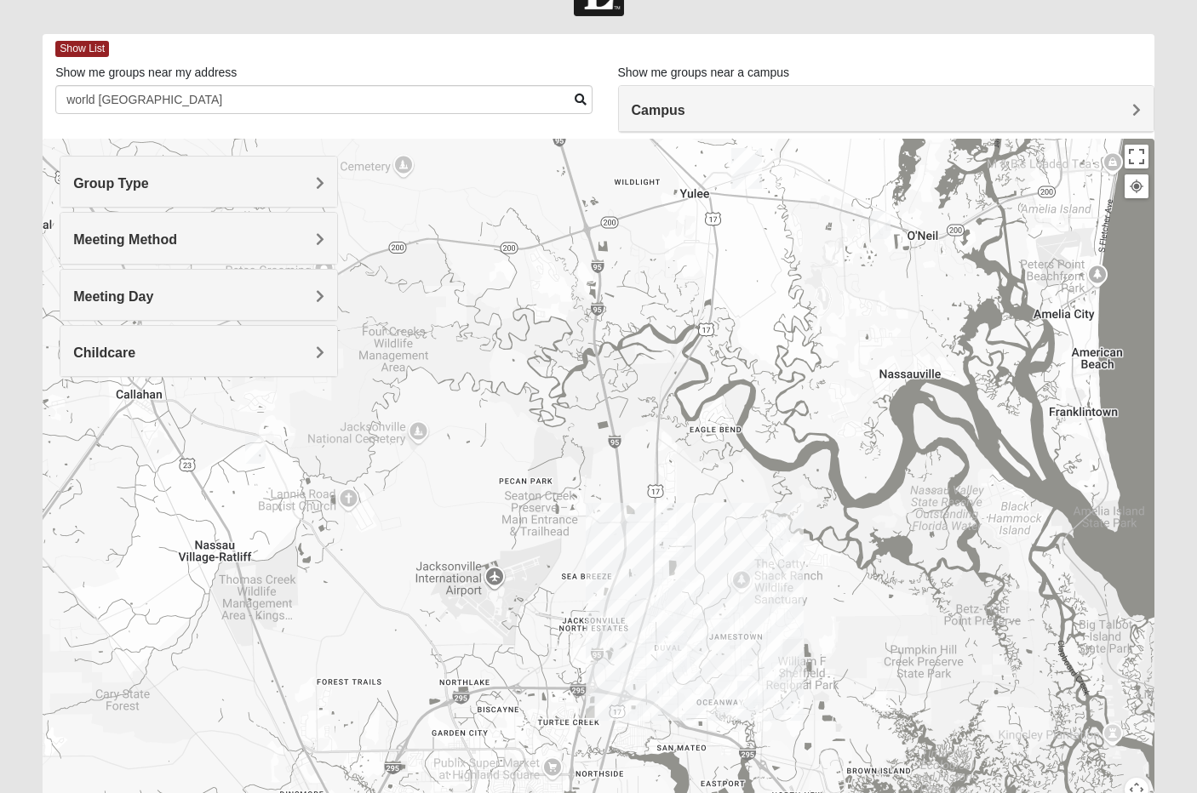
drag, startPoint x: 623, startPoint y: 354, endPoint x: 793, endPoint y: 614, distance: 310.0
click at [793, 614] on div "Mixed Watkins 32250 Wednesday AM Mixed Group In Person Childcare Learn More" at bounding box center [599, 479] width 1112 height 681
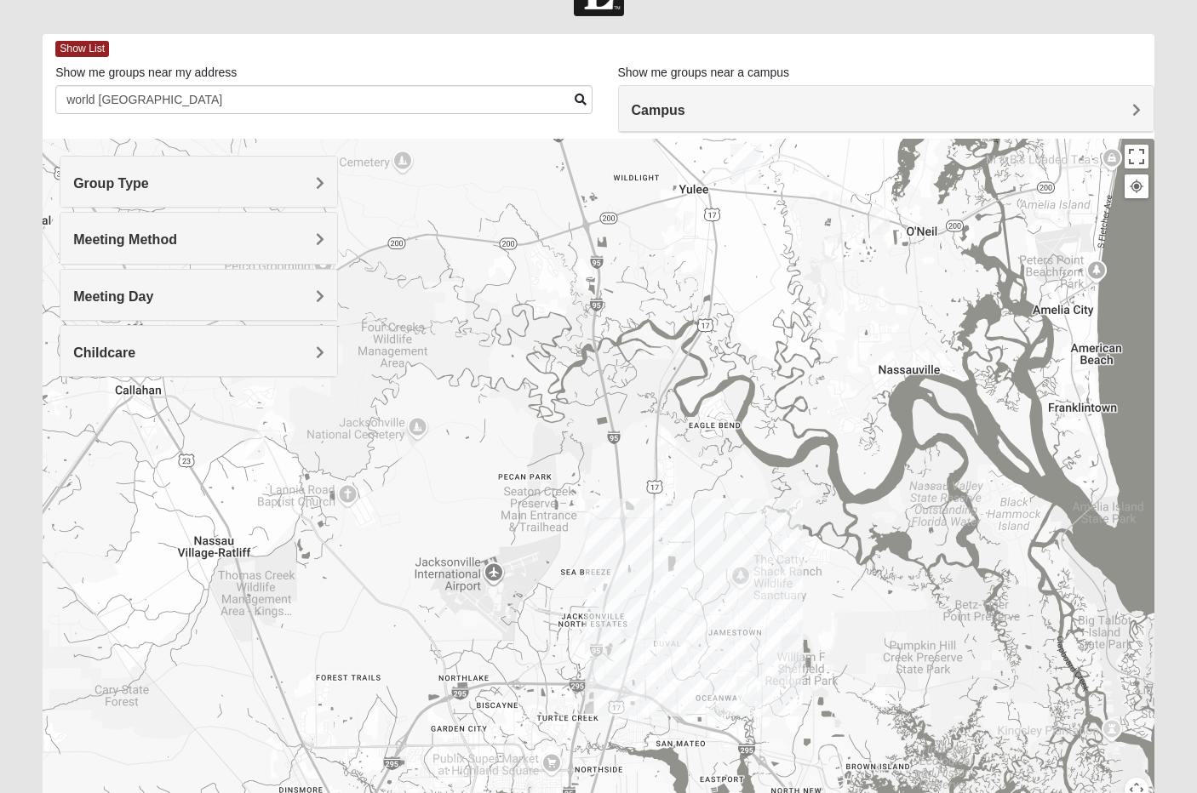
drag, startPoint x: 844, startPoint y: 219, endPoint x: 793, endPoint y: 614, distance: 398.4
click at [793, 614] on div "Mixed Watkins 32250 Wednesday AM Mixed Group In Person Childcare Learn More" at bounding box center [599, 479] width 1112 height 681
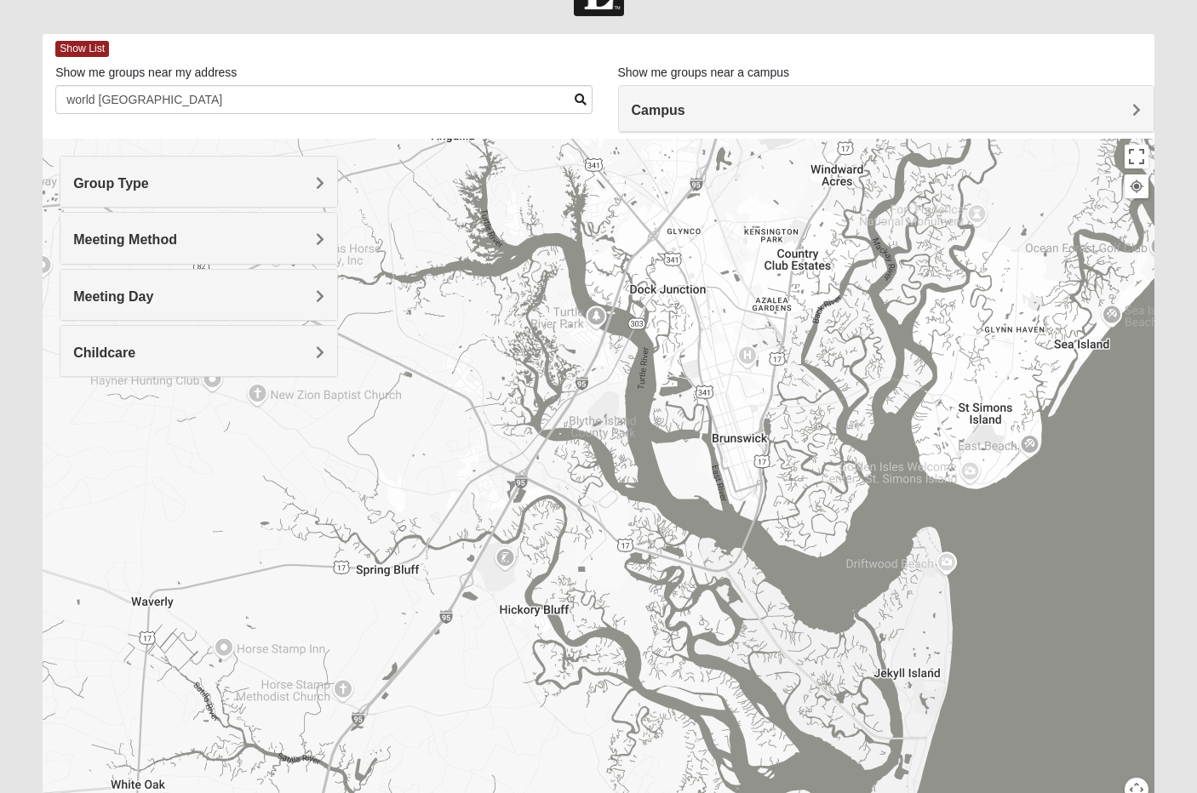
drag, startPoint x: 766, startPoint y: 559, endPoint x: 592, endPoint y: 840, distance: 330.3
click at [592, 793] on html "Log In Find A Group Error Show List Loading Groups" at bounding box center [598, 413] width 1197 height 937
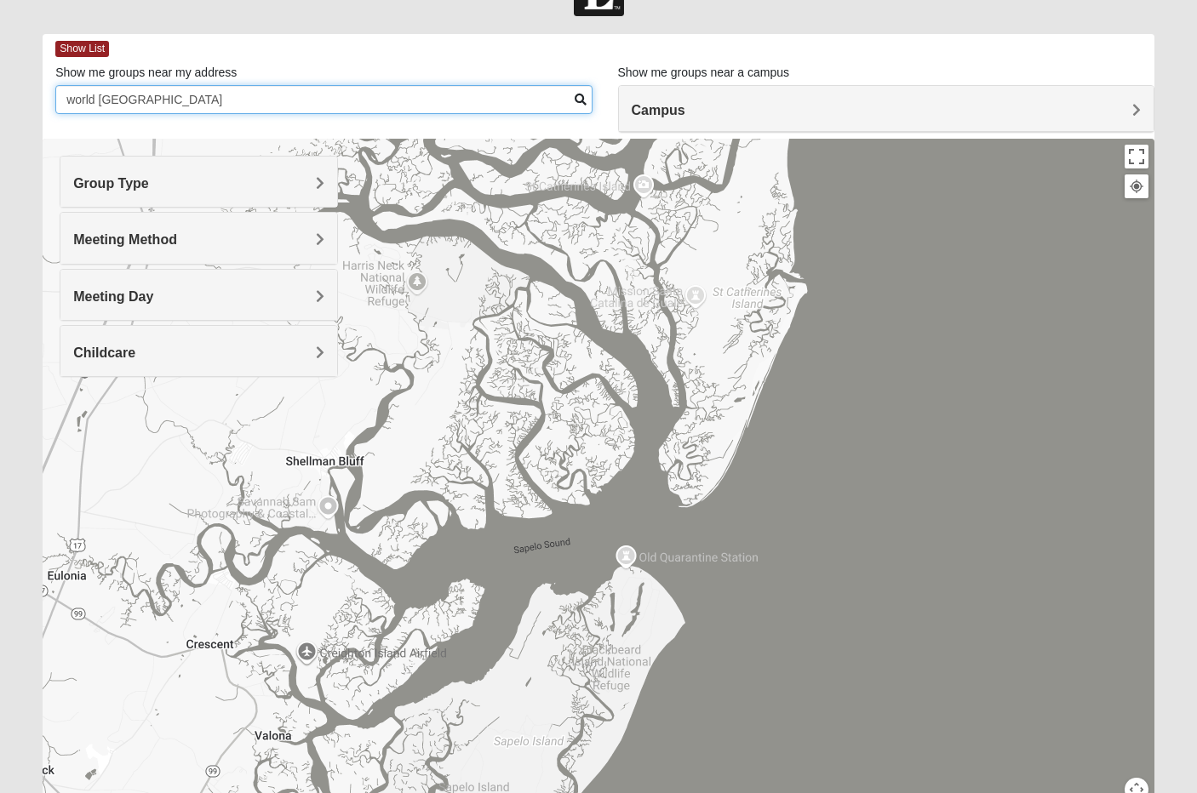
click at [197, 112] on input "world golf village" at bounding box center [323, 99] width 536 height 29
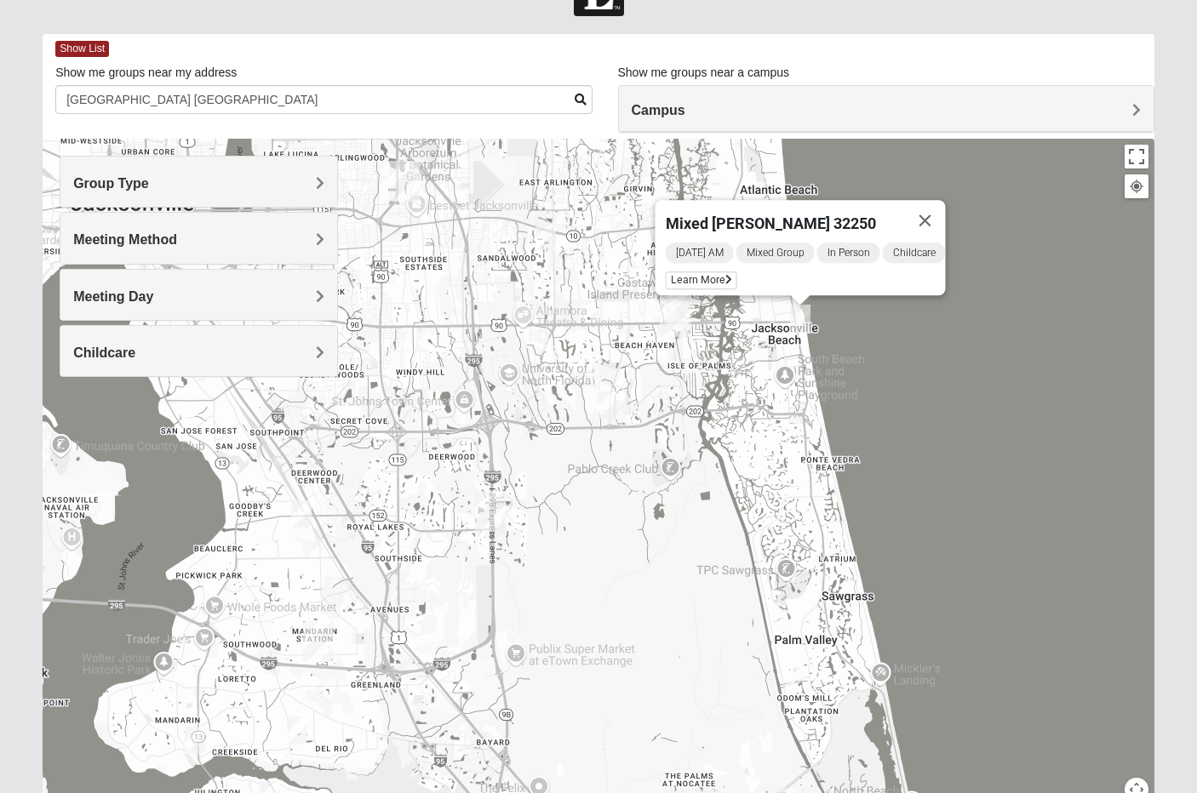
drag, startPoint x: 467, startPoint y: 418, endPoint x: 503, endPoint y: 415, distance: 36.7
click at [493, 416] on div "Mixed Watkins 32250 Wednesday AM Mixed Group In Person Childcare Learn More" at bounding box center [599, 479] width 1112 height 681
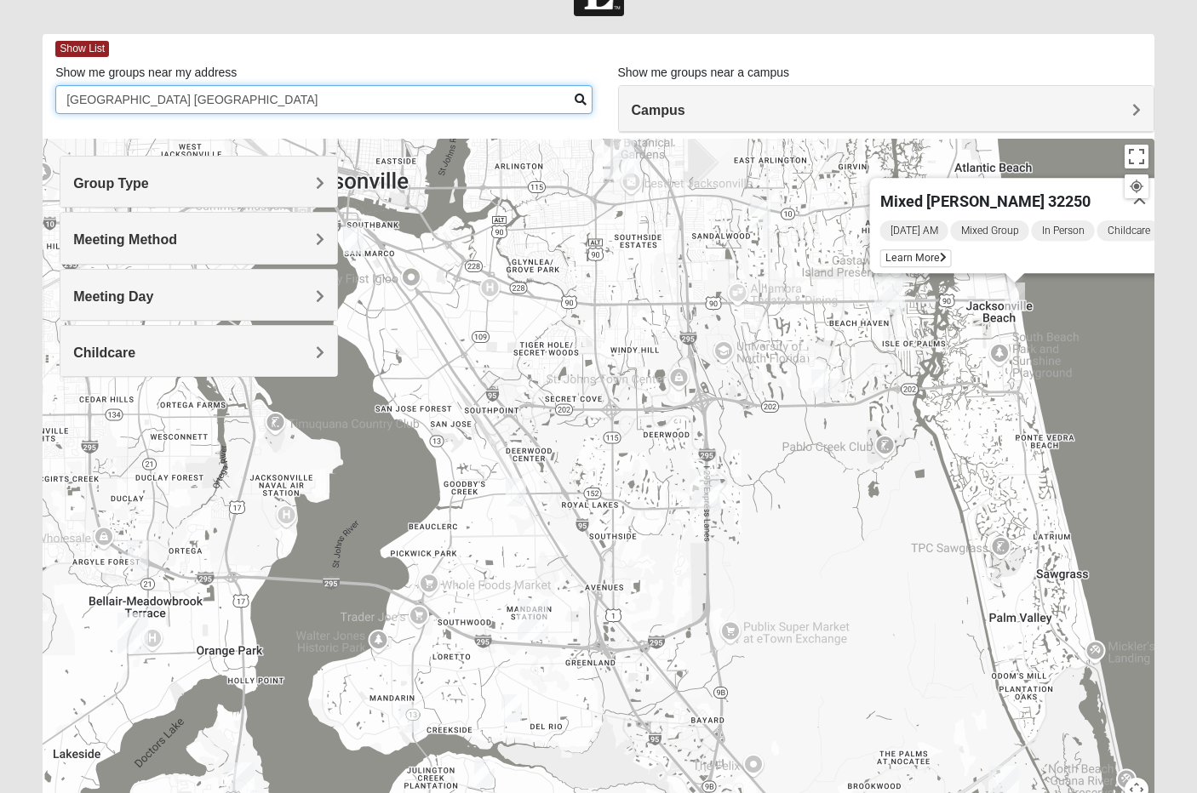
drag, startPoint x: 228, startPoint y: 98, endPoint x: -54, endPoint y: 77, distance: 282.5
click at [0, 77] on html "Log In Find A Group Error Show List Loading Groups" at bounding box center [598, 413] width 1197 height 937
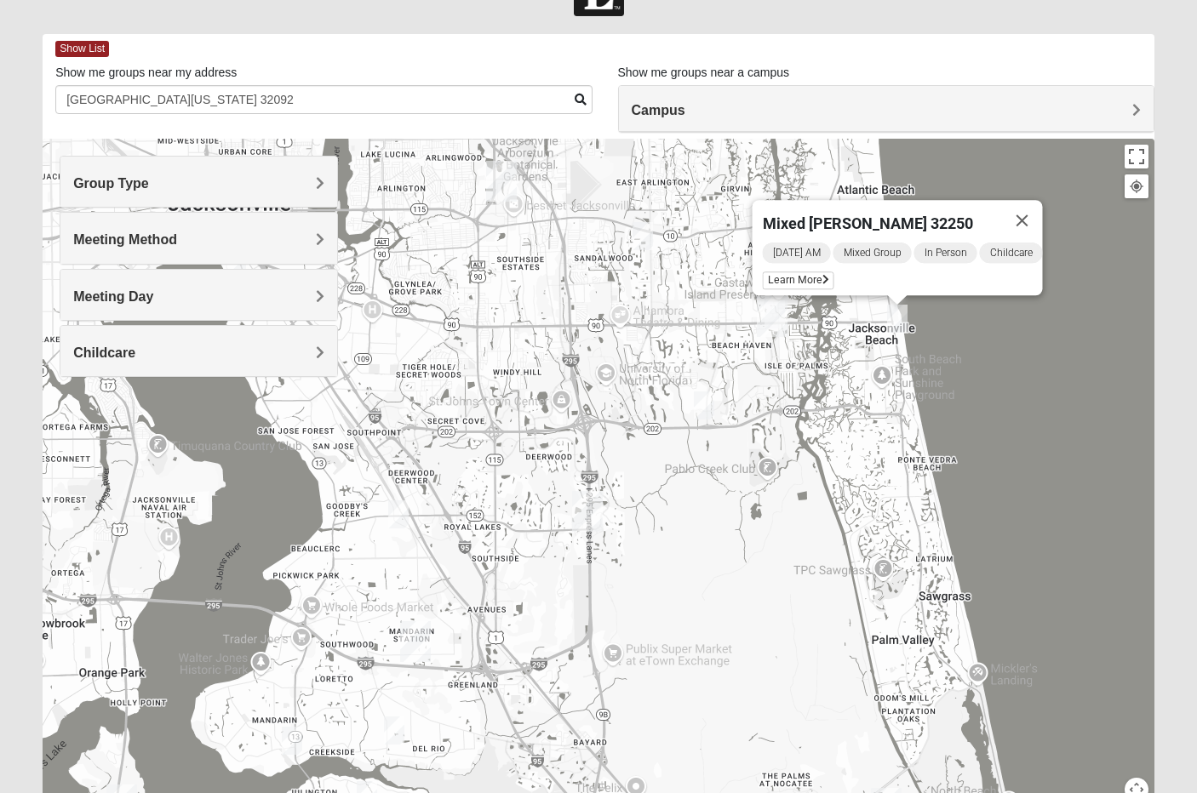
click at [708, 415] on img "Mixed Robertson 32224" at bounding box center [704, 406] width 20 height 28
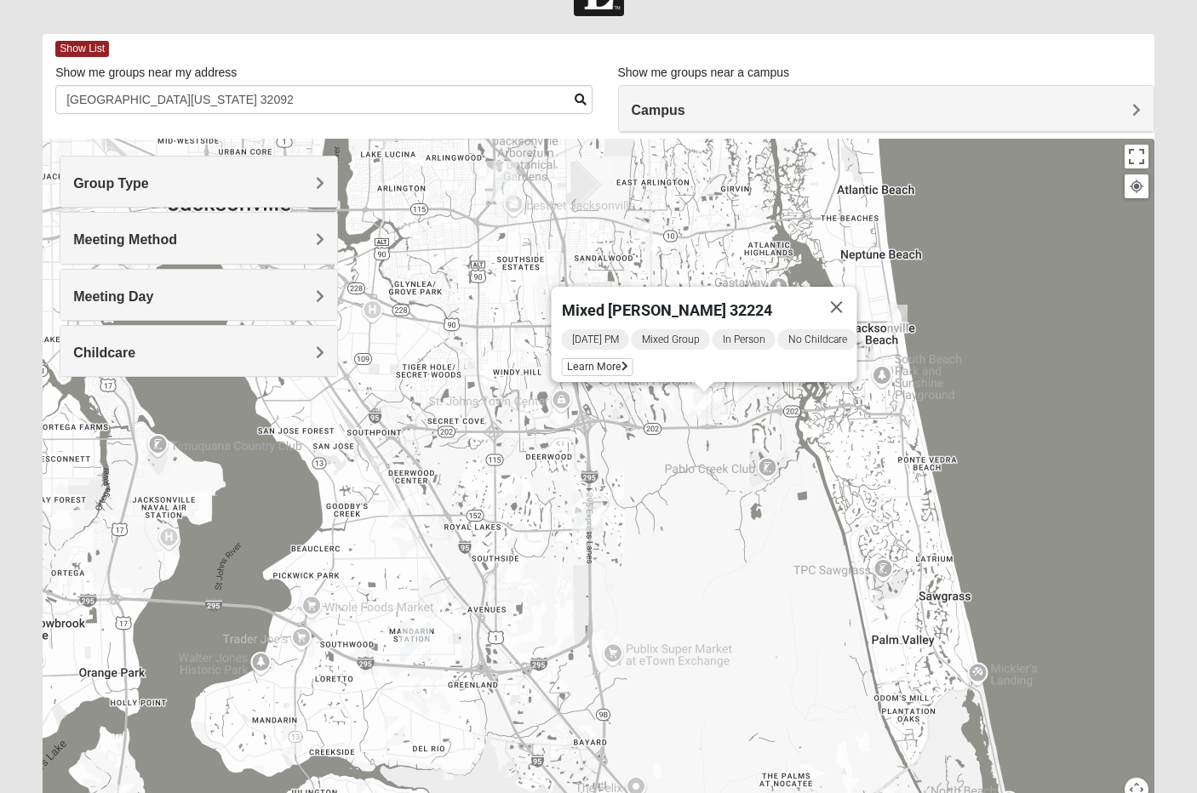
click at [398, 523] on img "Mixed Mincheva 32257" at bounding box center [398, 515] width 20 height 28
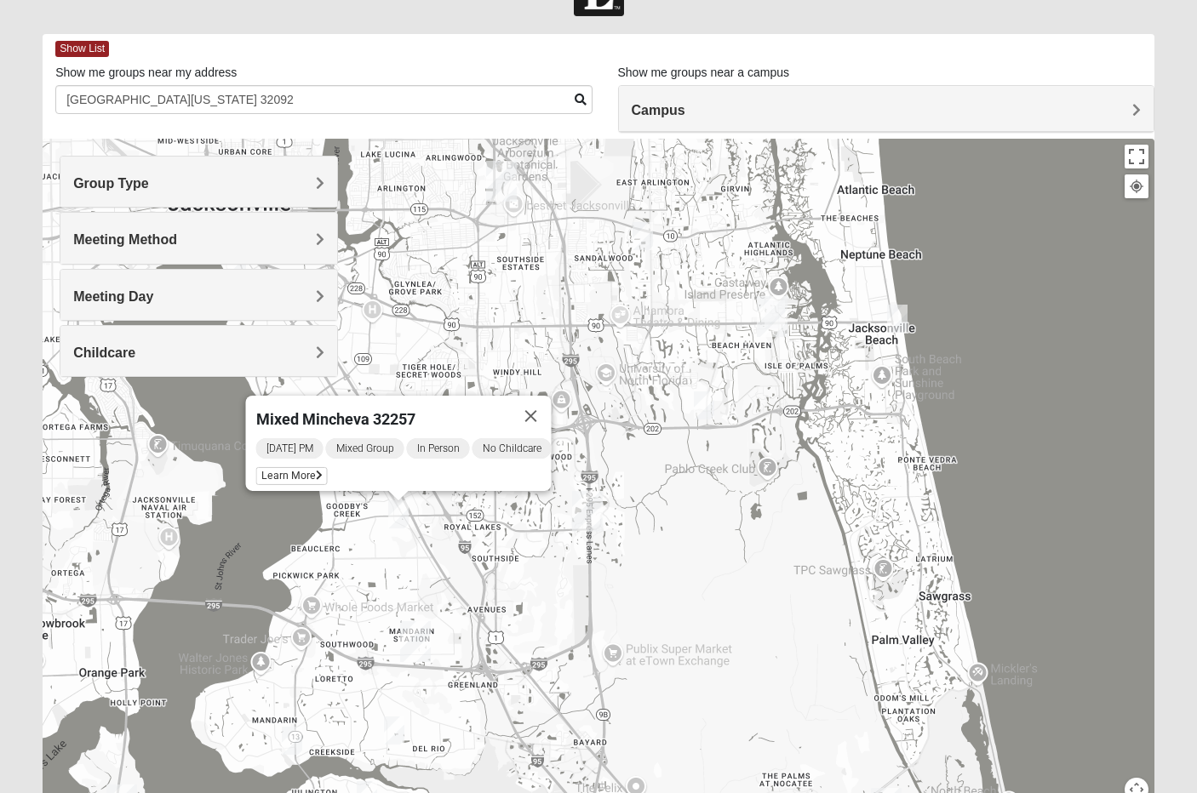
click at [647, 233] on img "Mixed Maytum 32224" at bounding box center [642, 236] width 20 height 28
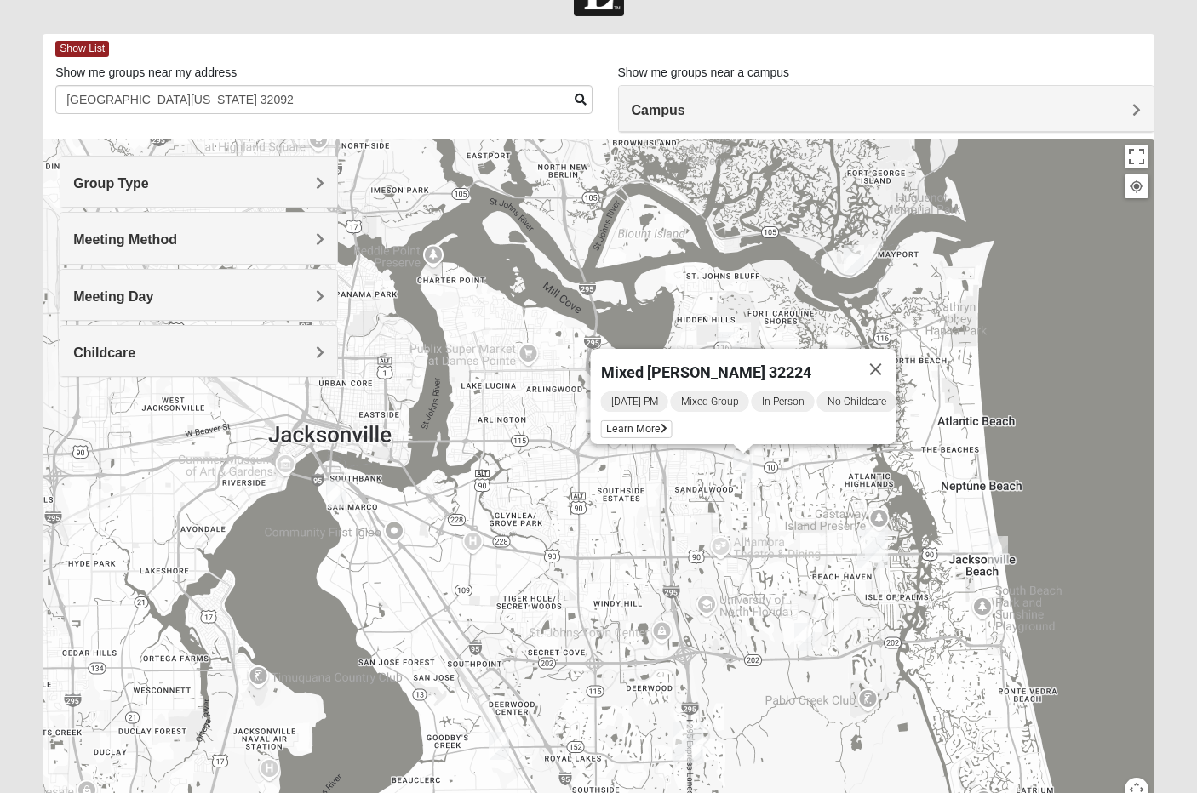
drag, startPoint x: 556, startPoint y: 340, endPoint x: 656, endPoint y: 489, distance: 180.4
click at [656, 489] on div "Mixed Maytum 32224 Wednesday PM Mixed Group In Person No Childcare Learn More" at bounding box center [599, 479] width 1112 height 681
click at [856, 262] on img "Mixed Dunton/Cohill 32226" at bounding box center [854, 259] width 20 height 28
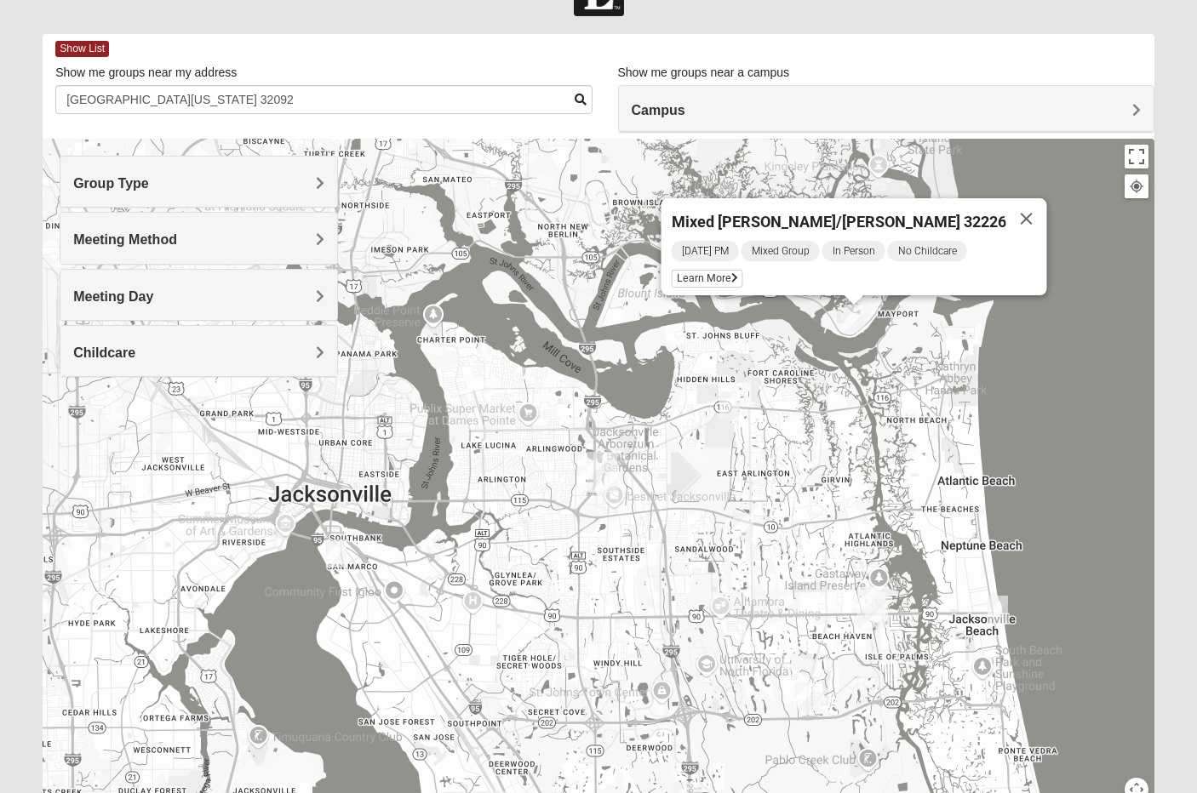
click at [730, 403] on img "Mixed Vilagi 32225" at bounding box center [729, 406] width 20 height 28
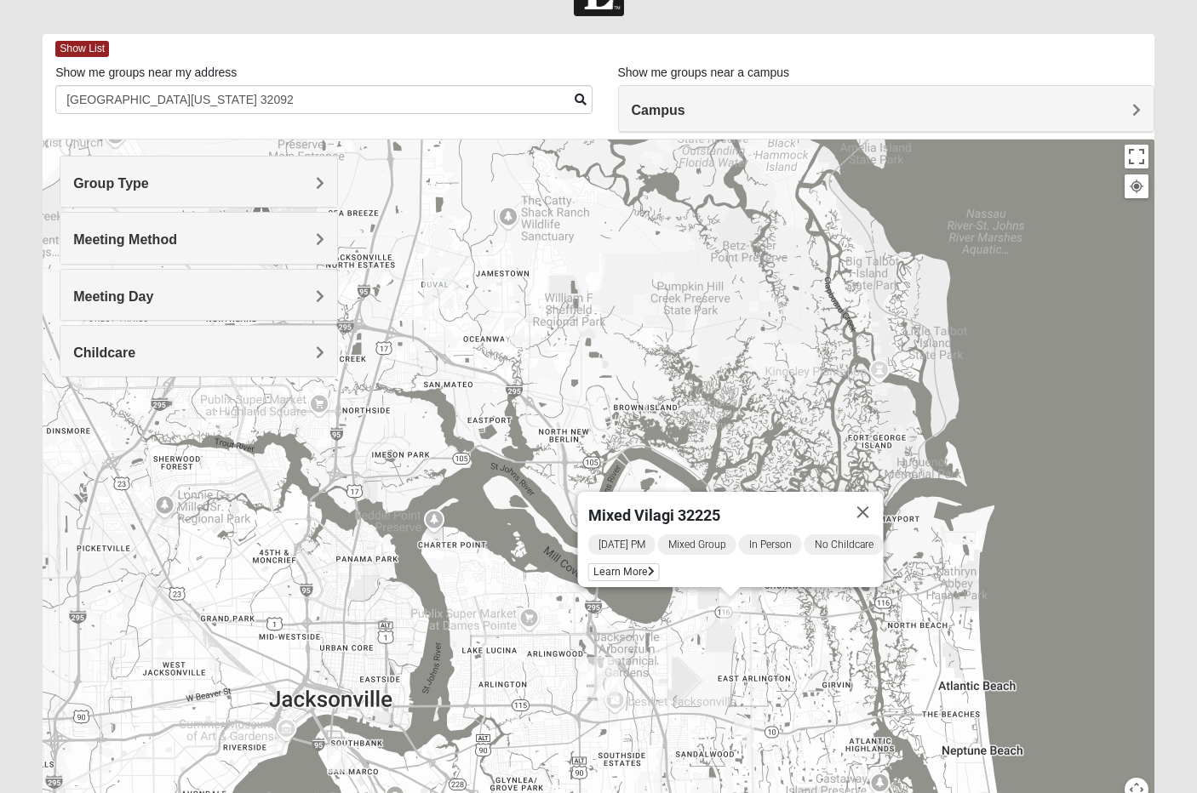
drag, startPoint x: 730, startPoint y: 403, endPoint x: 732, endPoint y: 611, distance: 208.6
click at [732, 611] on img "Mixed Vilagi 32225" at bounding box center [730, 611] width 20 height 28
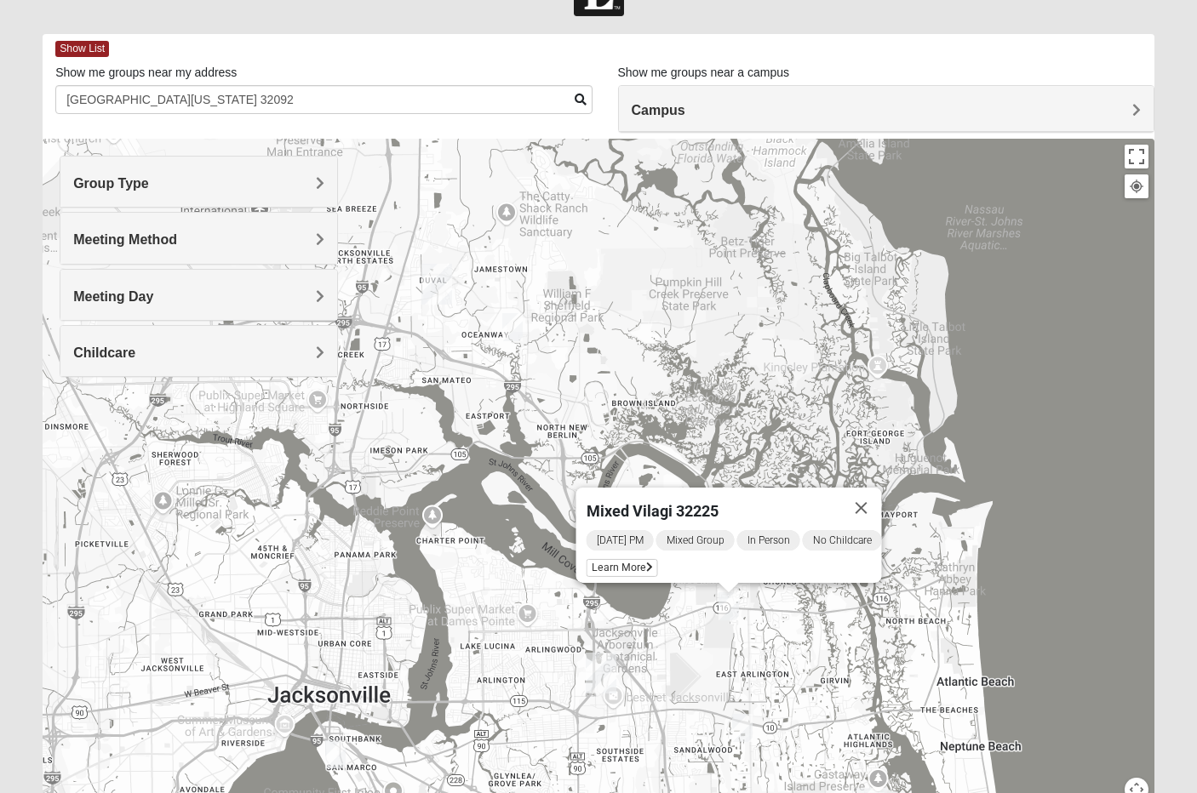
click at [520, 333] on img "Mixed Drew 32226" at bounding box center [512, 327] width 20 height 28
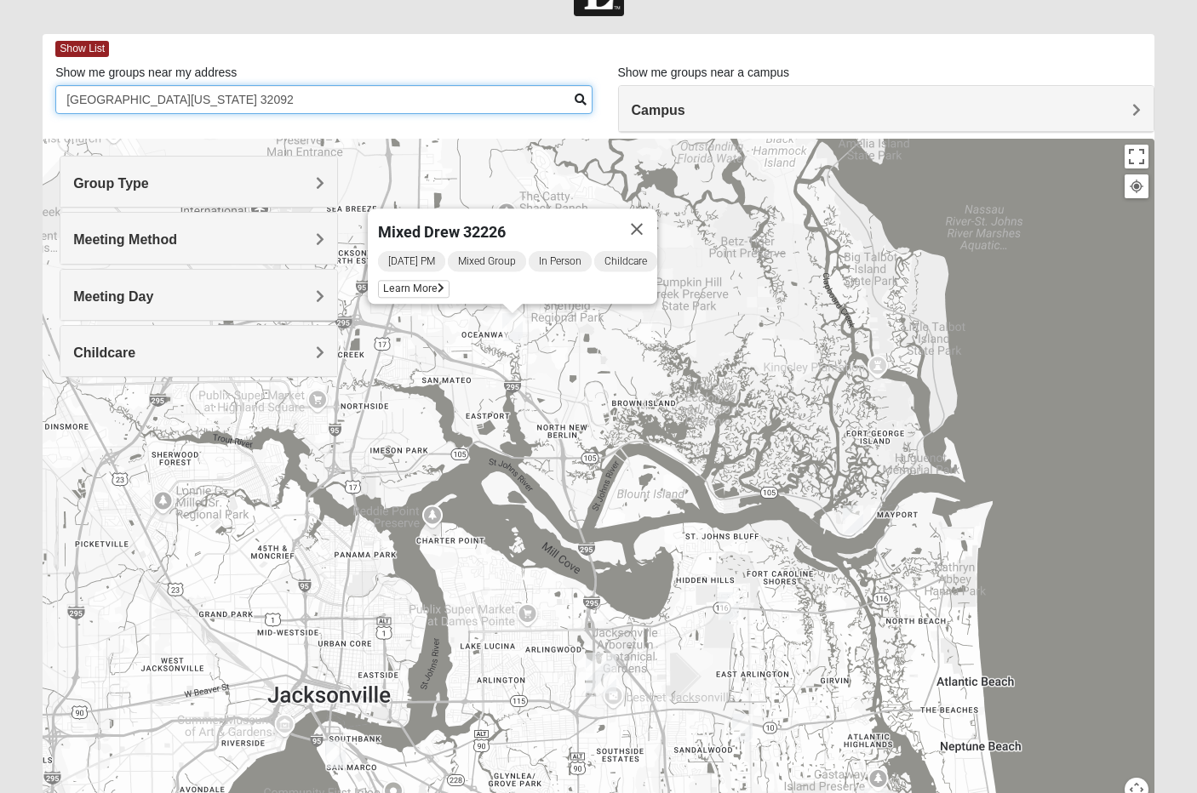
click at [271, 86] on input "silverleaf st augustine florida 32092" at bounding box center [323, 99] width 536 height 29
drag, startPoint x: 273, startPoint y: 94, endPoint x: 23, endPoint y: 72, distance: 251.2
click at [23, 72] on form "Log In Find A Group Error Show List Loading Groups" at bounding box center [598, 424] width 1197 height 916
click at [238, 295] on h4 "Meeting Day" at bounding box center [198, 297] width 250 height 16
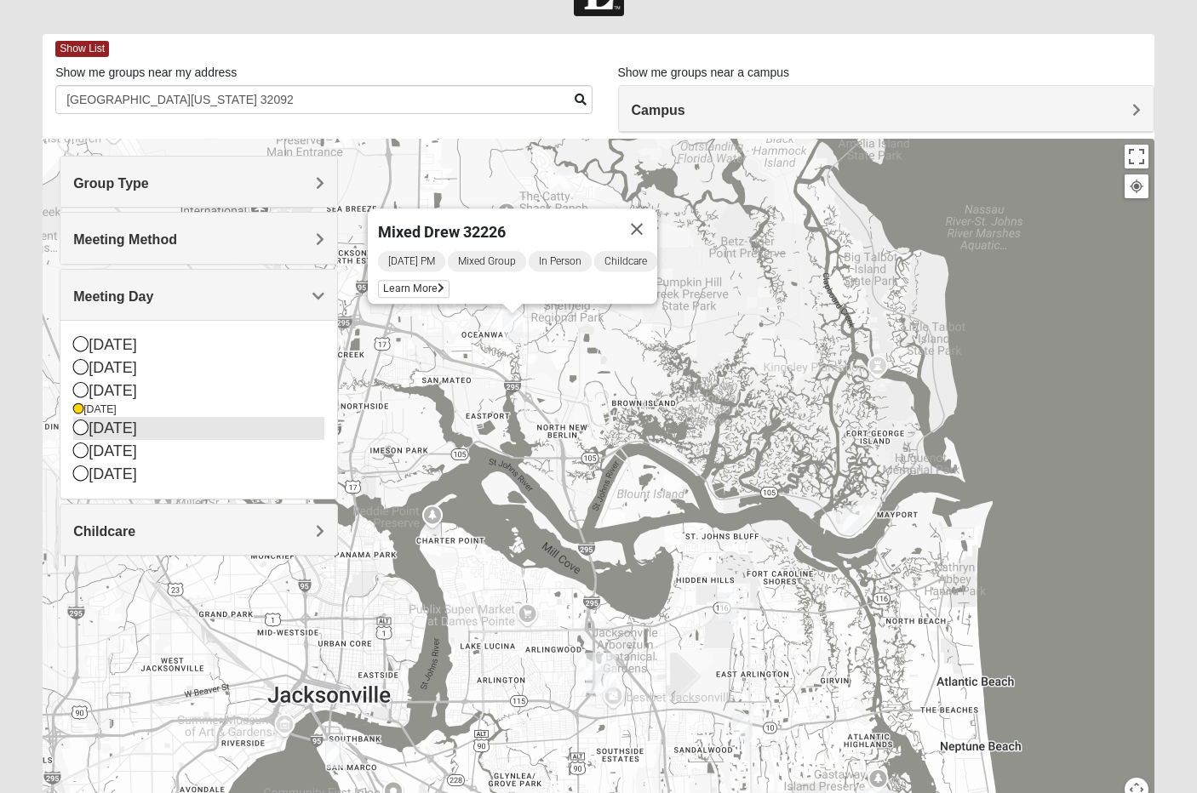
click at [135, 428] on div "[DATE]" at bounding box center [198, 428] width 250 height 23
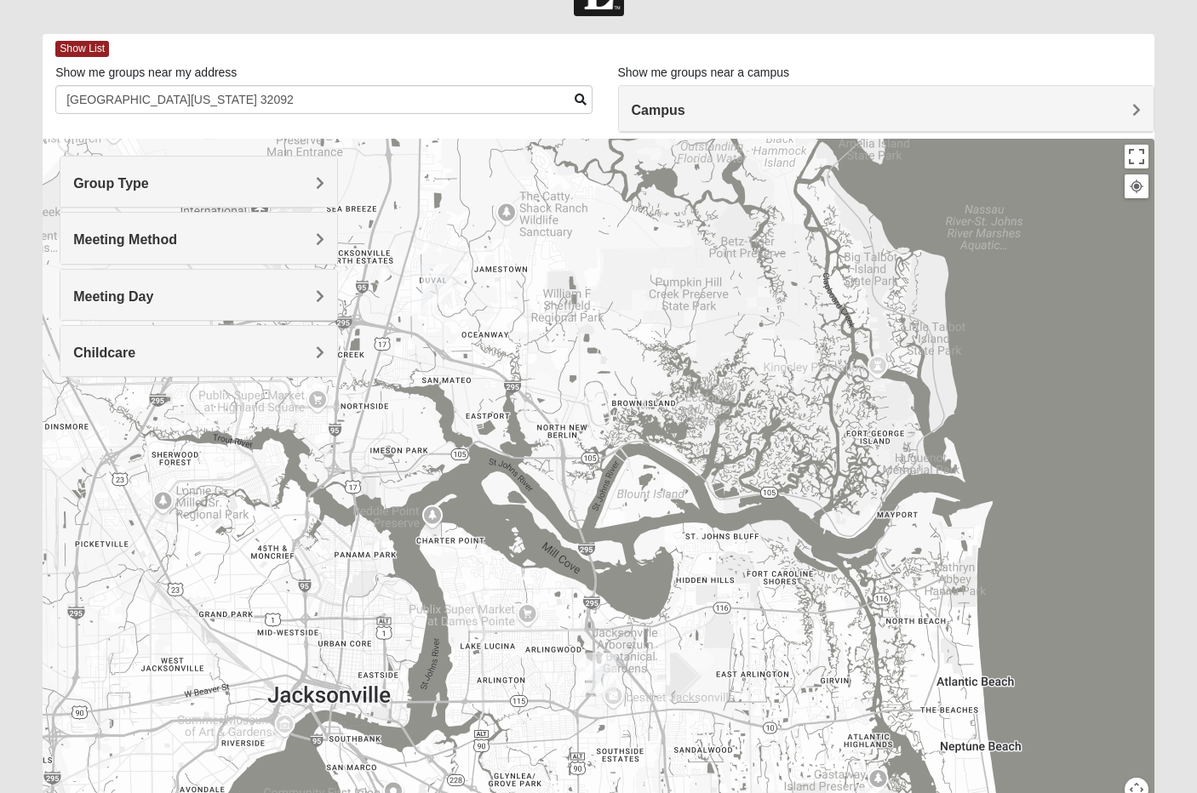
click at [173, 293] on h4 "Meeting Day" at bounding box center [198, 297] width 250 height 16
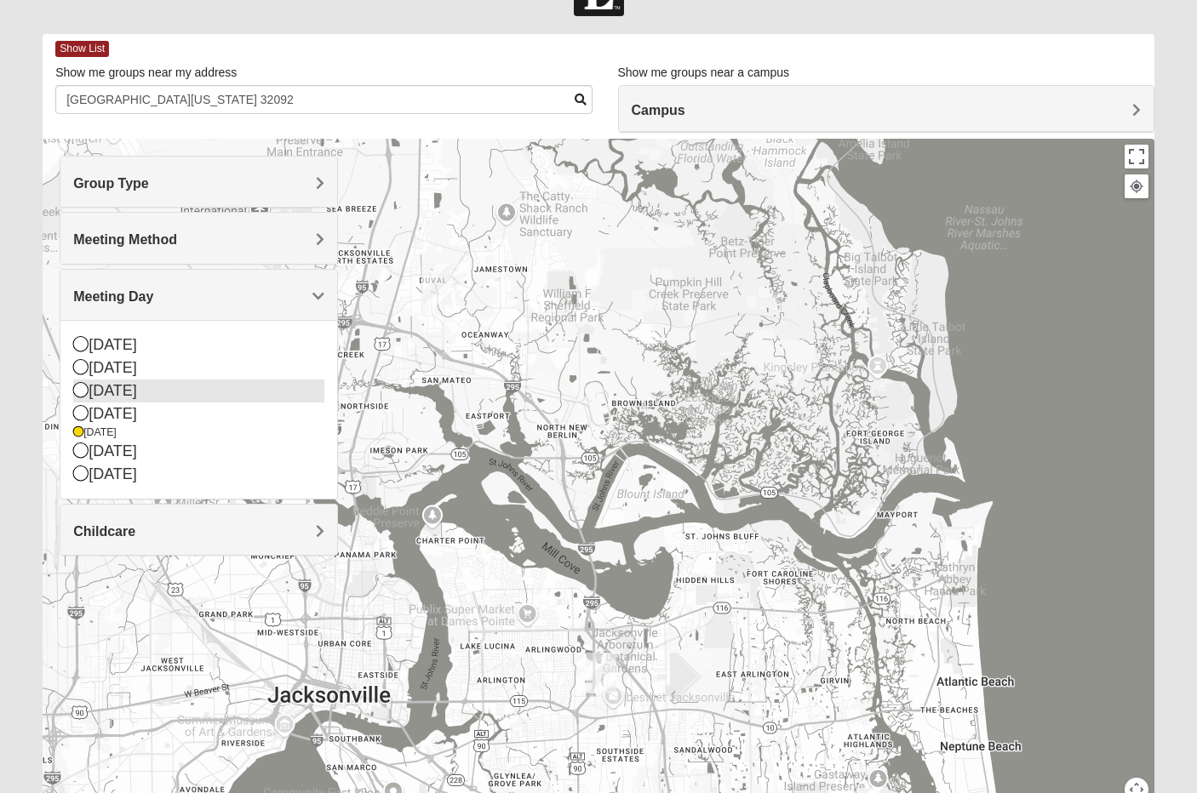
click at [79, 388] on icon at bounding box center [80, 389] width 15 height 15
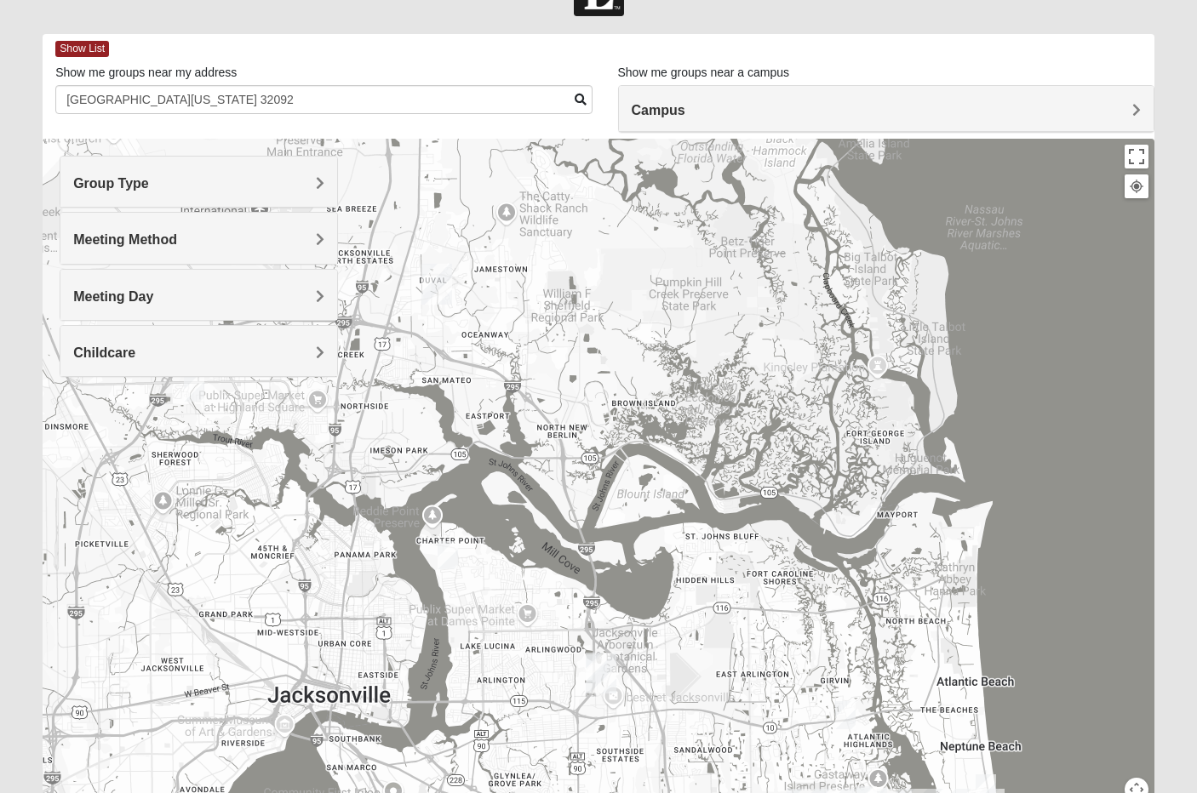
click at [457, 554] on img "Mixed Walker 32277" at bounding box center [448, 555] width 20 height 28
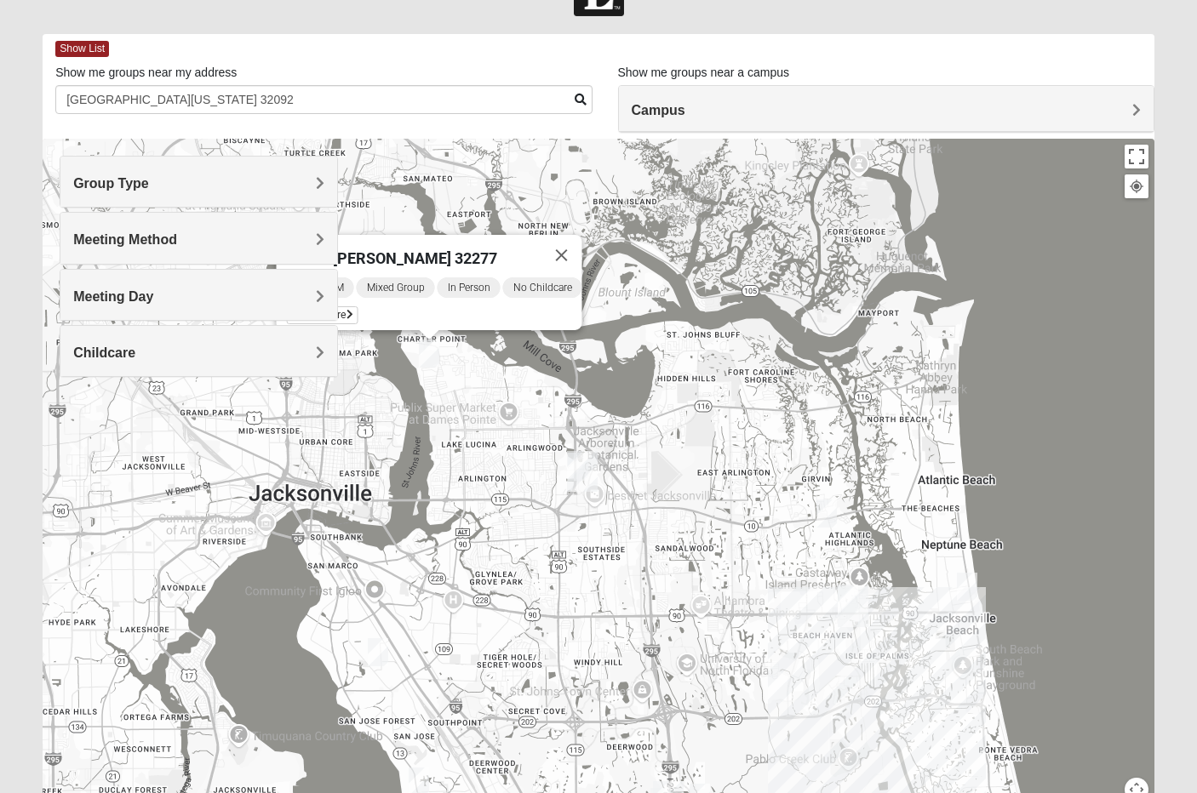
drag, startPoint x: 684, startPoint y: 762, endPoint x: 664, endPoint y: 556, distance: 207.0
click at [664, 556] on div "Mixed Walker 32277 Tuesday PM Mixed Group In Person No Childcare Learn More" at bounding box center [599, 479] width 1112 height 681
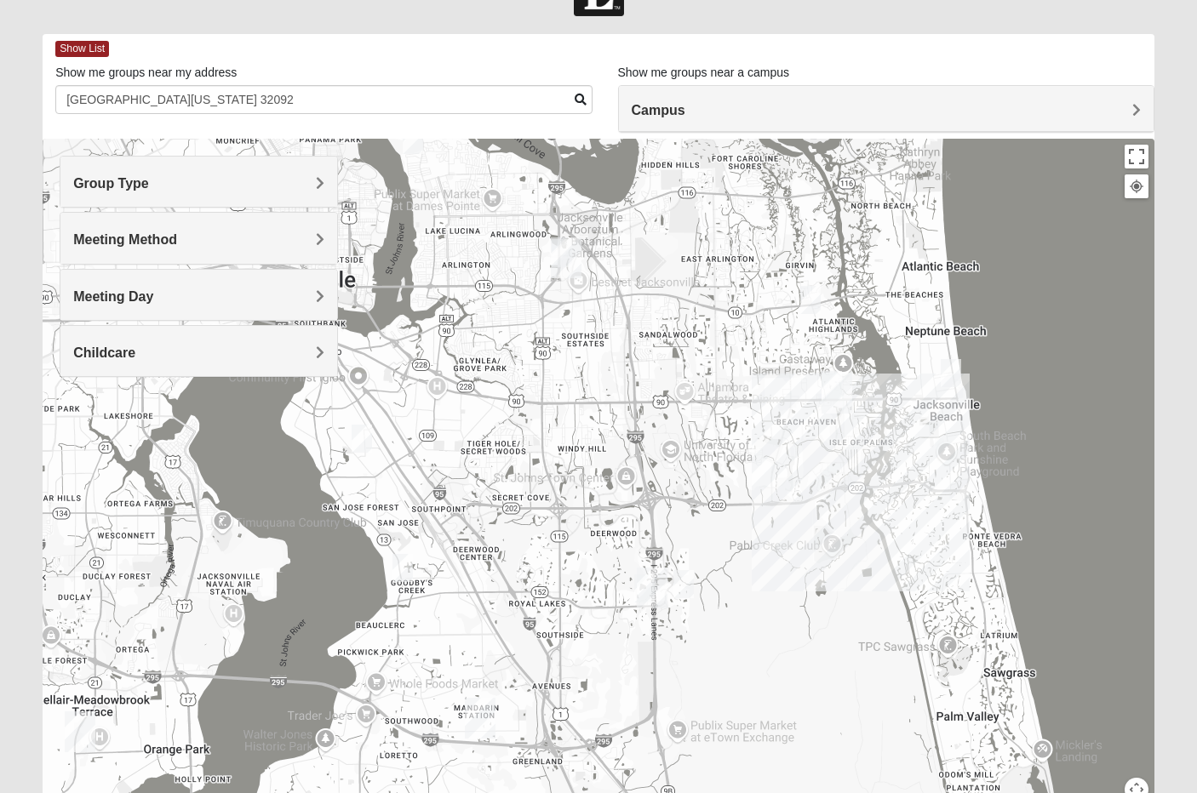
drag, startPoint x: 664, startPoint y: 556, endPoint x: 647, endPoint y: 339, distance: 217.7
click at [647, 339] on div "Mixed Walker 32277 Tuesday PM Mixed Group In Person No Childcare Learn More" at bounding box center [599, 479] width 1112 height 681
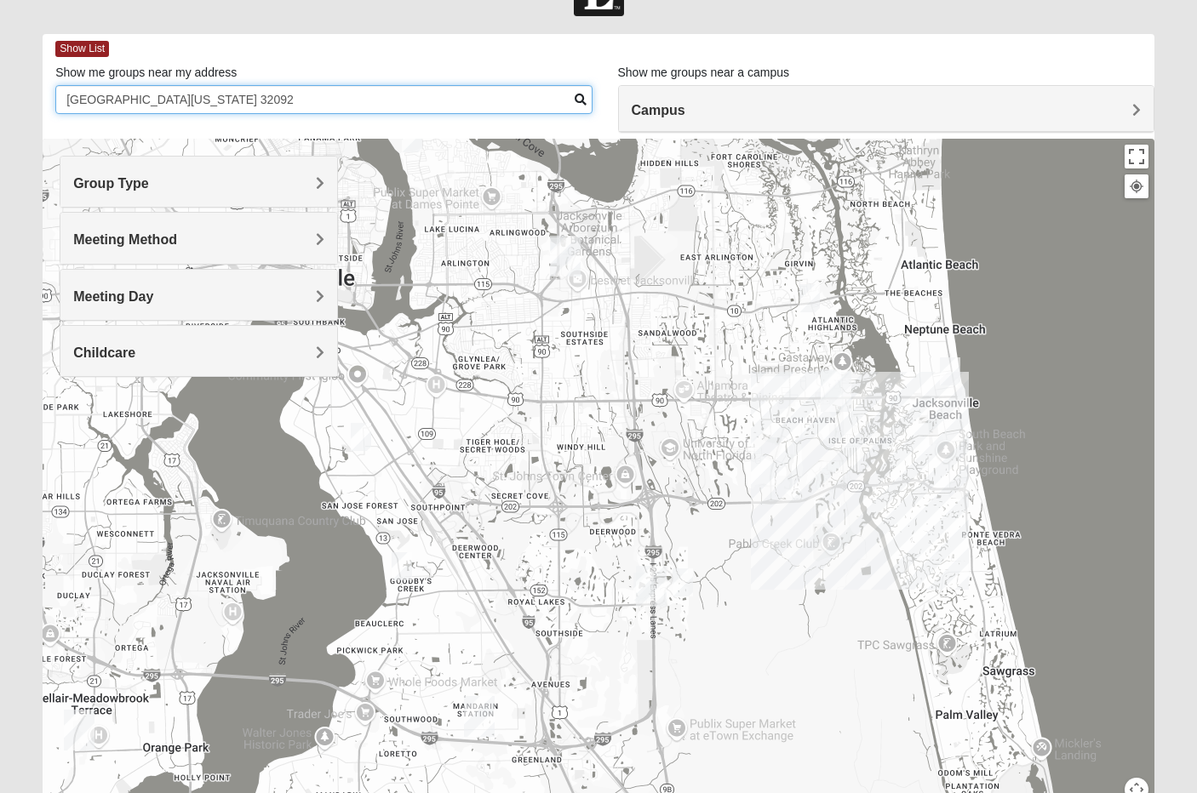
click at [201, 101] on input "silverleaf st augustine florida 32092" at bounding box center [323, 99] width 536 height 29
type input "32092"
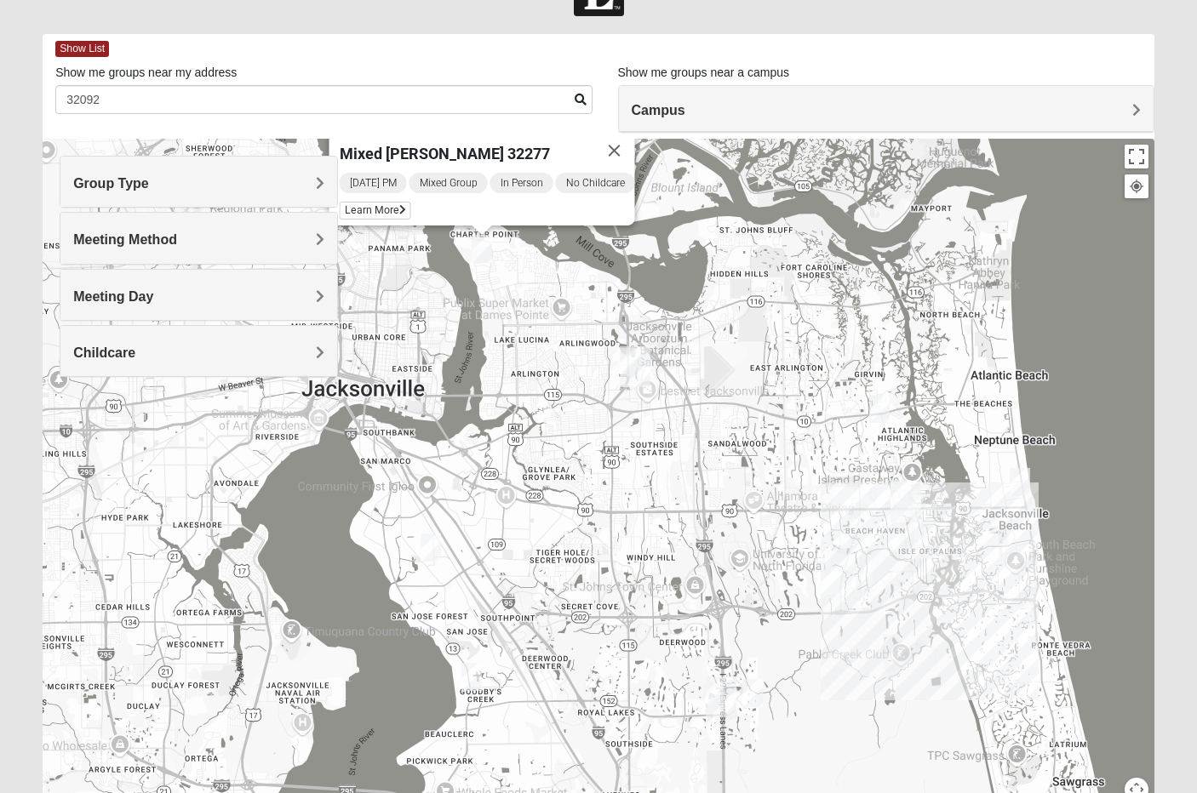
drag, startPoint x: 587, startPoint y: 633, endPoint x: 652, endPoint y: 553, distance: 102.9
click at [652, 553] on div "Mixed Walker 32277 Tuesday PM Mixed Group In Person No Childcare Learn More" at bounding box center [599, 479] width 1112 height 681
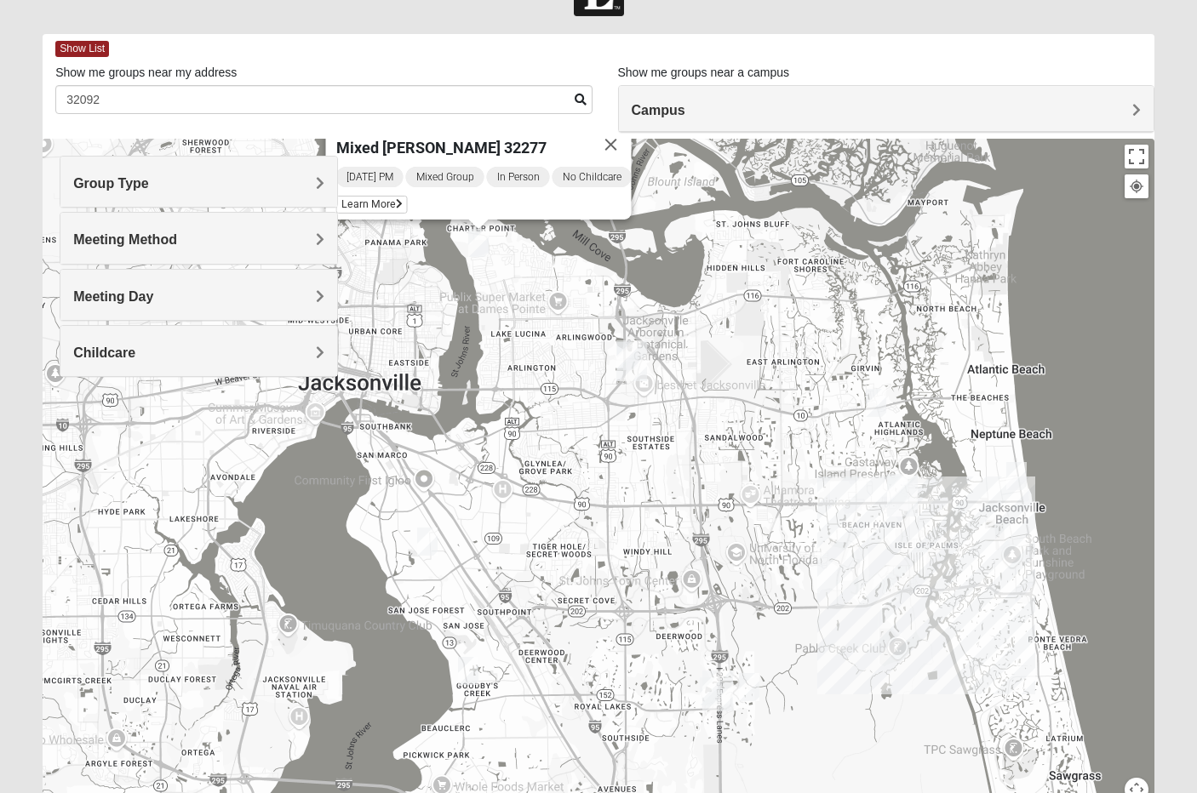
click at [428, 541] on img "Mixed Brown 32207" at bounding box center [427, 542] width 20 height 28
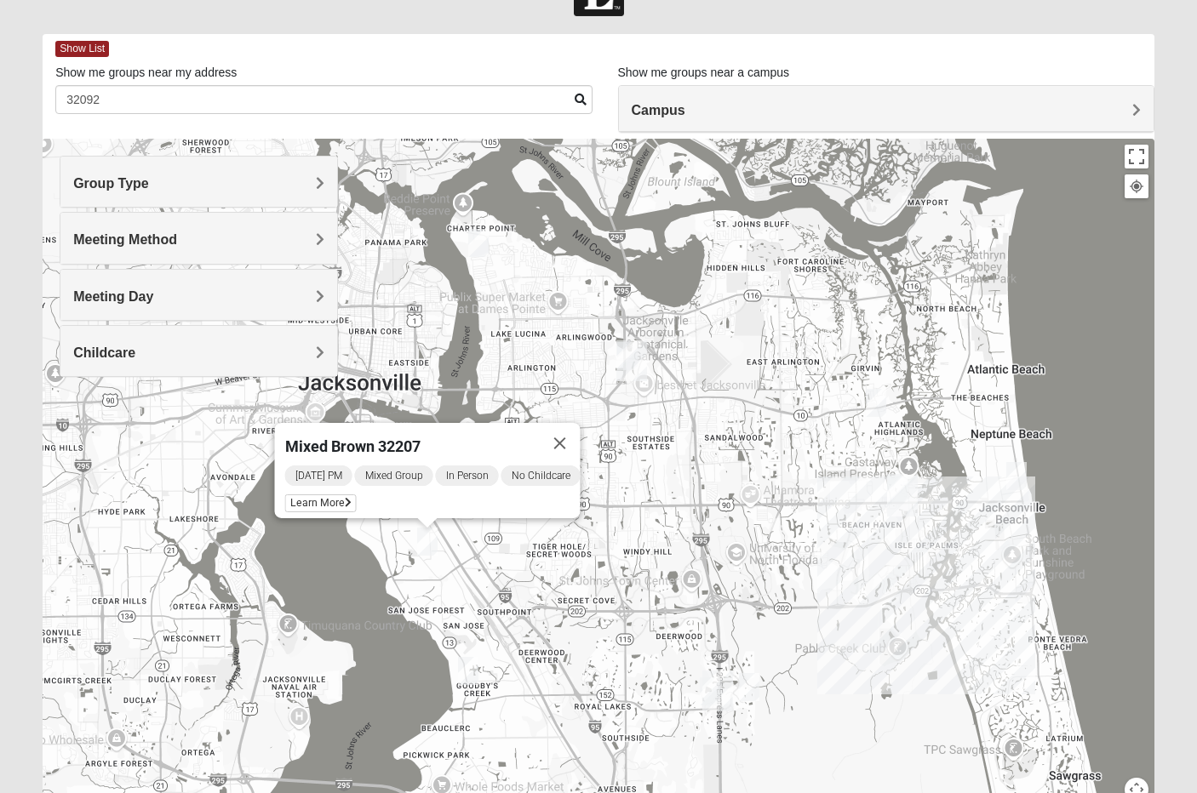
click at [467, 669] on img "Mixed Roulette 32217" at bounding box center [468, 671] width 20 height 28
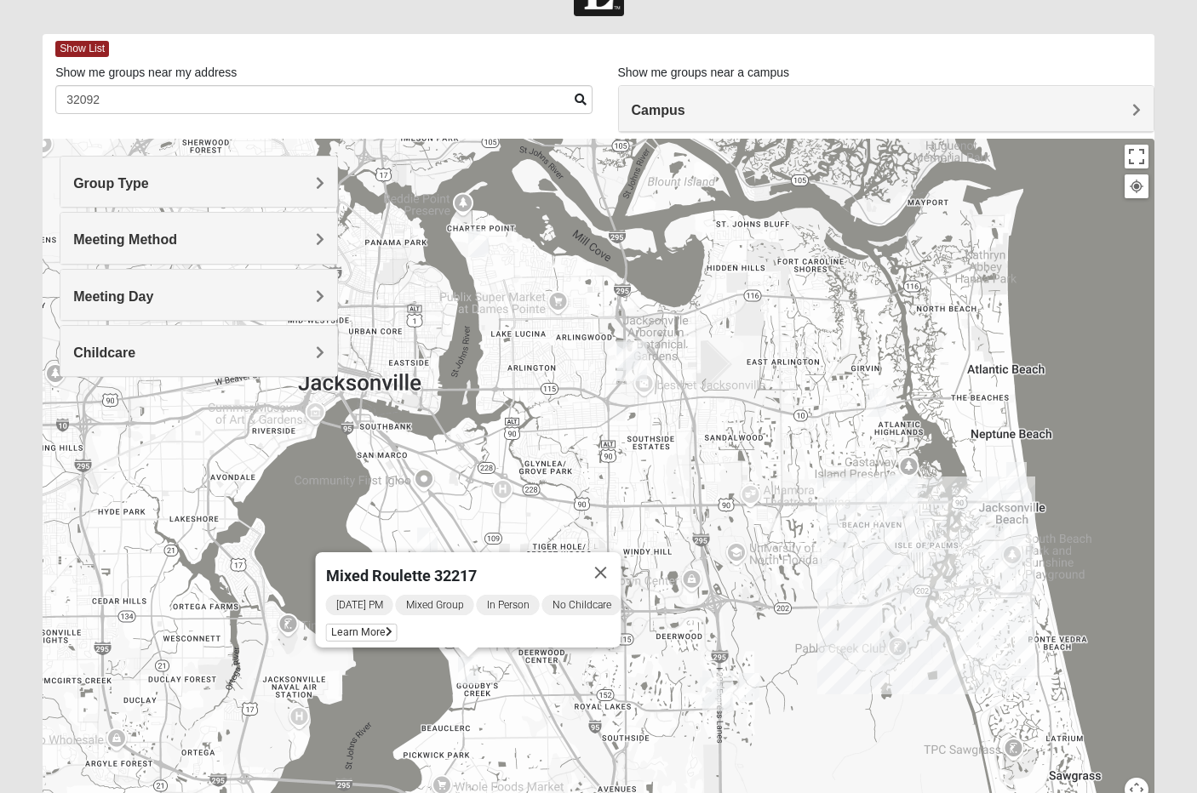
click at [753, 690] on img "Mixed Craig & Marsha Myers 32256" at bounding box center [749, 687] width 20 height 28
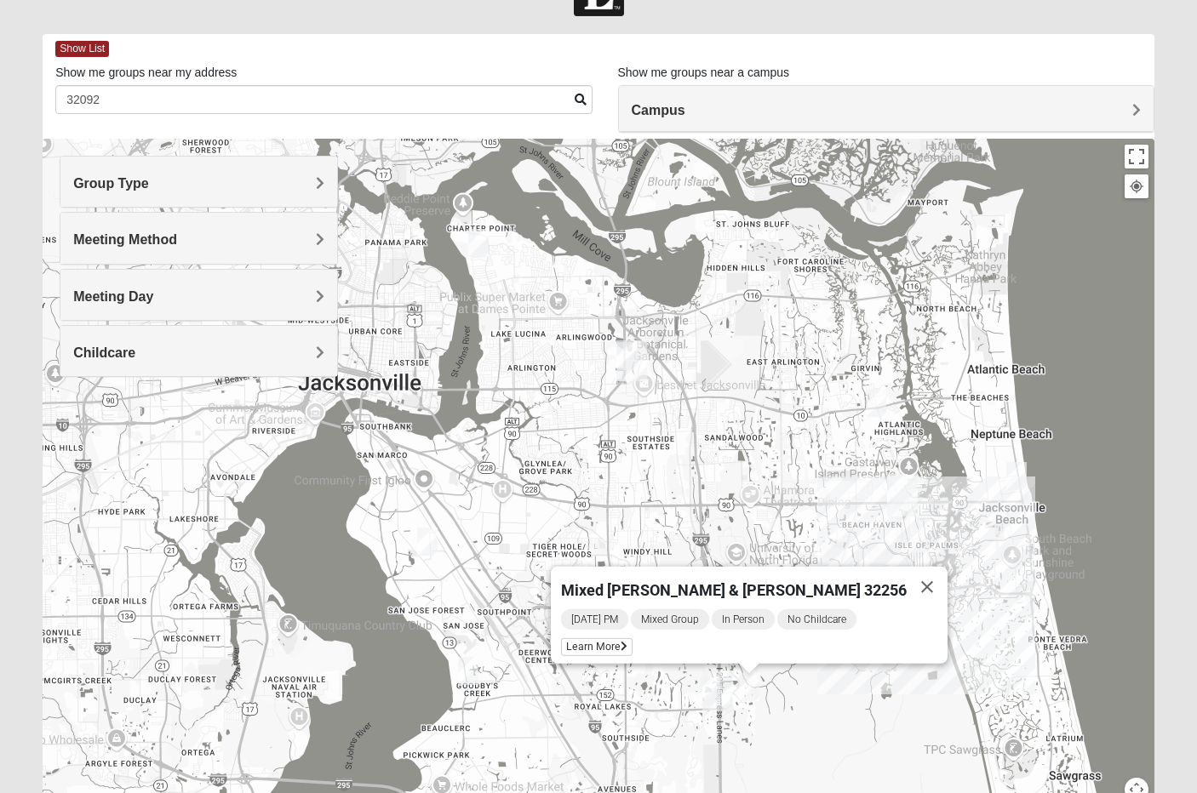
click at [1024, 469] on img "Mixed Holowicki 32233" at bounding box center [1016, 476] width 20 height 28
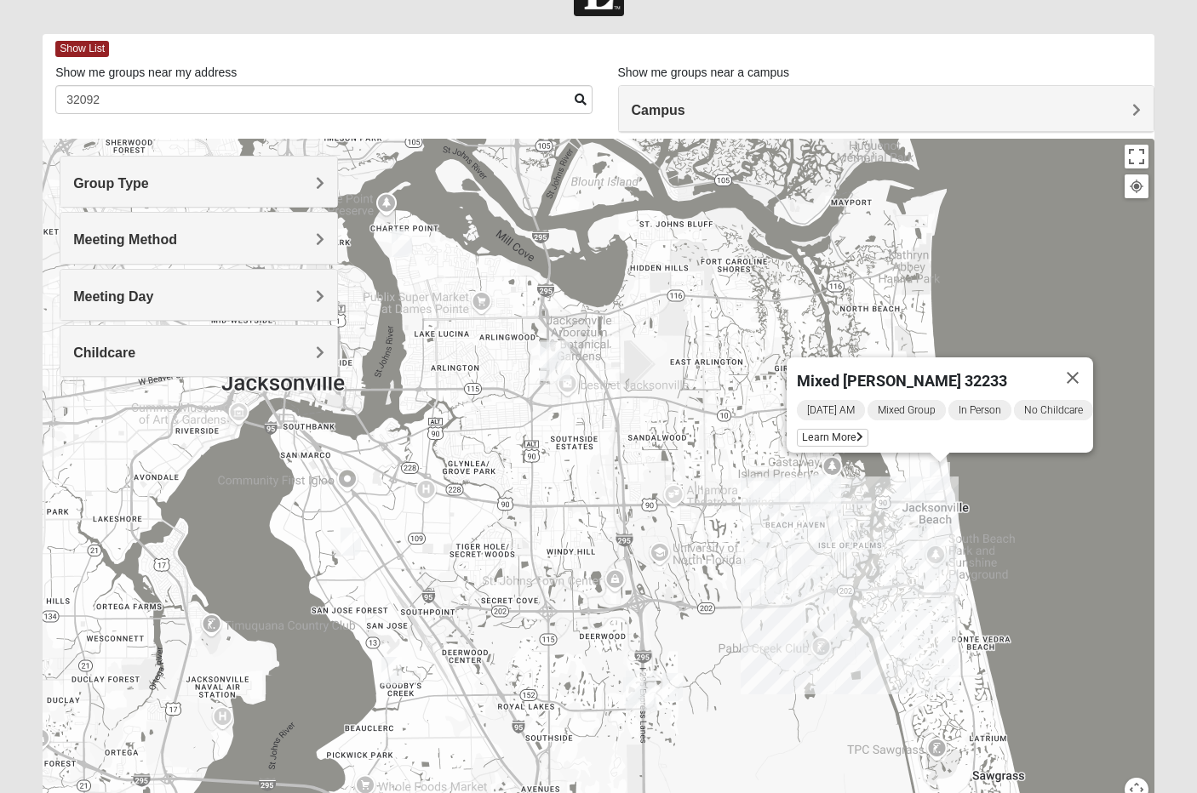
click at [682, 371] on div "Mixed Holowicki 32233 Tuesday AM Mixed Group In Person No Childcare Learn More" at bounding box center [599, 479] width 1112 height 681
click at [549, 363] on img "Arlington" at bounding box center [555, 361] width 31 height 41
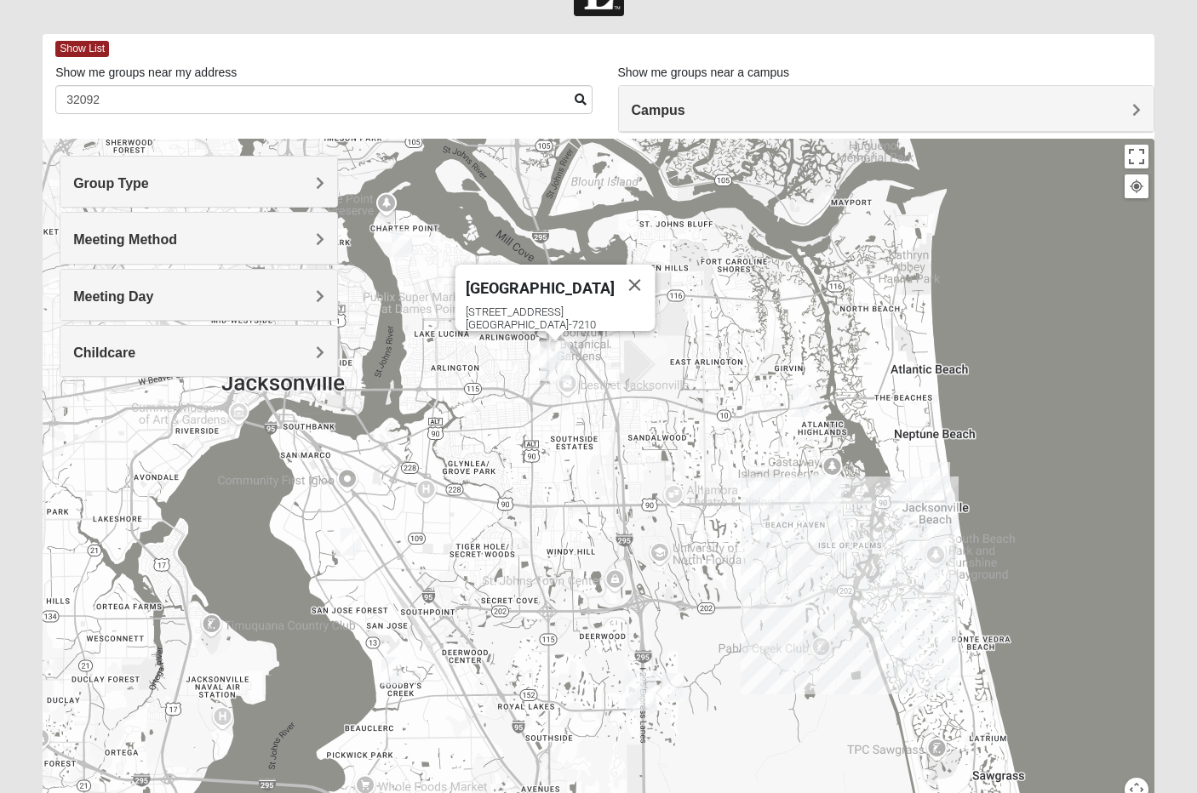
click at [791, 407] on img "Mixed Luehring 32224" at bounding box center [799, 403] width 20 height 28
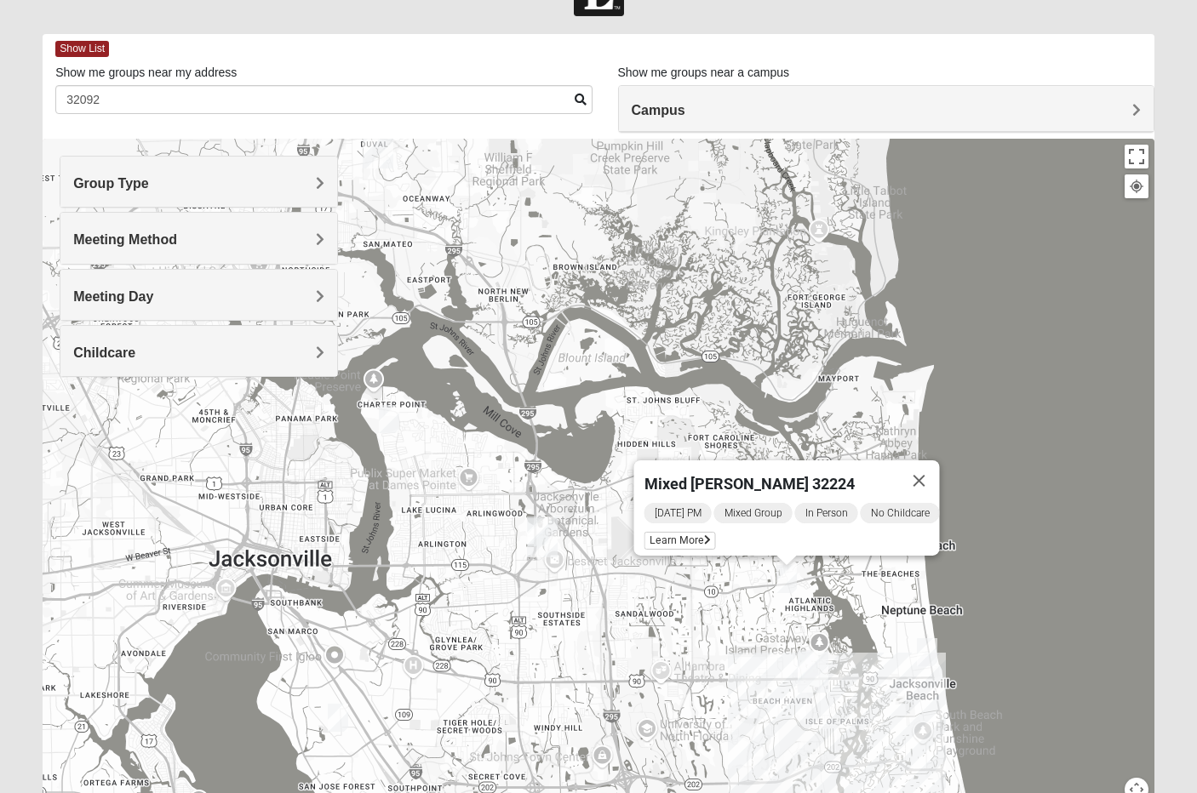
drag, startPoint x: 574, startPoint y: 489, endPoint x: 561, endPoint y: 668, distance: 180.1
click at [561, 668] on div "Mixed Luehring 32224 Tuesday PM Mixed Group In Person No Childcare Learn More" at bounding box center [599, 479] width 1112 height 681
click at [218, 180] on h4 "Group Type" at bounding box center [198, 183] width 250 height 16
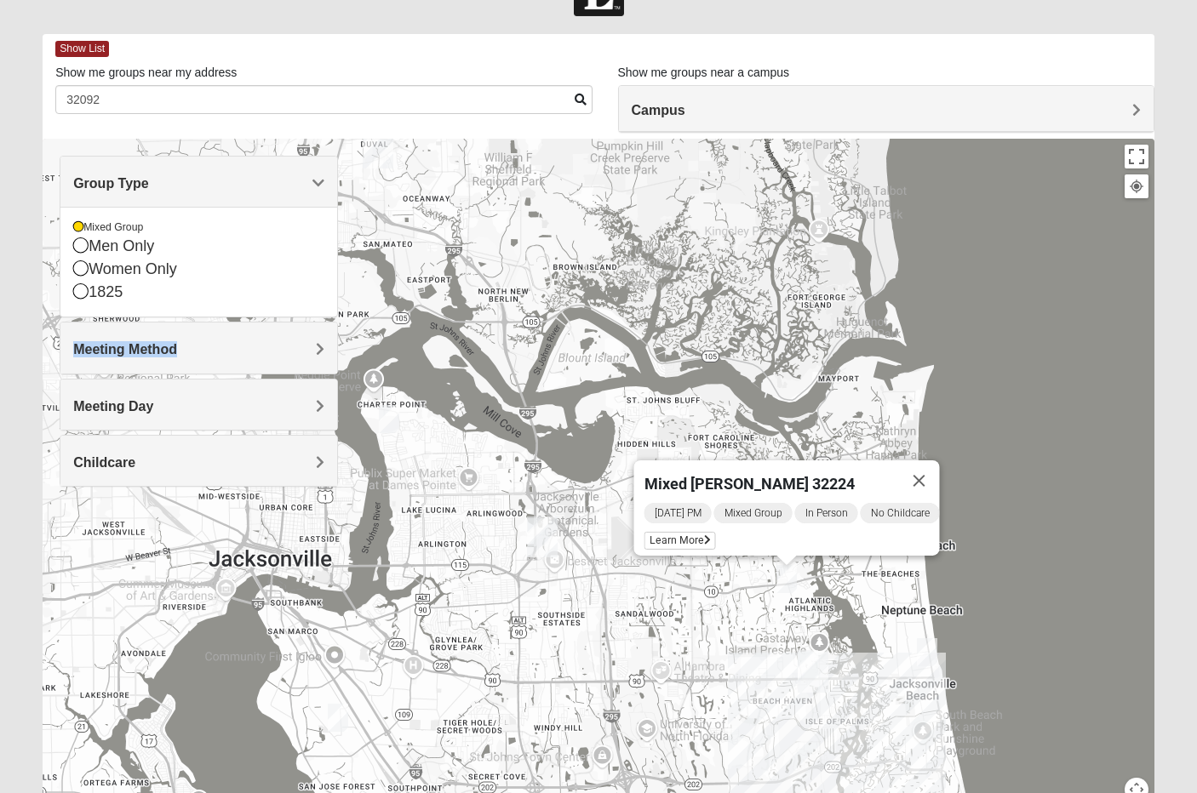
click at [174, 341] on div "Meeting Method" at bounding box center [198, 348] width 276 height 50
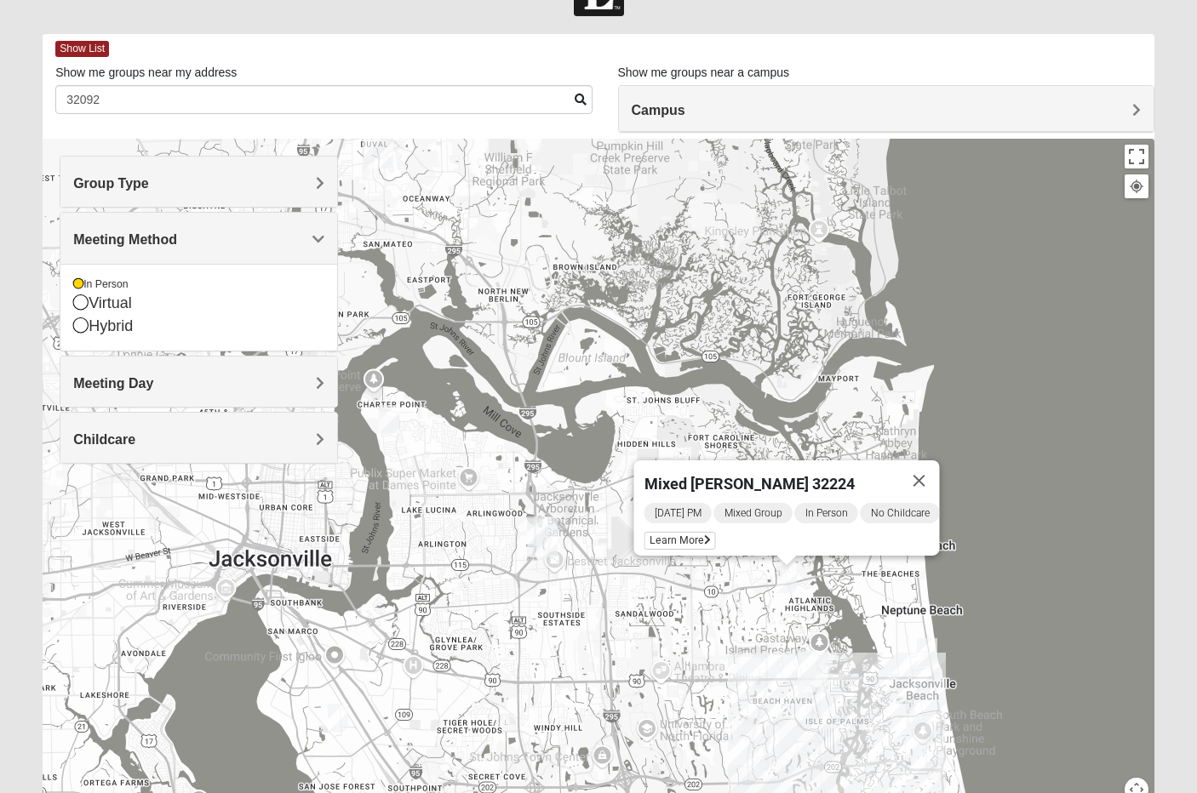
click at [135, 364] on div "Meeting Day" at bounding box center [198, 382] width 276 height 50
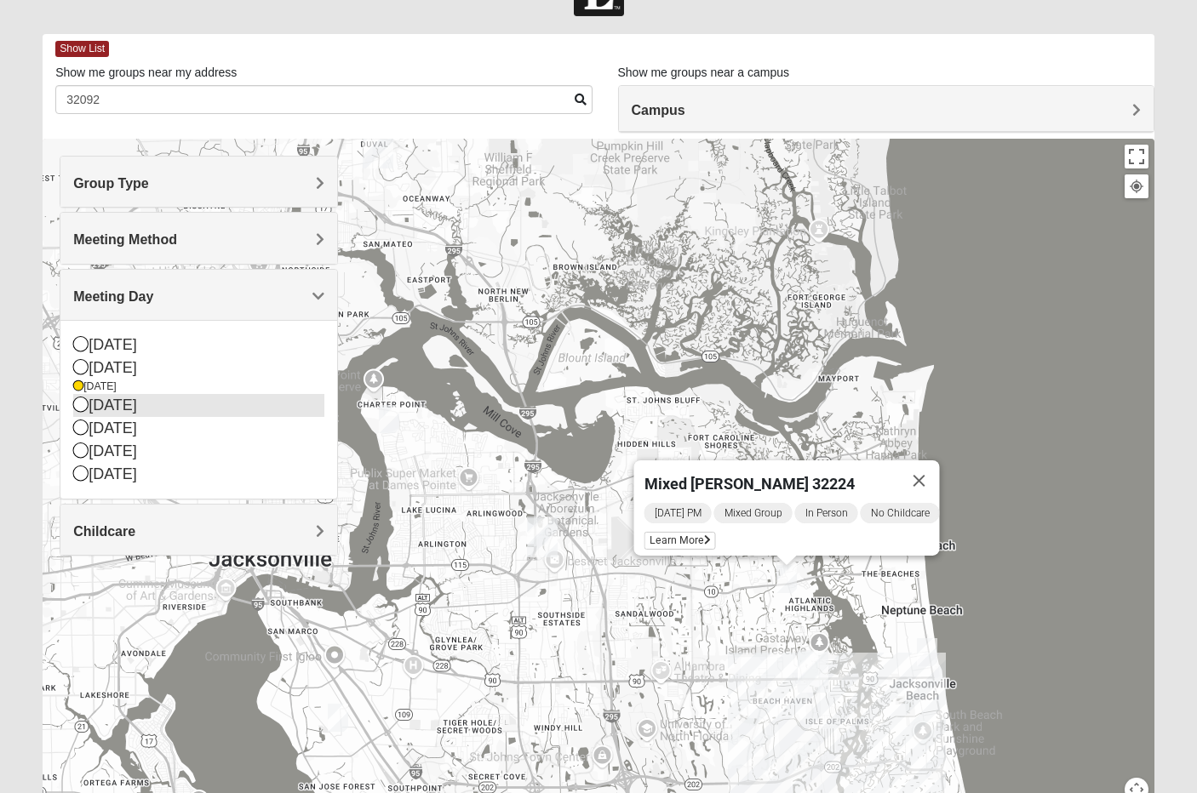
click at [127, 410] on div "[DATE]" at bounding box center [198, 405] width 250 height 23
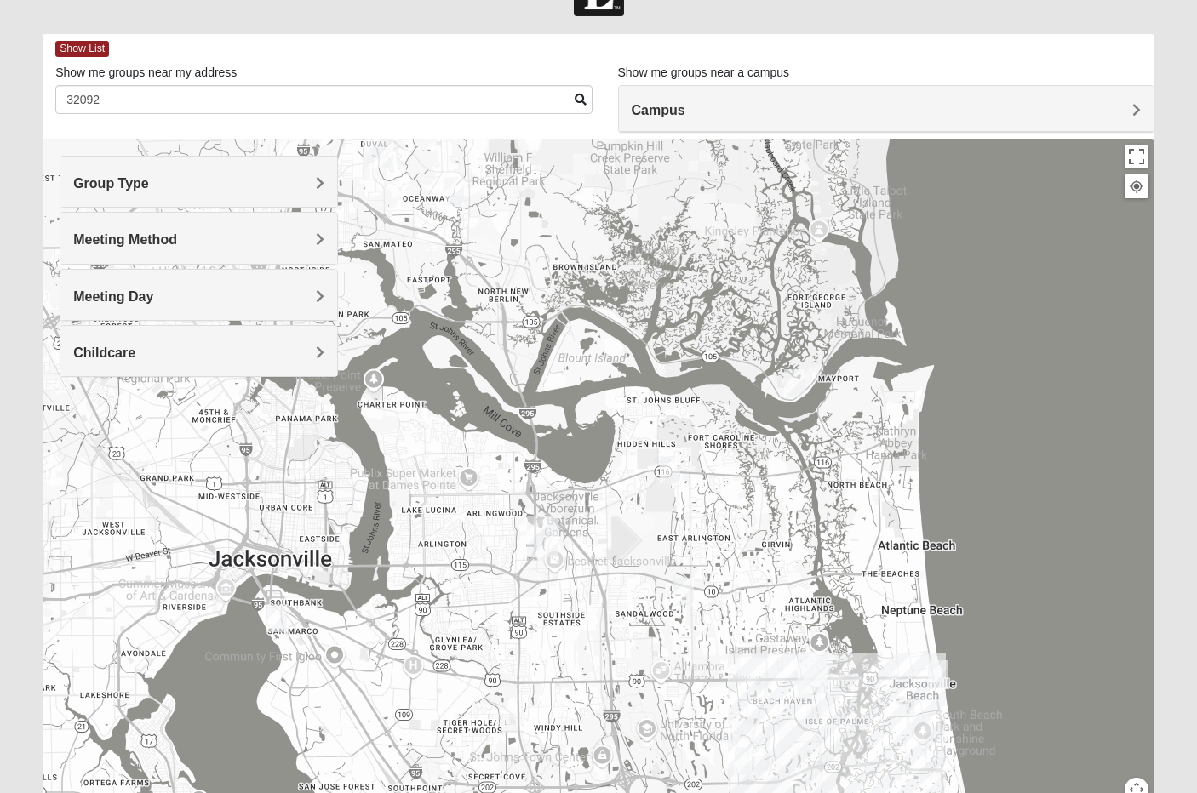
click at [670, 464] on img "Mixed Vilagi 32225" at bounding box center [670, 470] width 20 height 28
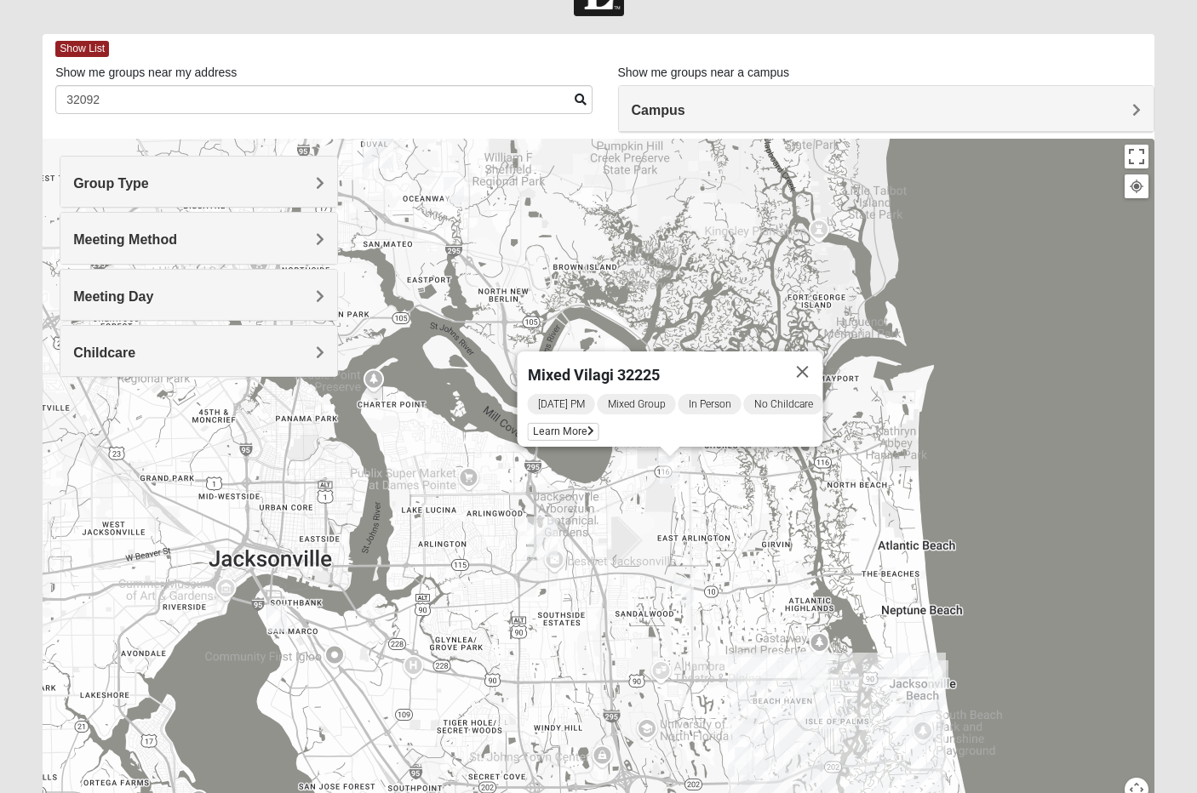
click at [942, 681] on img "Mixed Watkins 32250" at bounding box center [938, 675] width 20 height 28
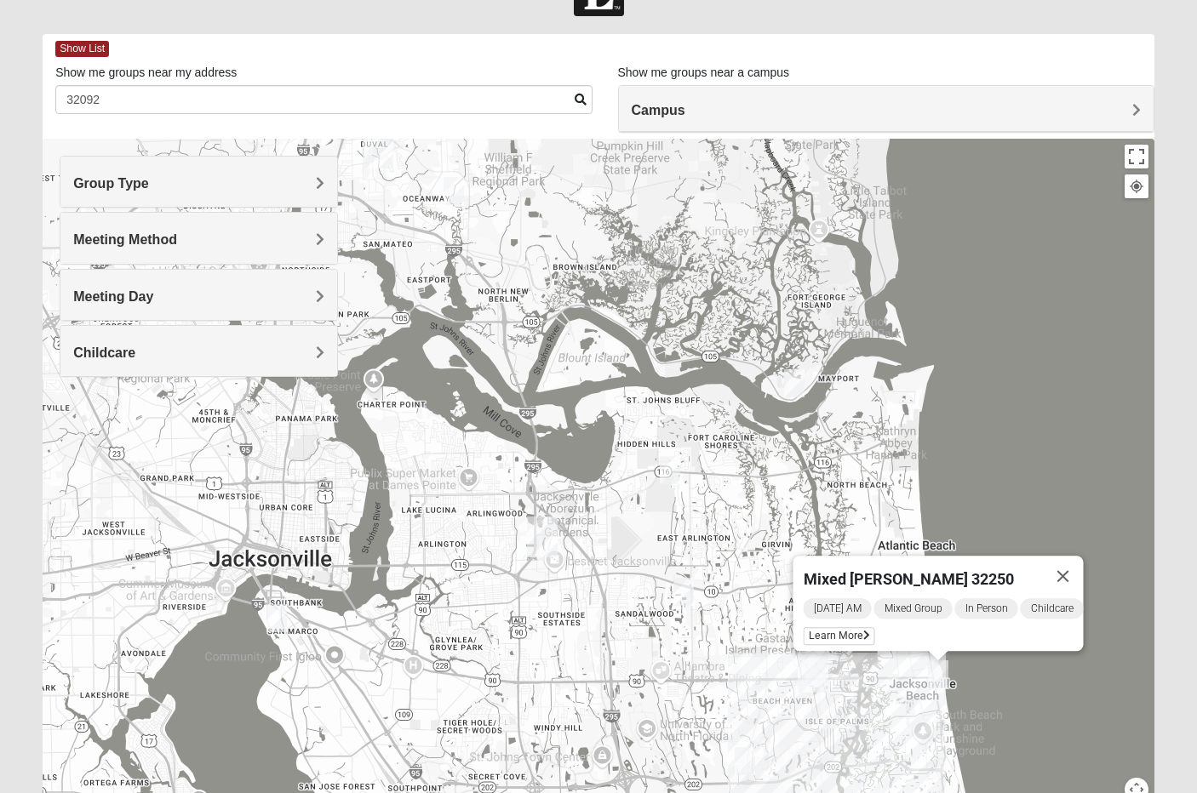
click at [913, 111] on h4 "Campus" at bounding box center [886, 110] width 509 height 16
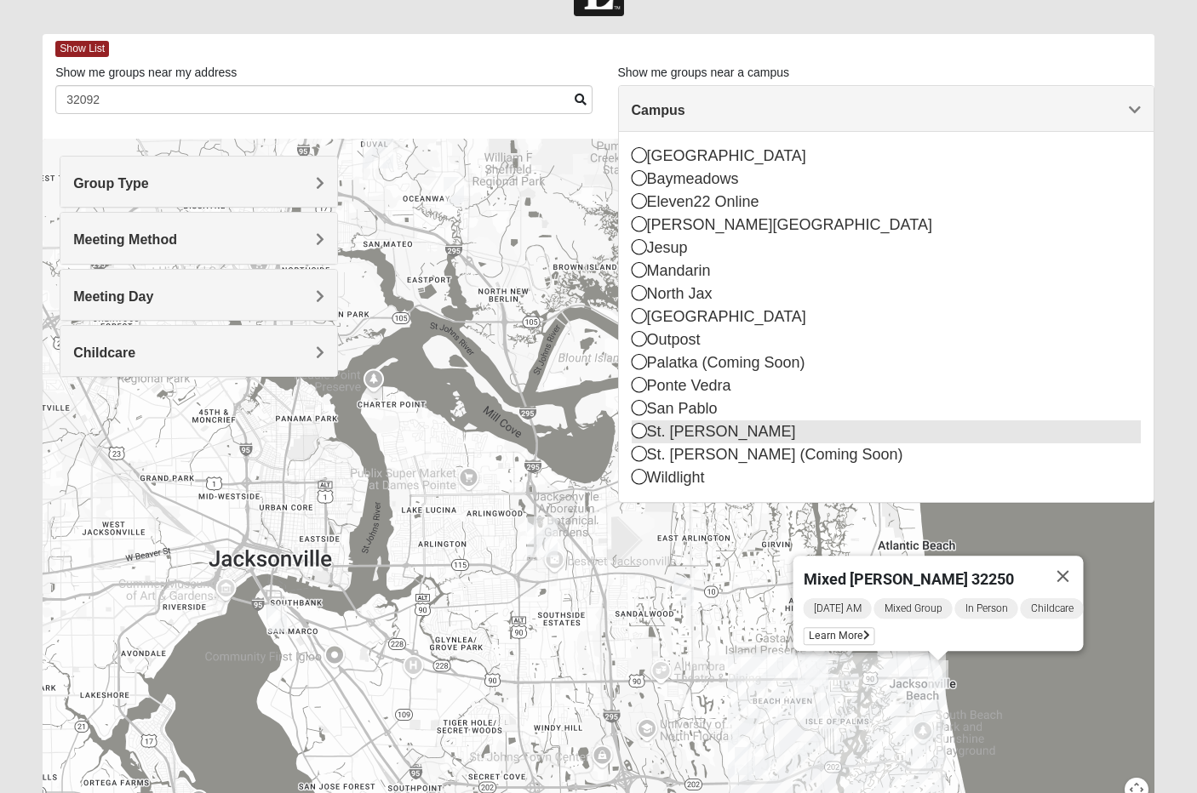
click at [662, 428] on div "St. [PERSON_NAME]" at bounding box center [886, 432] width 509 height 23
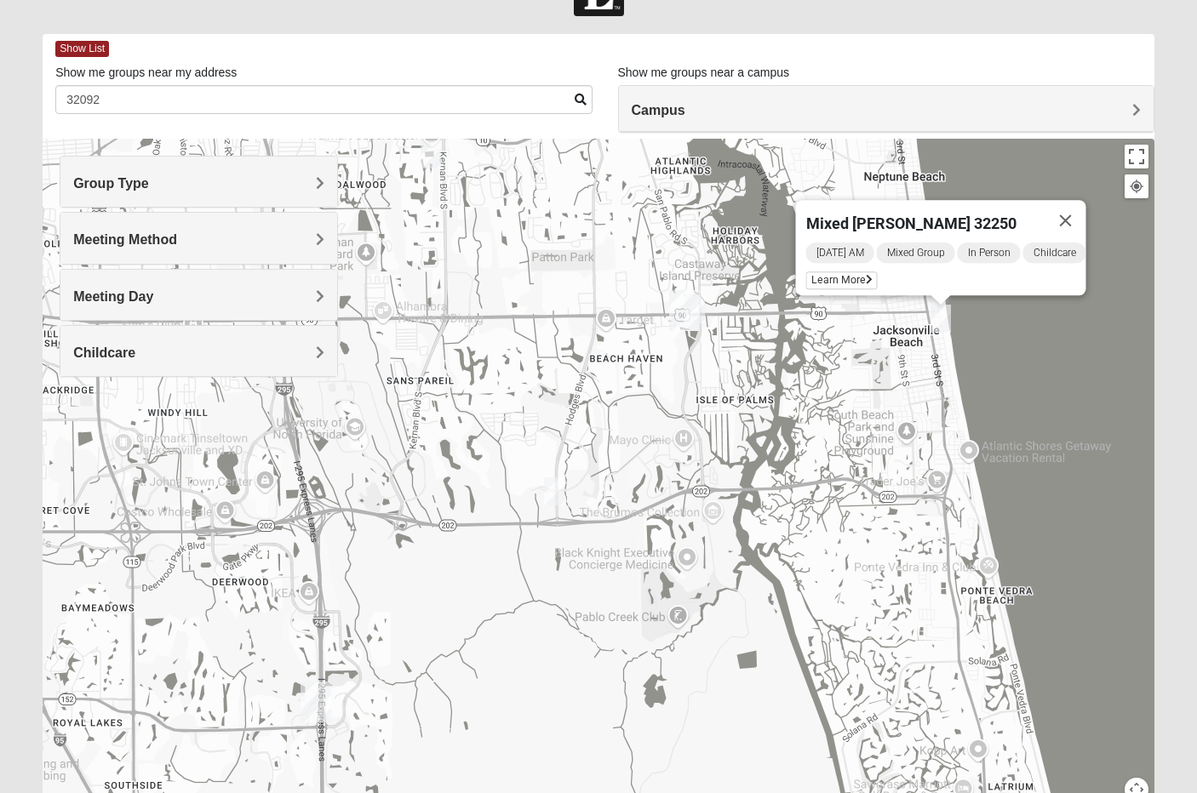
click at [560, 484] on img "Mixed Robertson 32224" at bounding box center [554, 492] width 20 height 28
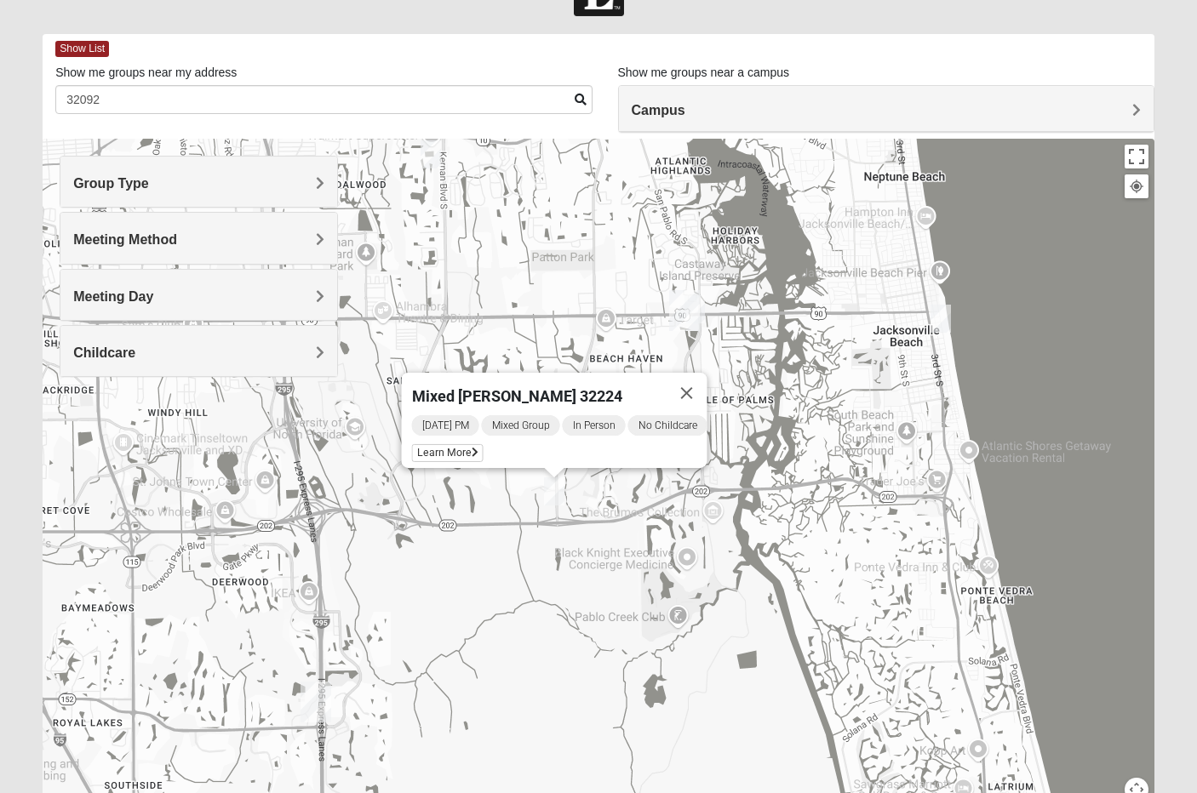
click at [938, 319] on img "Mixed Watkins 32250" at bounding box center [940, 319] width 20 height 28
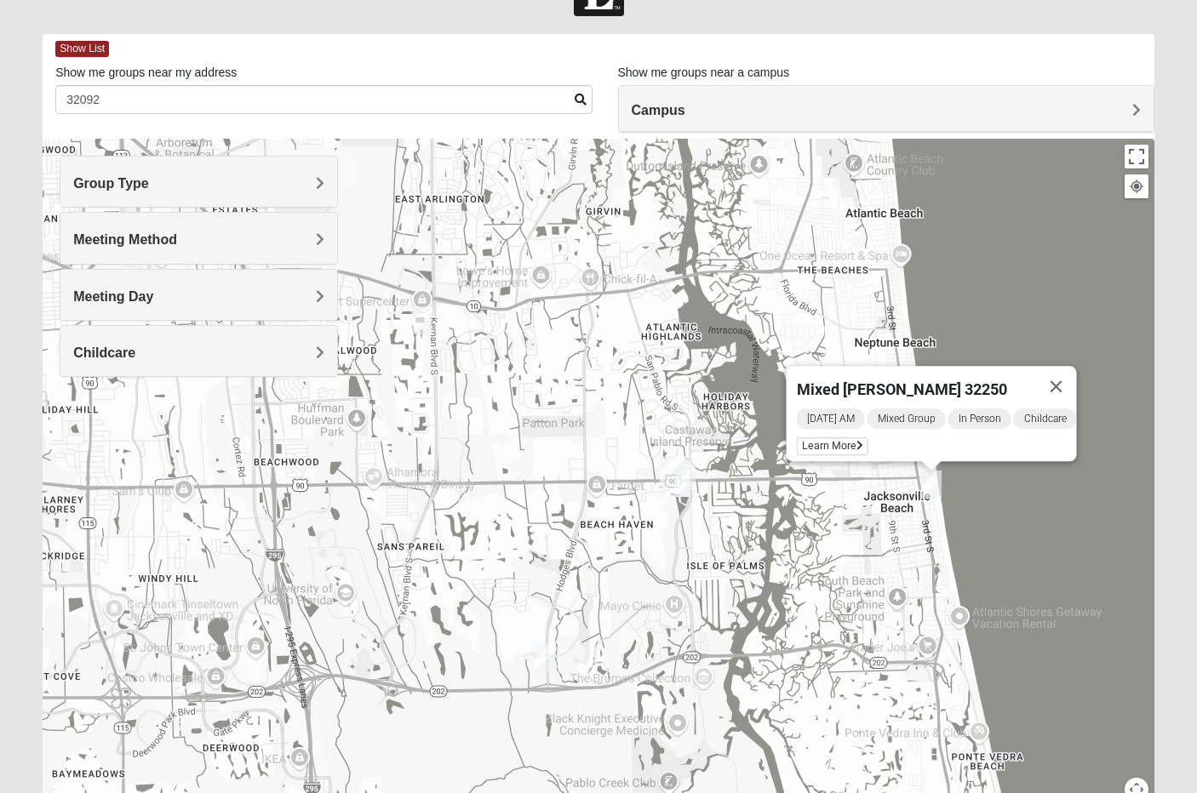
drag, startPoint x: 618, startPoint y: 389, endPoint x: 609, endPoint y: 558, distance: 169.7
click at [609, 558] on div "Mixed Watkins 32250 Wednesday AM Mixed Group In Person Childcare Learn More" at bounding box center [599, 479] width 1112 height 681
click at [421, 332] on img "Mixed Maytum 32224" at bounding box center [421, 320] width 20 height 28
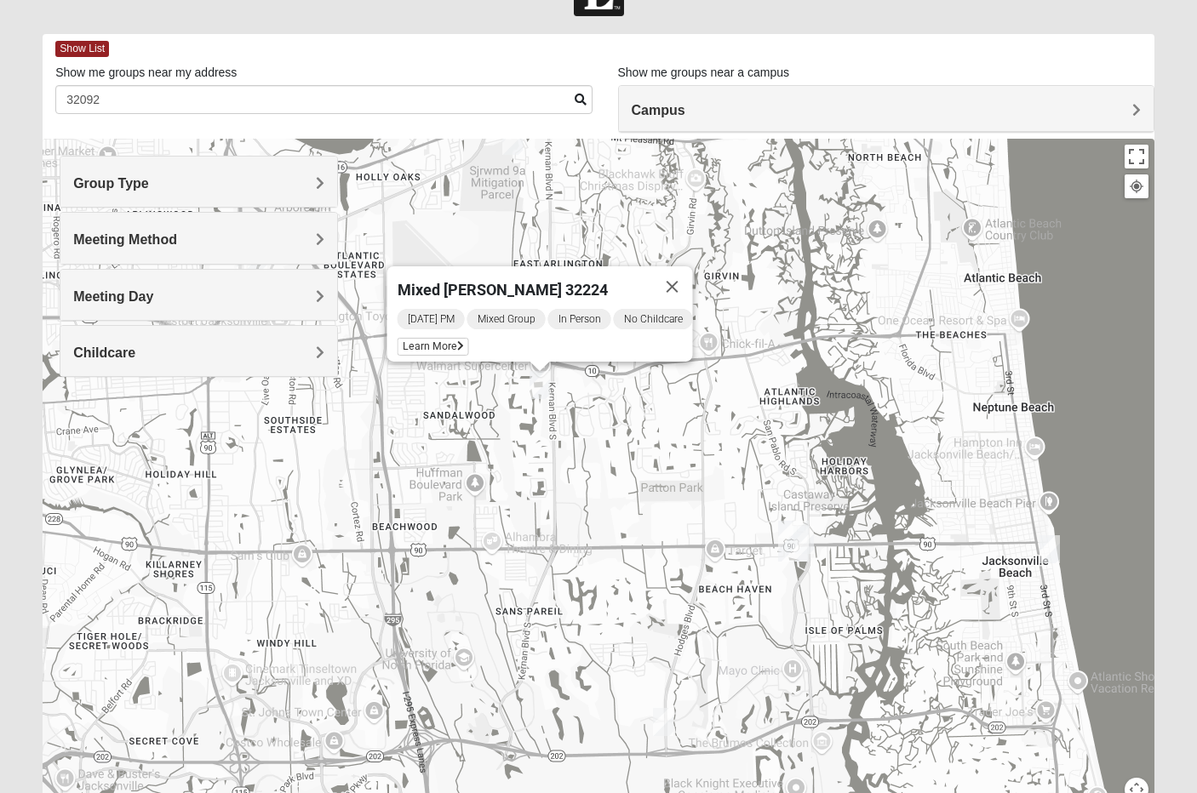
drag, startPoint x: 421, startPoint y: 332, endPoint x: 545, endPoint y: 398, distance: 139.8
click at [545, 398] on img "Mixed Maytum 32224" at bounding box center [539, 385] width 20 height 28
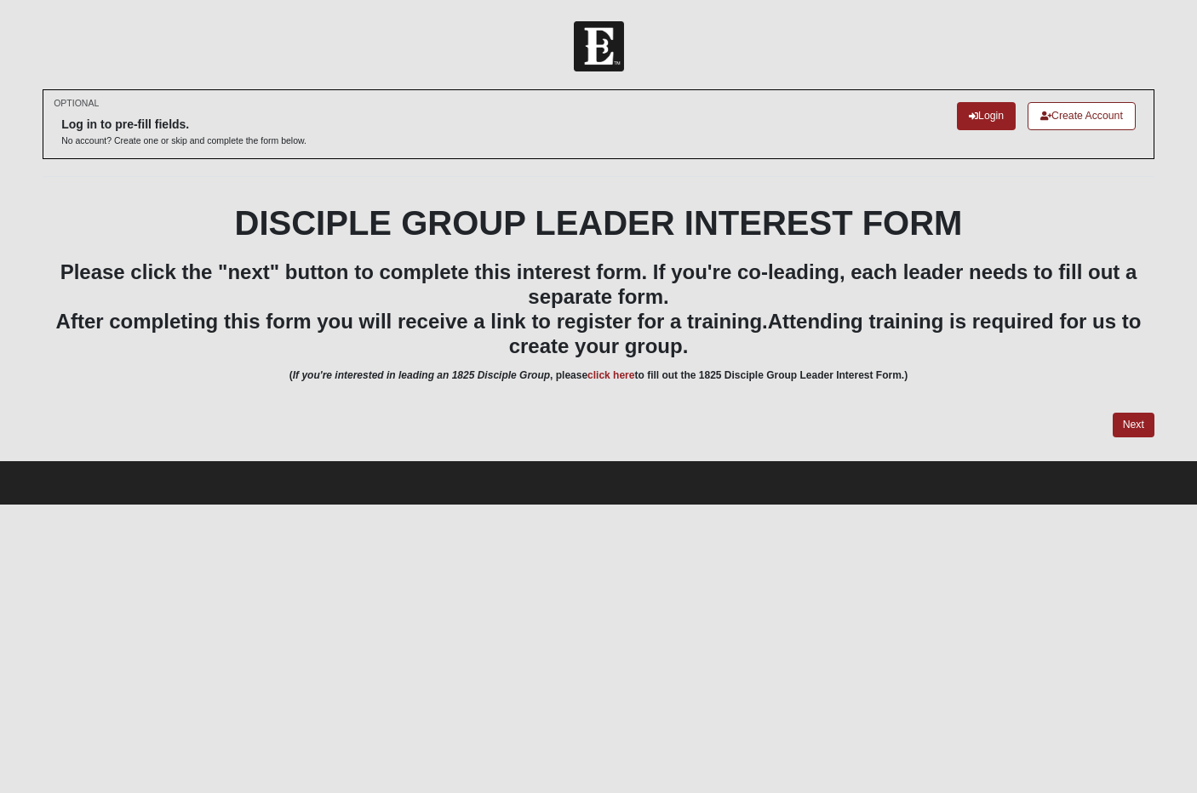
click at [747, 0] on body "Log In Disciple Group Leader Interest Form Events Disciple Group Leader Interes…" at bounding box center [598, 252] width 1197 height 505
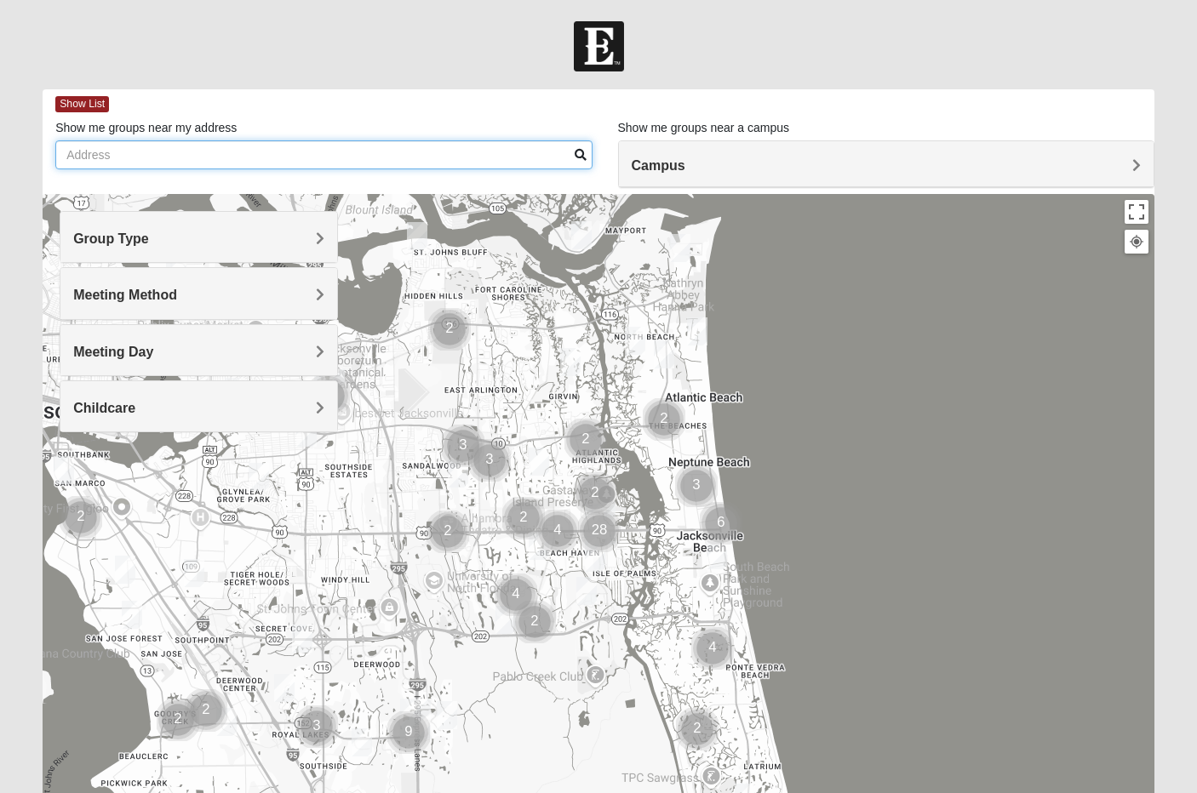
click at [280, 143] on input "Show me groups near my address" at bounding box center [323, 154] width 536 height 29
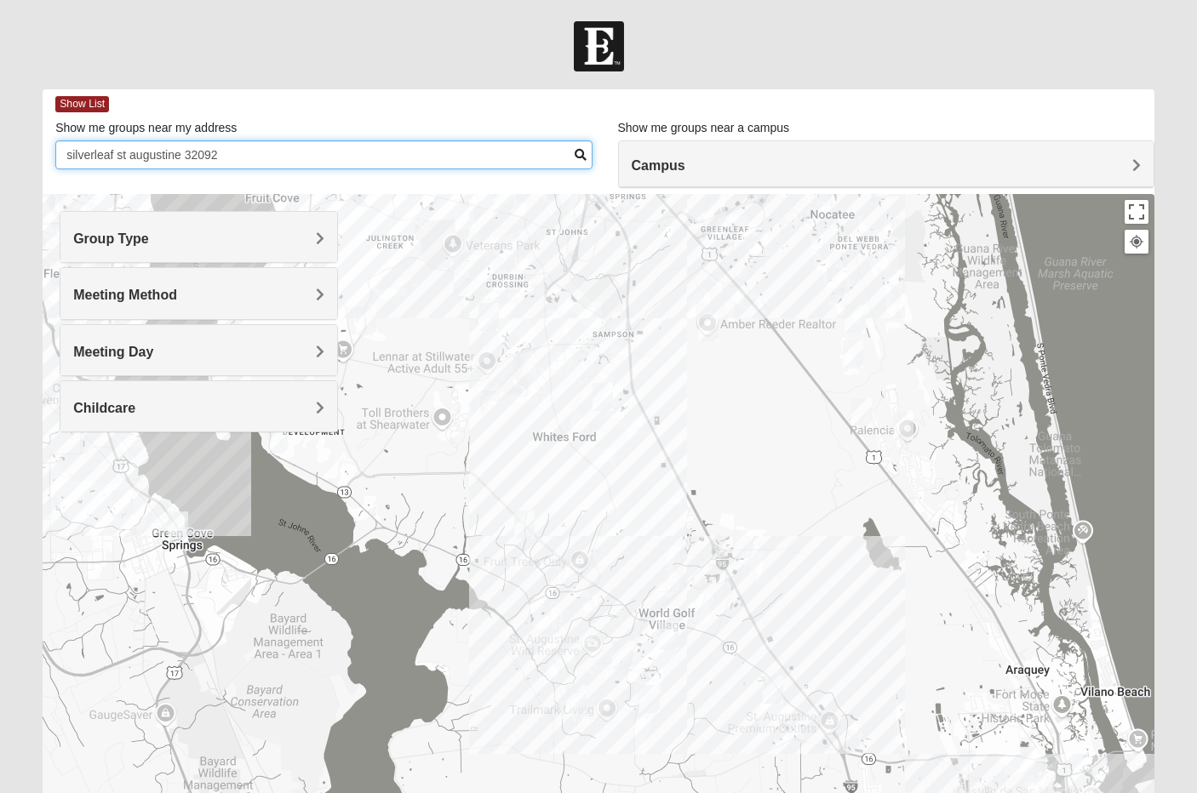
type input "silverleaf st augustine 32092"
click at [655, 716] on div at bounding box center [599, 534] width 1112 height 681
click at [650, 701] on img "Mixed Longacre 32092" at bounding box center [649, 699] width 20 height 28
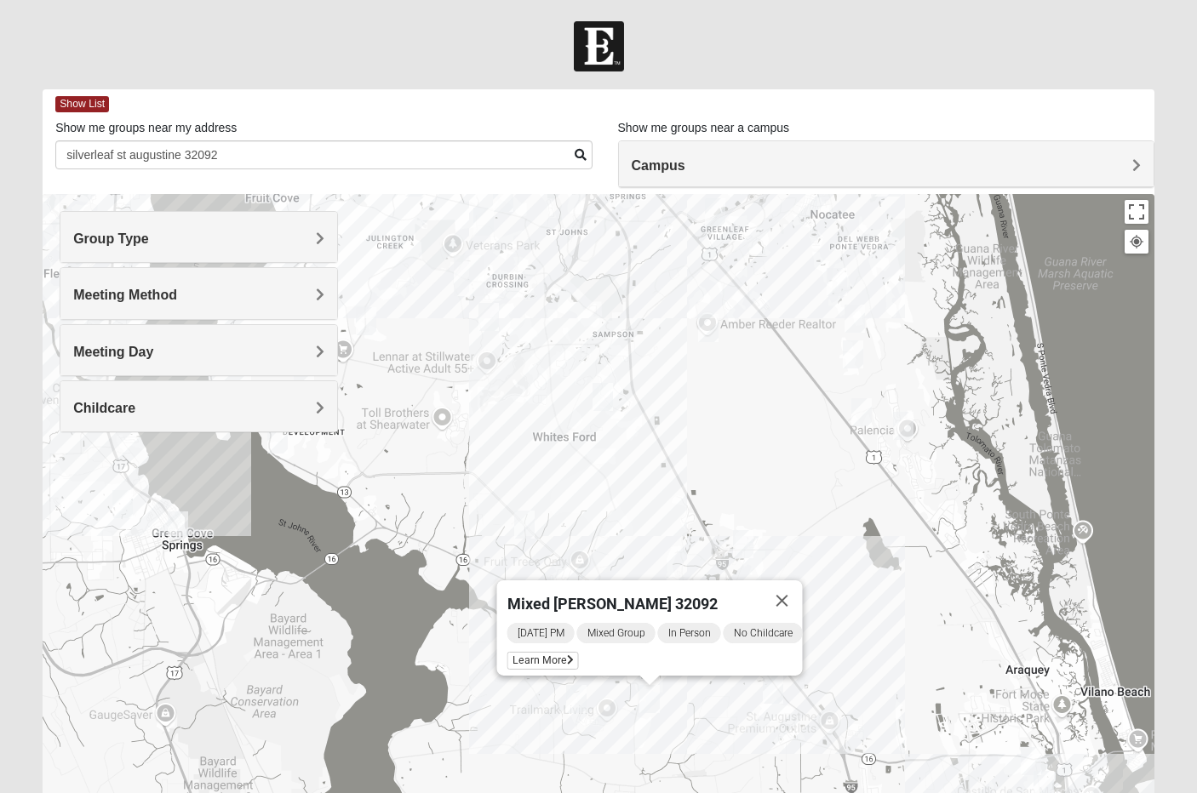
click at [741, 541] on img "Mixed Owen/Monk 32095" at bounding box center [743, 544] width 20 height 28
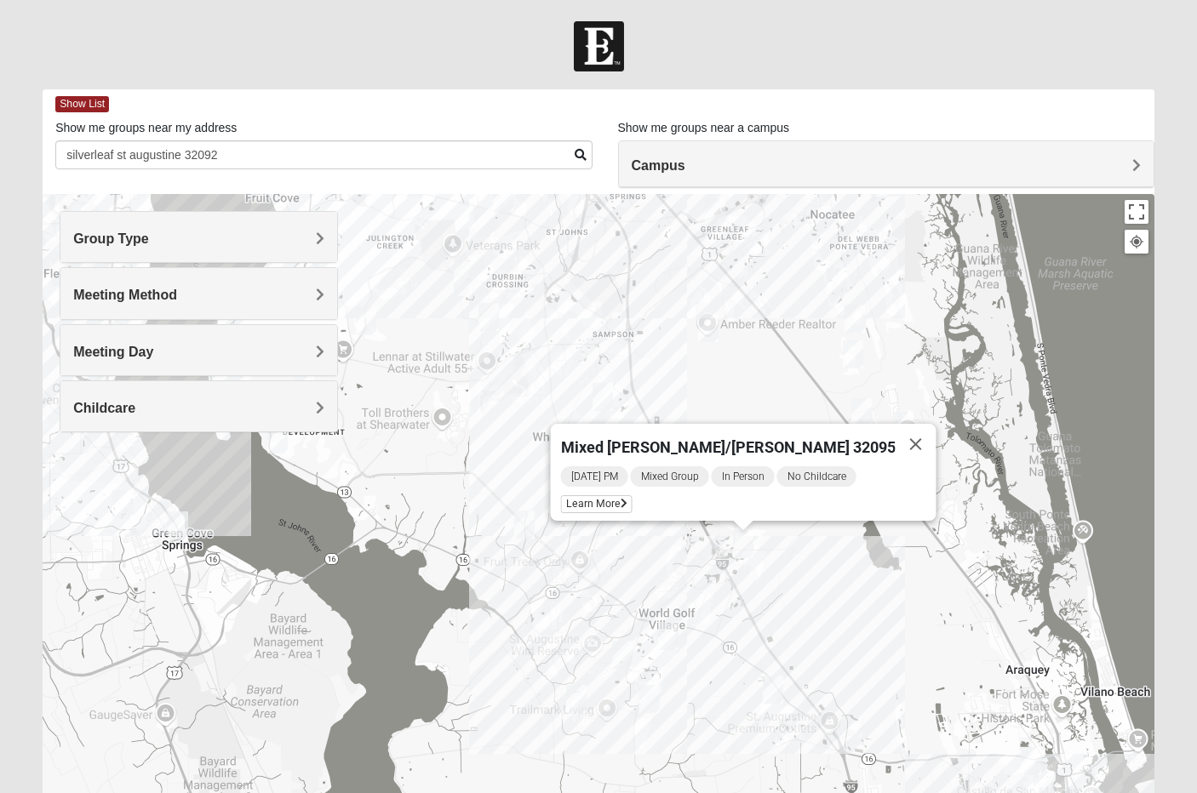
click at [602, 397] on img "Mixed Stevens 32092" at bounding box center [602, 397] width 20 height 28
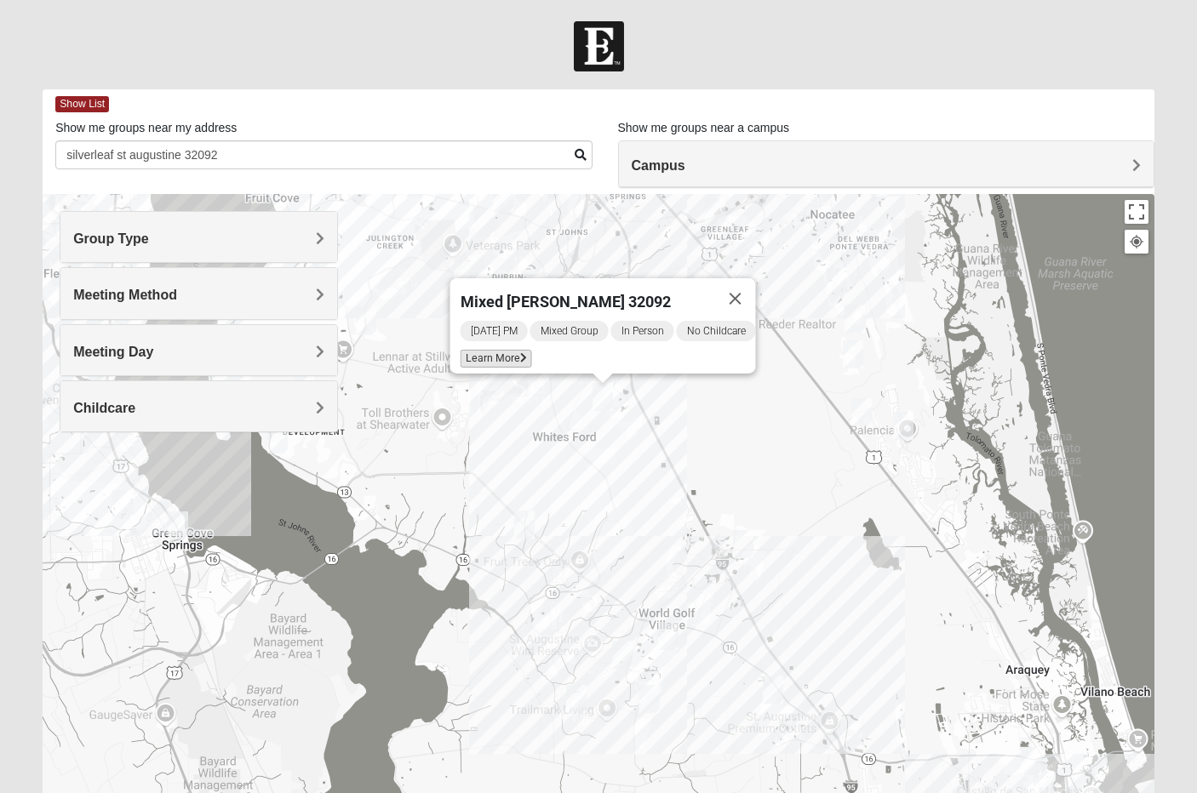
click at [478, 350] on span "Learn More" at bounding box center [497, 359] width 72 height 18
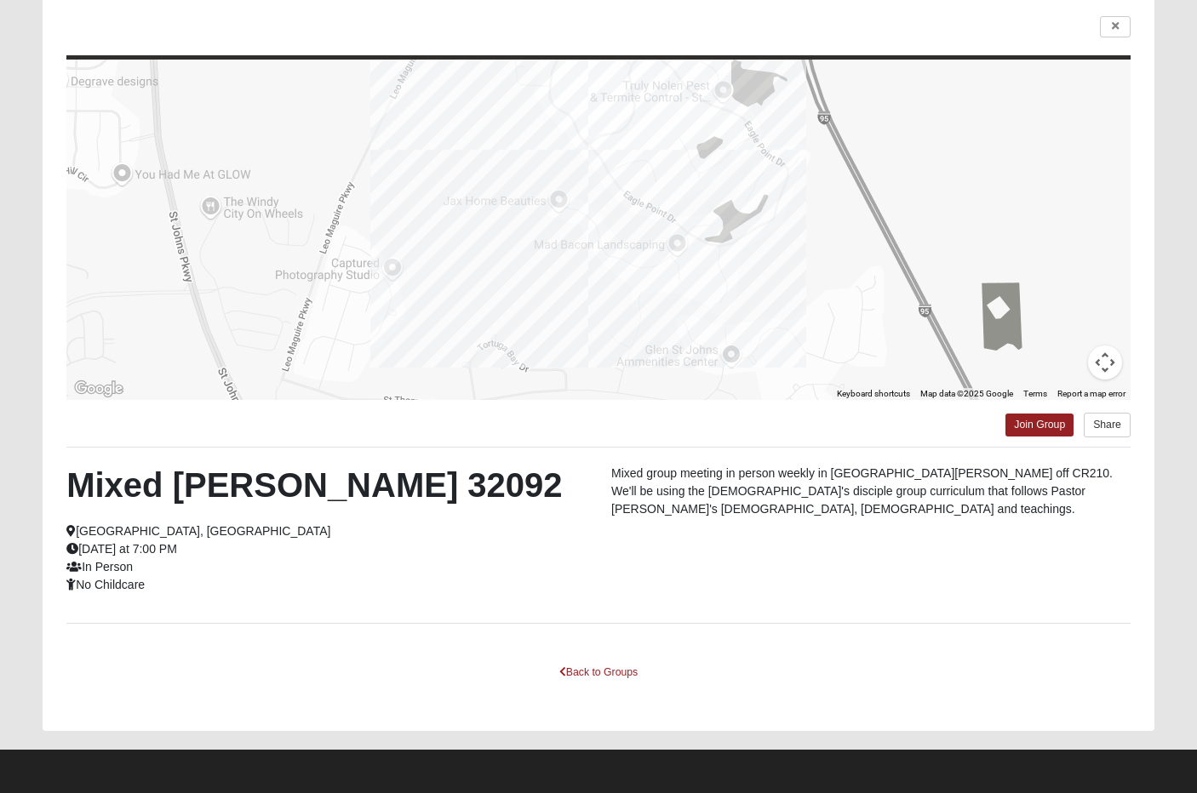
scroll to position [127, 0]
click at [576, 672] on link "Back to Groups" at bounding box center [598, 673] width 100 height 26
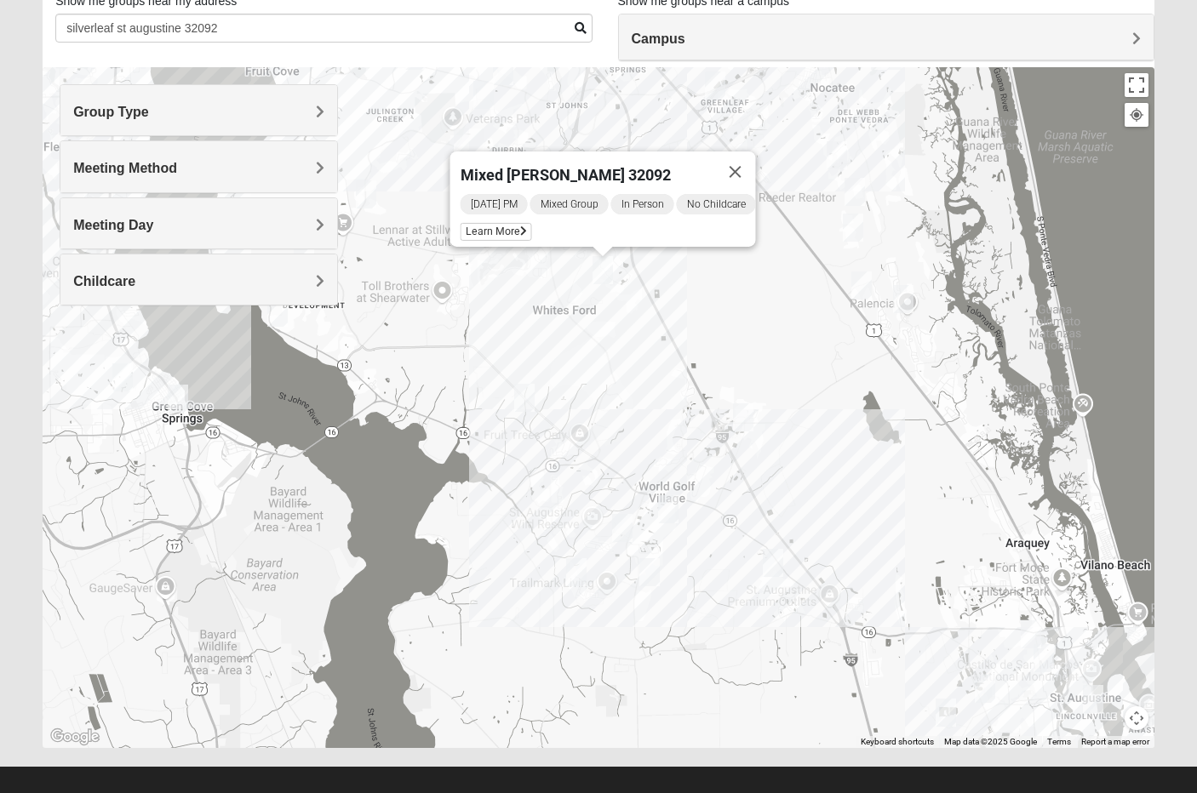
click at [575, 576] on img "Womens Worsham / Schultheis 32092" at bounding box center [576, 572] width 20 height 28
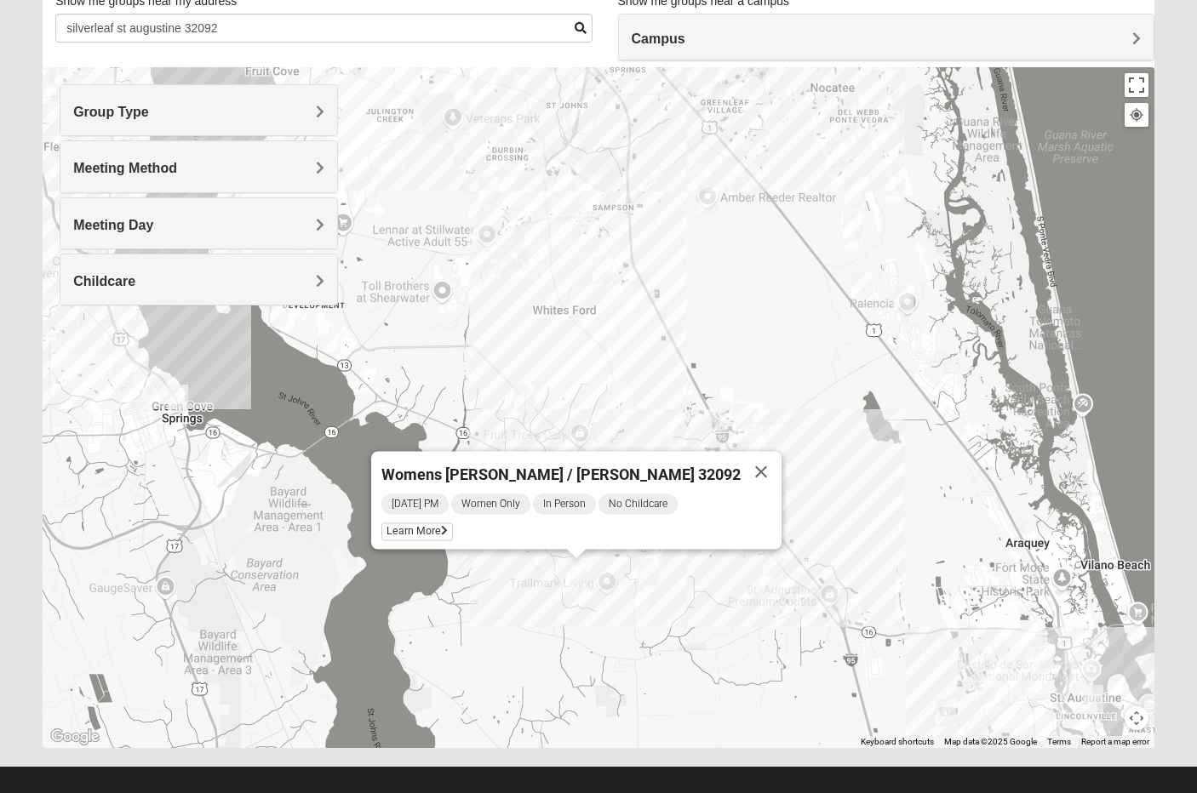
click at [650, 577] on img "Mixed Longacre 32092" at bounding box center [649, 572] width 20 height 28
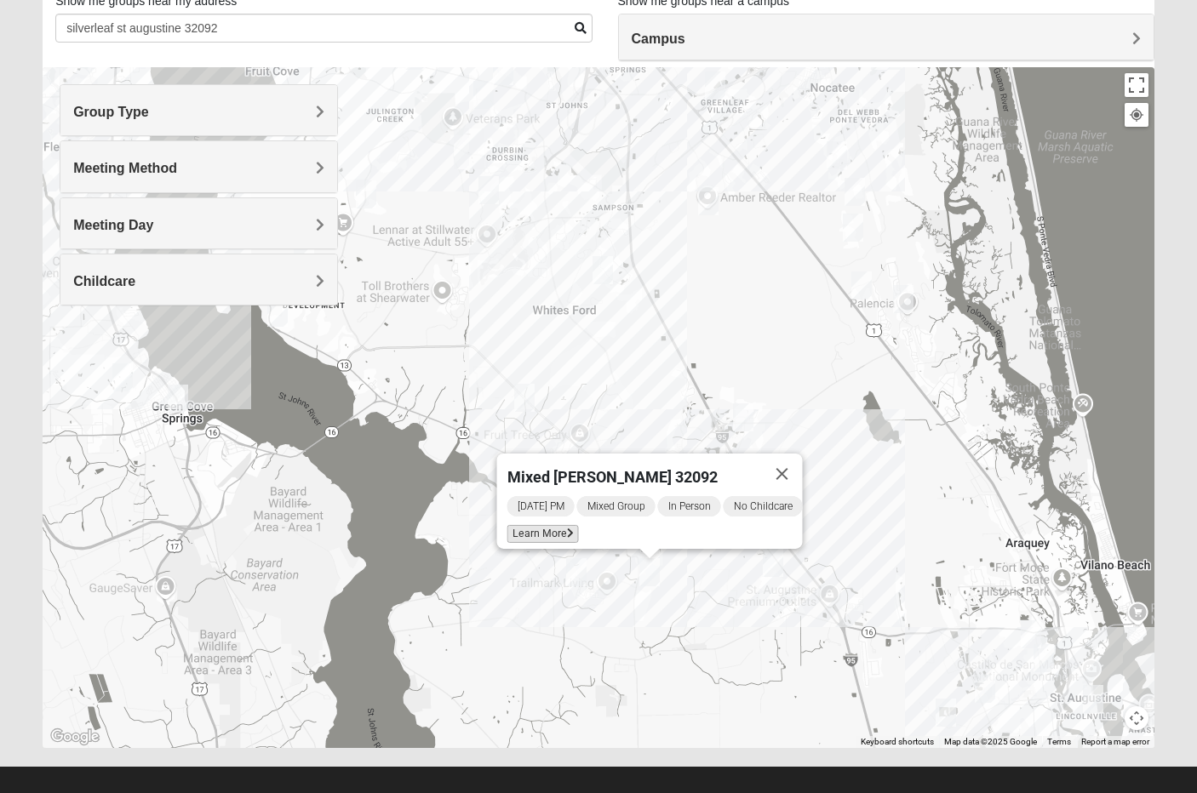
click at [569, 526] on span "Learn More" at bounding box center [543, 534] width 72 height 18
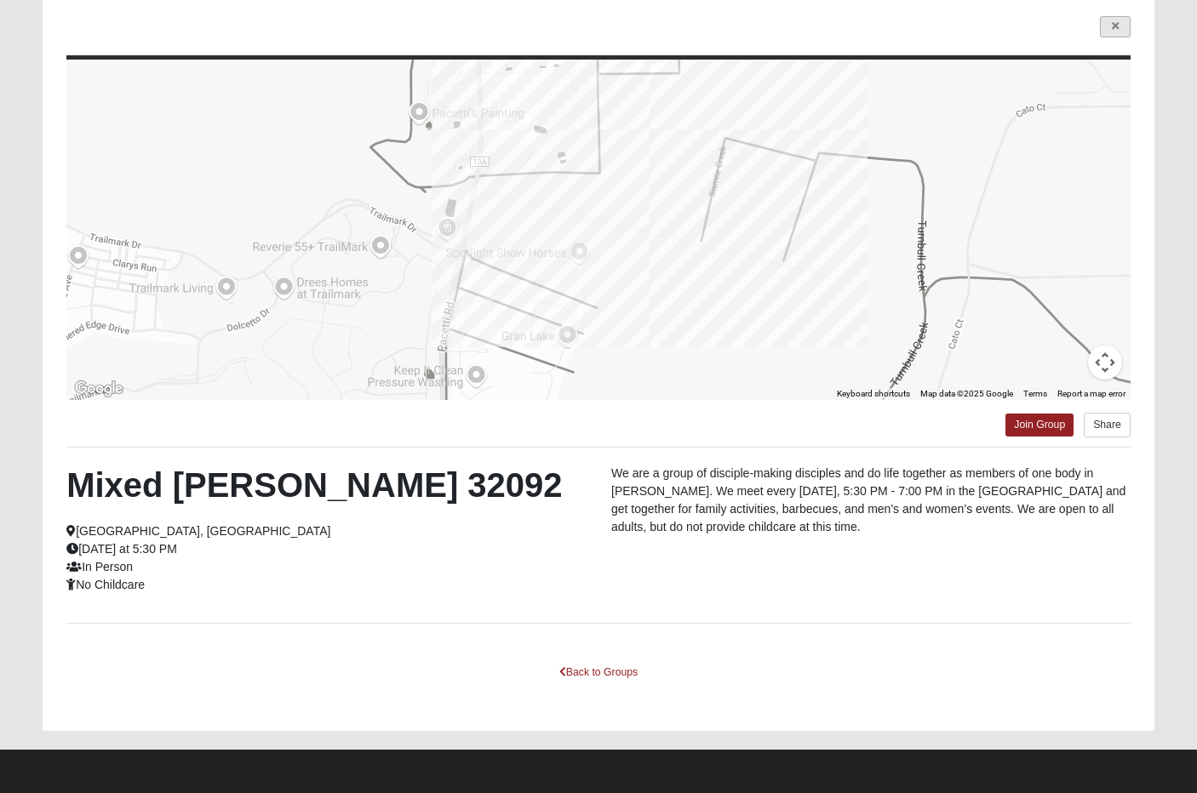
click at [1113, 25] on icon at bounding box center [1115, 26] width 7 height 10
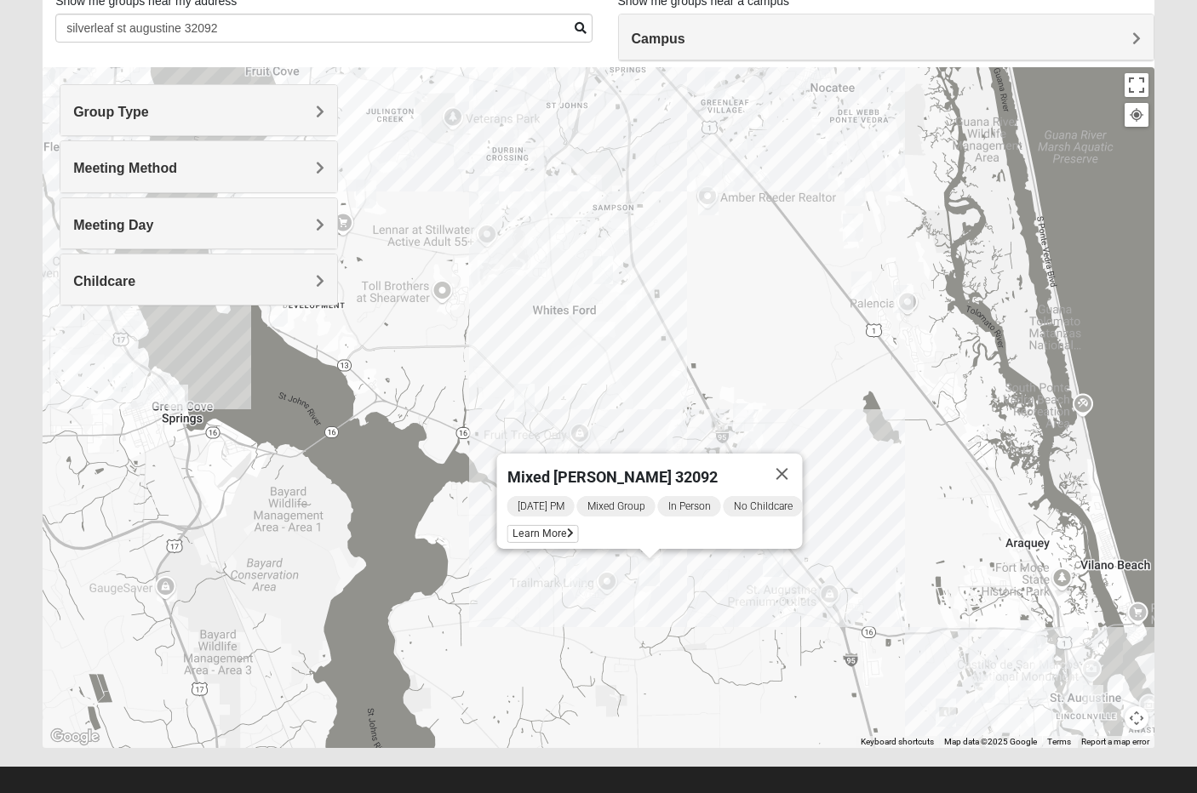
click at [747, 419] on img "Mixed Owen/Monk 32095" at bounding box center [743, 418] width 20 height 28
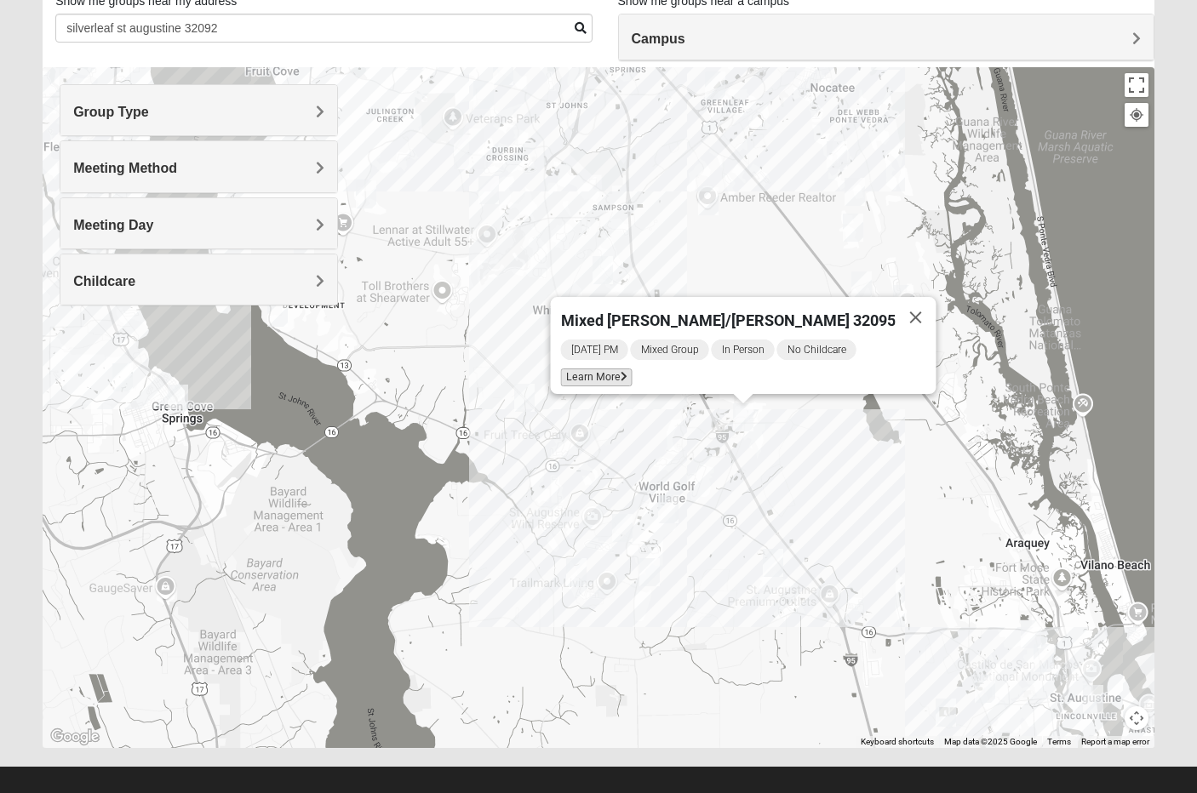
click at [632, 376] on span "Learn More" at bounding box center [597, 378] width 72 height 18
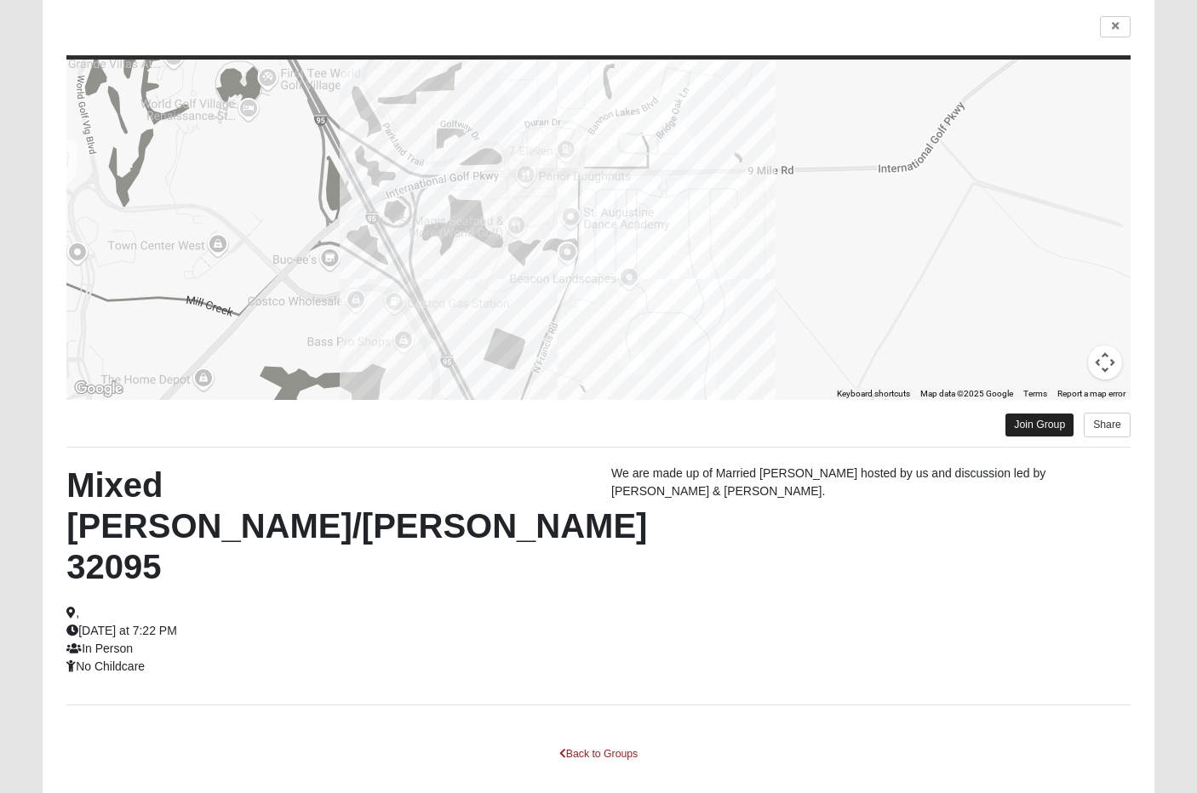
click at [1040, 424] on link "Join Group" at bounding box center [1039, 425] width 68 height 23
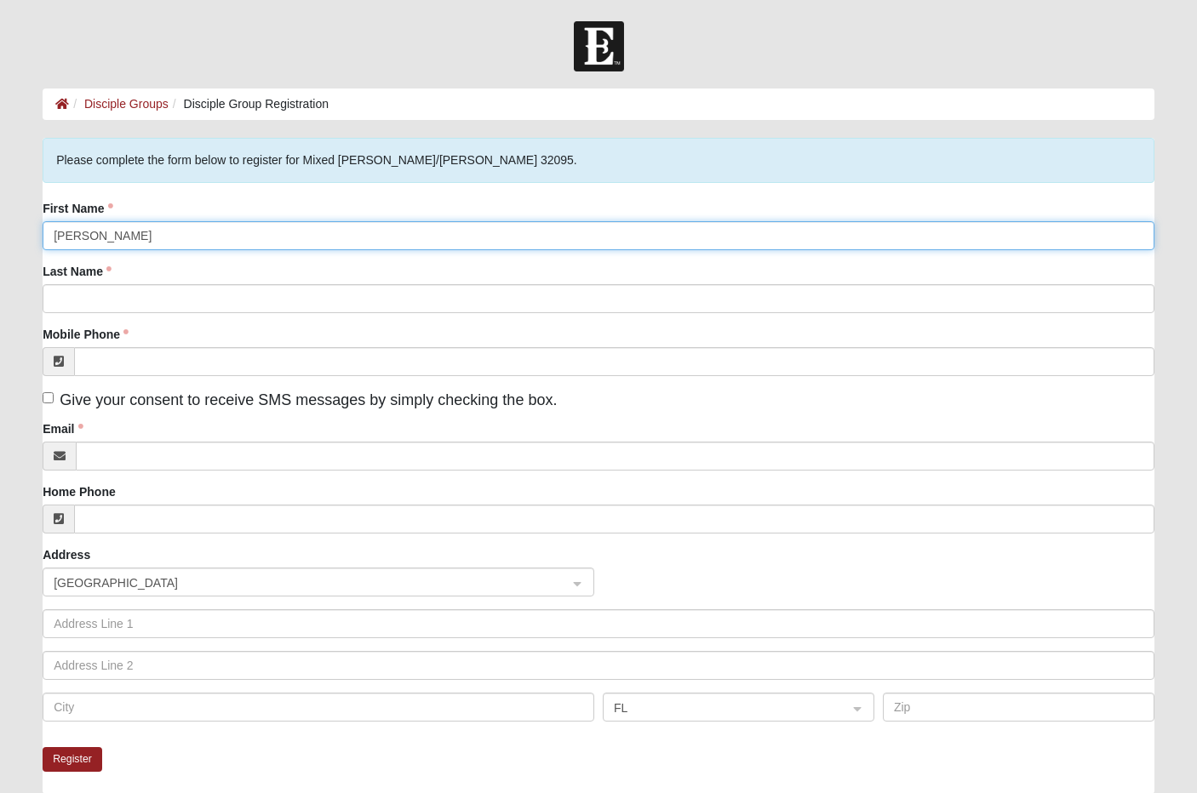
type input "[PERSON_NAME]"
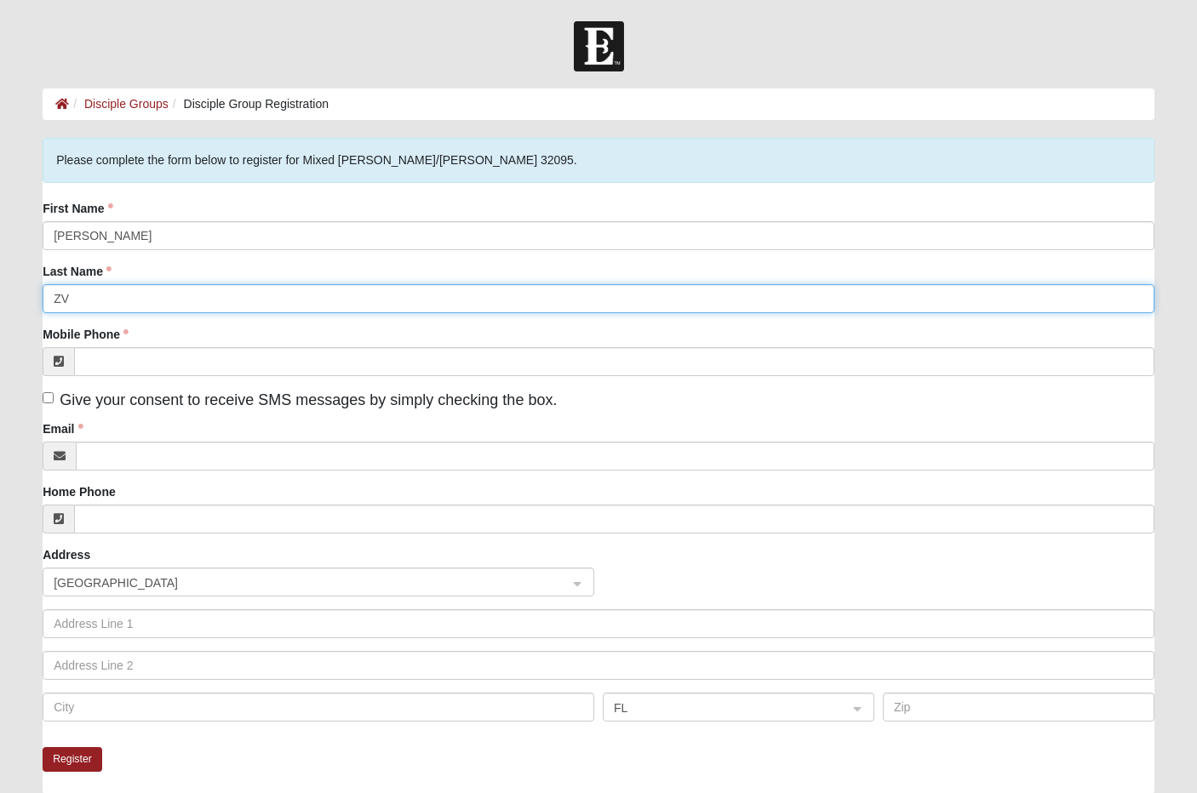
type input "Z"
type input "[PERSON_NAME]"
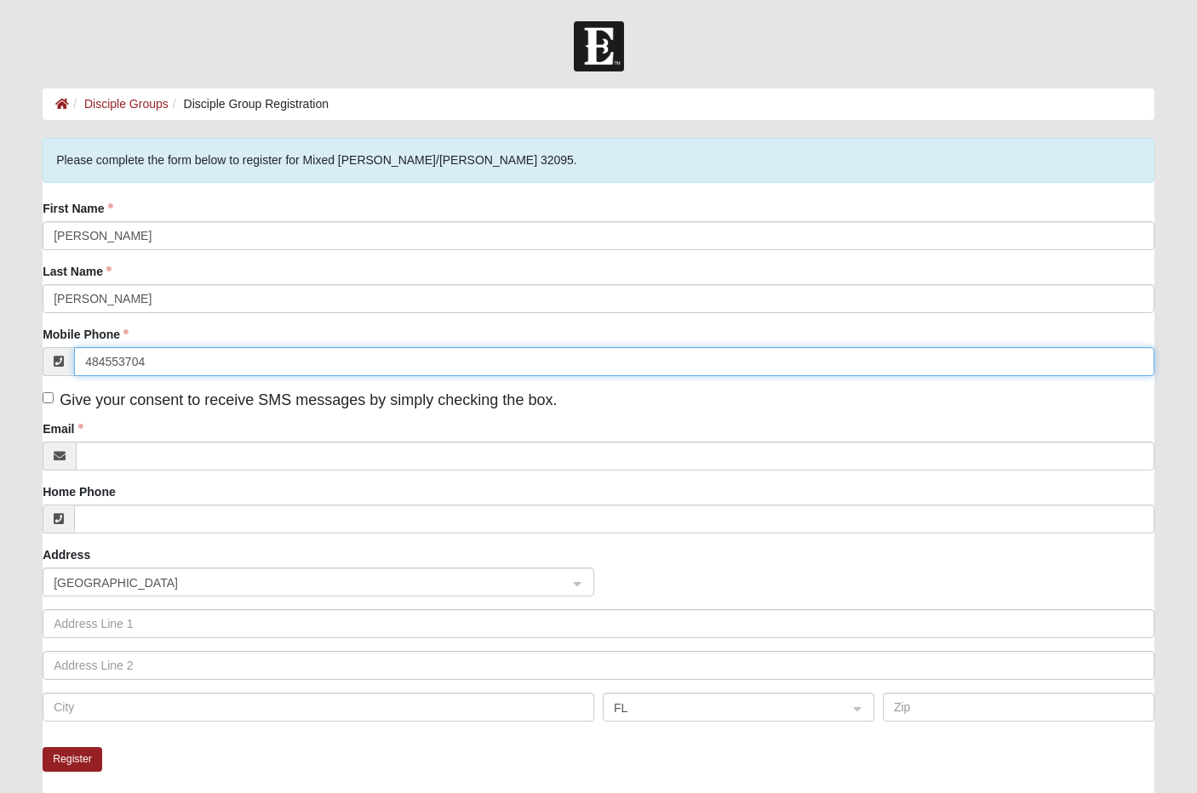
type input "[PHONE_NUMBER]"
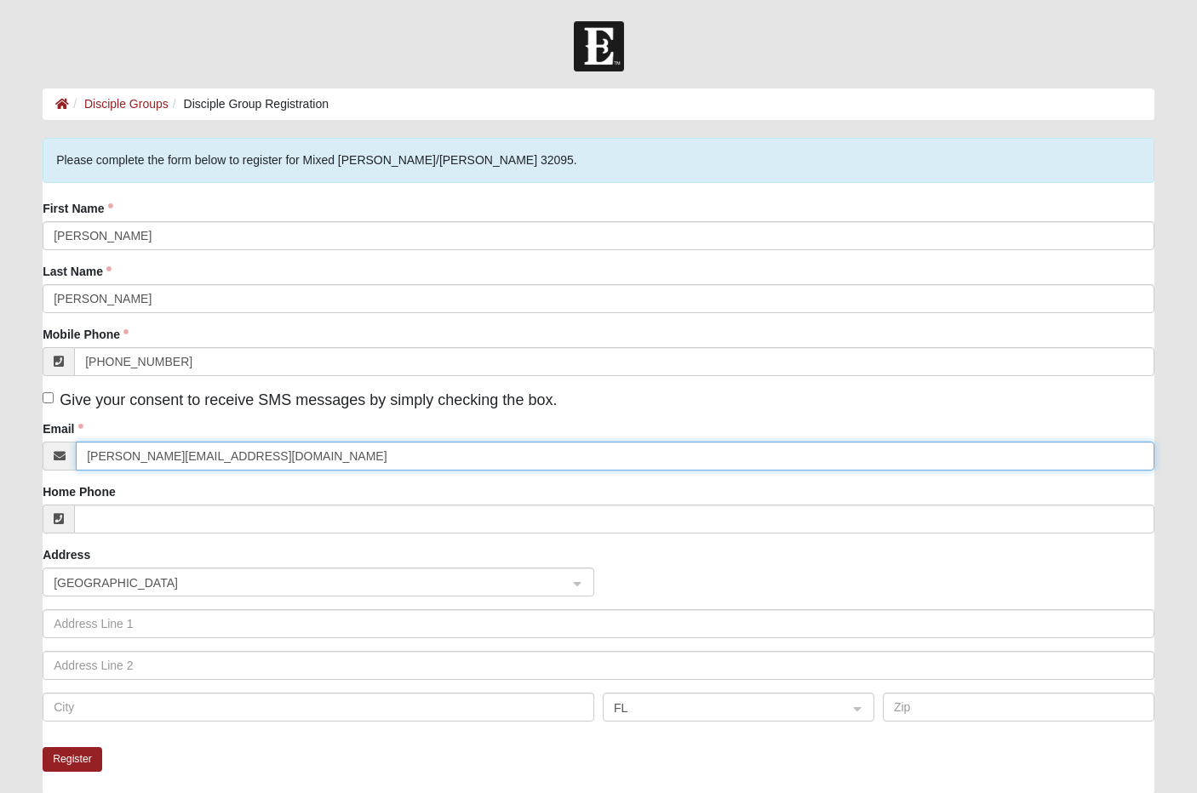
type input "[PERSON_NAME][EMAIL_ADDRESS][DOMAIN_NAME]"
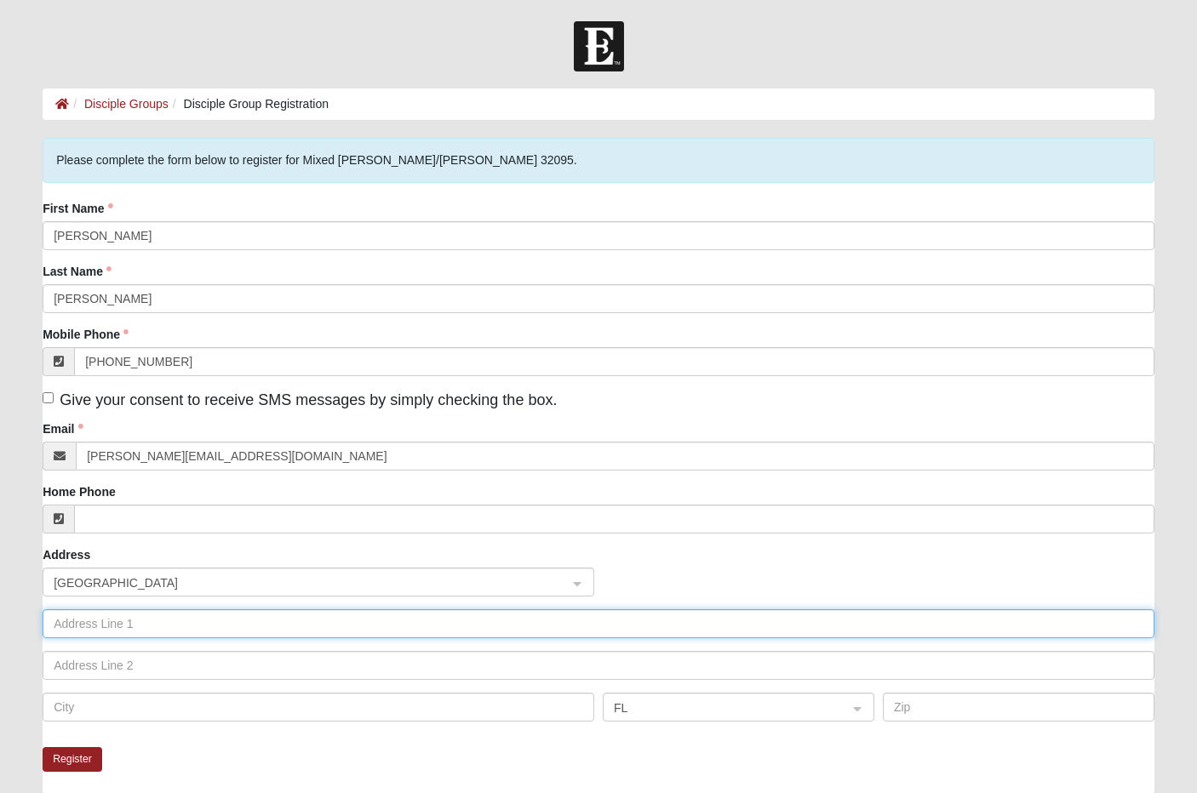
type input "q"
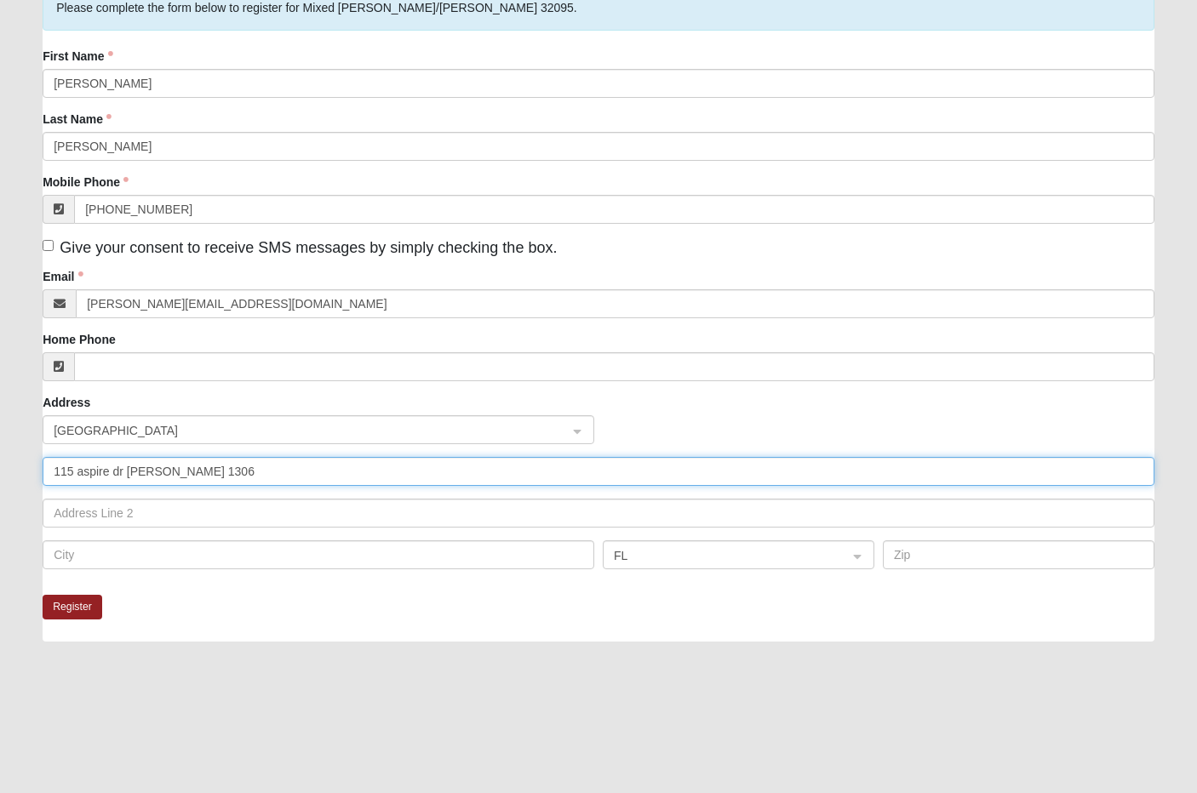
type input "115 aspire dr [PERSON_NAME] 1306"
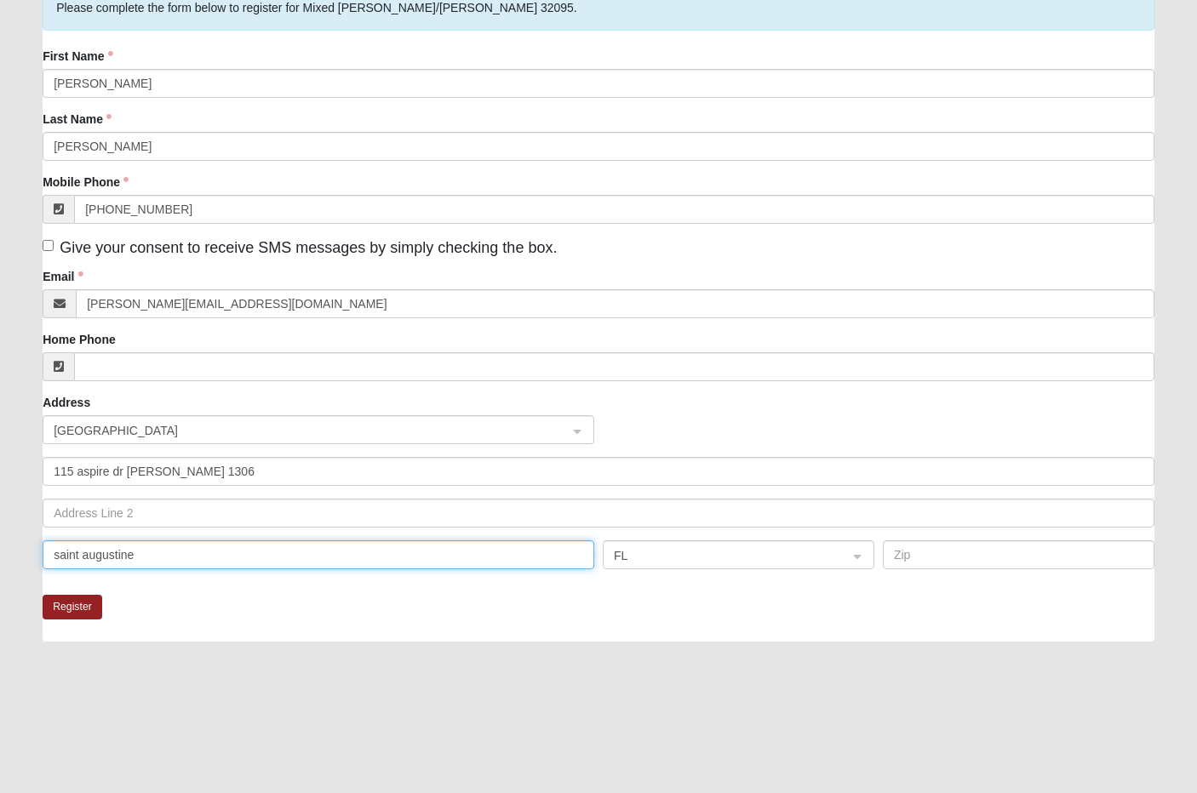
type input "saint augustine"
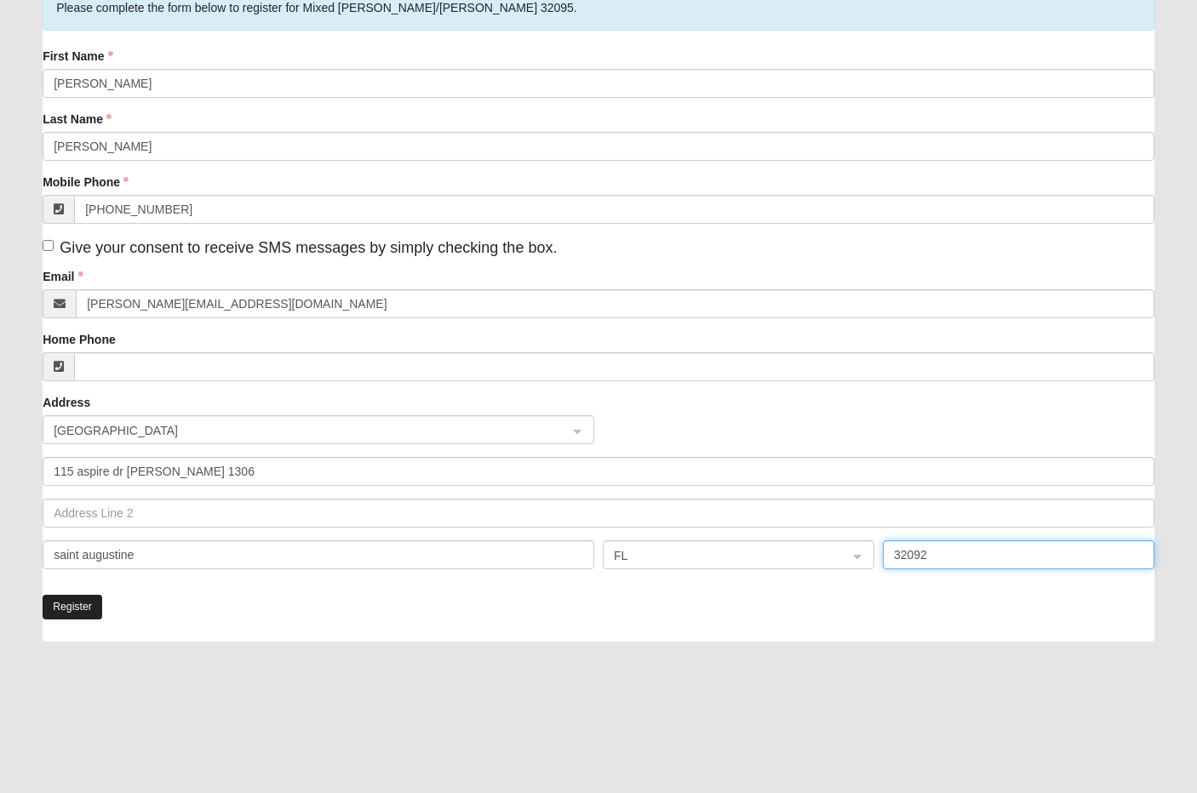
type input "32092"
click at [68, 612] on button "Register" at bounding box center [73, 607] width 60 height 25
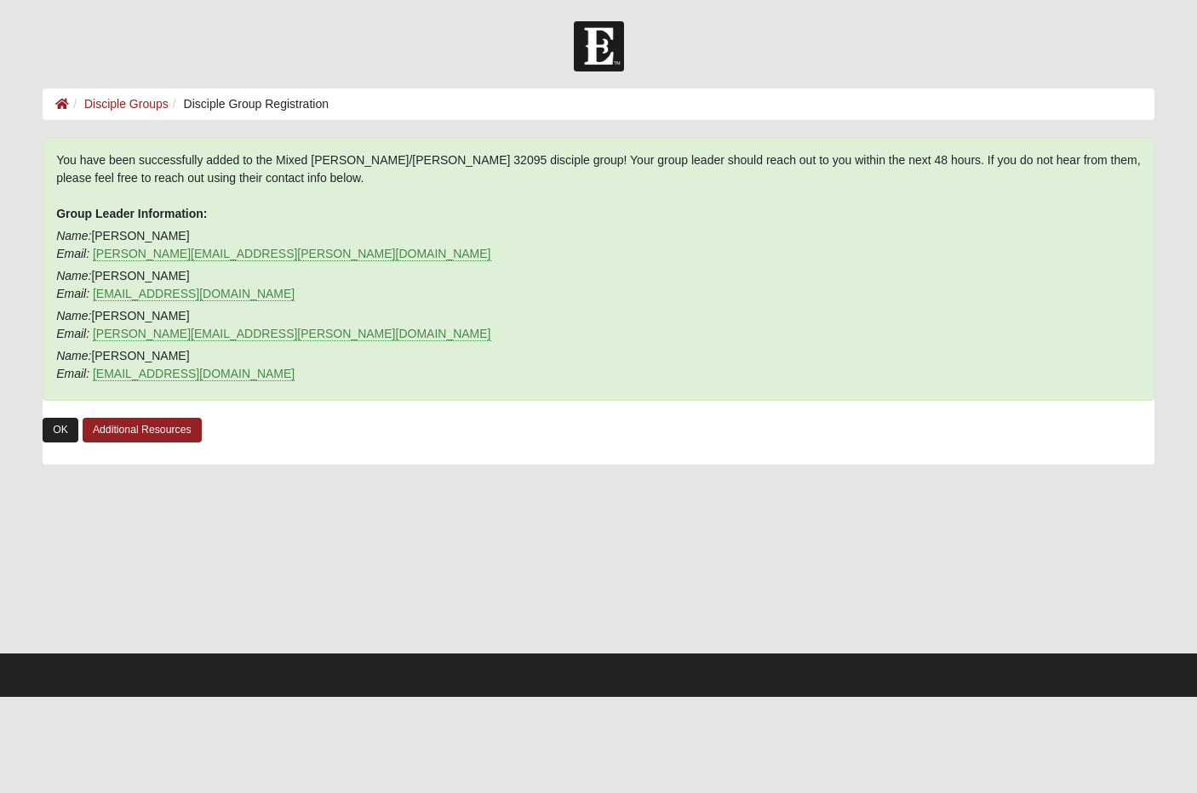
click at [56, 429] on link "OK" at bounding box center [61, 430] width 36 height 25
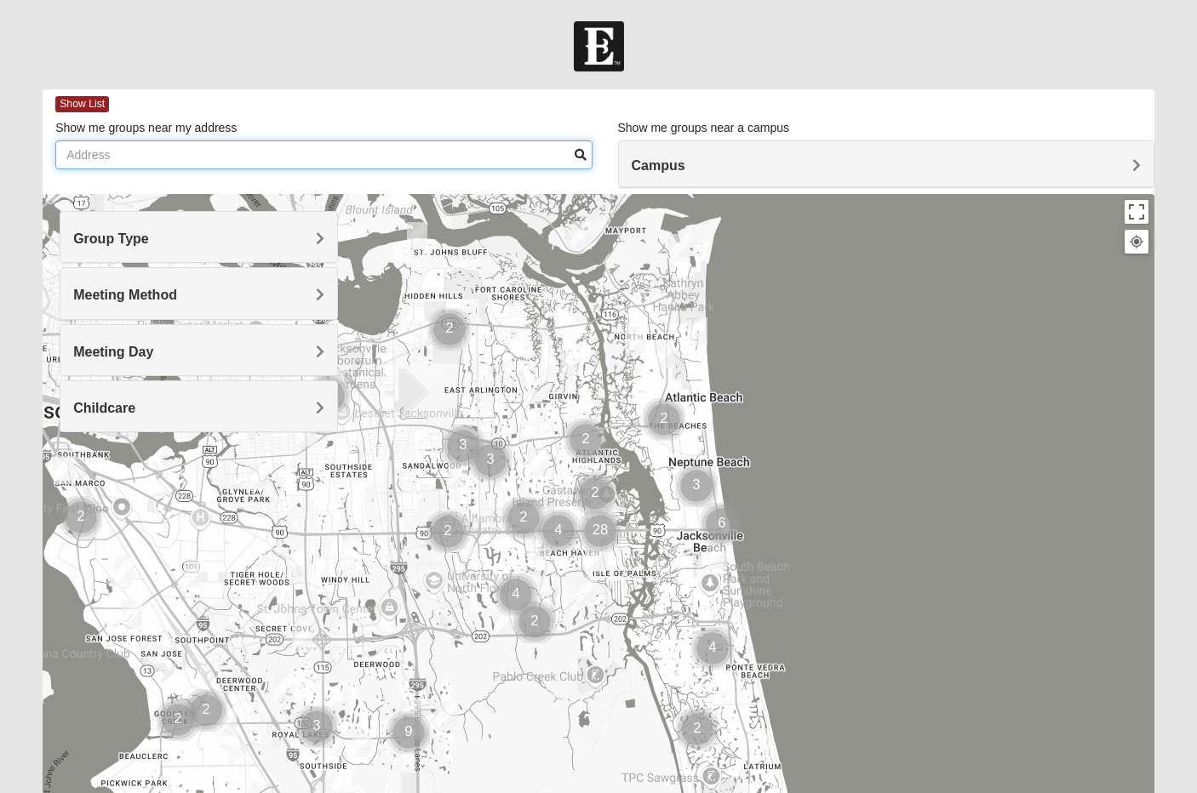
click at [176, 152] on input "Show me groups near my address" at bounding box center [323, 154] width 536 height 29
type input "s"
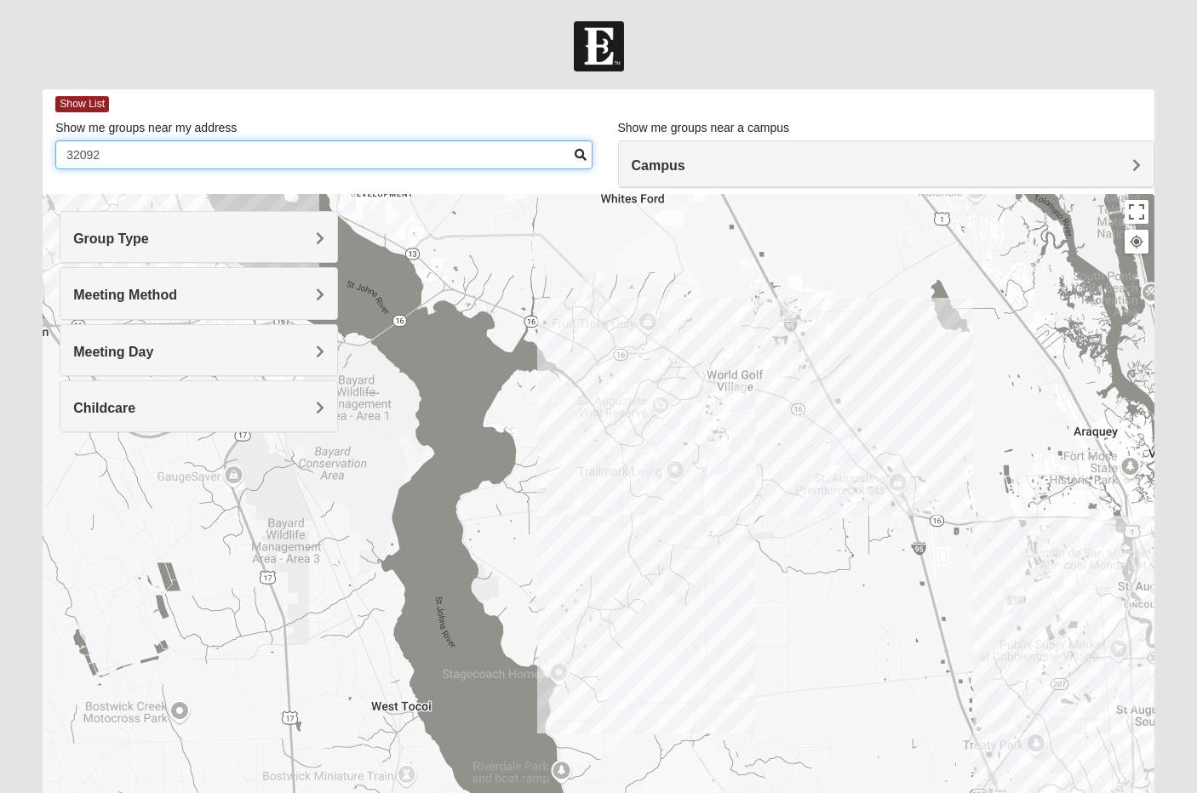
type input "32092"
click at [718, 463] on img "Mixed Longacre 32092" at bounding box center [717, 461] width 20 height 28
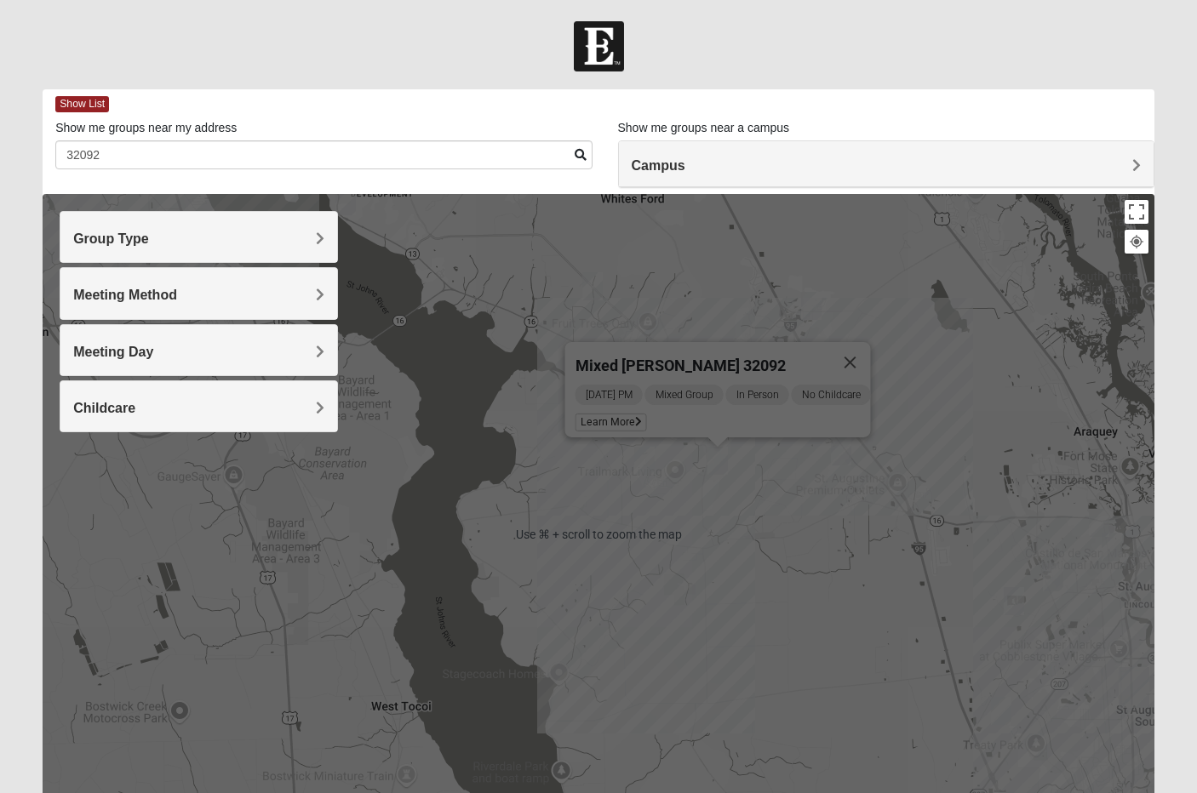
click at [814, 301] on img "Mixed Owen/Monk 32095" at bounding box center [811, 306] width 20 height 28
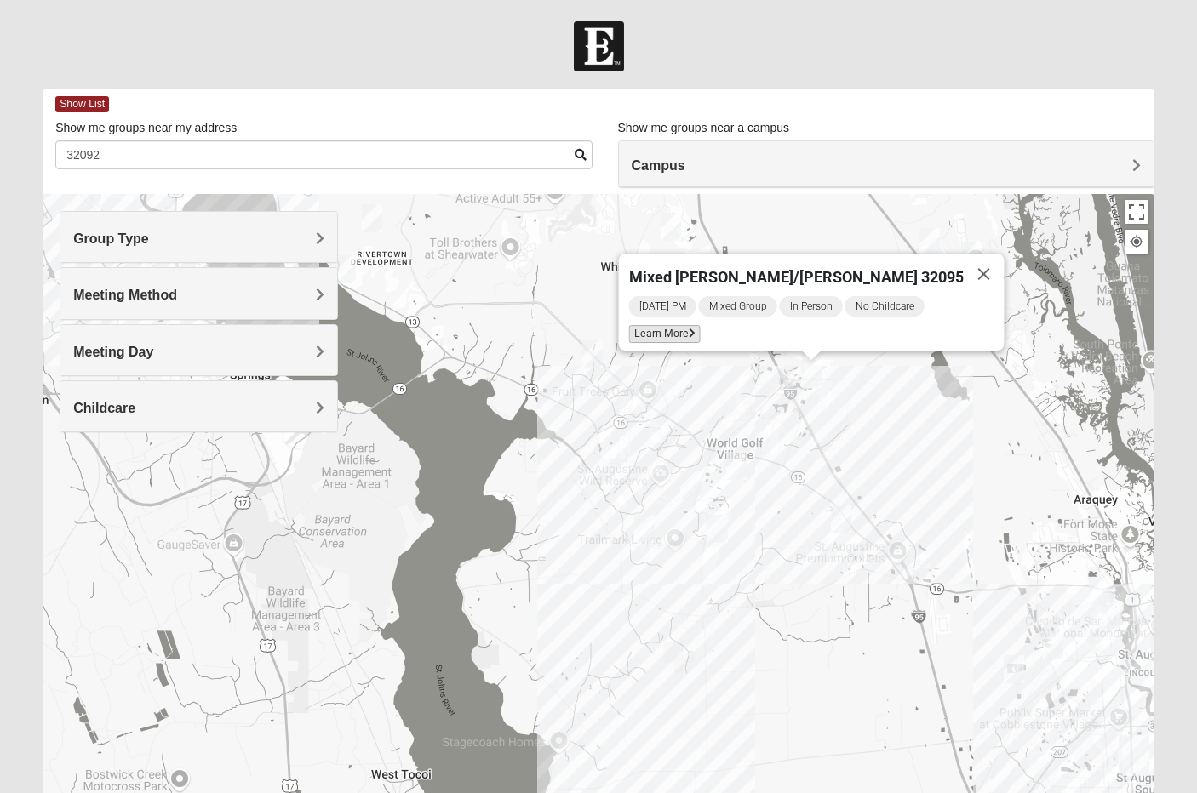
click at [701, 325] on span "Learn More" at bounding box center [665, 334] width 72 height 18
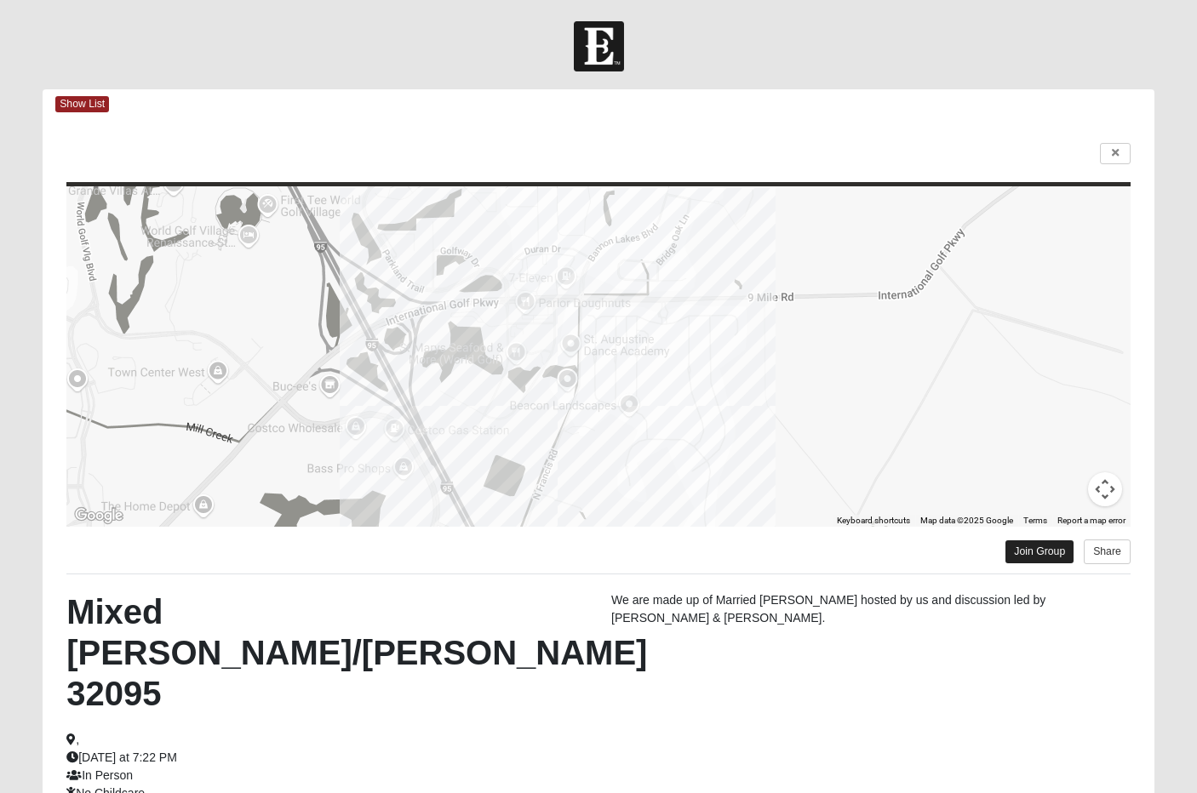
click at [1043, 554] on link "Join Group" at bounding box center [1039, 552] width 68 height 23
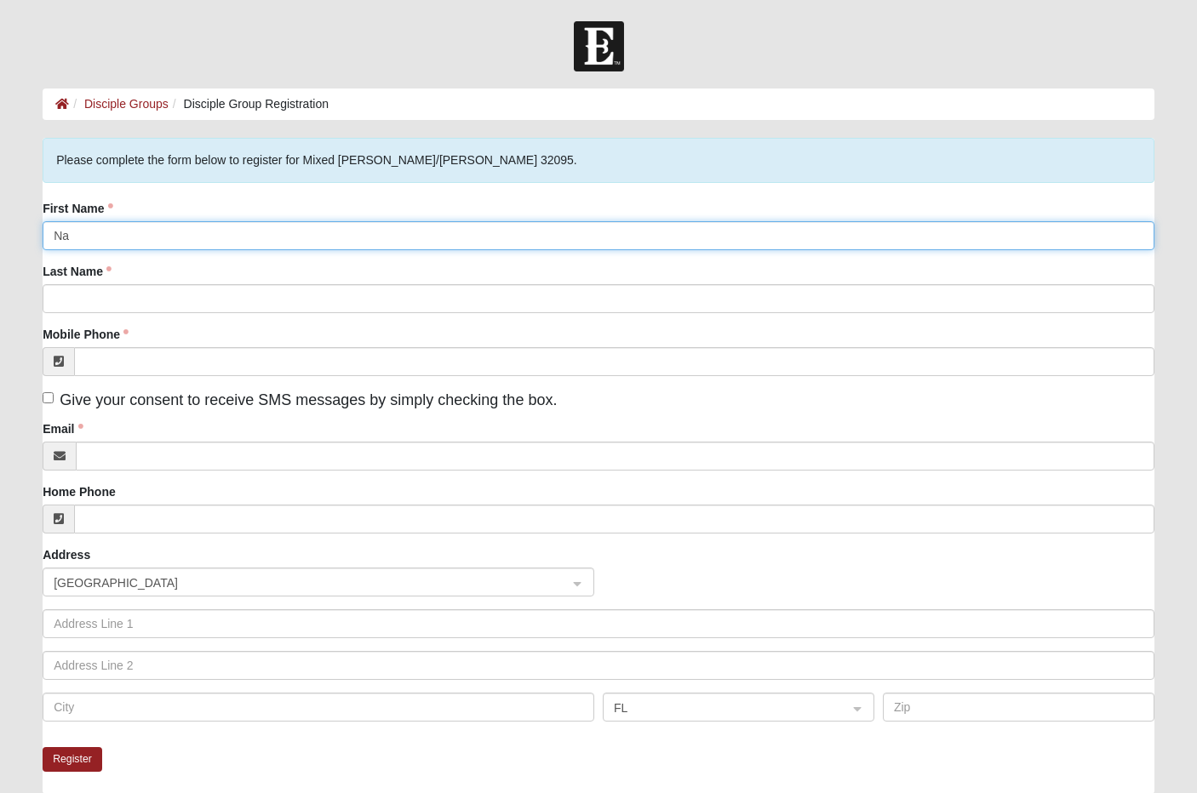
type input "N"
type input "[PERSON_NAME]"
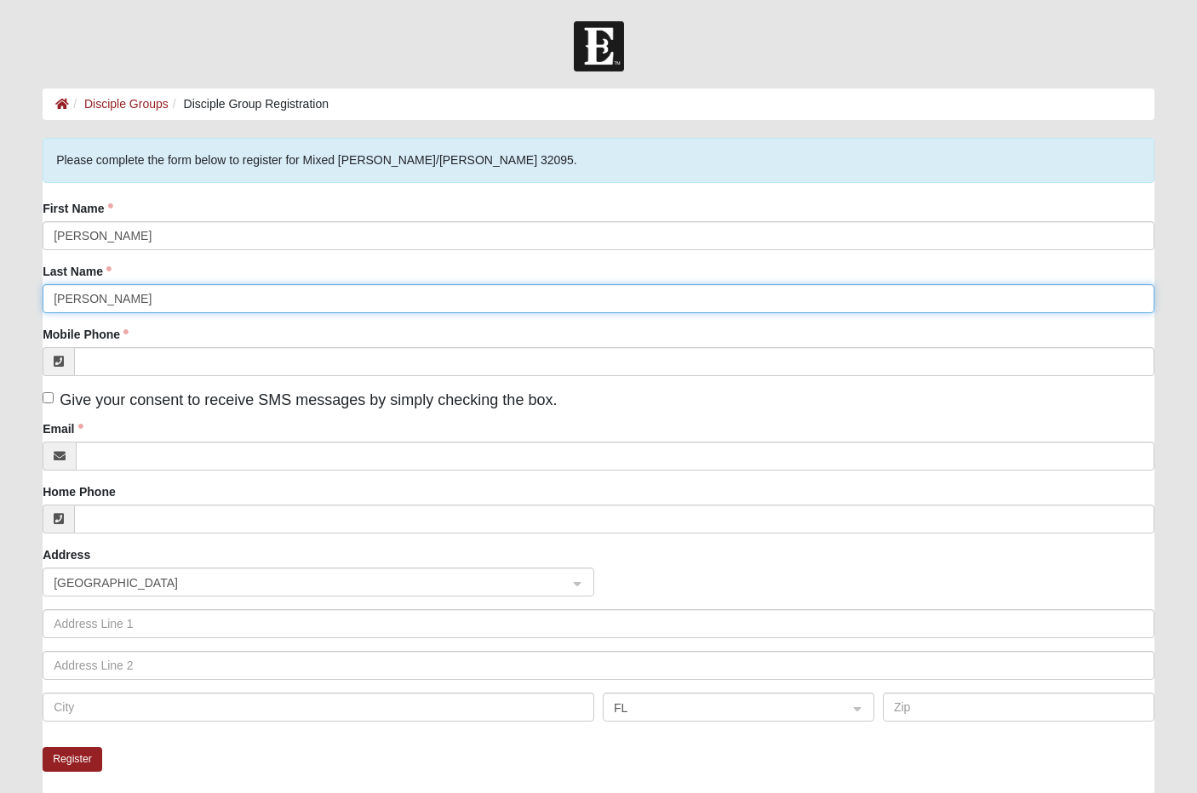
type input "[PERSON_NAME]"
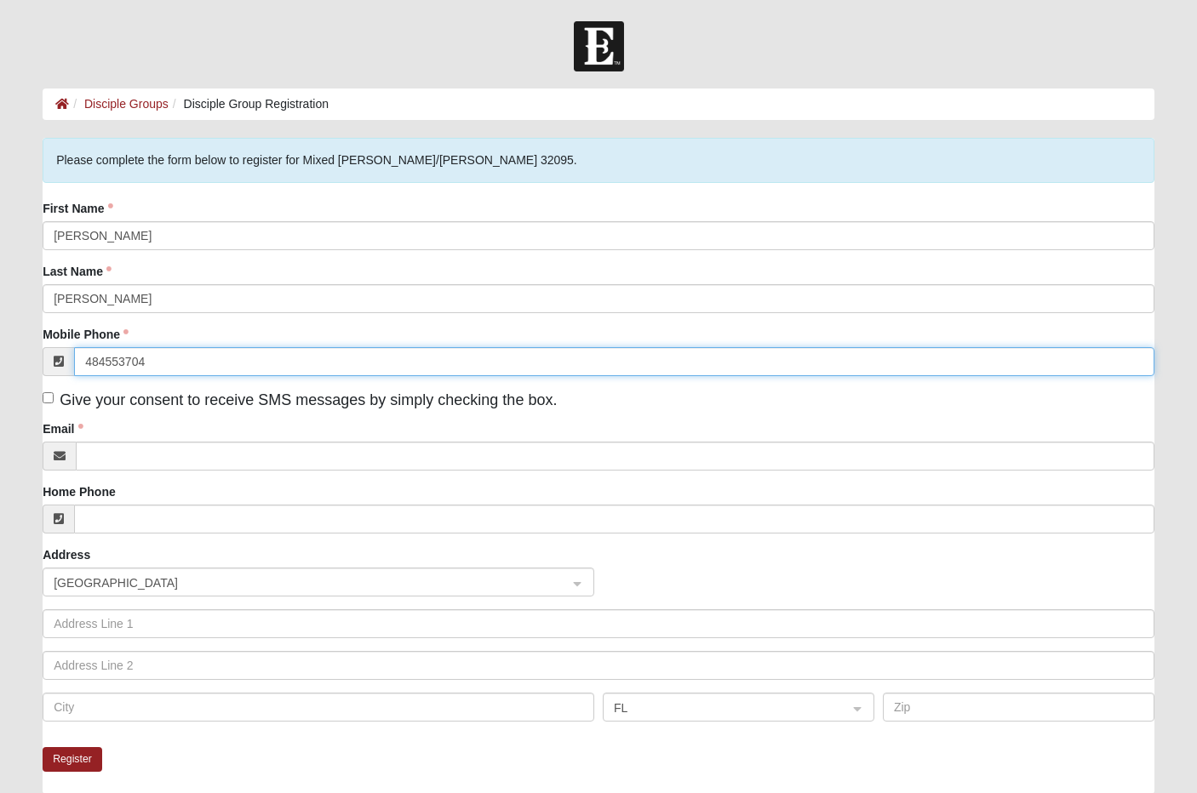
type input "[PHONE_NUMBER]"
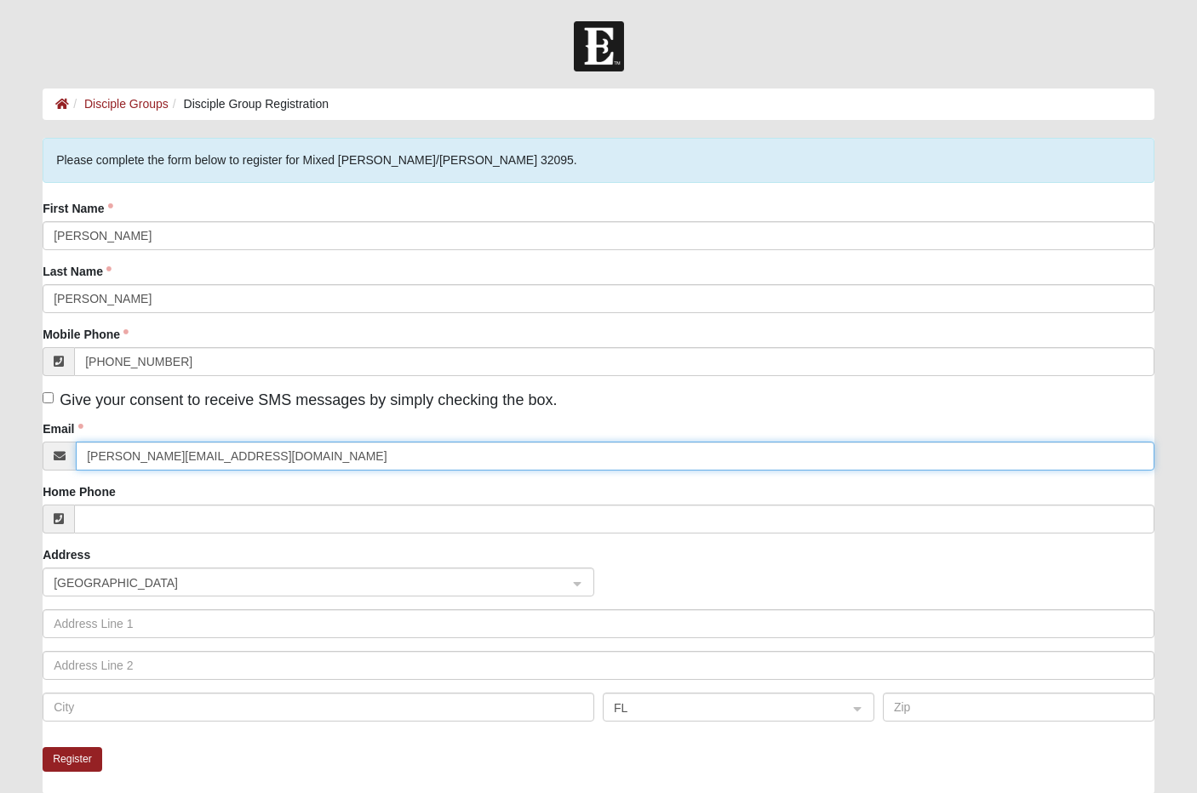
type input "[PERSON_NAME][EMAIL_ADDRESS][DOMAIN_NAME]"
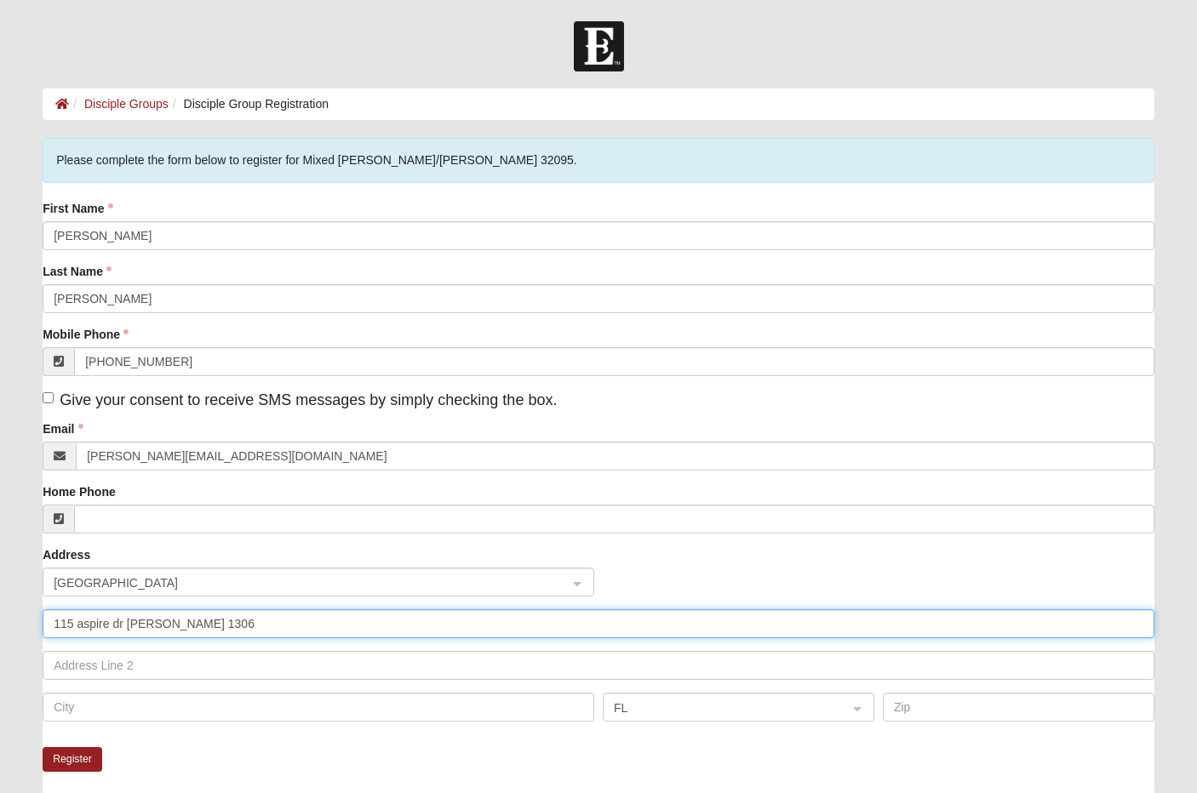
type input "115 aspire dr [PERSON_NAME] 1306"
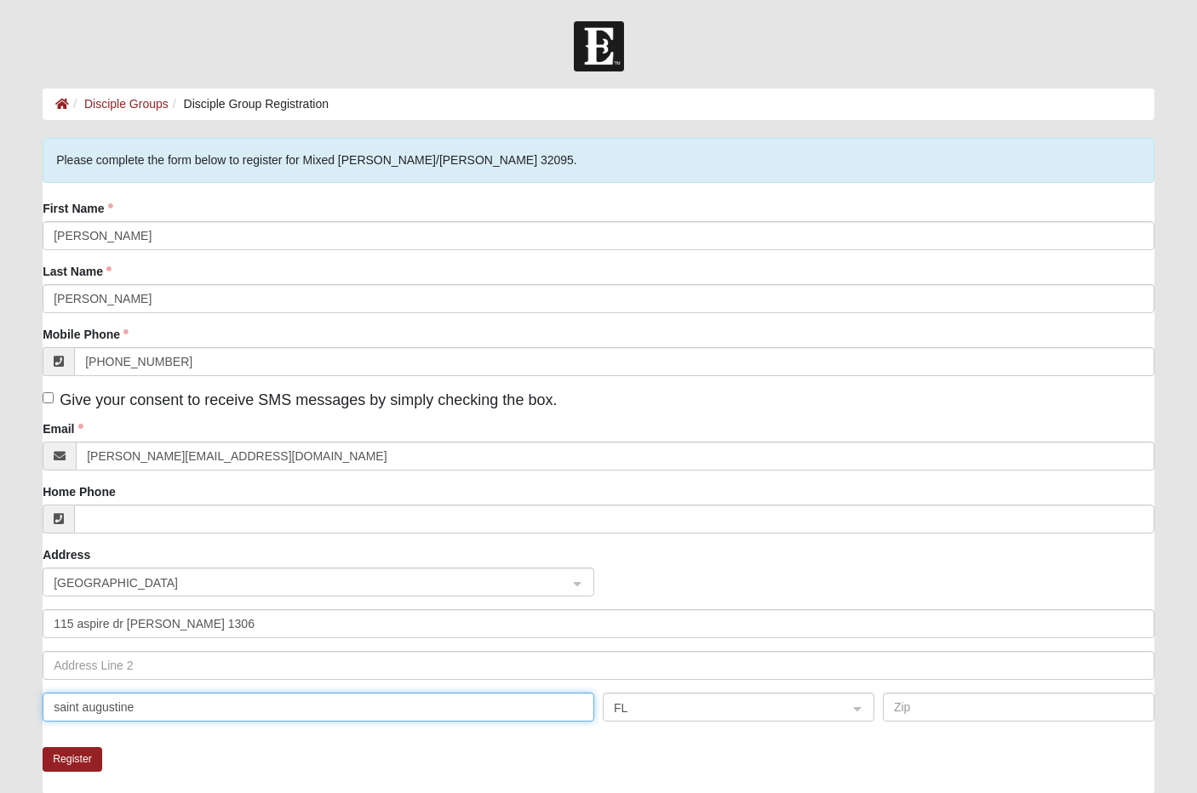
type input "saint augustine"
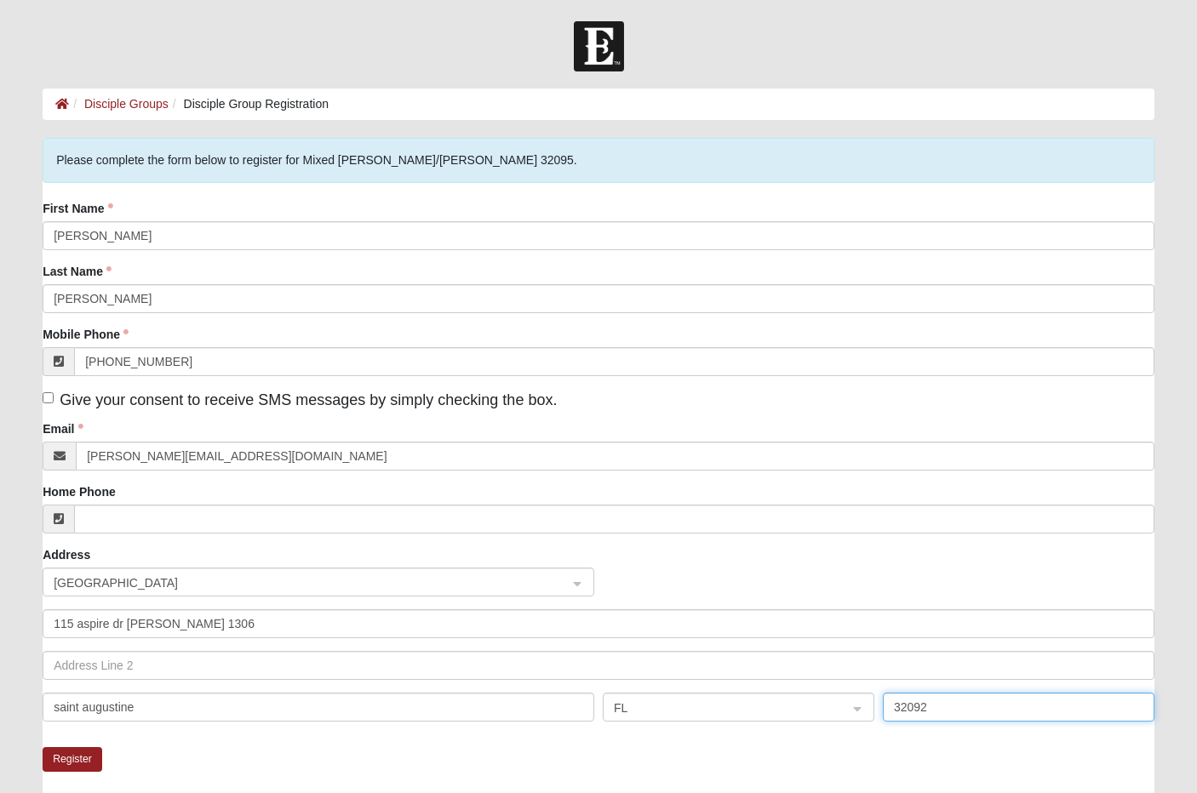
type input "32092"
click at [112, 762] on div "Register" at bounding box center [599, 770] width 1112 height 47
click at [76, 754] on button "Register" at bounding box center [73, 759] width 60 height 25
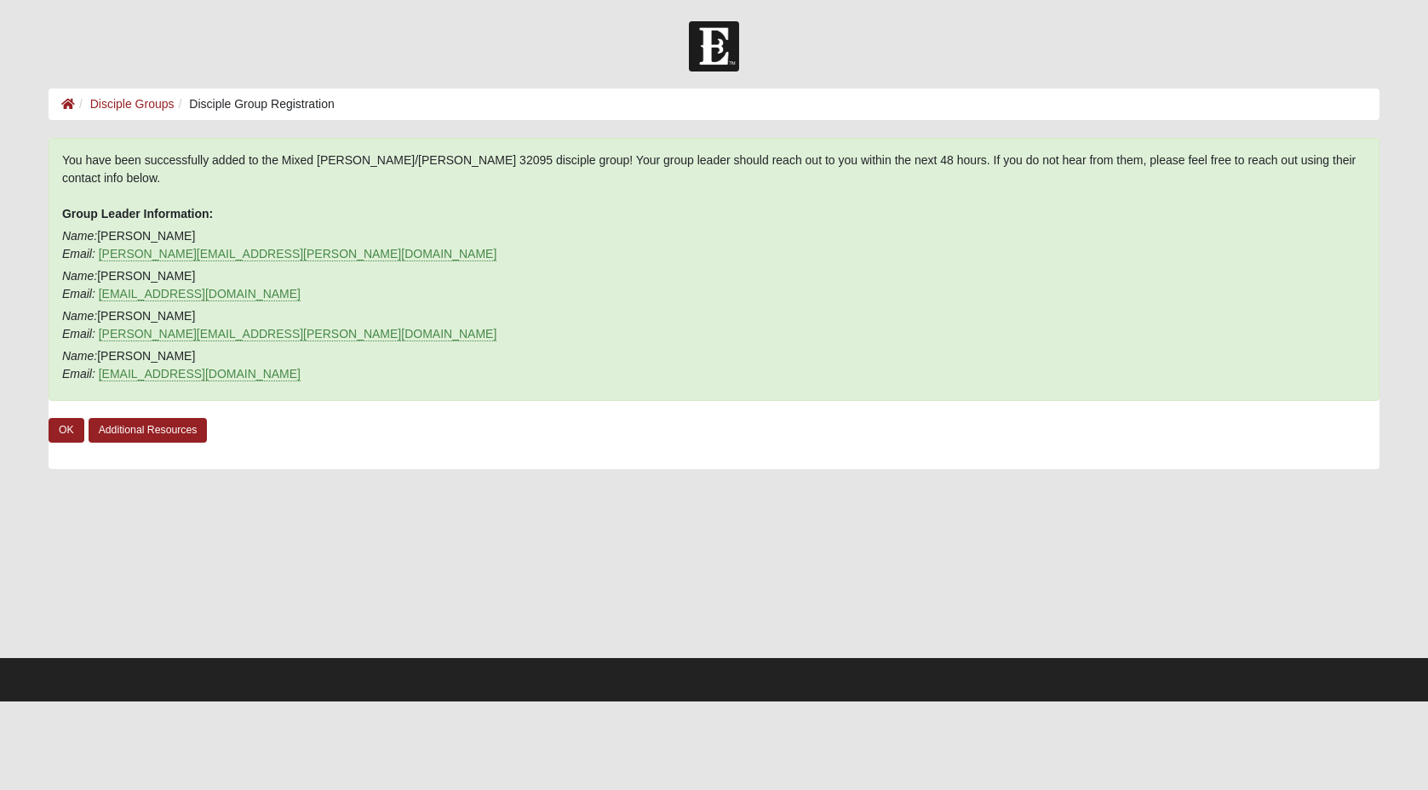
click at [678, 701] on html "Log In Disciple Group Registration Disciple Groups Disciple Group Registration …" at bounding box center [714, 350] width 1428 height 701
click at [896, 34] on div at bounding box center [714, 46] width 1428 height 50
drag, startPoint x: 625, startPoint y: 404, endPoint x: 226, endPoint y: 629, distance: 457.4
click at [226, 629] on div "You have been successfully added to the Mixed [PERSON_NAME]/[PERSON_NAME] 32095…" at bounding box center [714, 397] width 1331 height 518
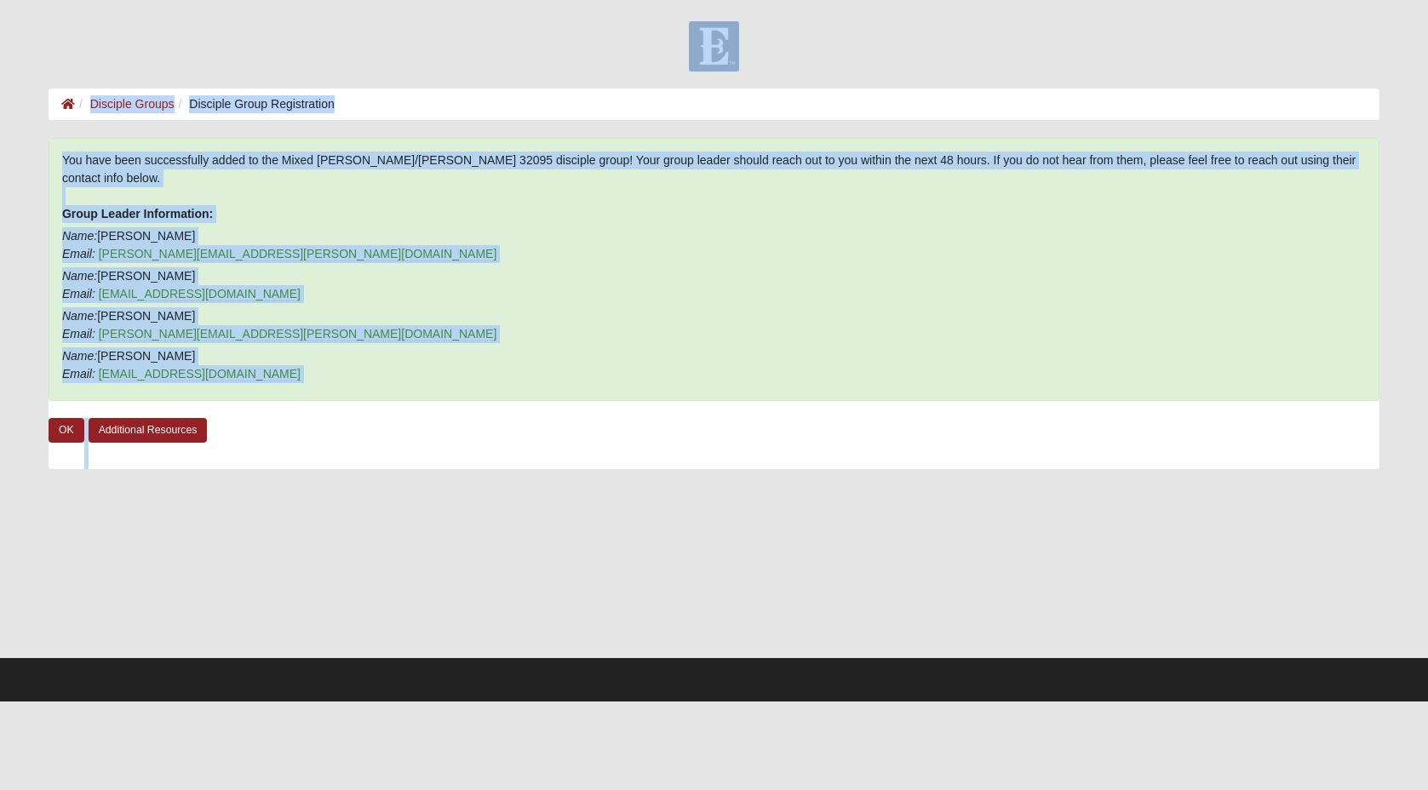
drag, startPoint x: 226, startPoint y: 629, endPoint x: 110, endPoint y: 63, distance: 578.0
click at [110, 63] on form "Log In Disciple Group Registration Disciple Groups Disciple Group Registration …" at bounding box center [714, 361] width 1428 height 680
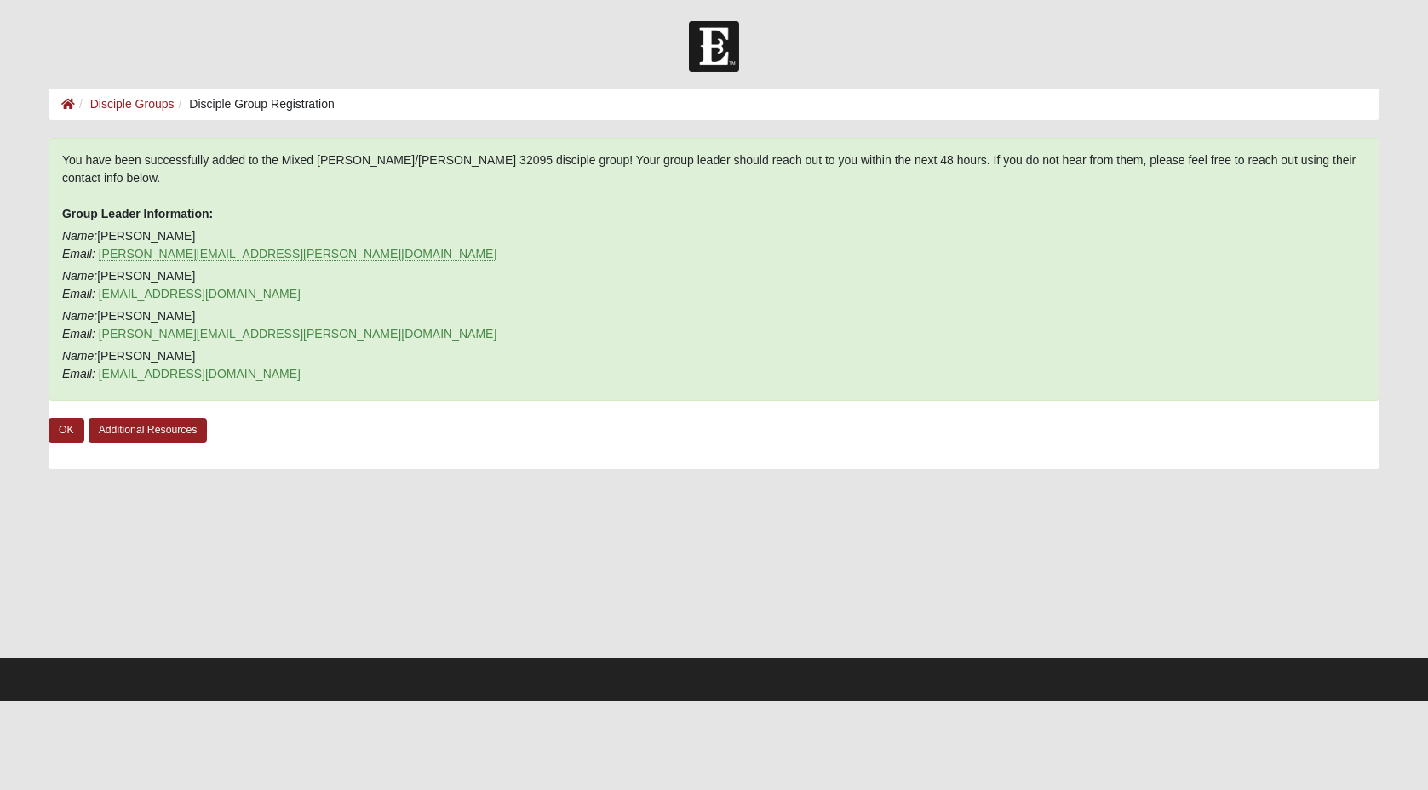
click at [725, 536] on div at bounding box center [714, 571] width 1331 height 170
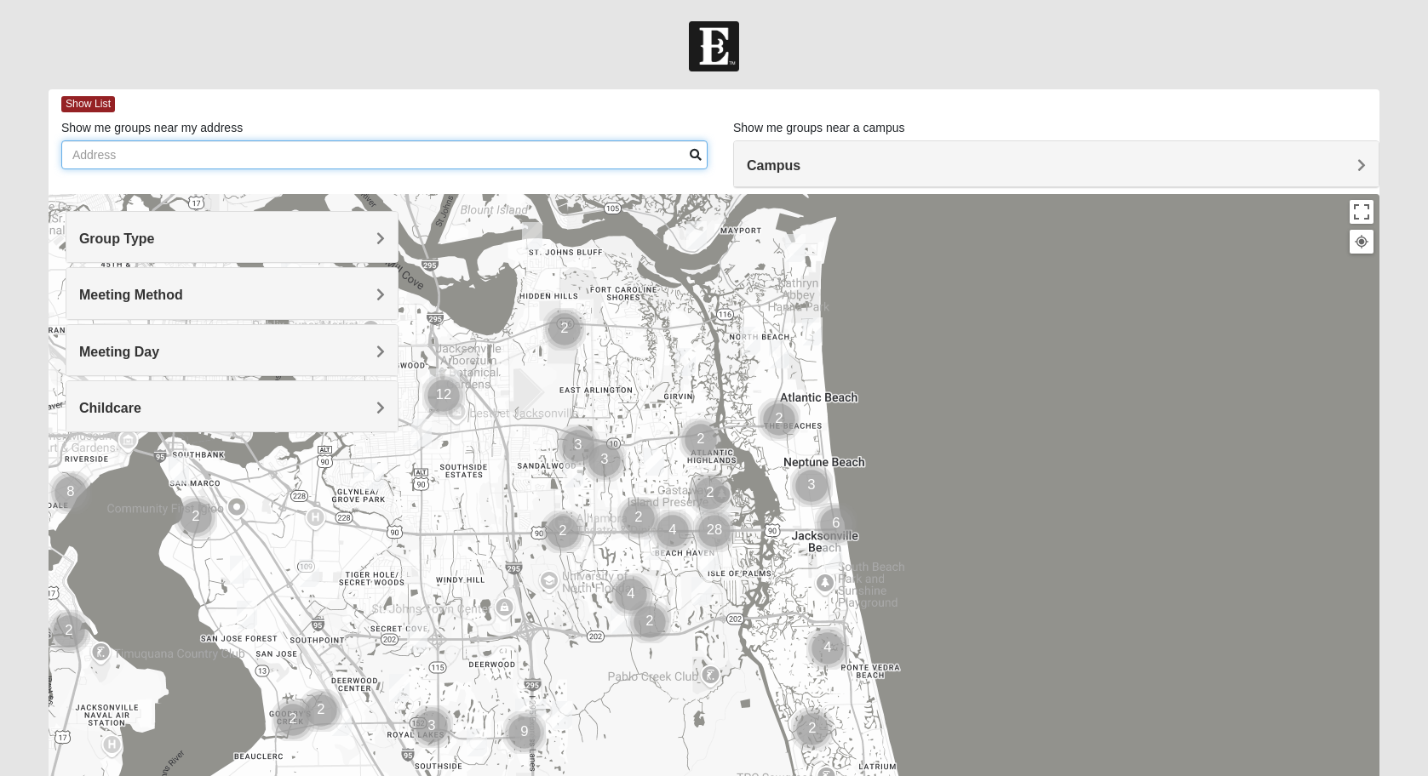
click at [348, 157] on input "Show me groups near my address" at bounding box center [384, 154] width 646 height 29
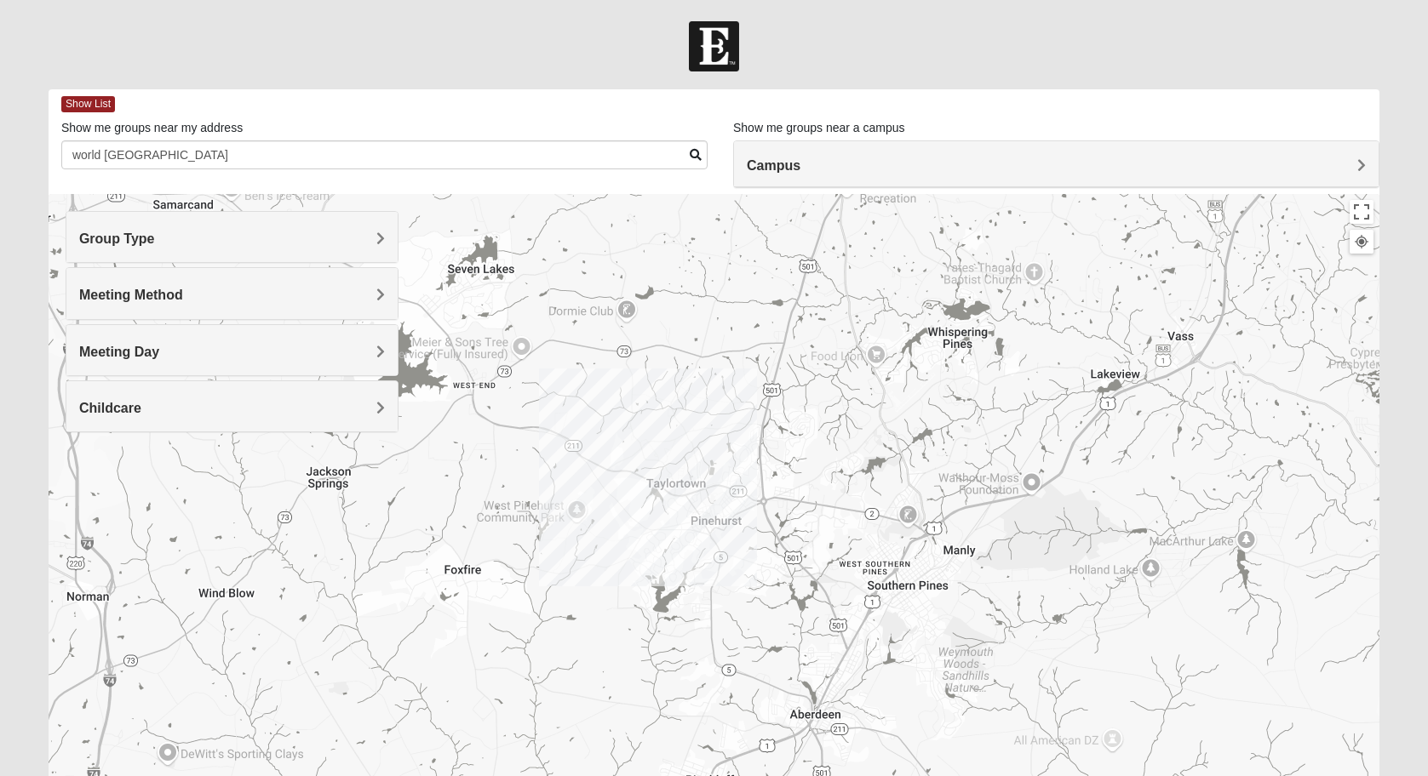
click at [323, 220] on div "Group Type" at bounding box center [231, 237] width 331 height 50
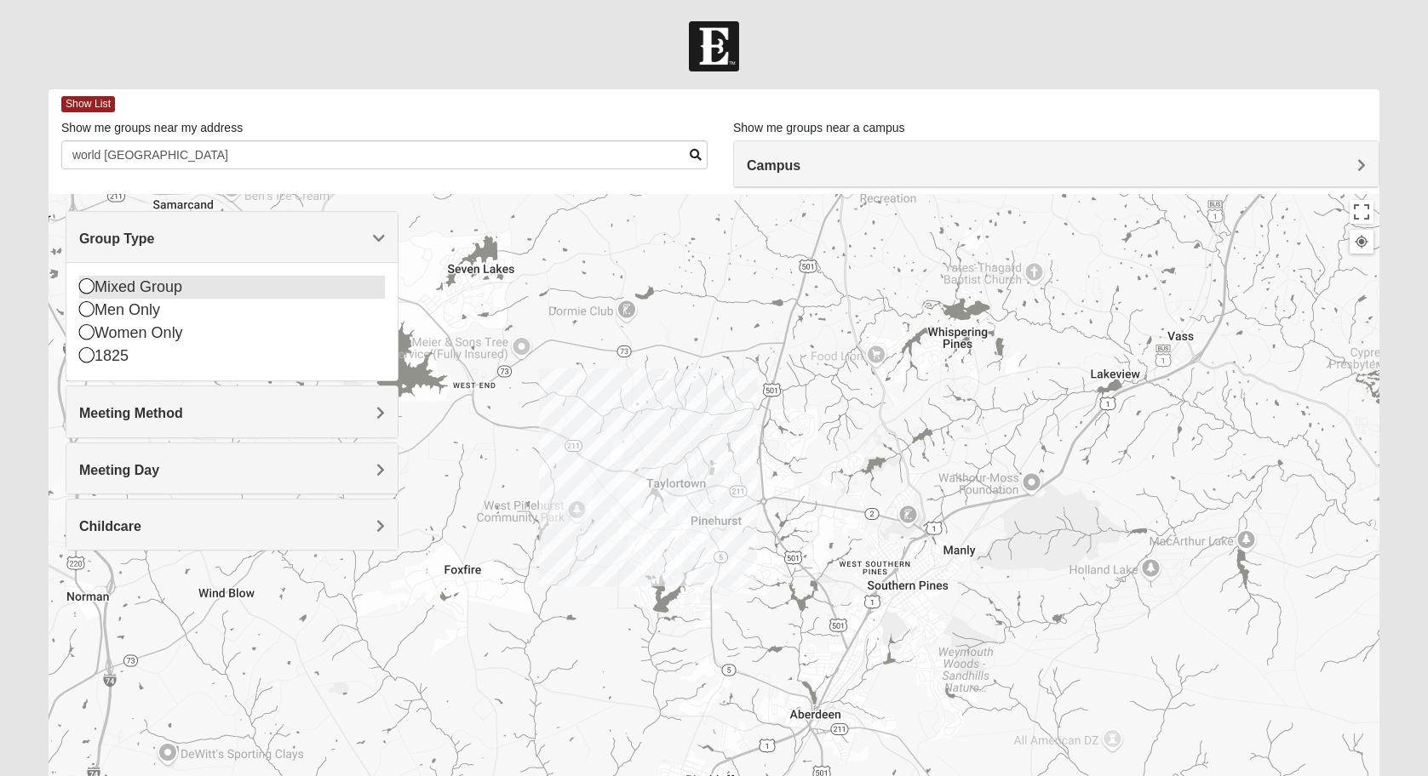
click at [238, 287] on div "Mixed Group" at bounding box center [232, 287] width 306 height 23
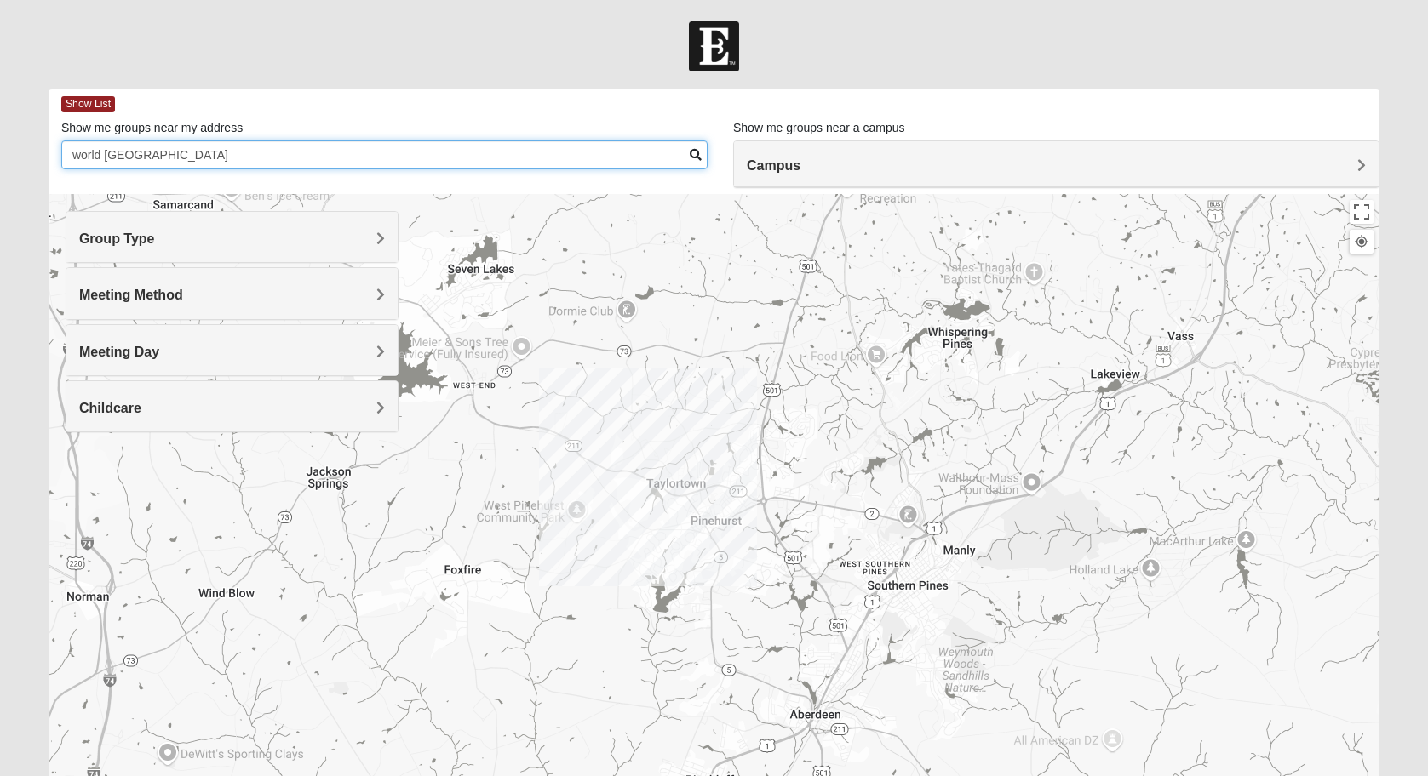
click at [278, 158] on input "world [GEOGRAPHIC_DATA]" at bounding box center [384, 154] width 646 height 29
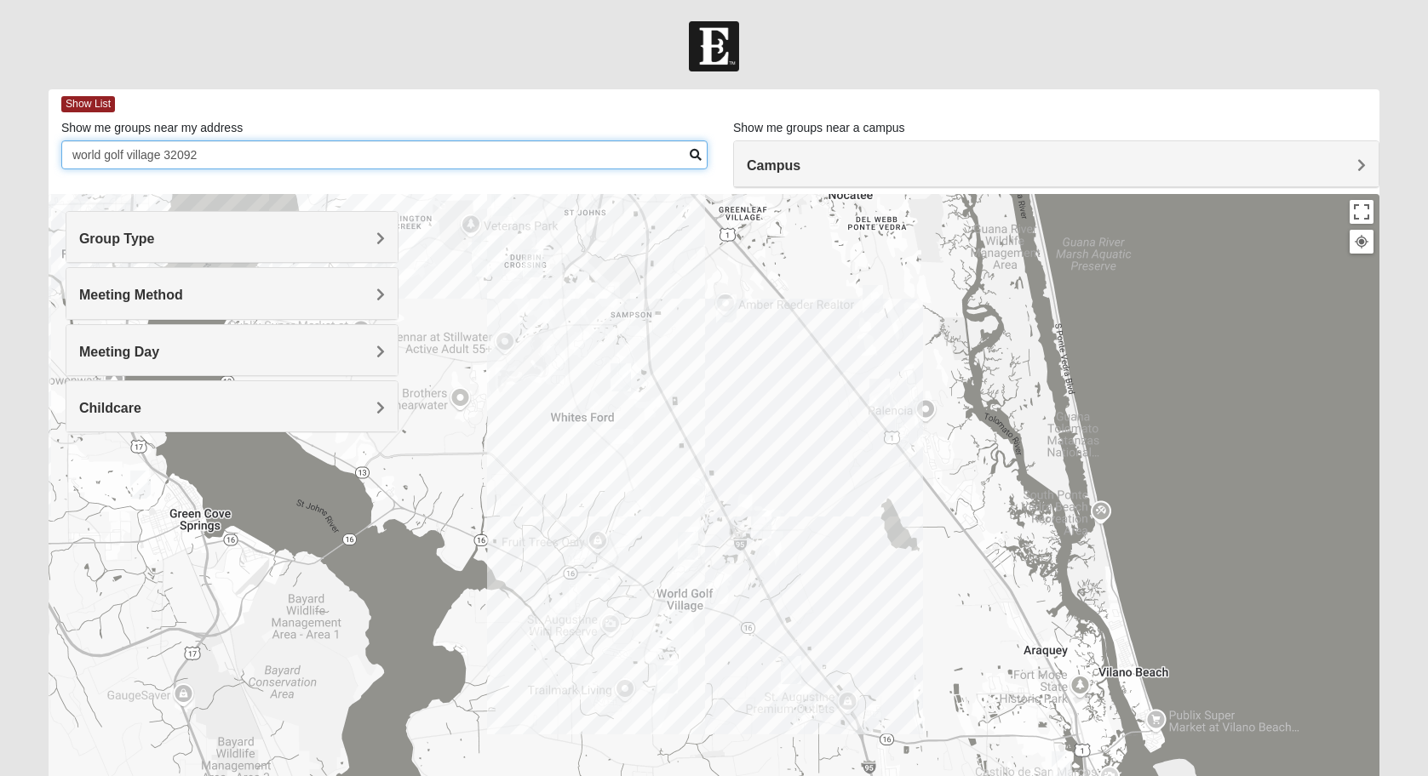
type input "world golf village 32092"
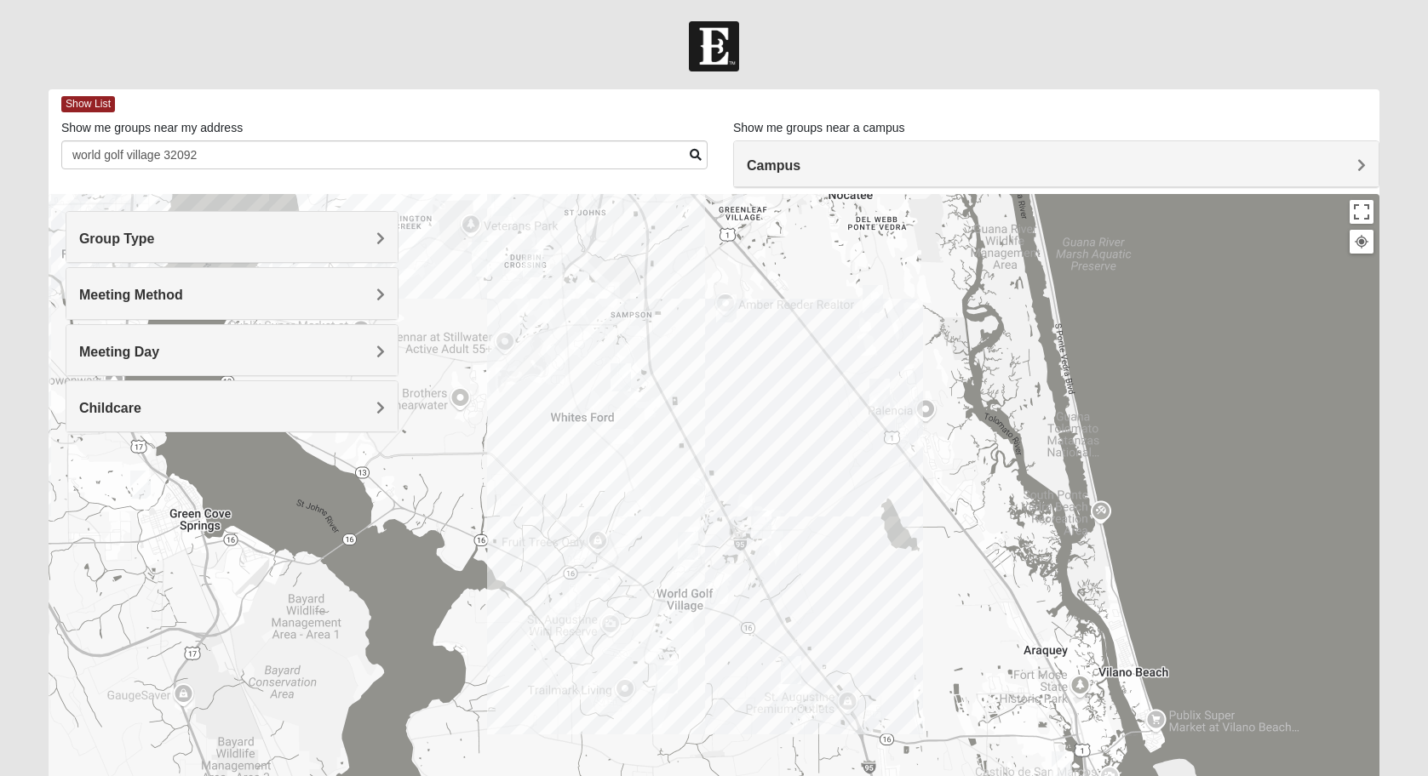
click at [677, 551] on div at bounding box center [714, 534] width 1331 height 681
click at [694, 553] on img "Mixed Musick 32092" at bounding box center [688, 546] width 20 height 28
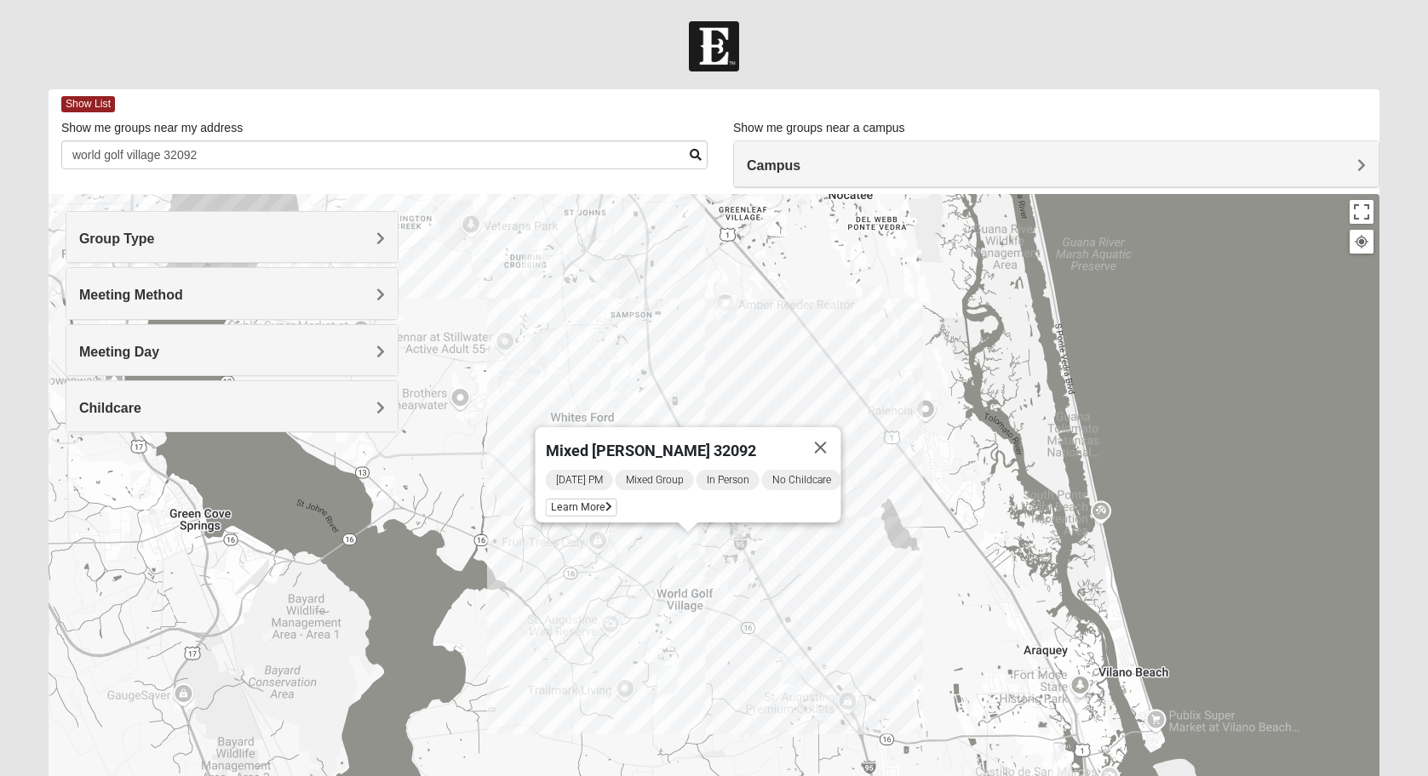
click at [674, 683] on img "Mixed Longacre 32092" at bounding box center [667, 680] width 20 height 28
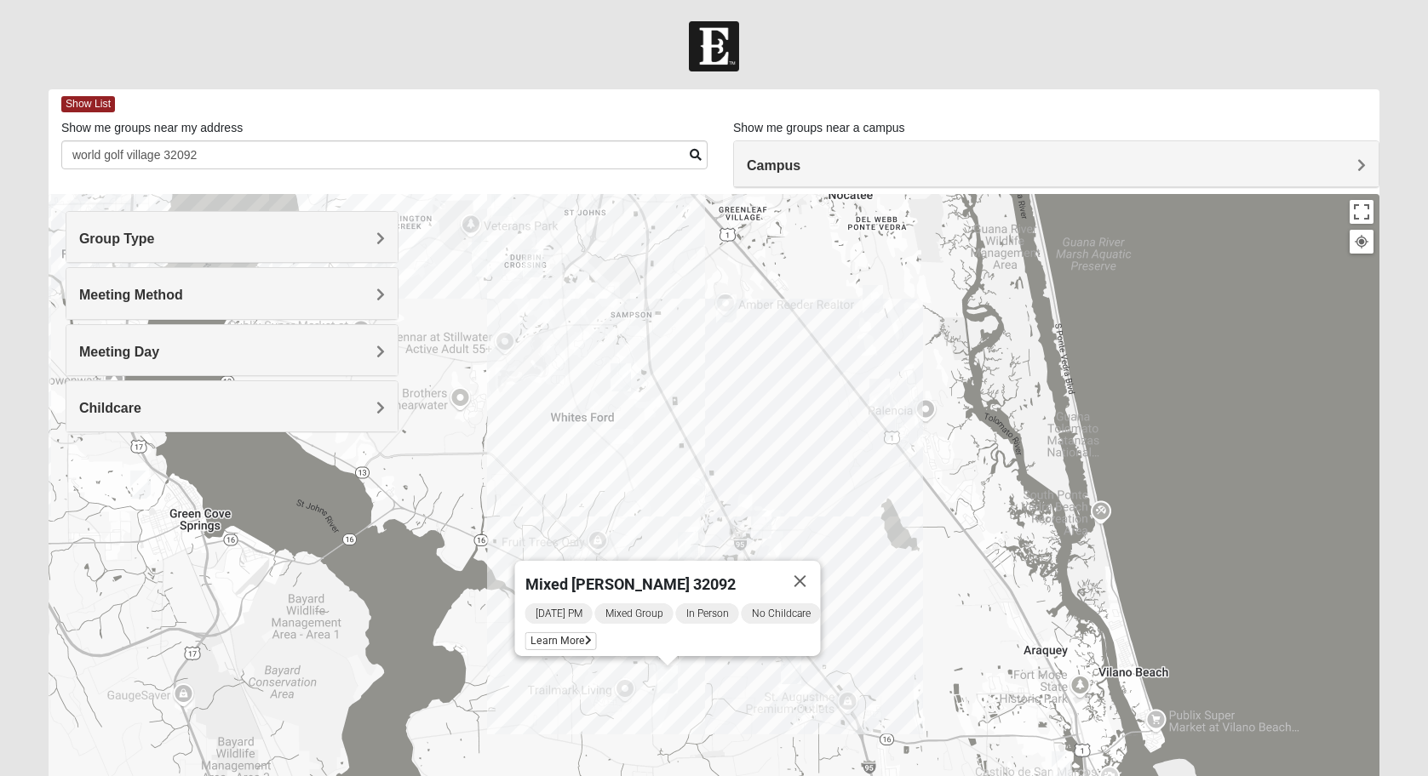
click at [793, 678] on img "Mixed Jakubowski 32092" at bounding box center [791, 670] width 20 height 28
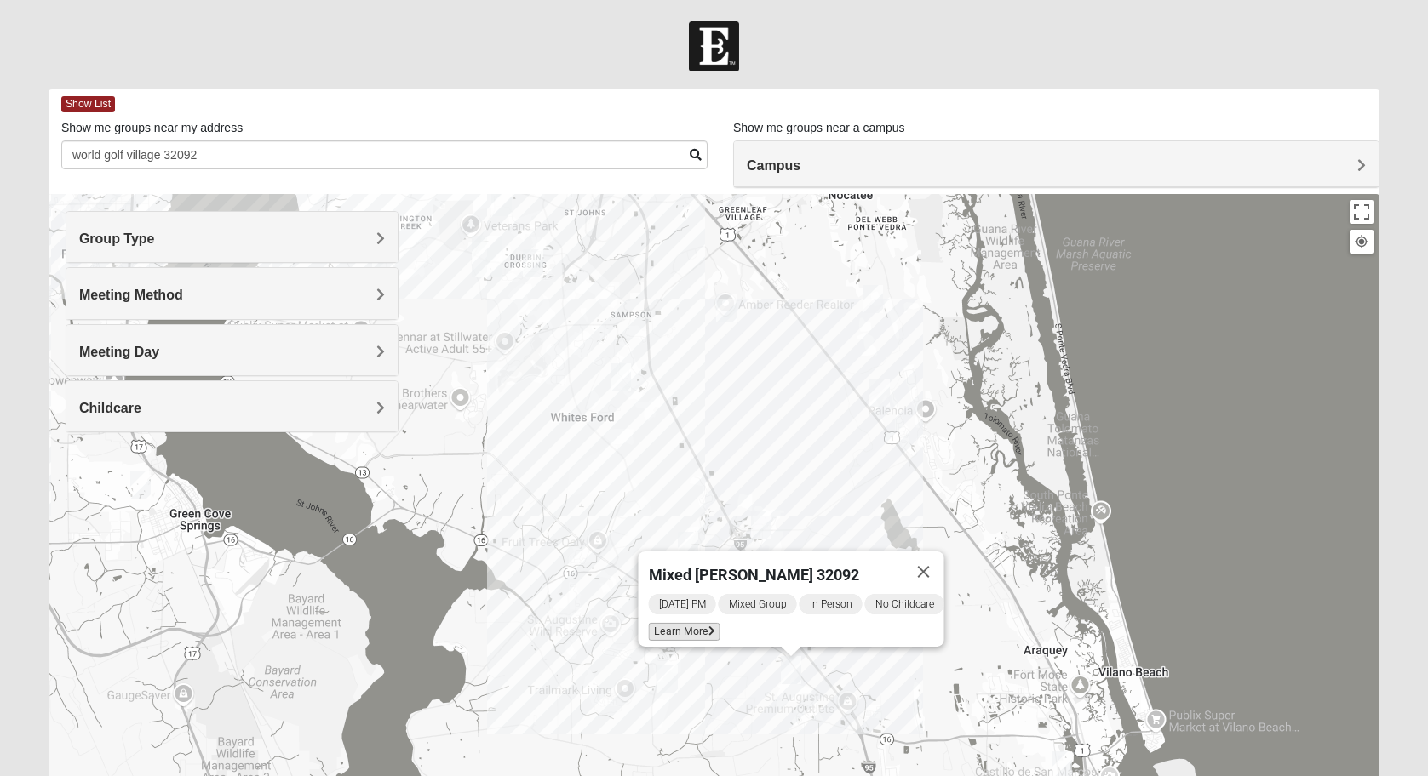
click at [691, 626] on span "Learn More" at bounding box center [685, 632] width 72 height 18
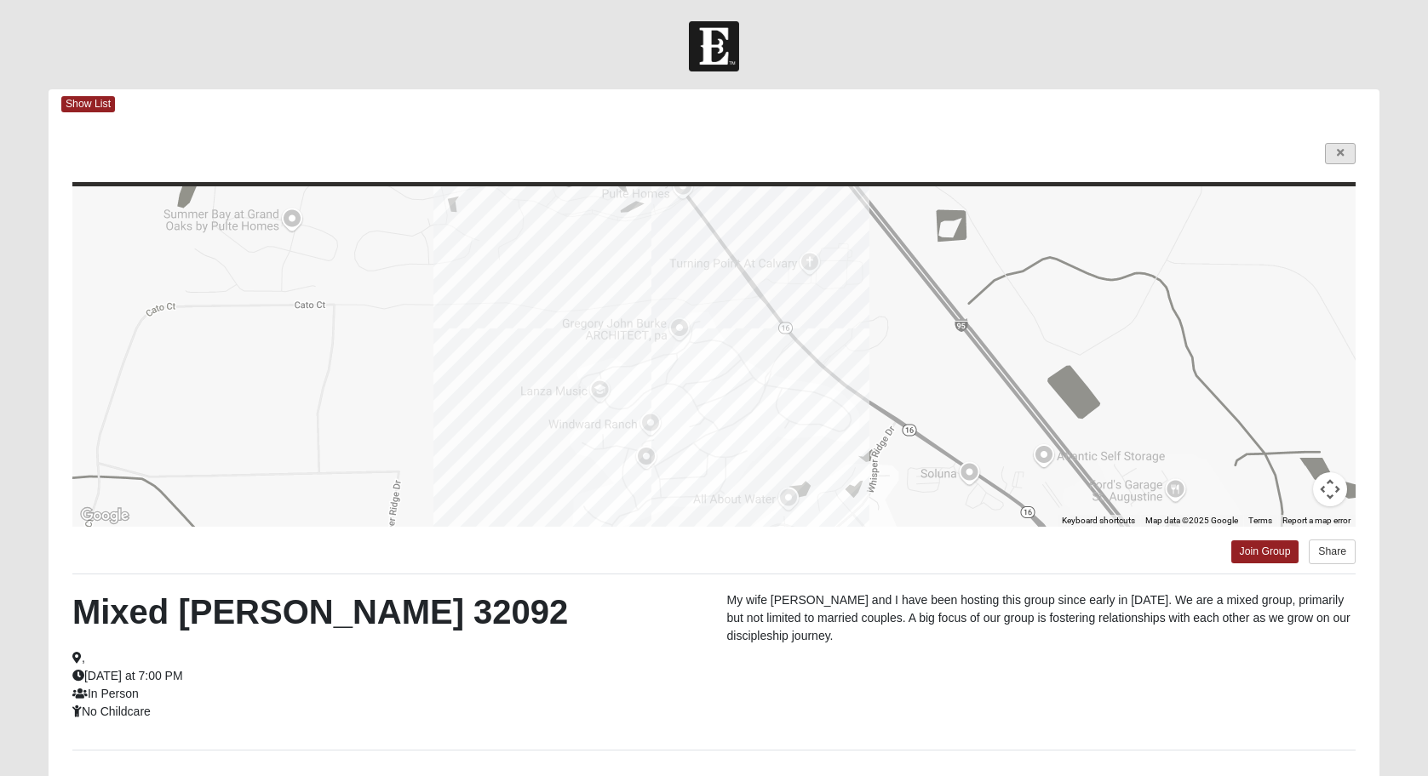
click at [1348, 144] on link at bounding box center [1340, 153] width 31 height 21
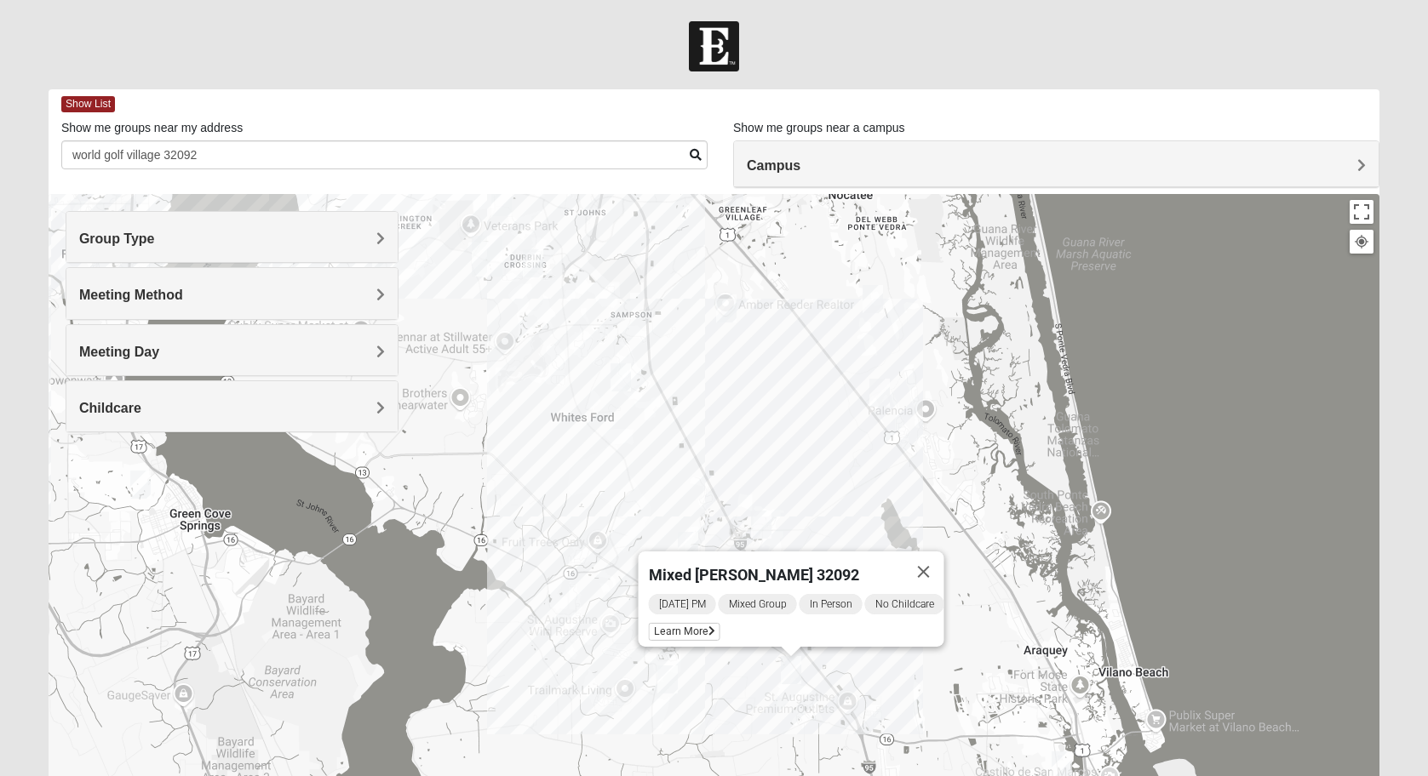
click at [868, 299] on img "Mixed Adams 32081" at bounding box center [872, 299] width 20 height 28
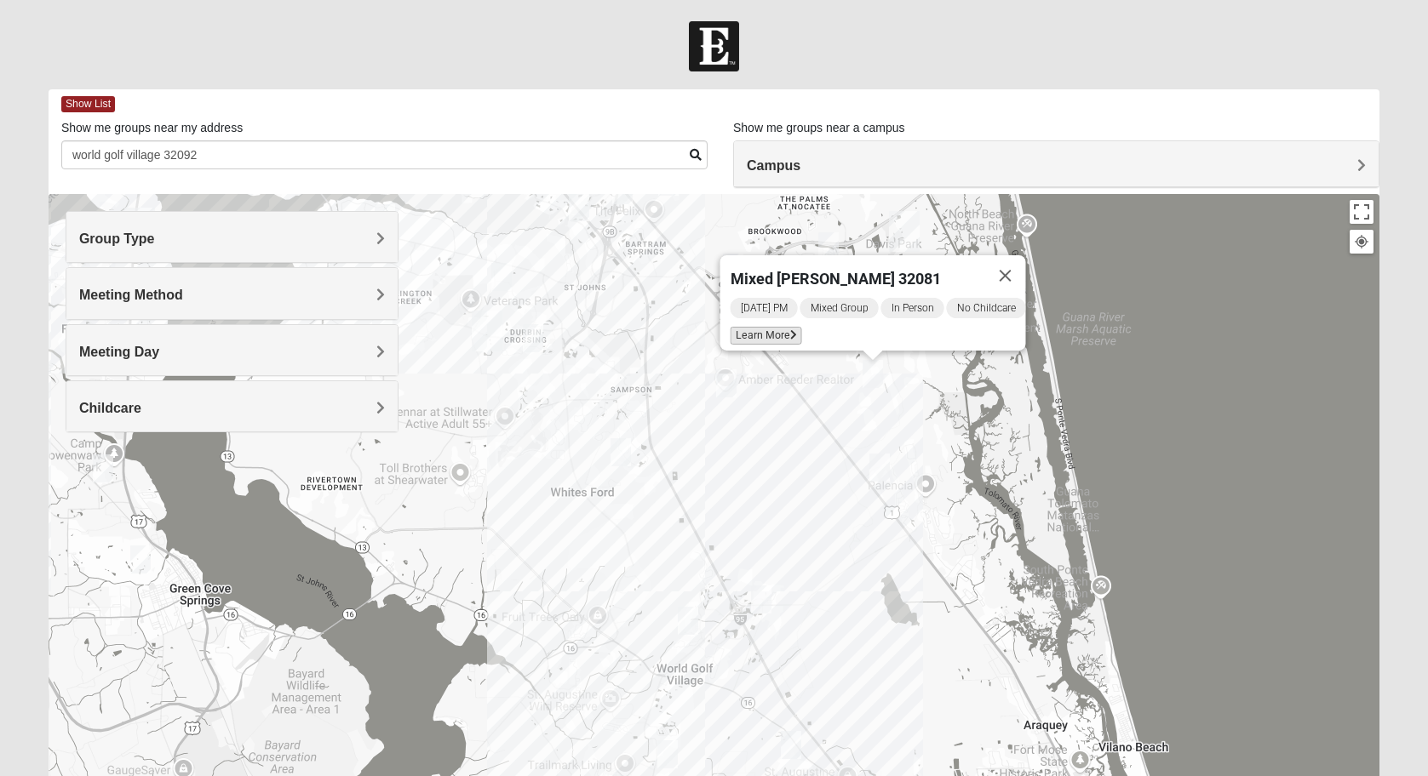
click at [774, 329] on span "Learn More" at bounding box center [766, 336] width 72 height 18
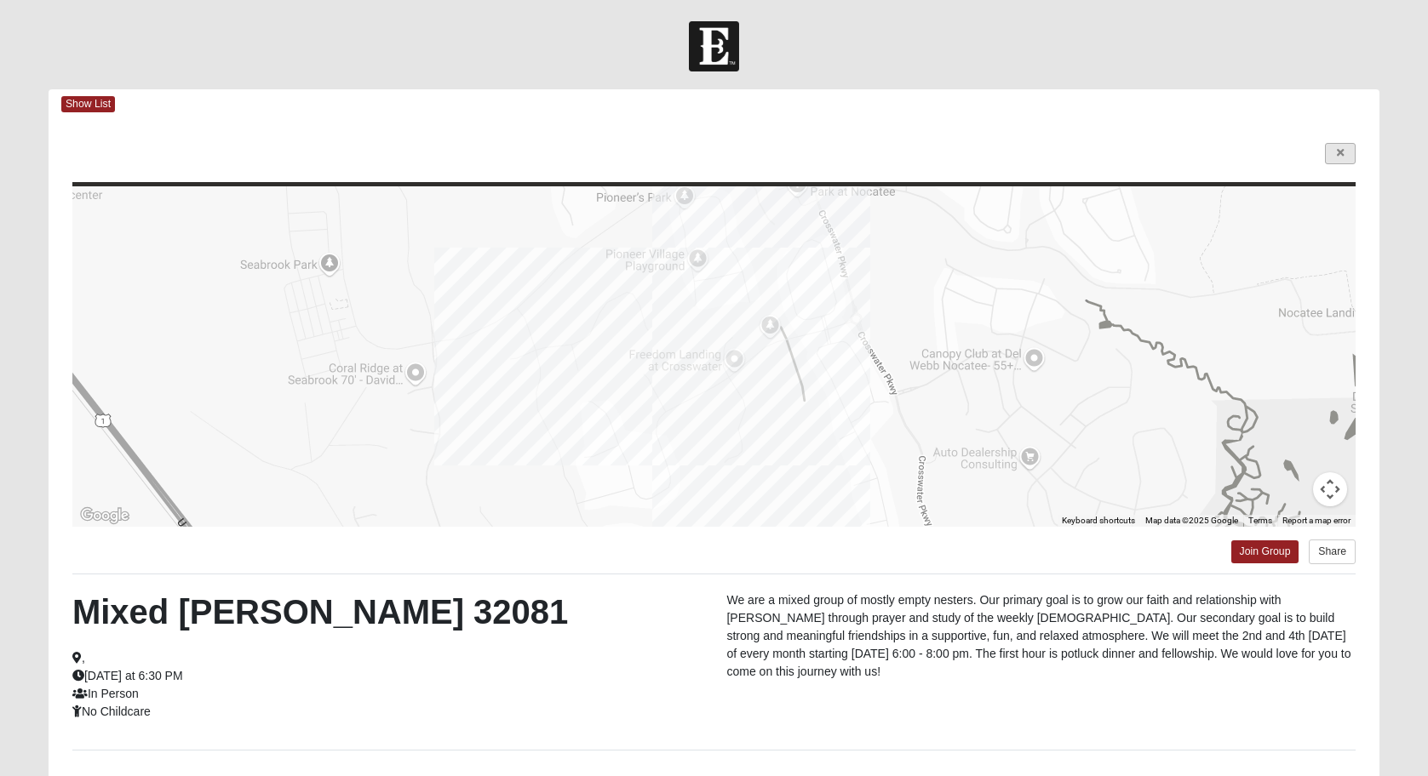
click at [1354, 146] on link at bounding box center [1340, 153] width 31 height 21
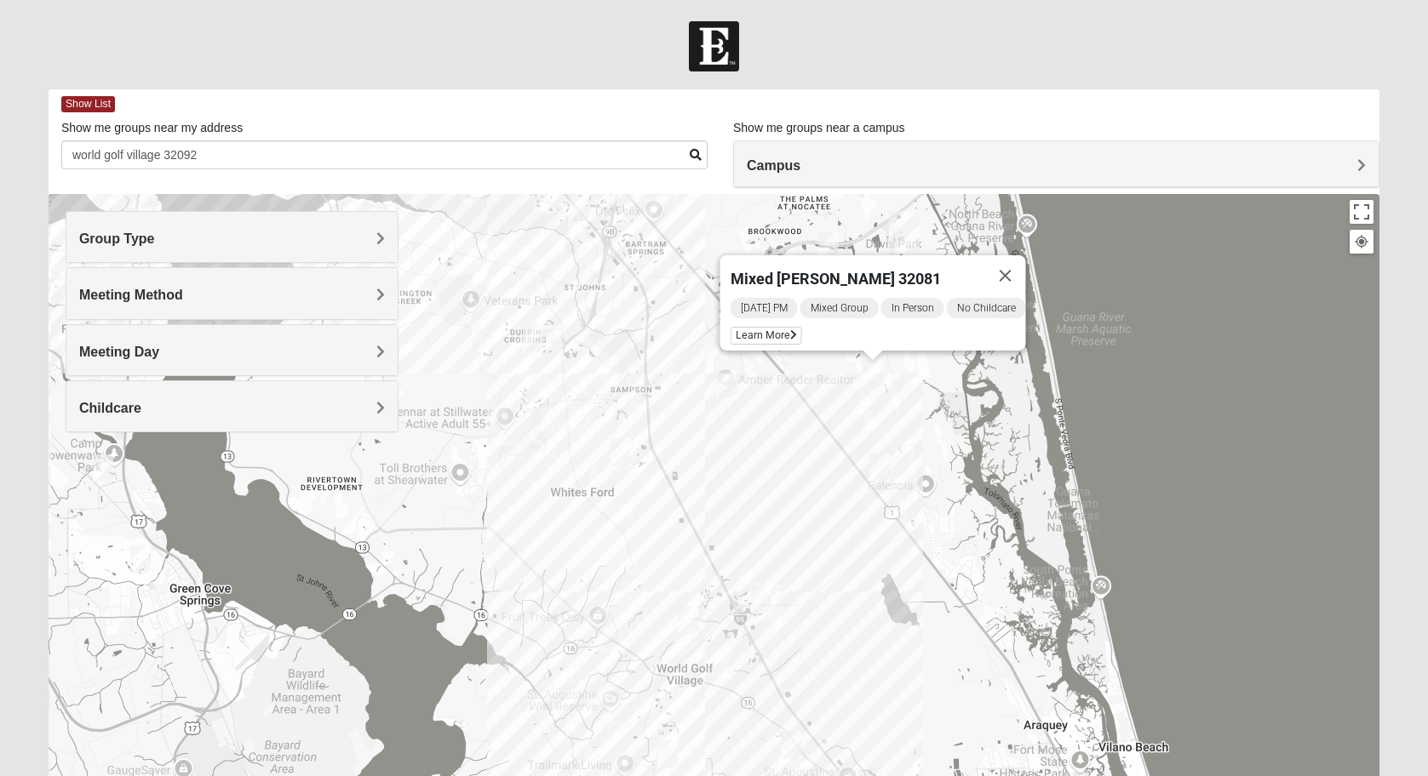
click at [734, 378] on img "Mixed Schueren 32095" at bounding box center [726, 383] width 20 height 28
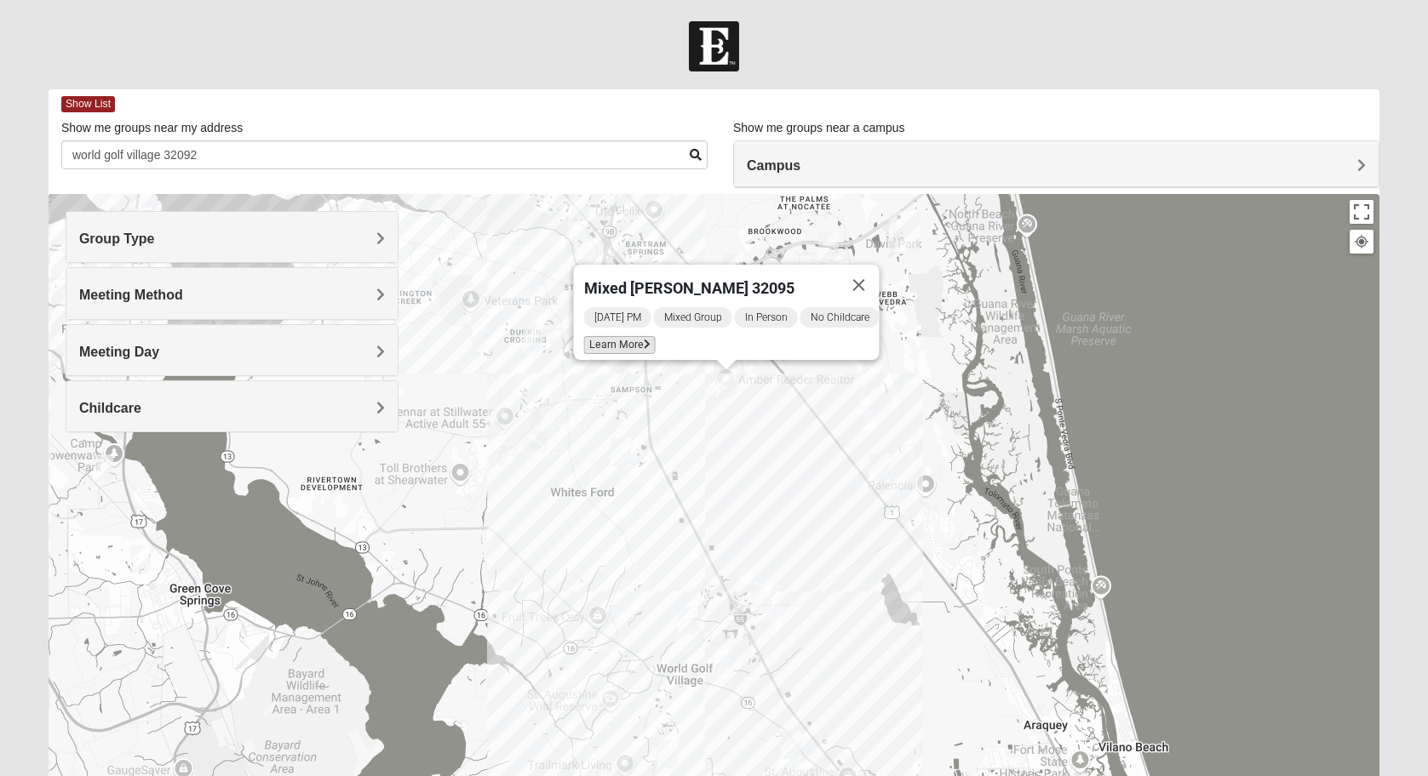
click at [628, 339] on span "Learn More" at bounding box center [620, 345] width 72 height 18
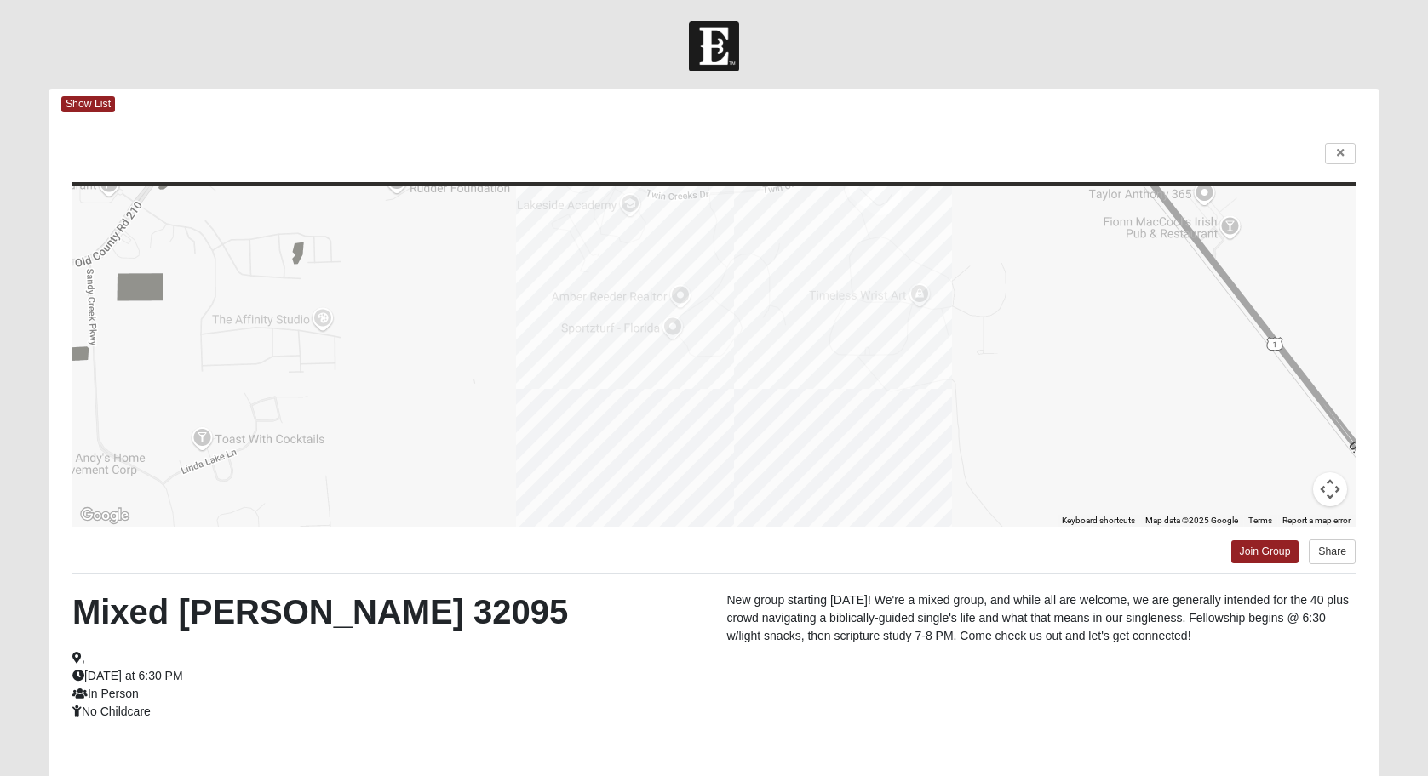
click at [1339, 164] on div at bounding box center [1340, 154] width 31 height 22
click at [1339, 152] on icon at bounding box center [1340, 153] width 7 height 10
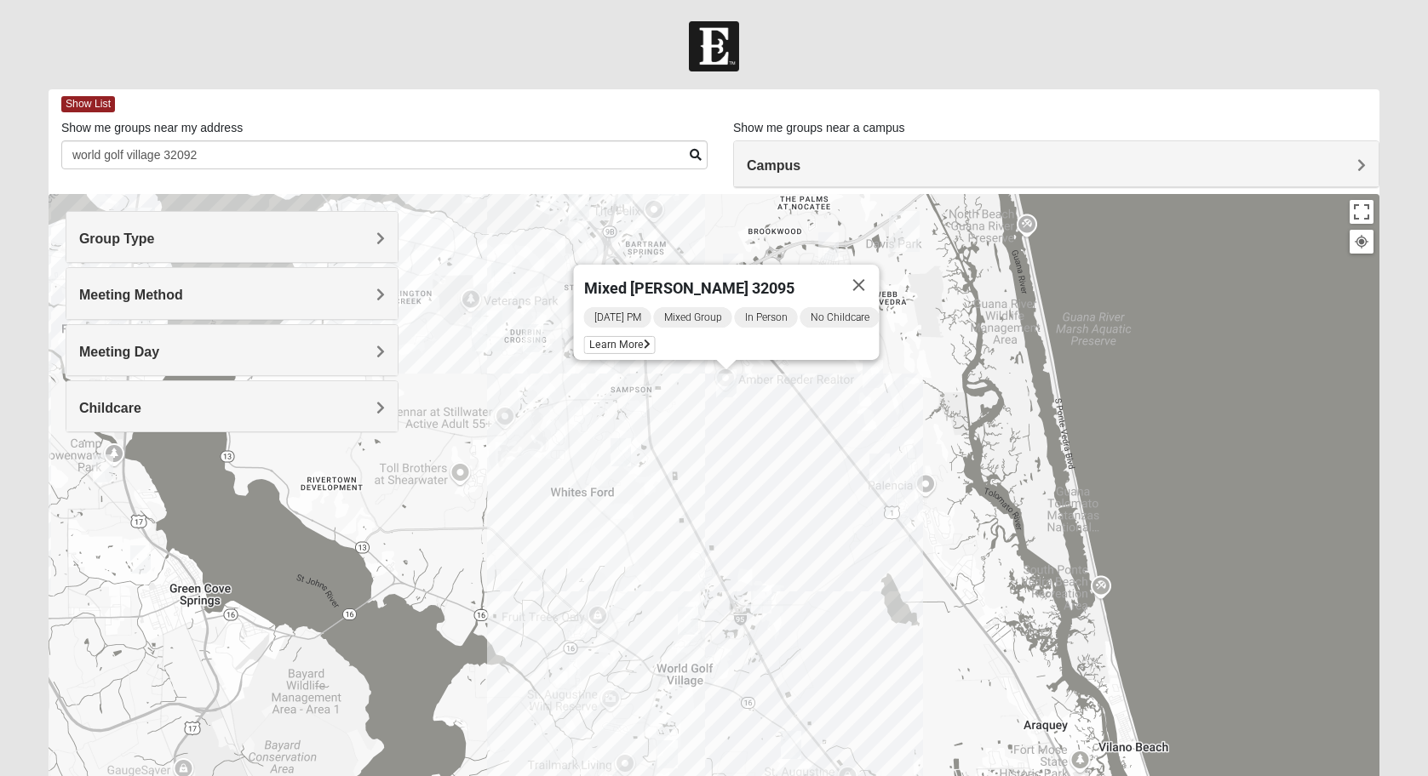
click at [537, 341] on img "Mixed Pline/Wednesday 32259" at bounding box center [533, 338] width 20 height 28
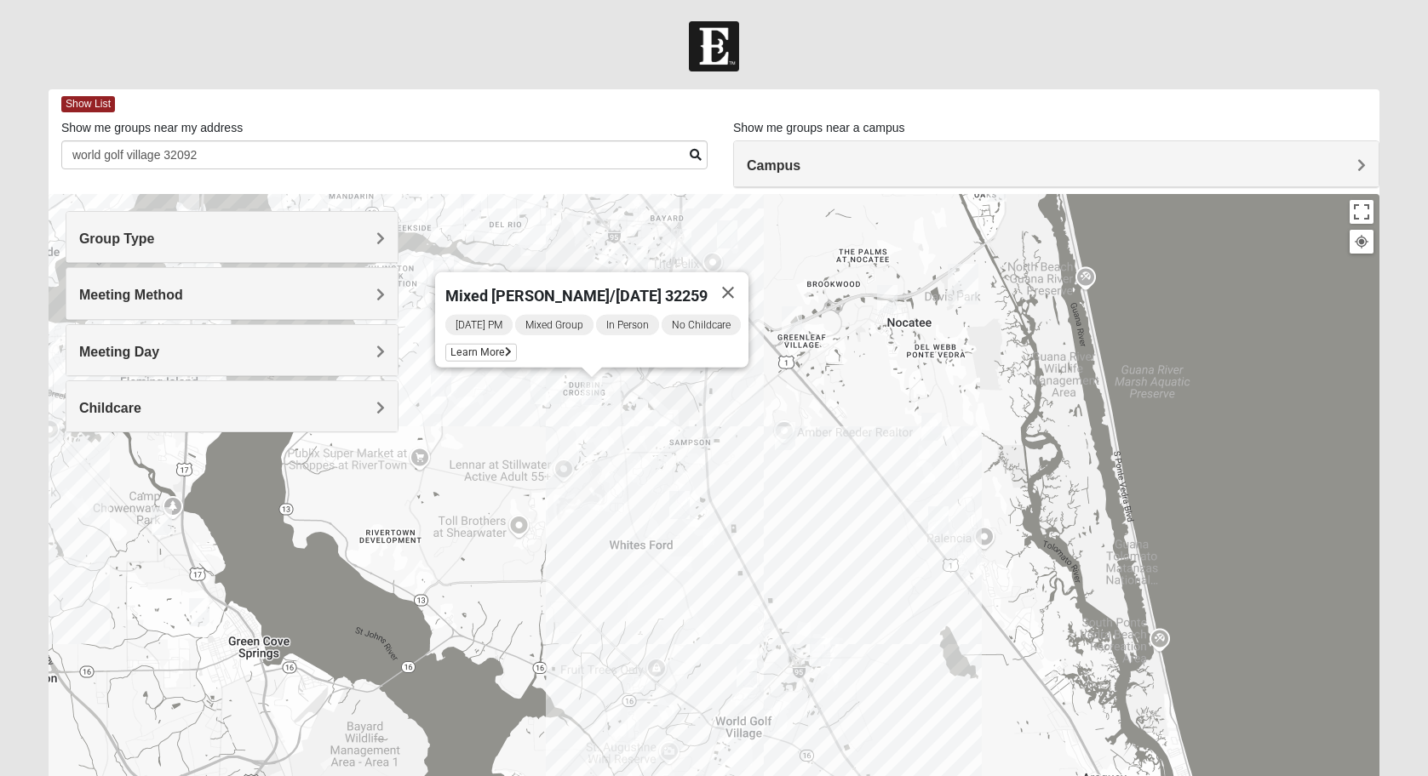
drag, startPoint x: 602, startPoint y: 438, endPoint x: 667, endPoint y: 461, distance: 69.7
click at [667, 461] on div "Mixed [PERSON_NAME]/[DATE] 32259 [DATE] PM Mixed Group In Person No Childcare L…" at bounding box center [714, 534] width 1331 height 681
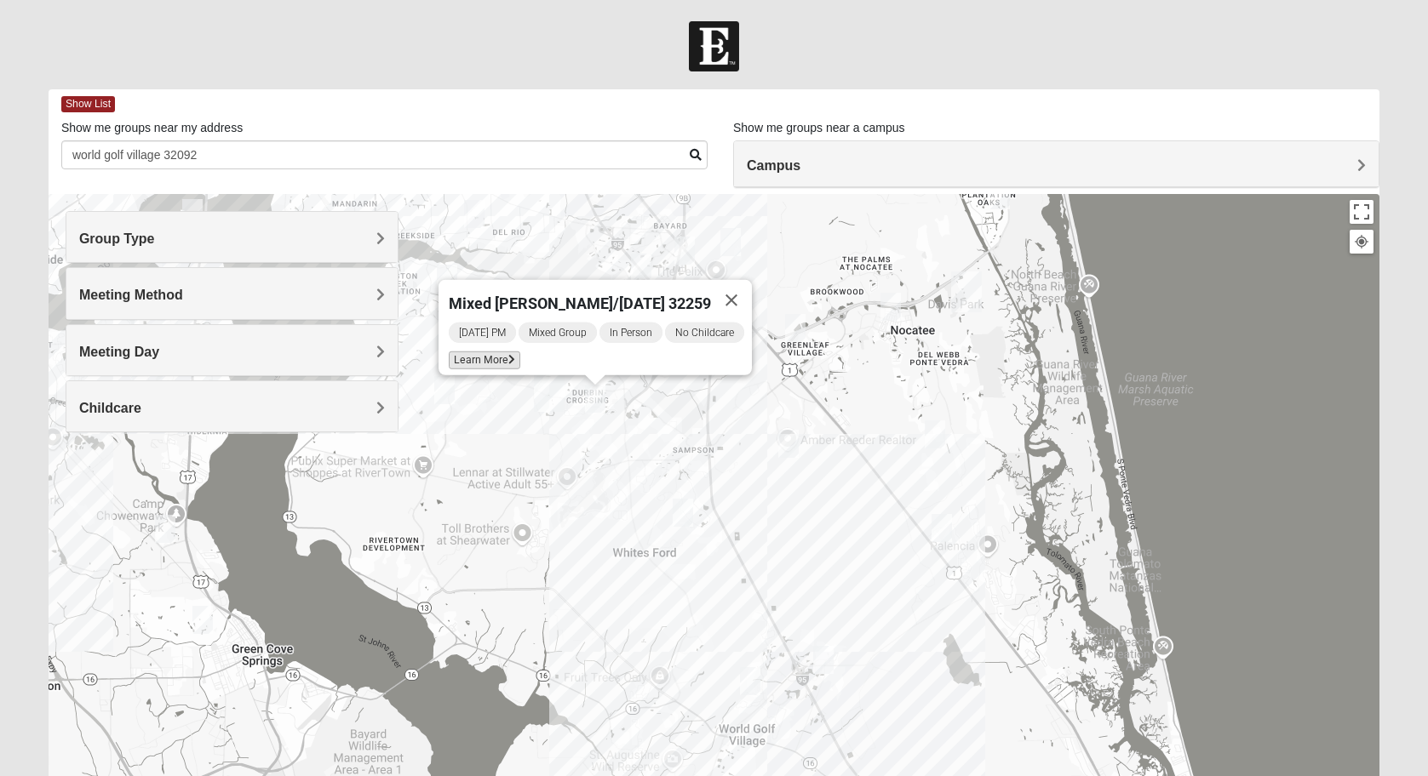
click at [471, 356] on span "Learn More" at bounding box center [485, 361] width 72 height 18
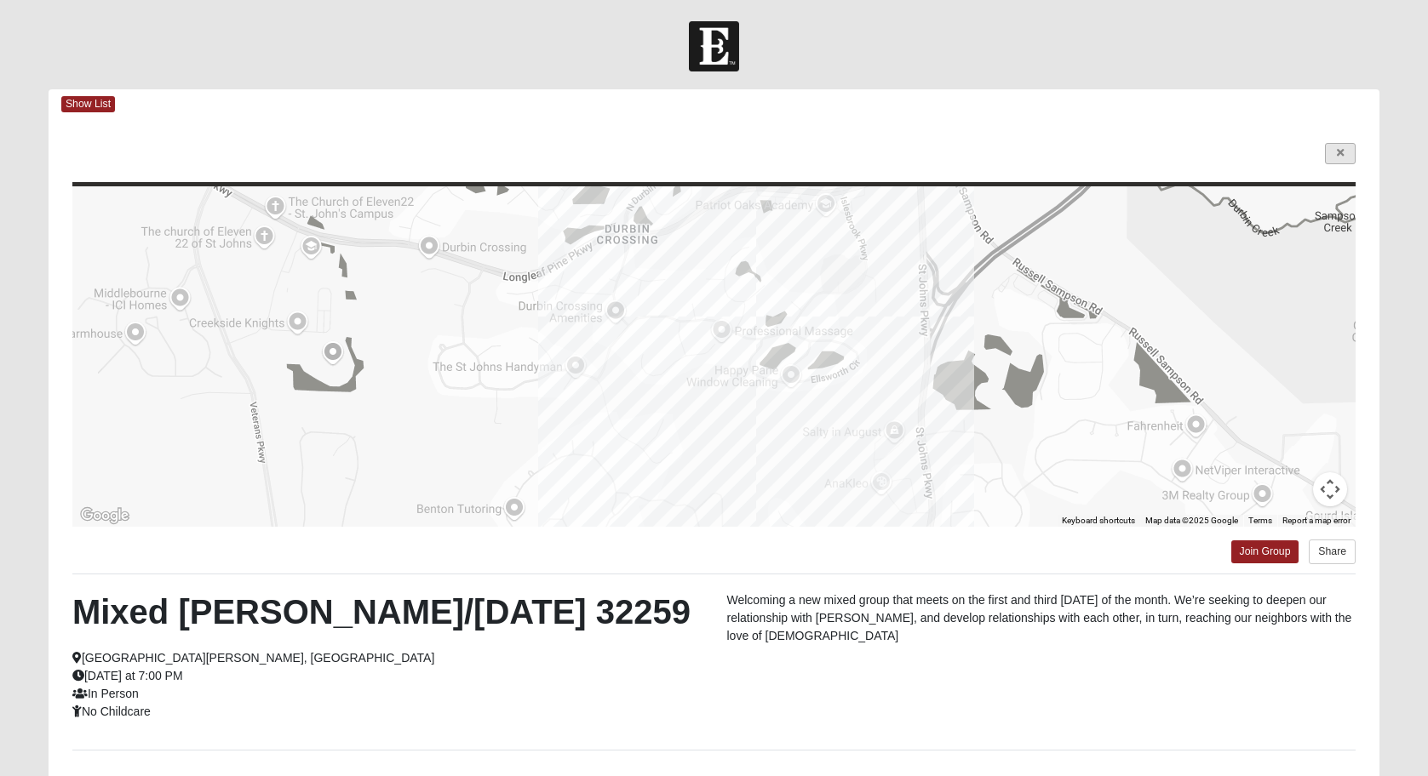
click at [1334, 157] on link at bounding box center [1340, 153] width 31 height 21
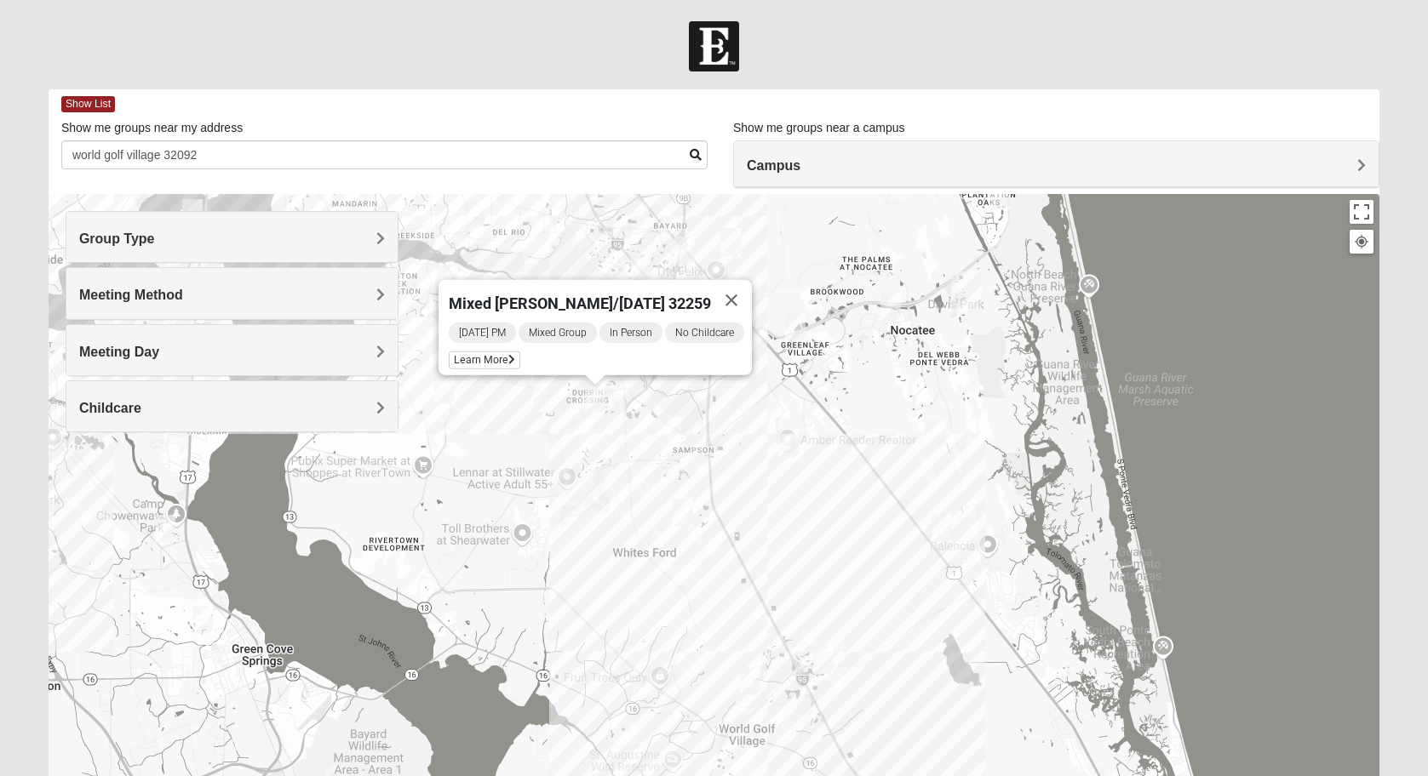
click at [597, 392] on img "Mixed Pline/Wednesday 32259" at bounding box center [595, 399] width 20 height 28
click at [724, 240] on img "Mixed Remley 32081" at bounding box center [730, 242] width 20 height 28
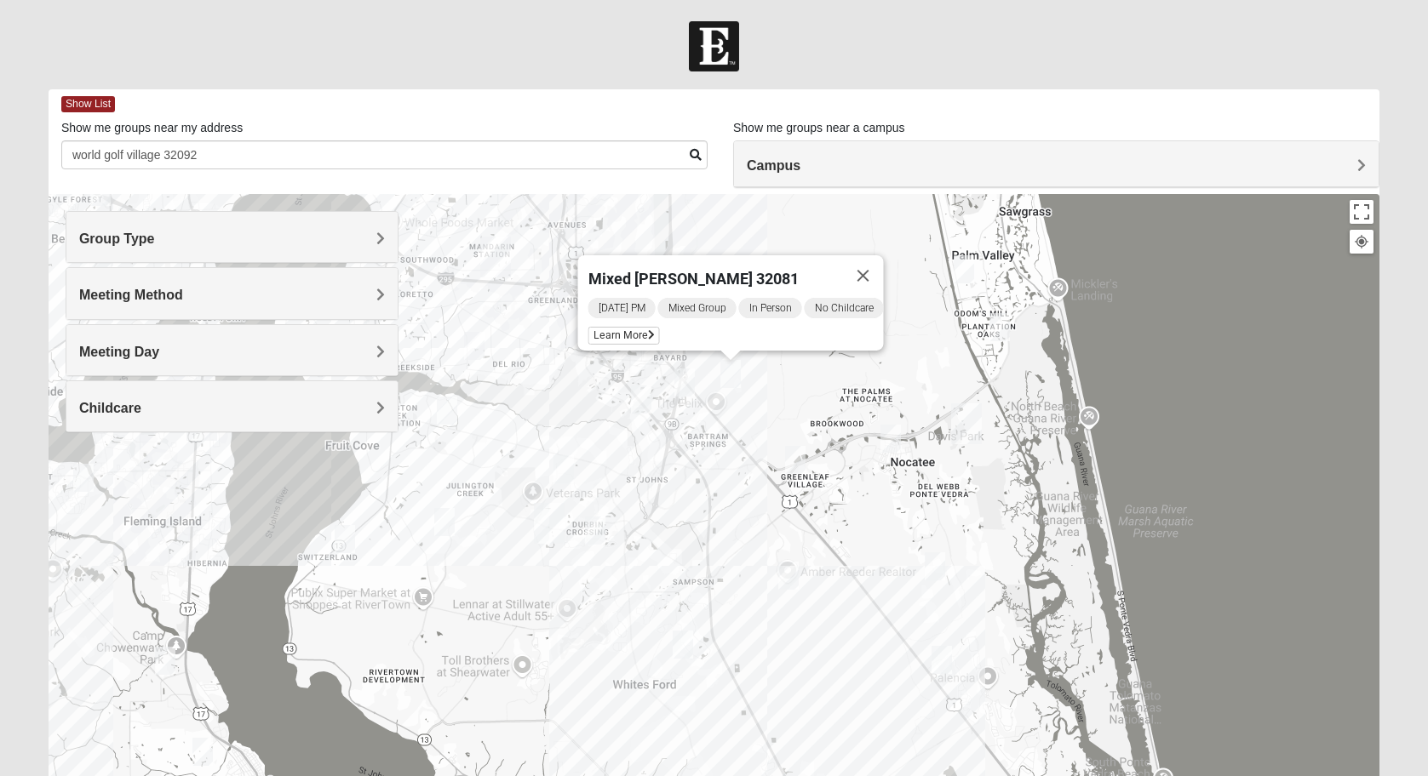
click at [632, 335] on div "[DATE] PM Mixed Group In Person No Childcare Learn More" at bounding box center [735, 323] width 295 height 54
click at [630, 327] on span "Learn More" at bounding box center [624, 336] width 72 height 18
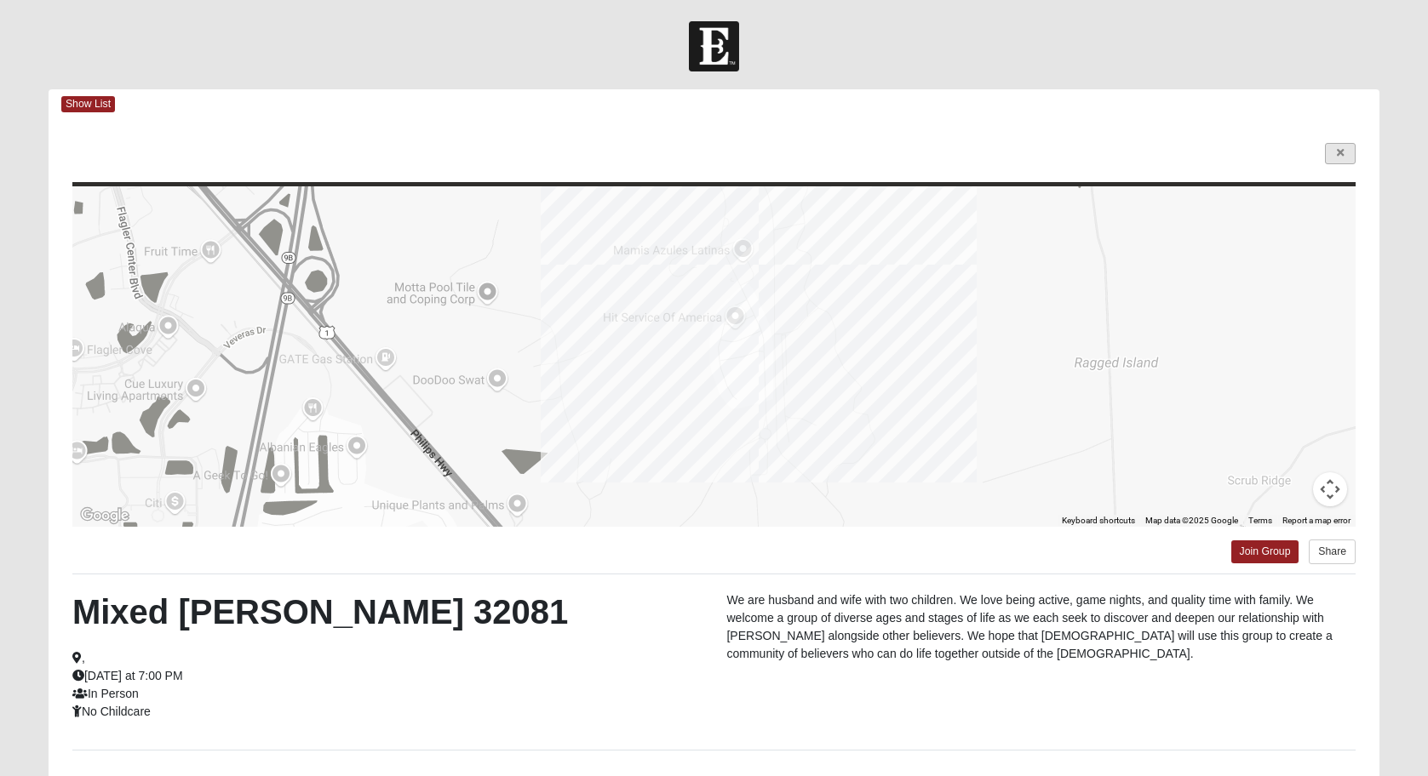
click at [1346, 157] on link at bounding box center [1340, 153] width 31 height 21
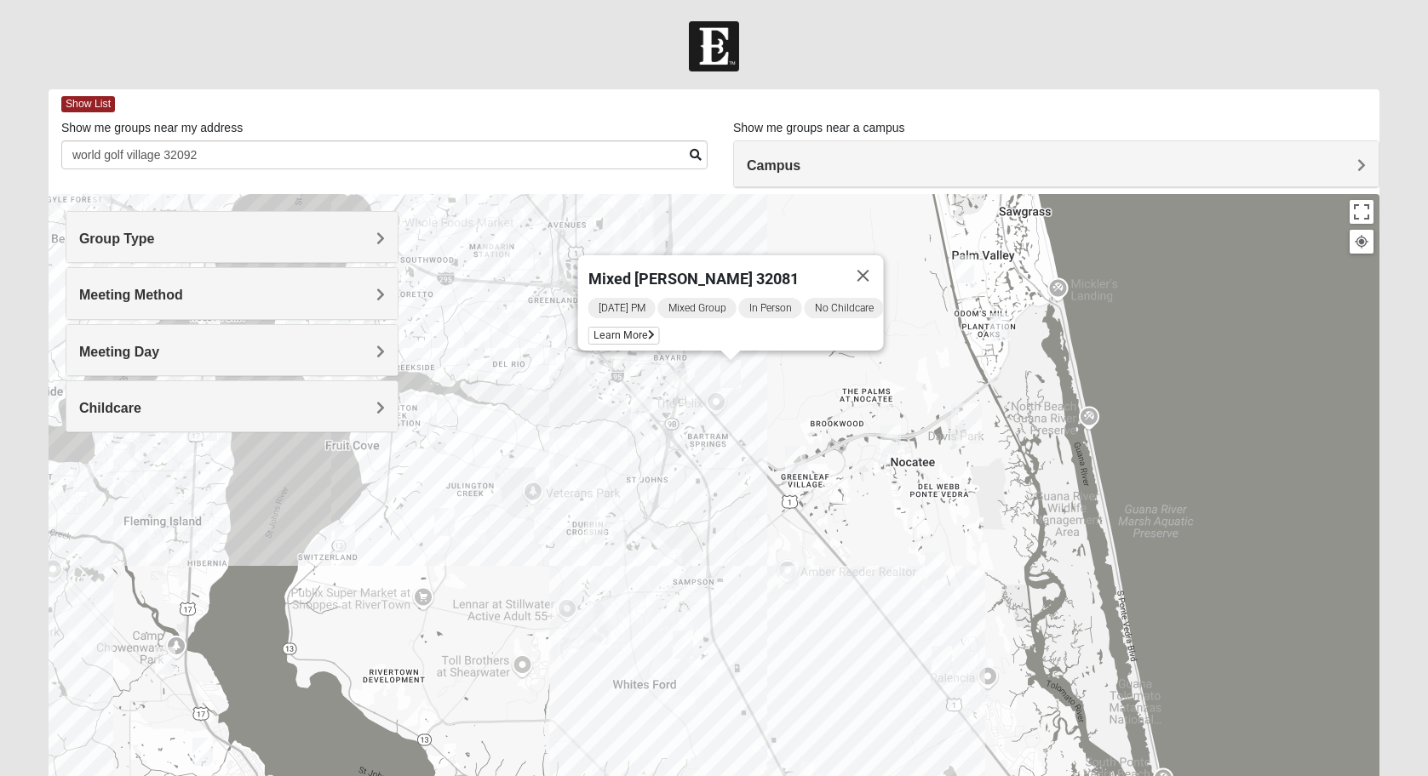
click at [640, 392] on img "Online Mixed Krause/Chasten 32258" at bounding box center [641, 400] width 20 height 28
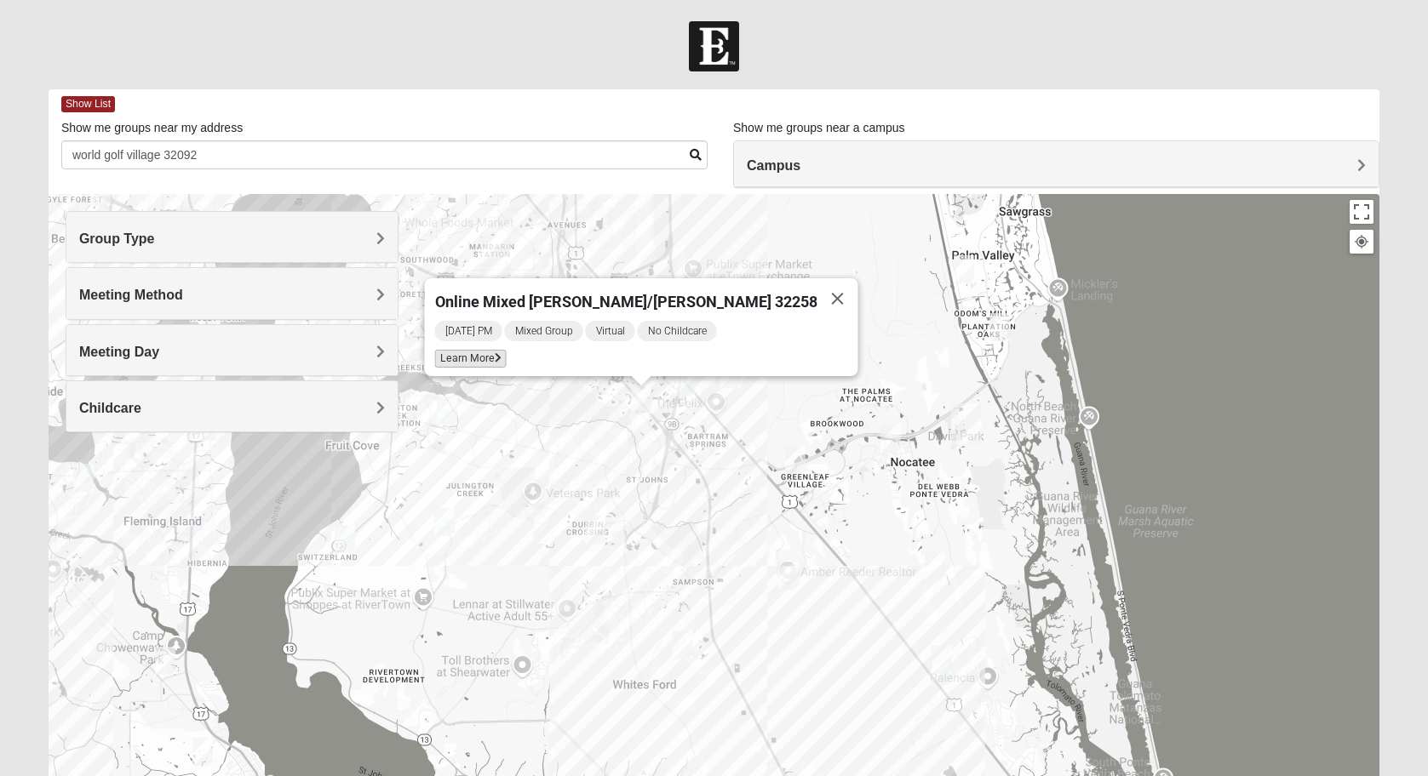
click at [507, 350] on span "Learn More" at bounding box center [471, 359] width 72 height 18
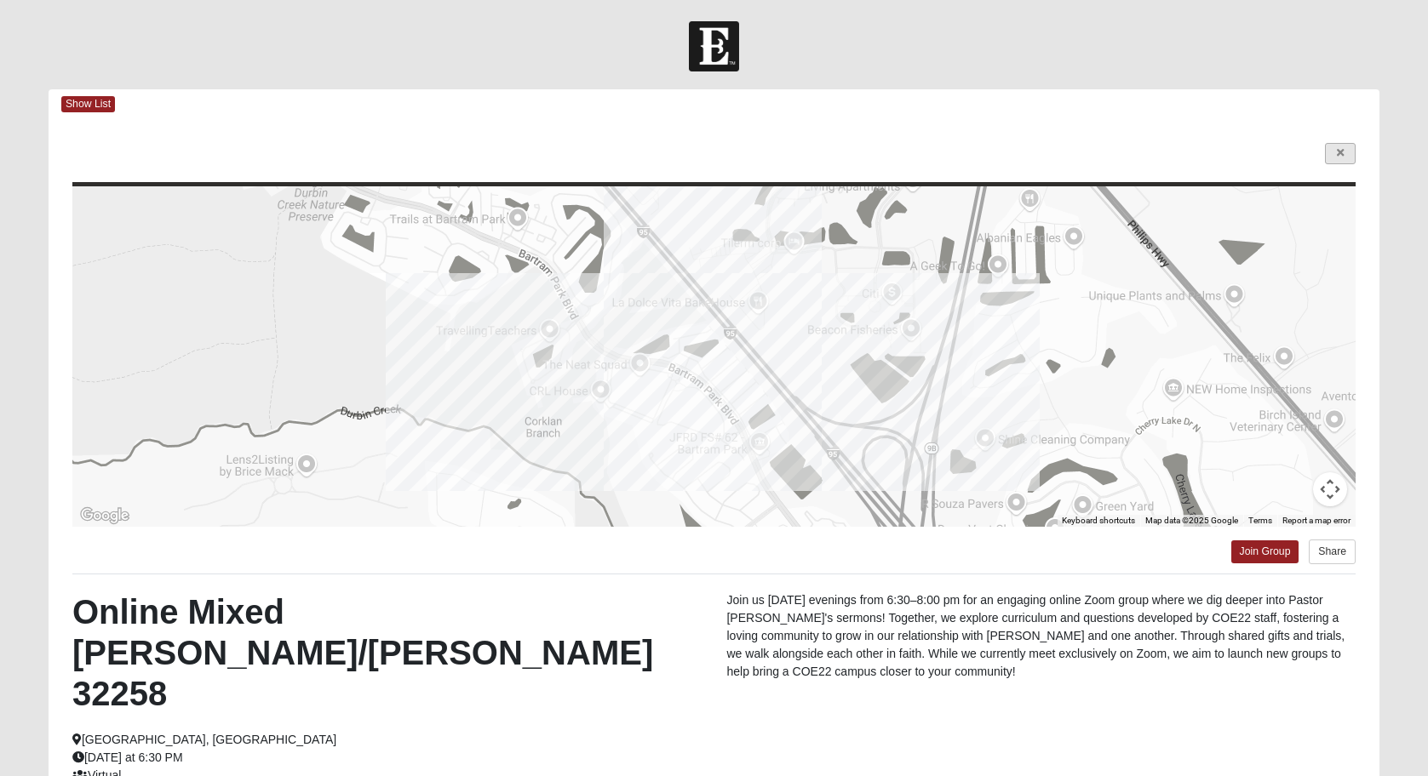
click at [1342, 148] on icon at bounding box center [1340, 153] width 7 height 10
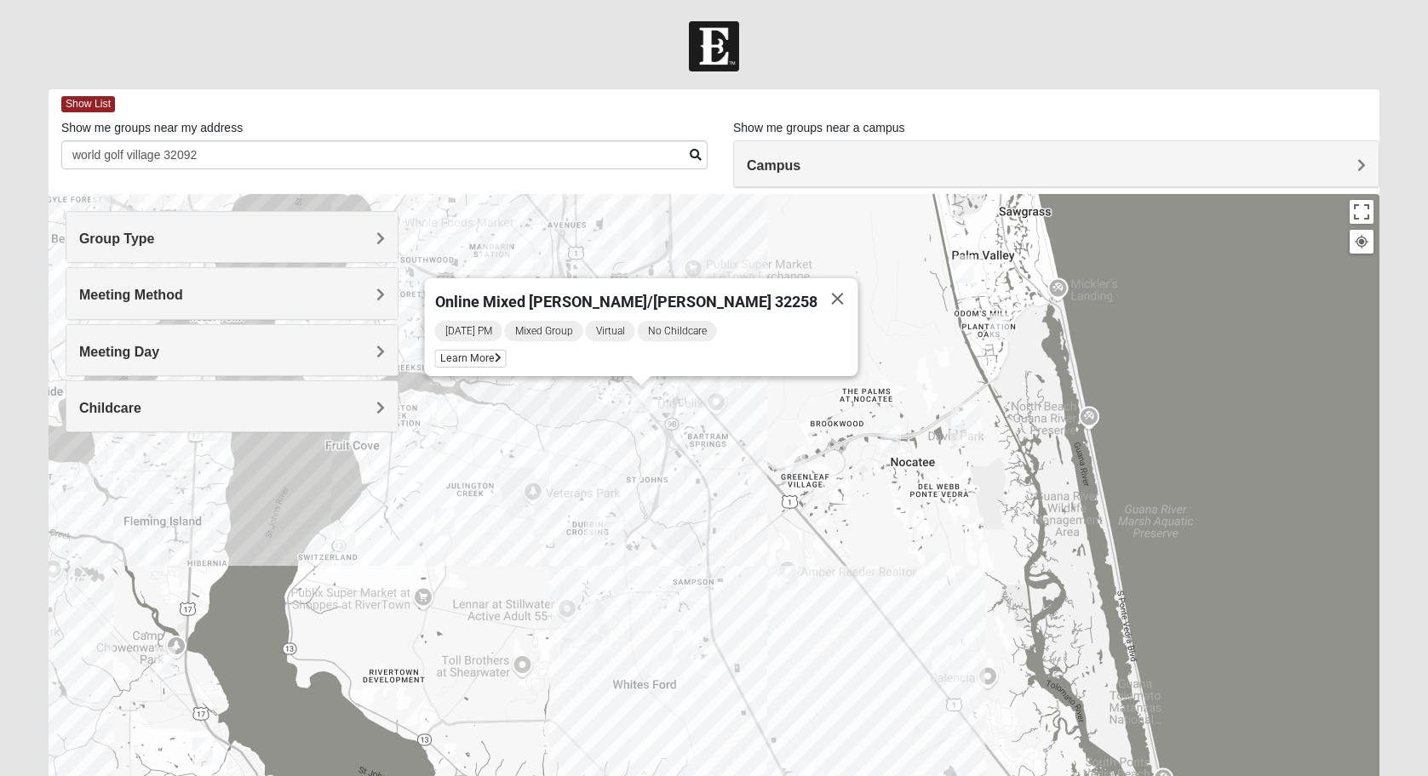
click at [175, 311] on div "Meeting Method" at bounding box center [231, 293] width 331 height 50
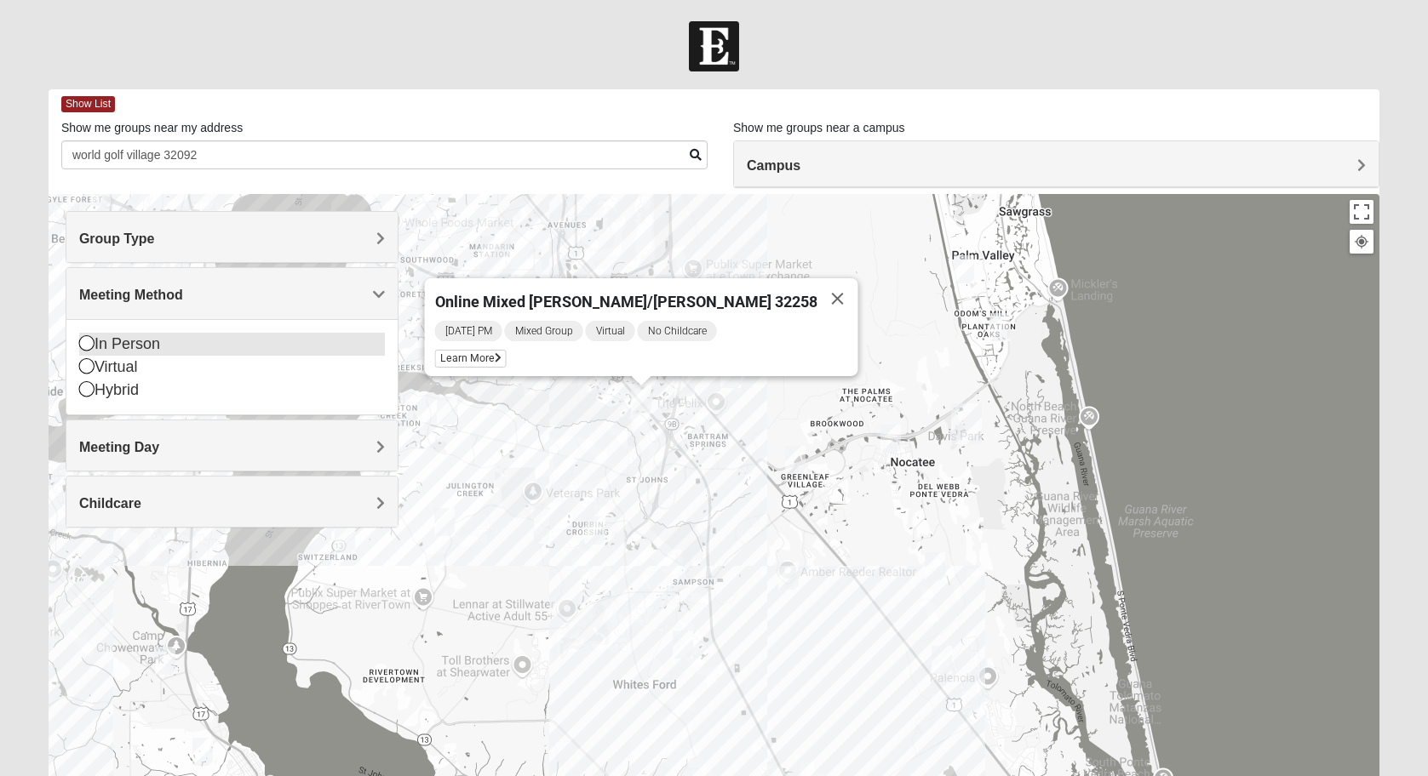
click at [157, 346] on div "In Person" at bounding box center [232, 344] width 306 height 23
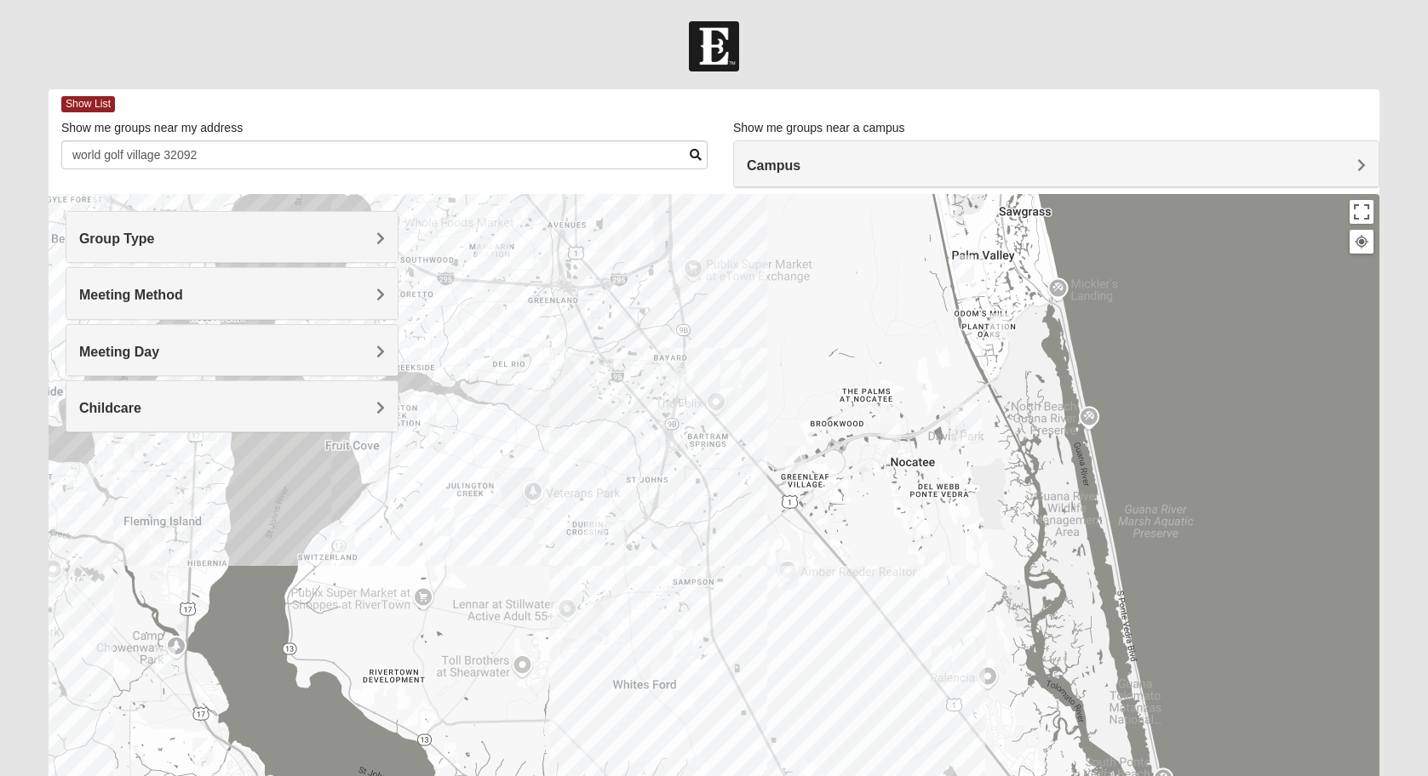
click at [959, 275] on img "Mixed Pate 32082" at bounding box center [963, 269] width 20 height 28
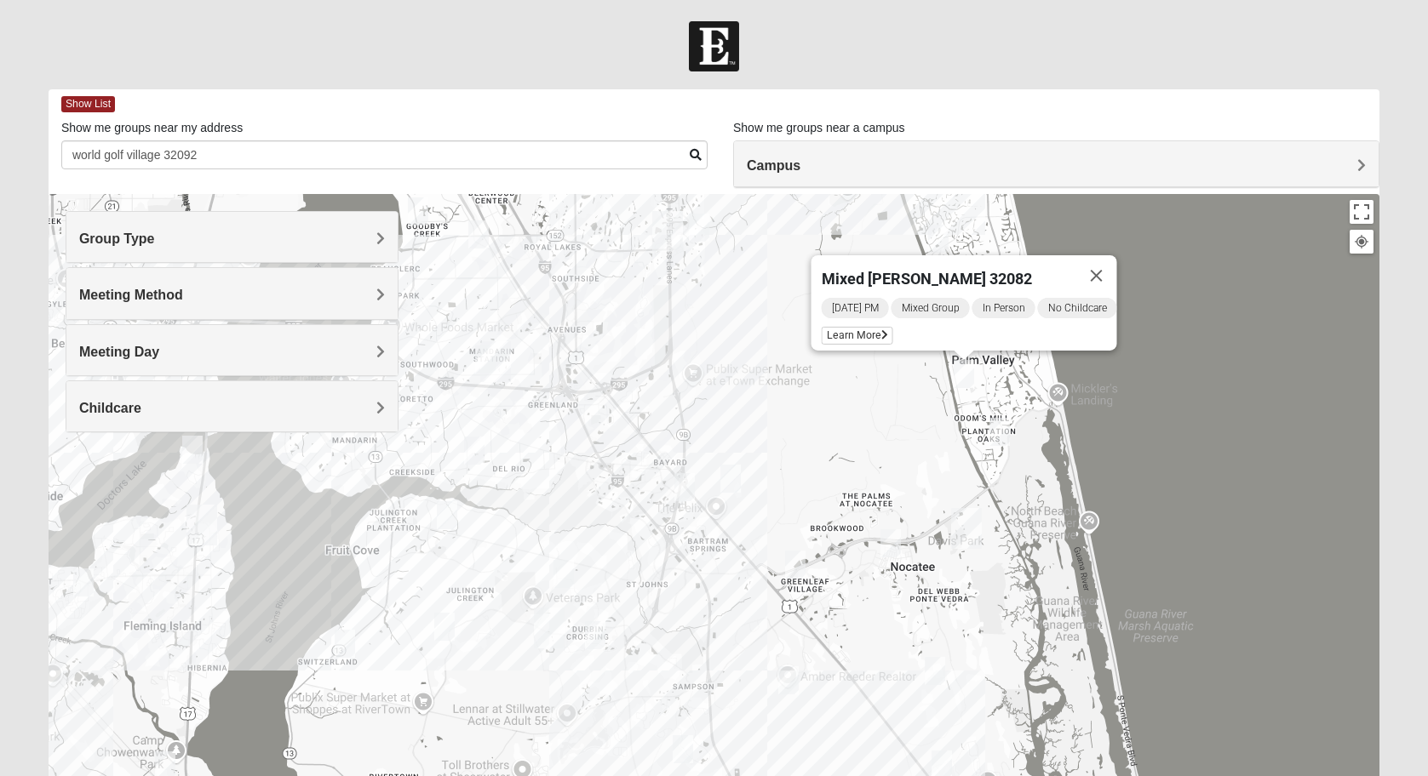
click at [1007, 434] on img "Mixed Reed 32081" at bounding box center [999, 432] width 20 height 28
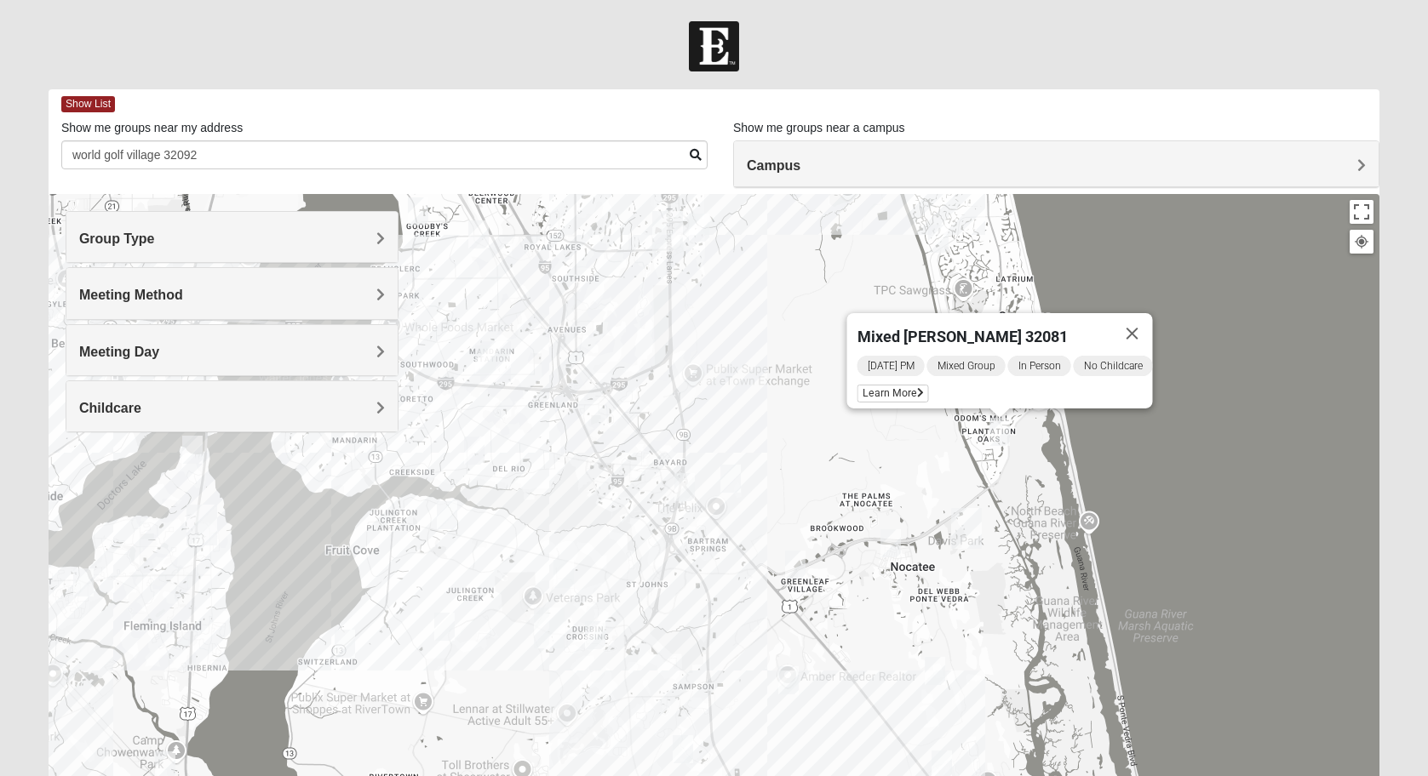
click at [902, 395] on div "[DATE] PM Mixed Group In Person No Childcare Learn More" at bounding box center [1004, 381] width 295 height 54
click at [902, 385] on span "Learn More" at bounding box center [893, 394] width 72 height 18
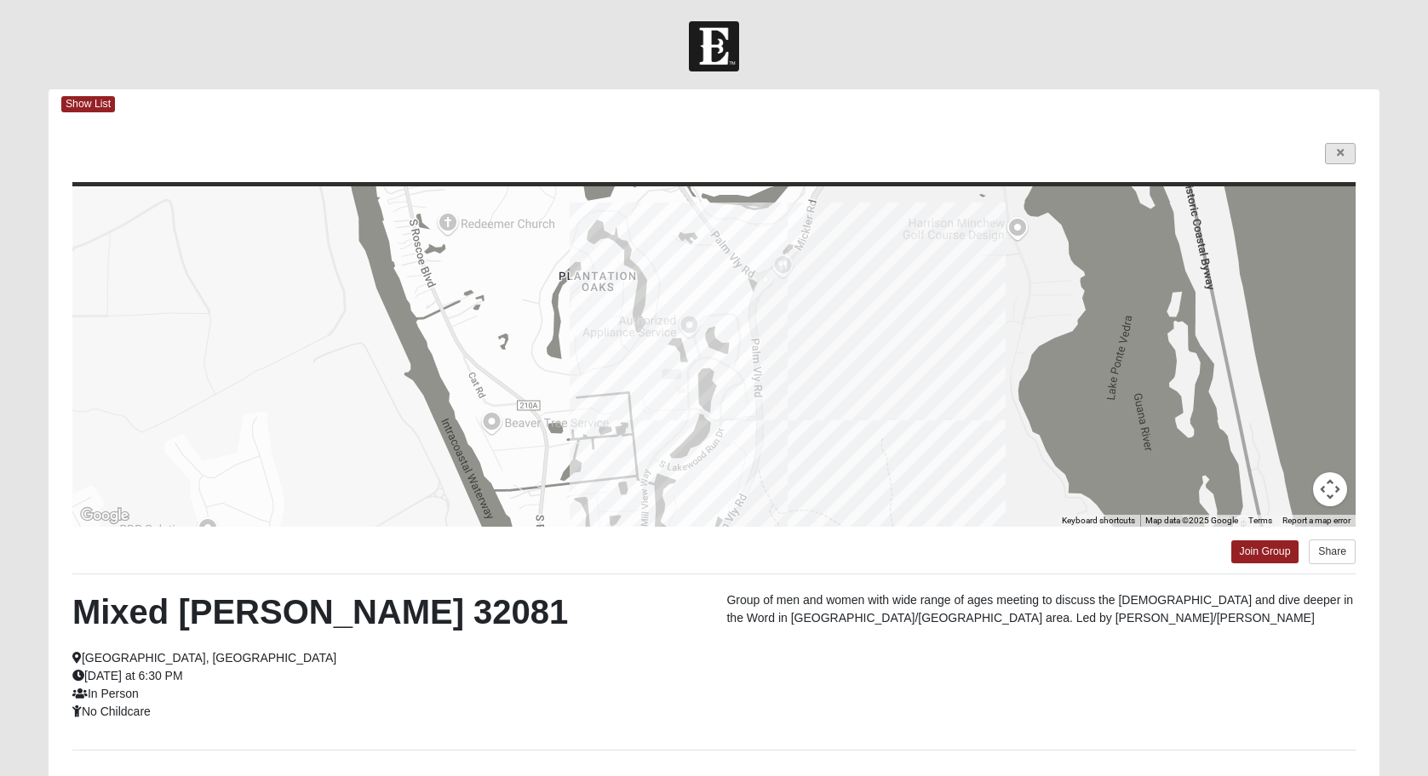
click at [1343, 152] on icon at bounding box center [1340, 153] width 7 height 10
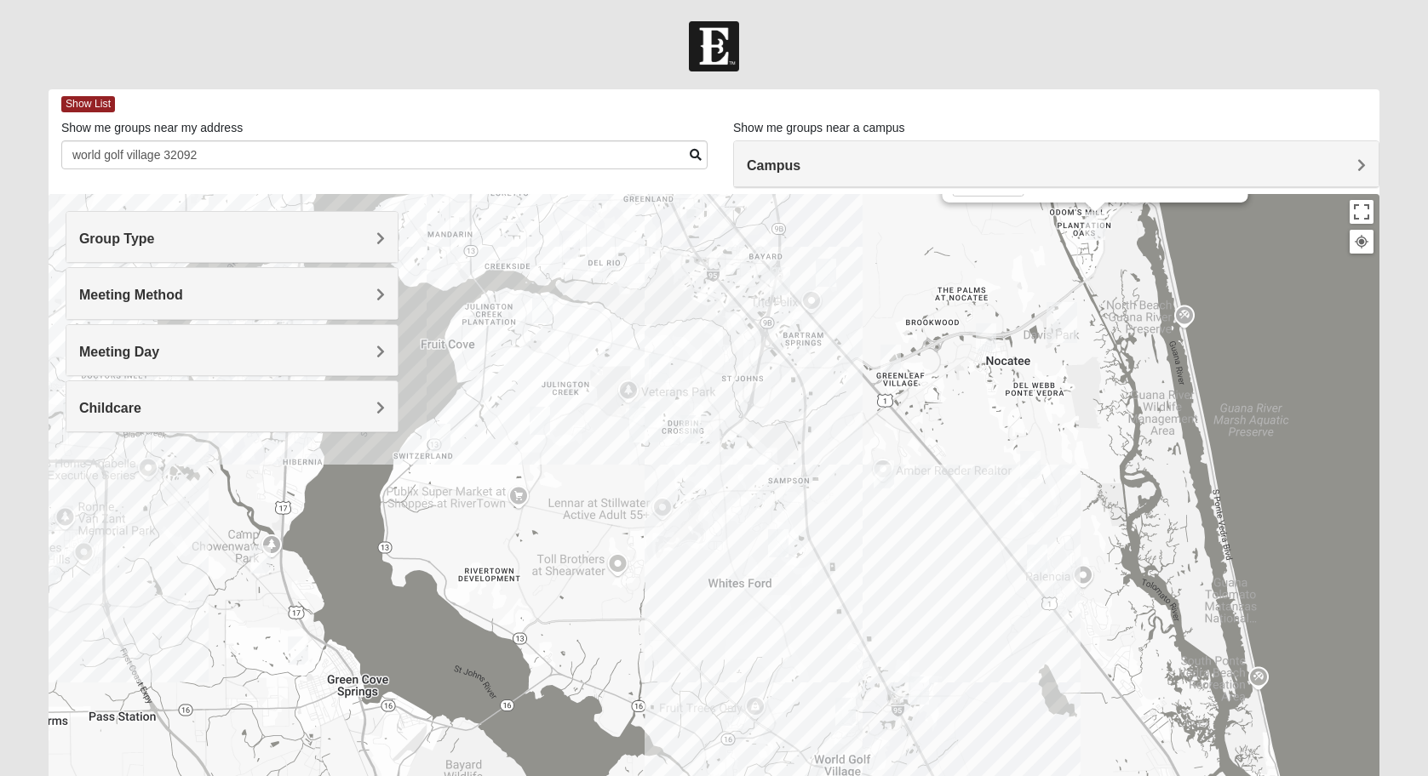
drag, startPoint x: 484, startPoint y: 680, endPoint x: 579, endPoint y: 471, distance: 230.1
click at [579, 471] on div "Mixed [PERSON_NAME] 32081 [DATE] PM Mixed Group In Person No Childcare Learn Mo…" at bounding box center [714, 534] width 1331 height 681
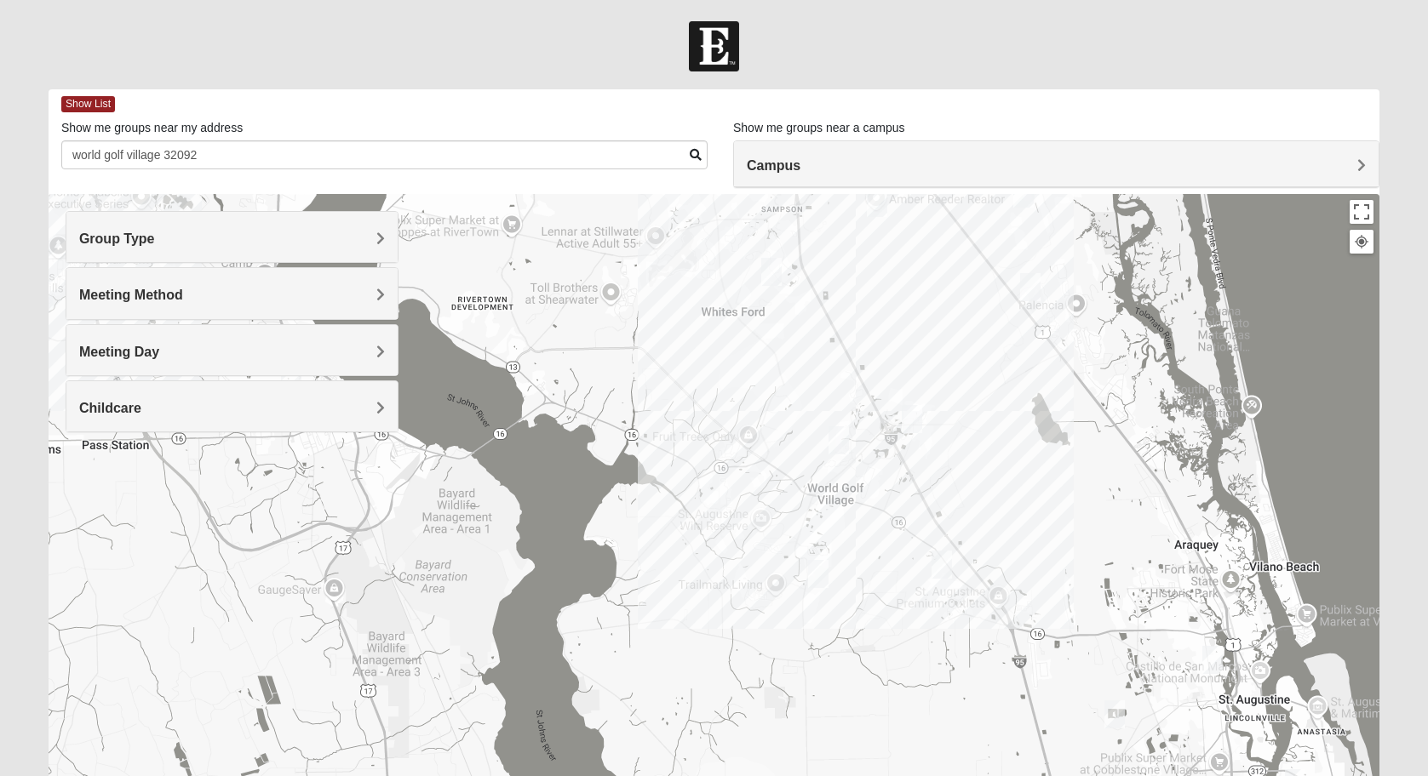
drag, startPoint x: 635, startPoint y: 606, endPoint x: 626, endPoint y: 331, distance: 275.1
click at [626, 331] on div "Mixed [PERSON_NAME] 32081 [DATE] PM Mixed Group In Person No Childcare Learn Mo…" at bounding box center [714, 534] width 1331 height 681
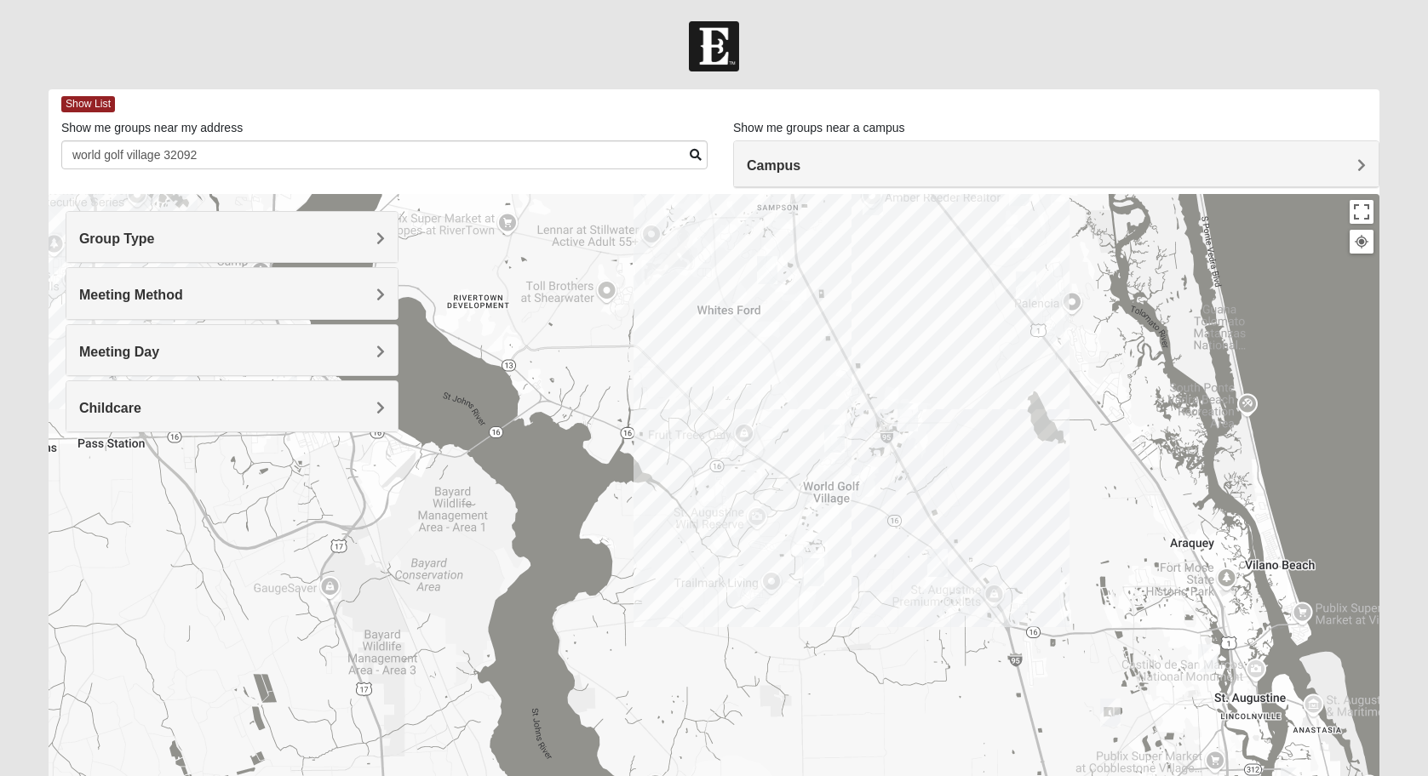
click at [1211, 660] on img "Mixed Richardson 32084" at bounding box center [1208, 658] width 20 height 28
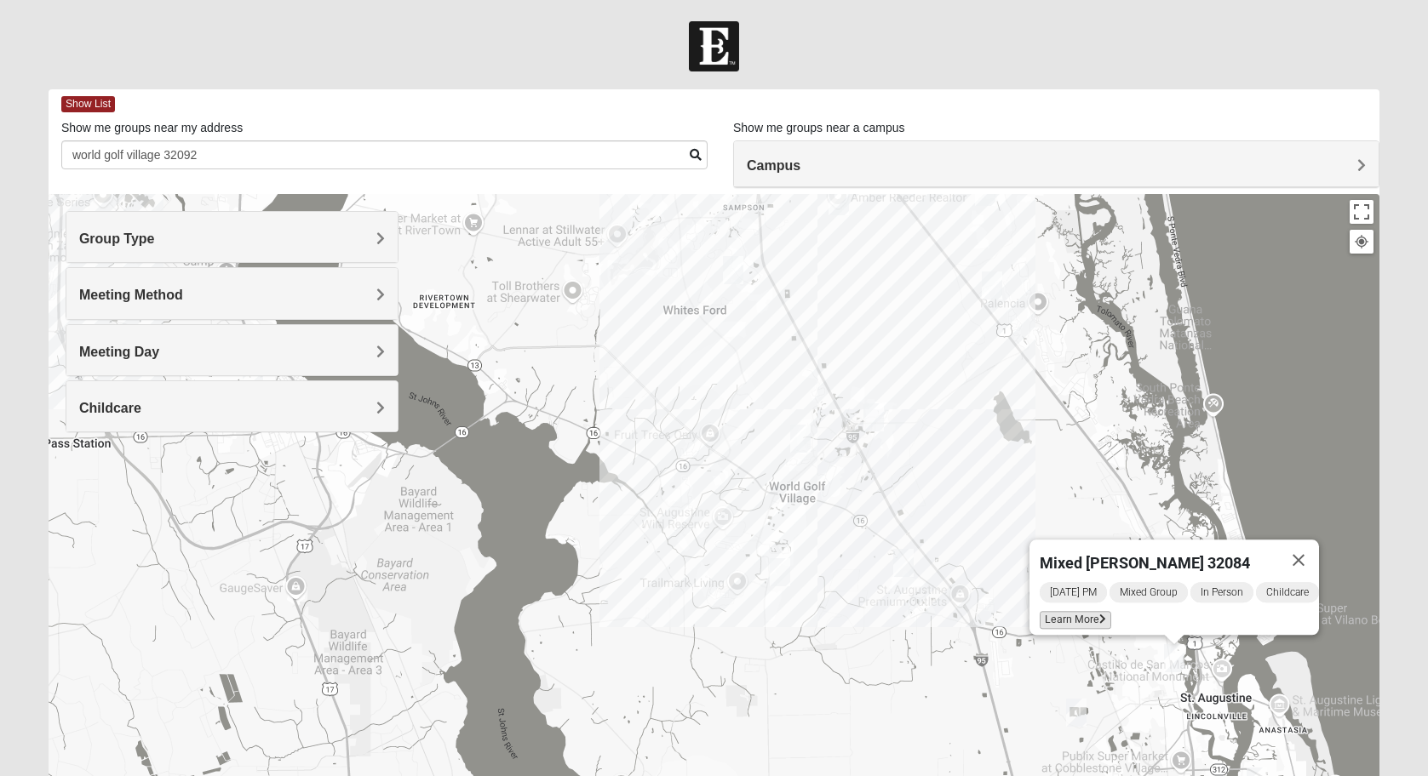
click at [1085, 611] on span "Learn More" at bounding box center [1075, 620] width 72 height 18
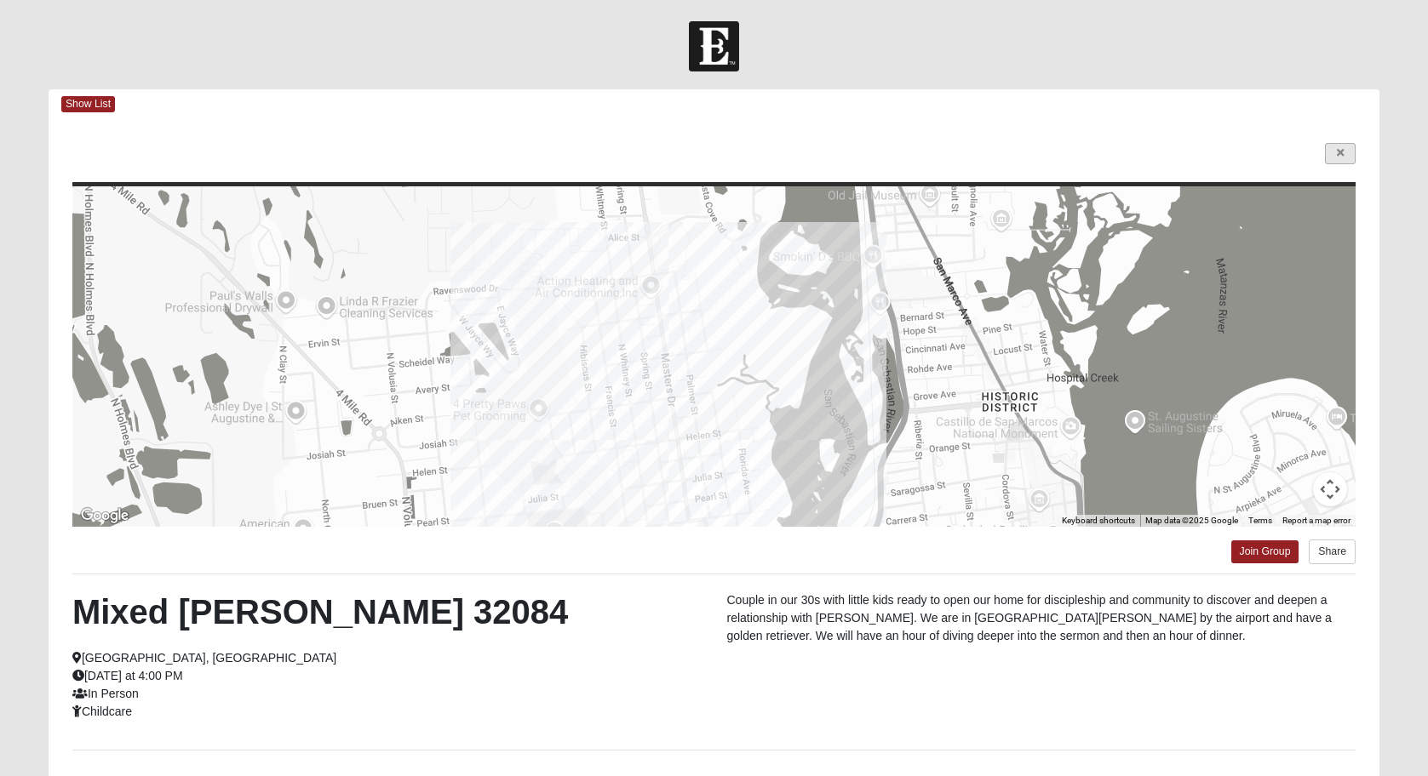
click at [1346, 148] on link at bounding box center [1340, 153] width 31 height 21
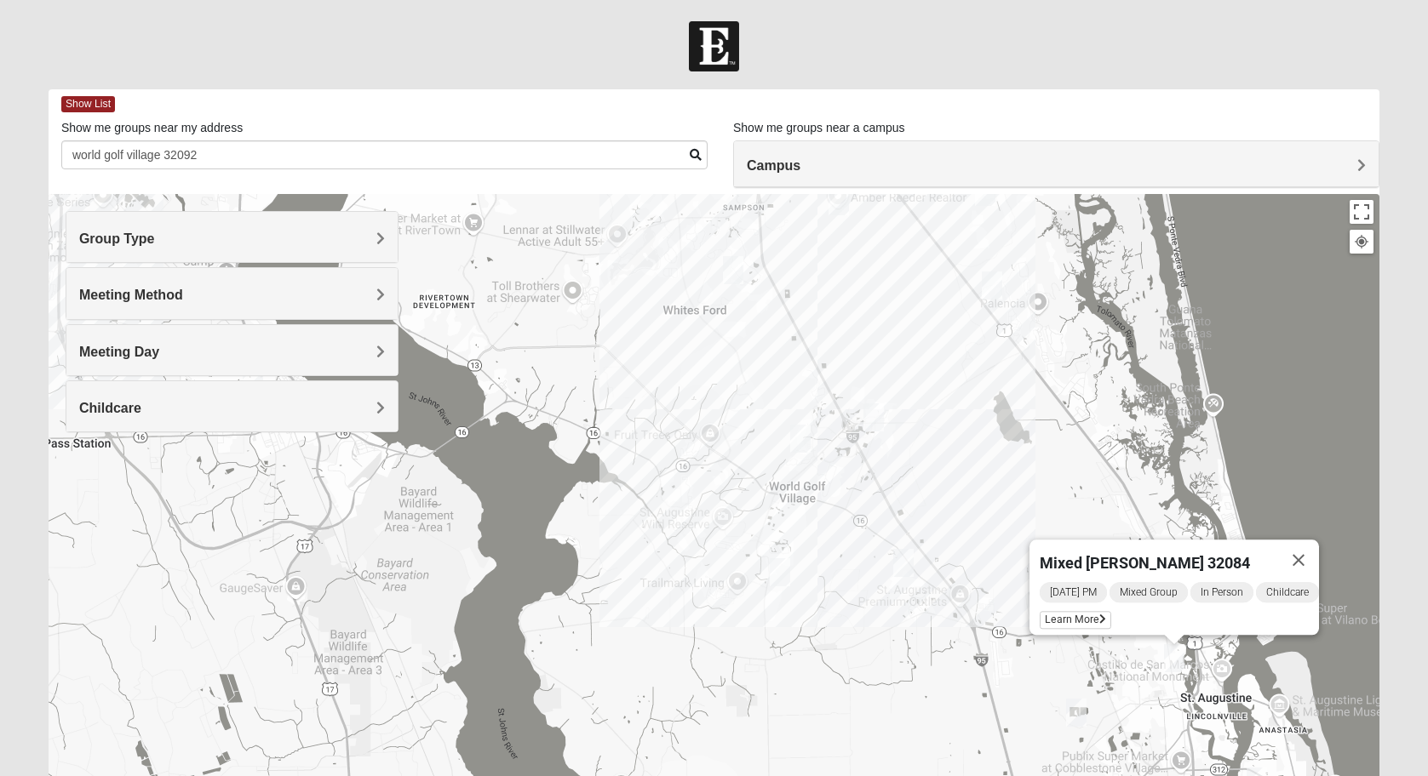
click at [234, 356] on h4 "Meeting Day" at bounding box center [232, 352] width 306 height 16
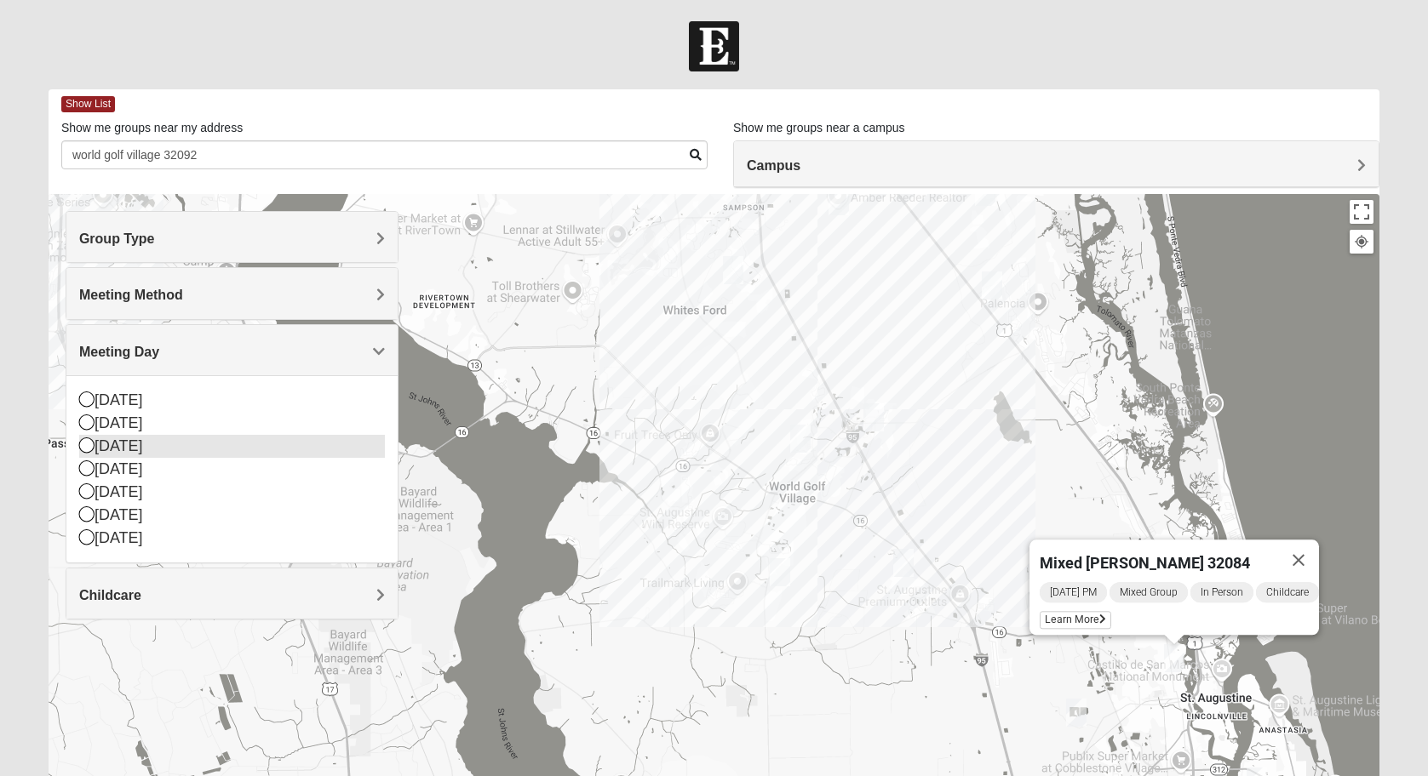
click at [141, 444] on div "[DATE]" at bounding box center [232, 446] width 306 height 23
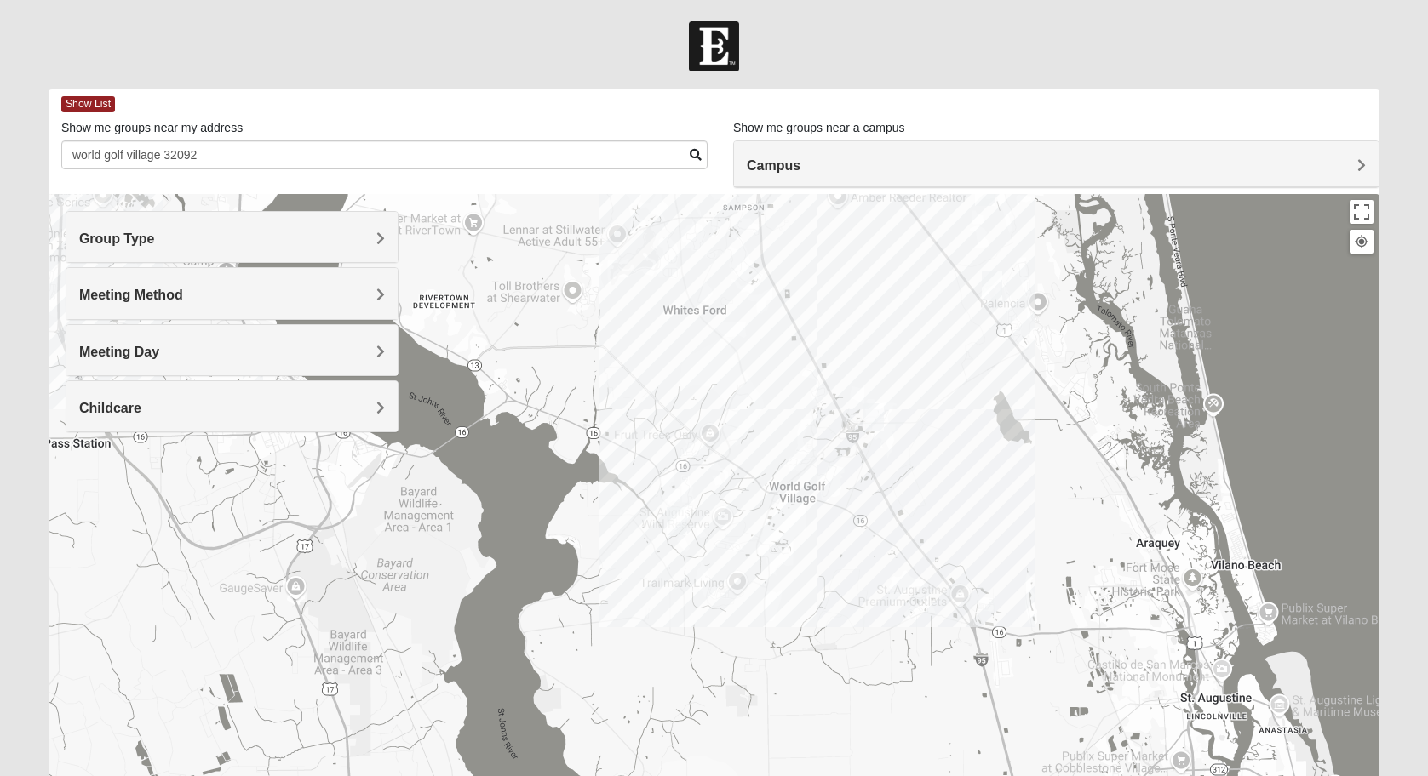
click at [990, 287] on img "Mixed Gerville-Reache 32095" at bounding box center [992, 286] width 20 height 28
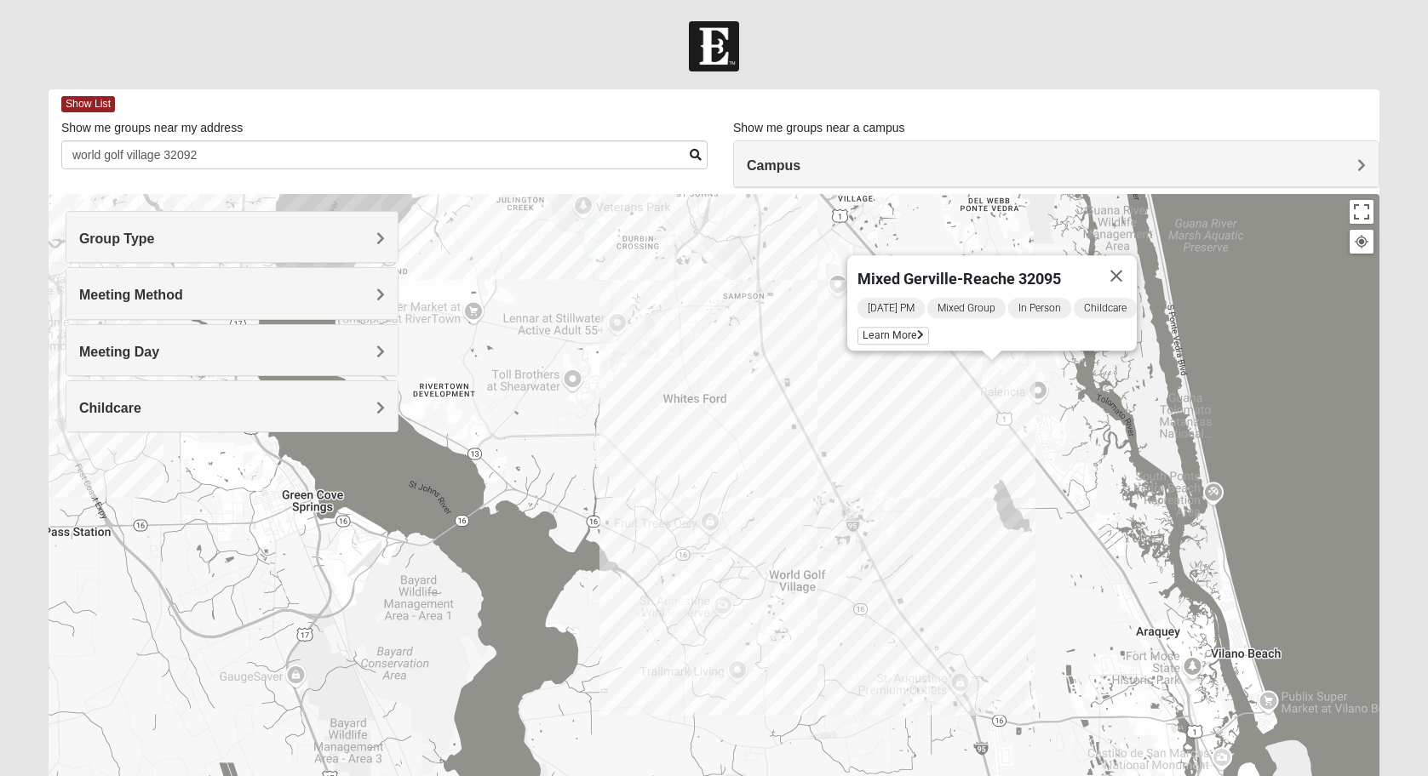
click at [906, 335] on div "[DATE] PM Mixed Group In Person Childcare Learn More" at bounding box center [996, 323] width 279 height 54
click at [899, 327] on span "Learn More" at bounding box center [893, 336] width 72 height 18
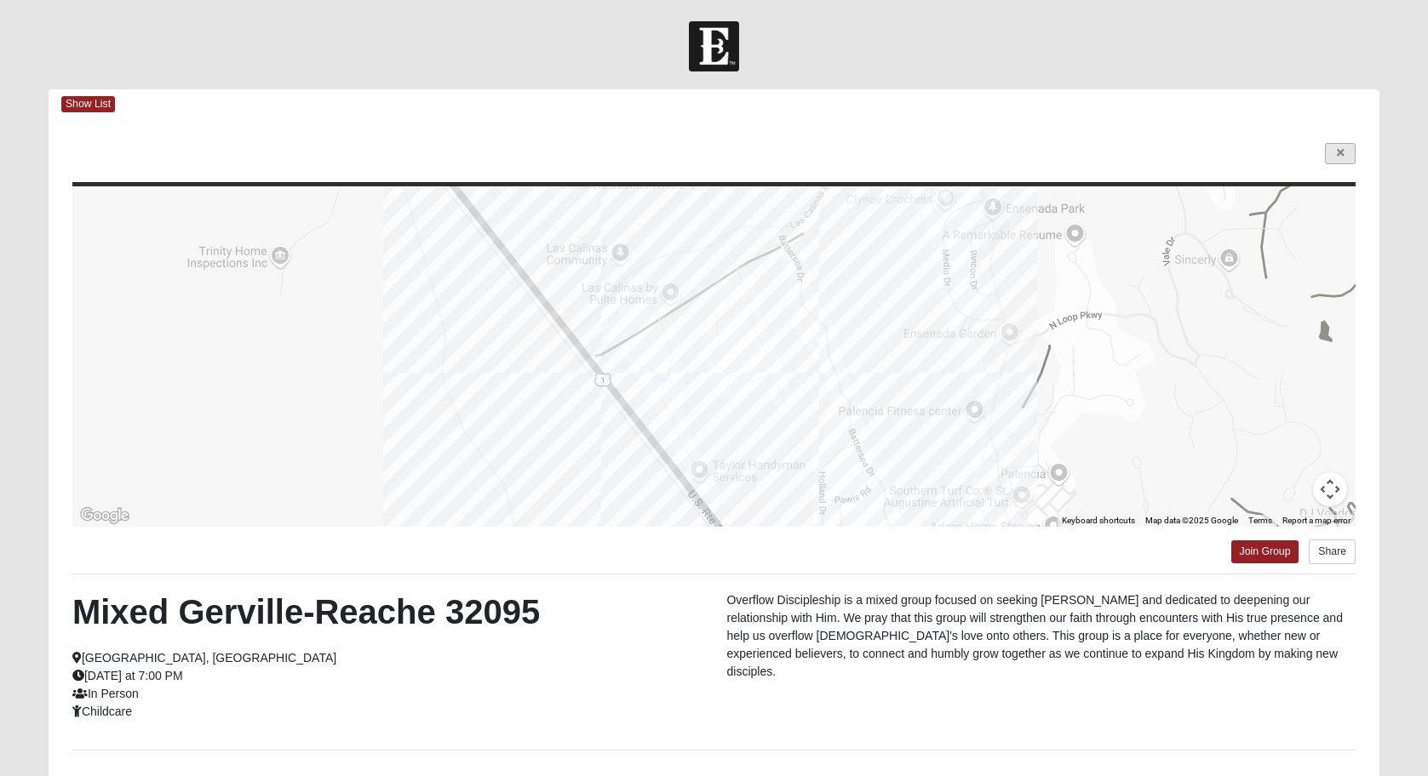
click at [1342, 148] on icon at bounding box center [1340, 153] width 7 height 10
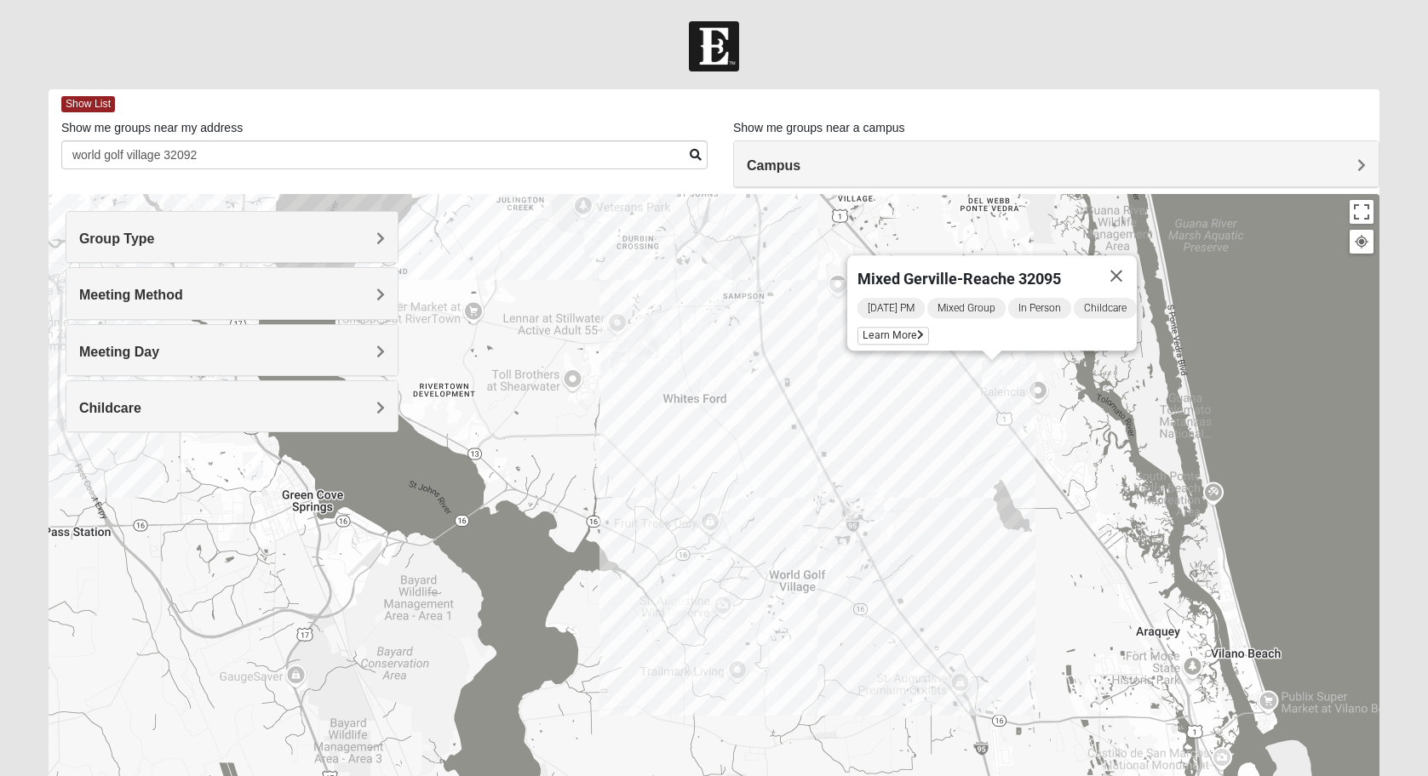
click at [674, 619] on img "Mixed Kruse 32092" at bounding box center [677, 610] width 20 height 28
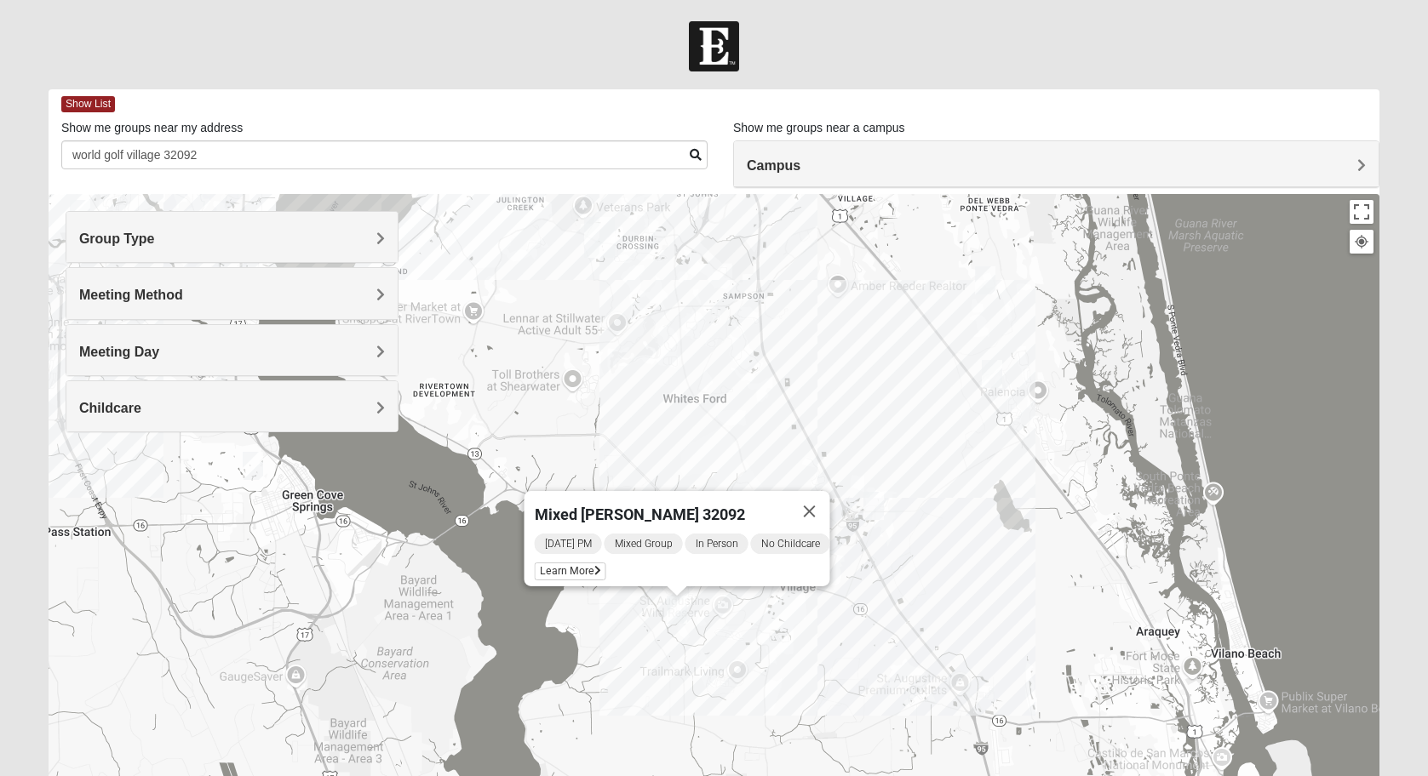
click at [580, 574] on div "[DATE] PM Mixed Group In Person No Childcare Learn More" at bounding box center [682, 559] width 295 height 54
click at [575, 563] on span "Learn More" at bounding box center [571, 572] width 72 height 18
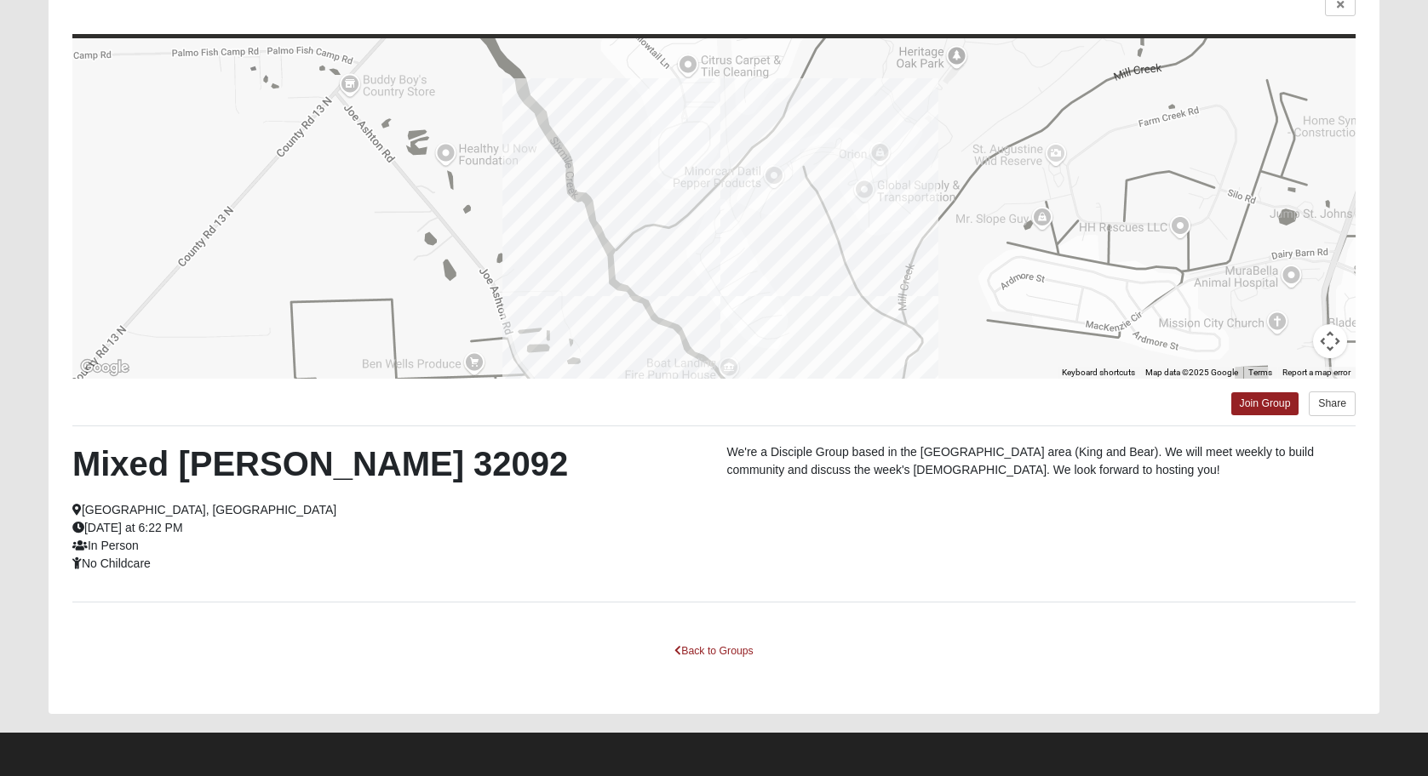
scroll to position [148, 0]
